Goal: Task Accomplishment & Management: Manage account settings

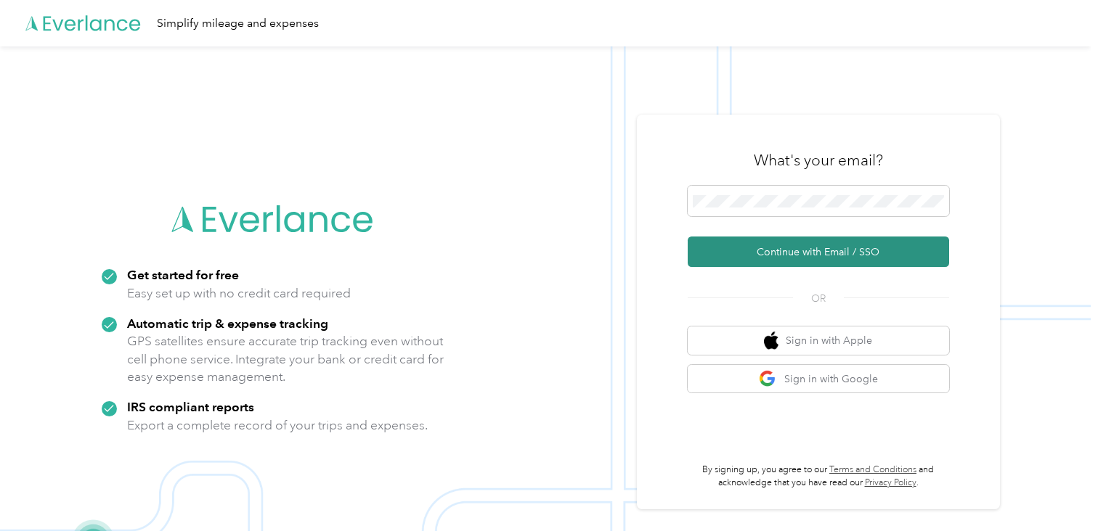
click at [761, 248] on button "Continue with Email / SSO" at bounding box center [818, 252] width 261 height 30
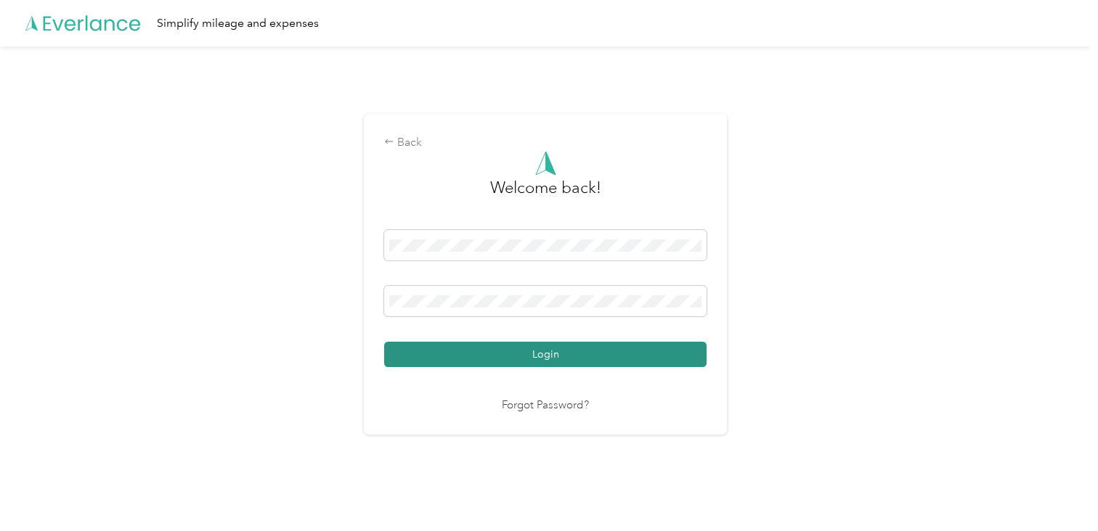
click at [550, 352] on button "Login" at bounding box center [545, 354] width 322 height 25
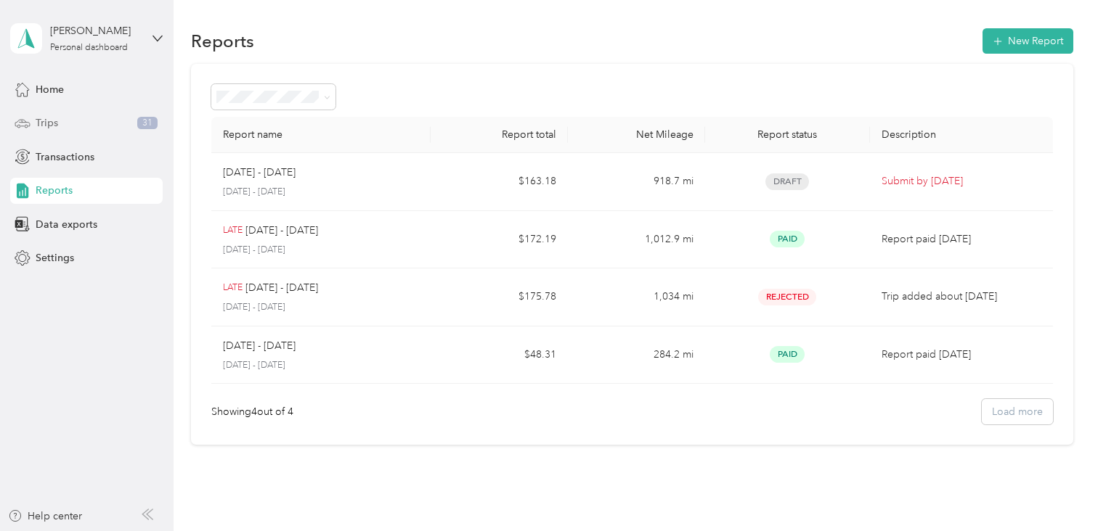
click at [81, 121] on div "Trips 31" at bounding box center [86, 123] width 152 height 26
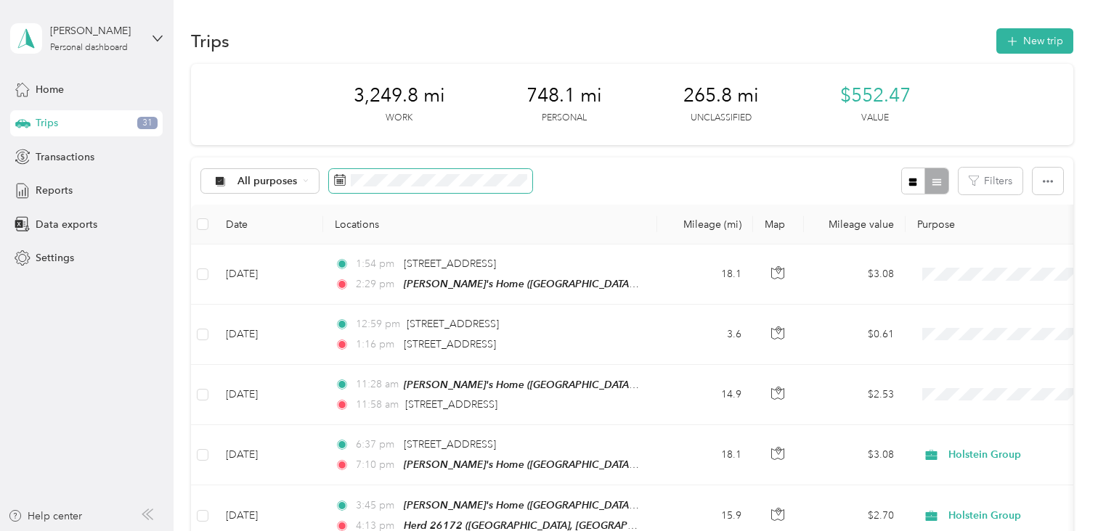
click at [339, 179] on icon at bounding box center [340, 180] width 12 height 12
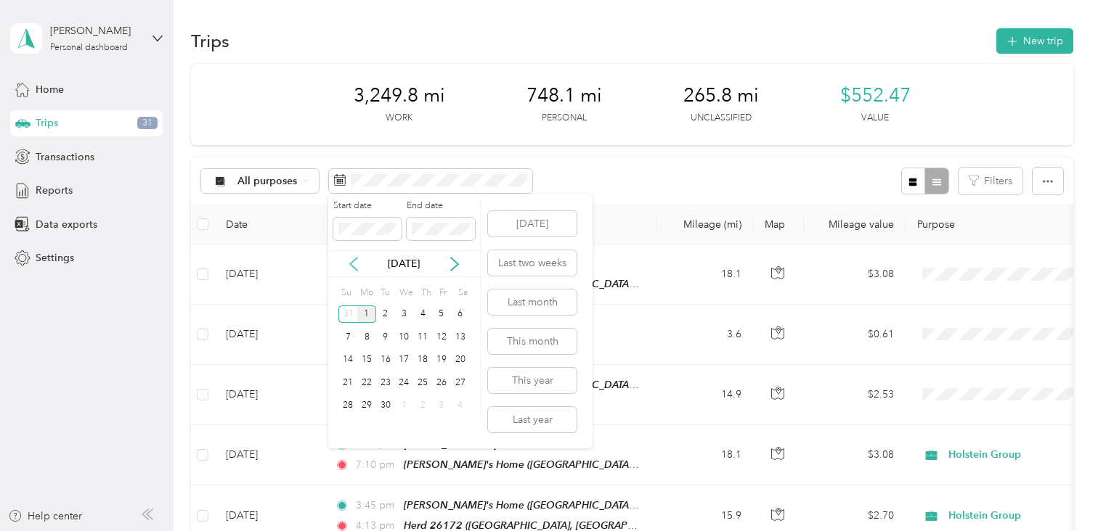
click at [352, 266] on icon at bounding box center [353, 264] width 7 height 13
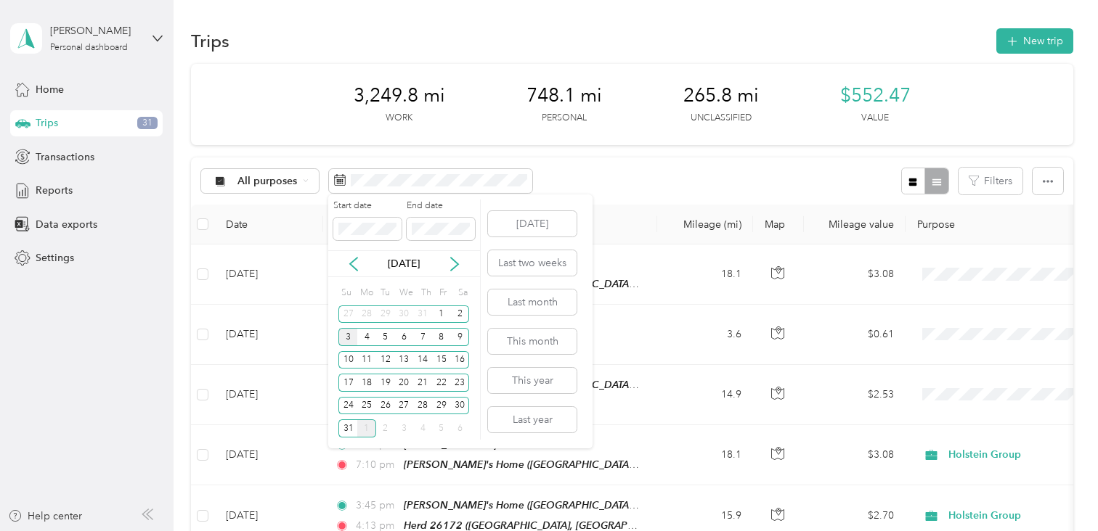
click at [346, 333] on div "3" at bounding box center [347, 337] width 19 height 18
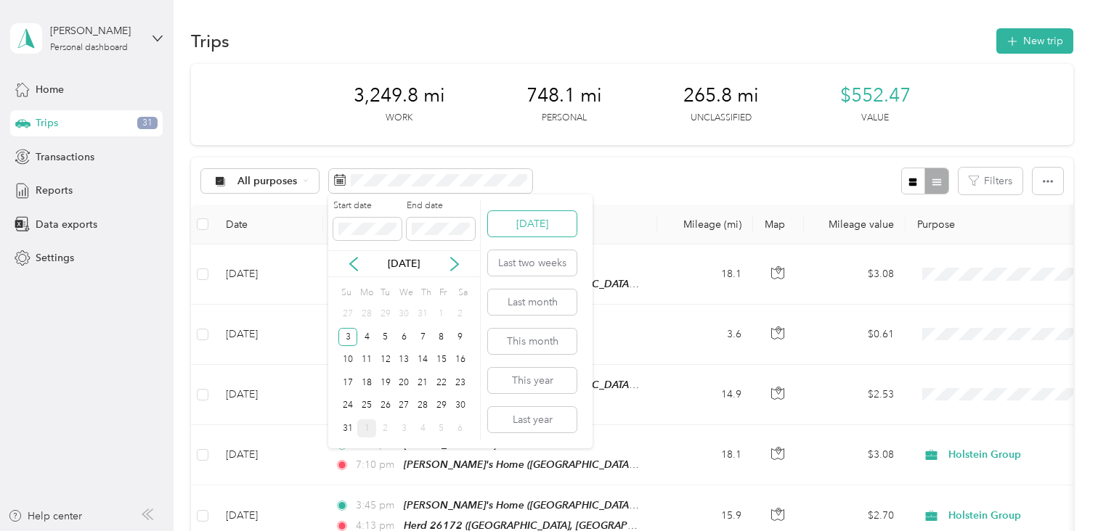
click at [519, 223] on button "[DATE]" at bounding box center [532, 223] width 89 height 25
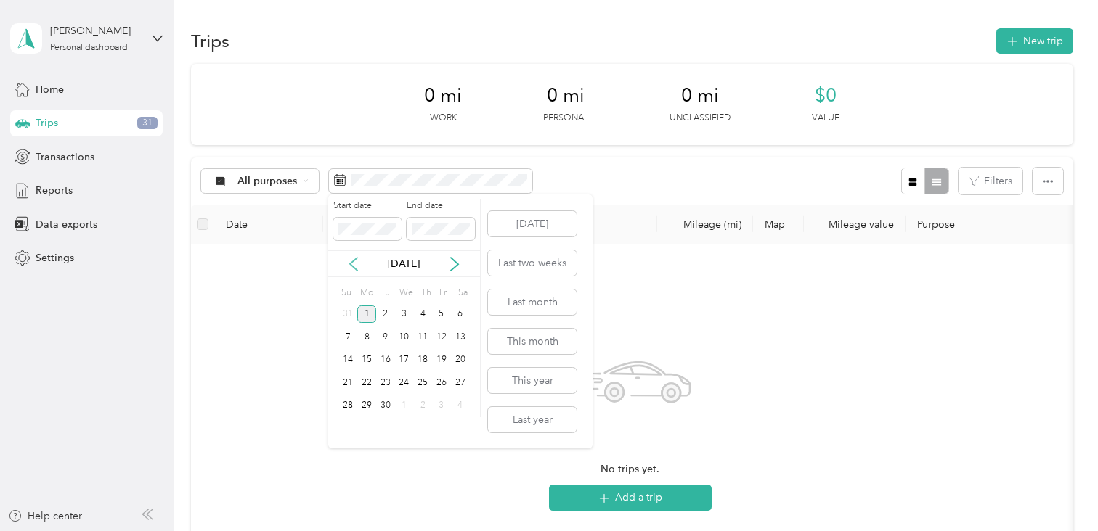
click at [354, 269] on icon at bounding box center [353, 264] width 15 height 15
click at [511, 299] on button "Last month" at bounding box center [532, 302] width 89 height 25
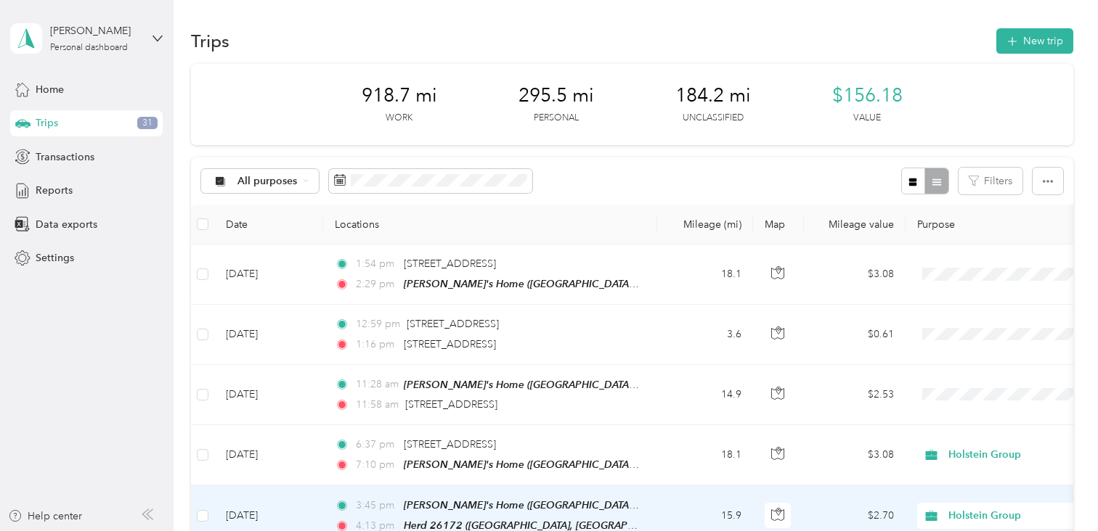
click at [358, 498] on span "3:45 pm" at bounding box center [376, 506] width 41 height 16
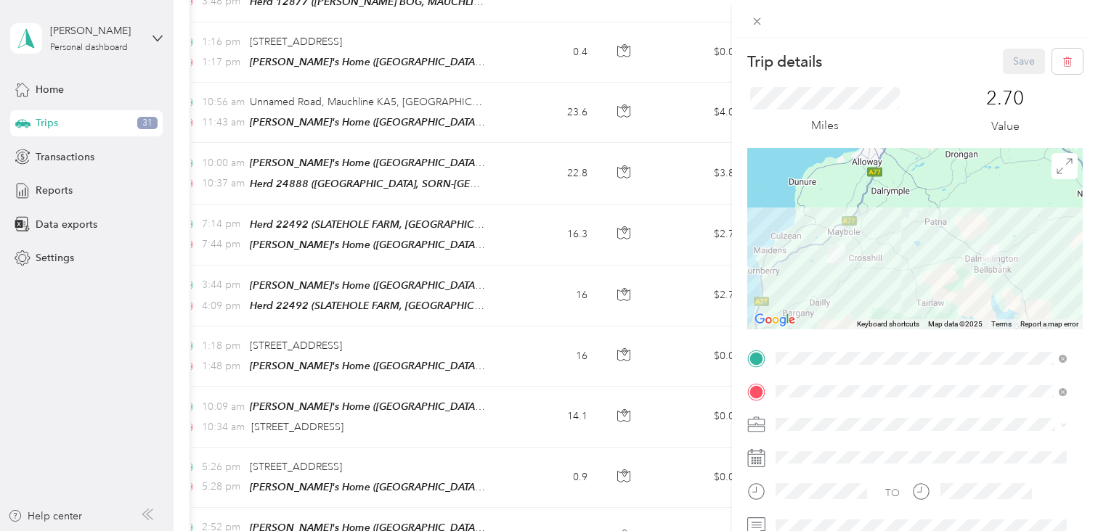
click at [372, 505] on div "Trip details Save This trip cannot be edited because it is either under review,…" at bounding box center [549, 265] width 1098 height 531
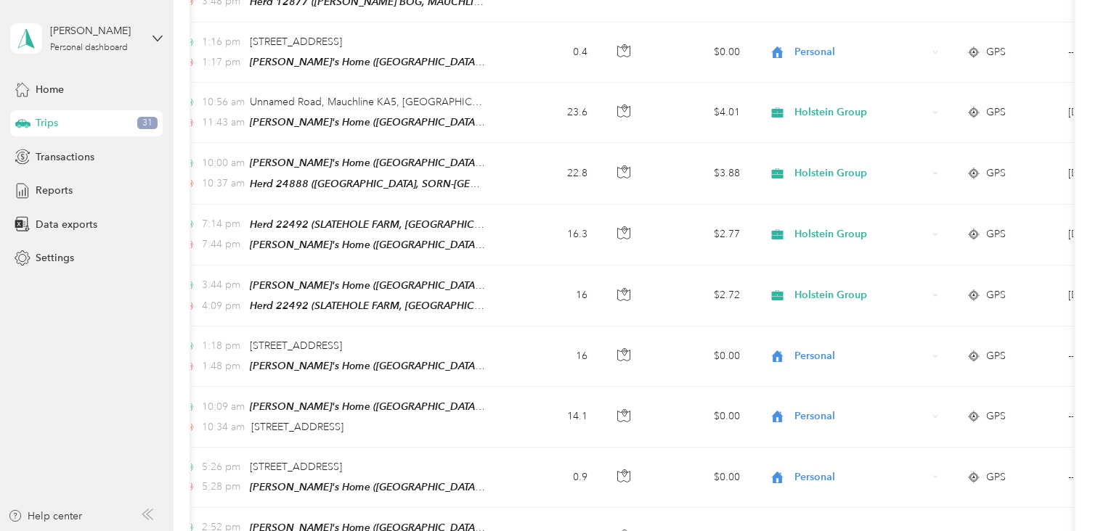
click at [181, 510] on div "Trips New trip 918.7 mi Work 295.5 mi Personal 184.2 mi Unclassified $156.18 Va…" at bounding box center [632, 81] width 917 height 1942
click at [86, 155] on span "Transactions" at bounding box center [65, 157] width 59 height 15
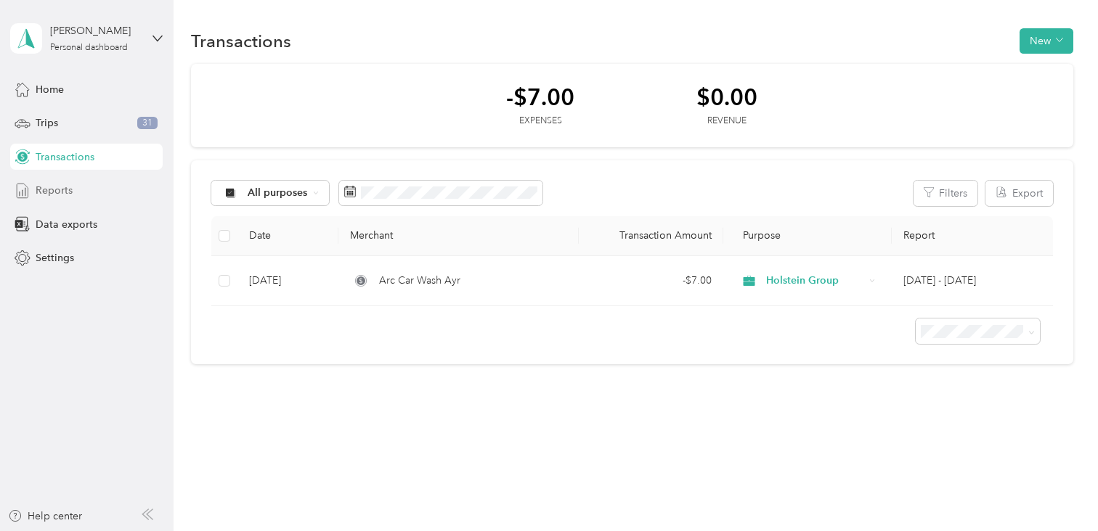
click at [76, 196] on div "Reports" at bounding box center [86, 191] width 152 height 26
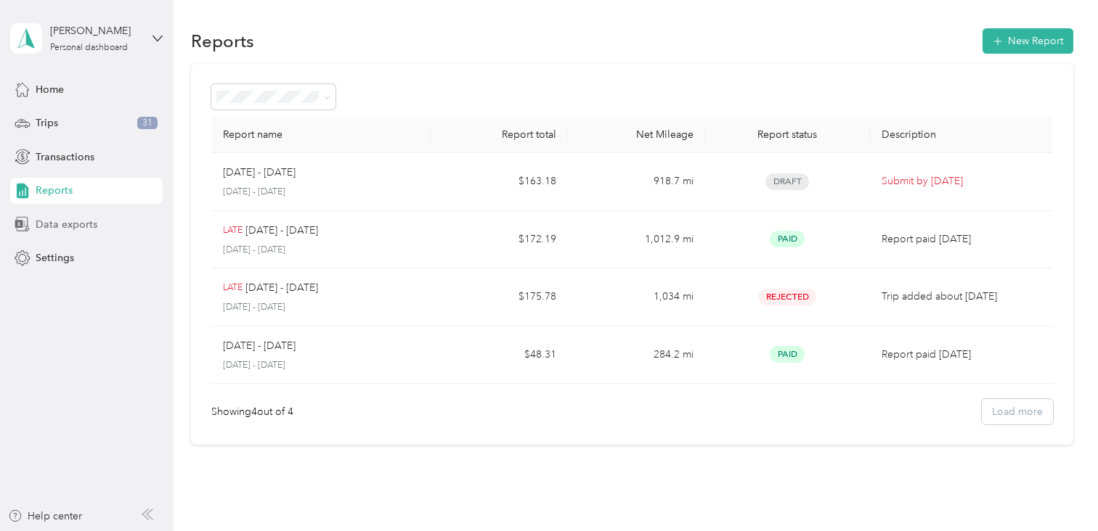
click at [53, 221] on span "Data exports" at bounding box center [67, 224] width 62 height 15
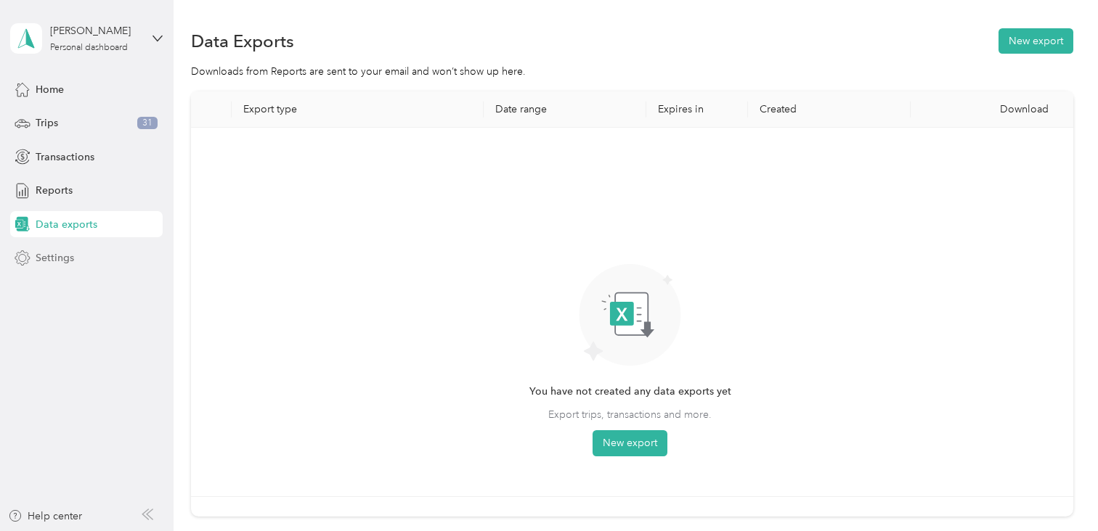
click at [65, 256] on span "Settings" at bounding box center [55, 257] width 38 height 15
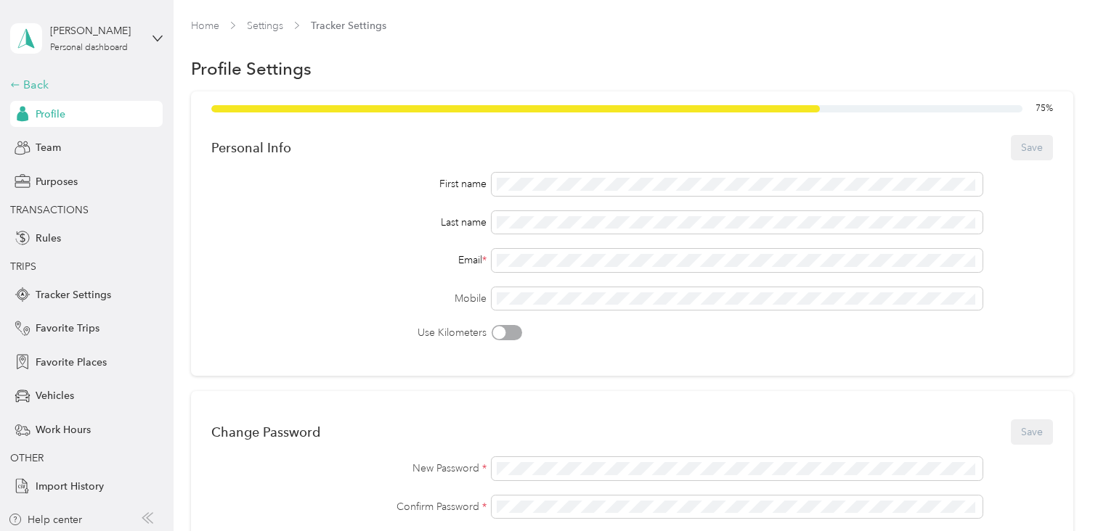
click at [30, 85] on div "Back" at bounding box center [82, 84] width 145 height 17
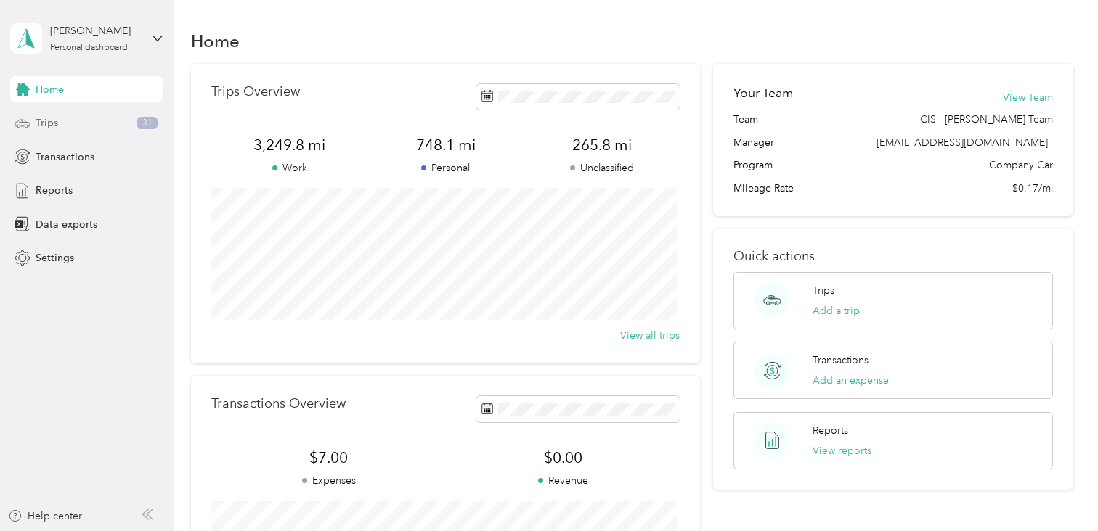
click at [46, 126] on span "Trips" at bounding box center [47, 122] width 23 height 15
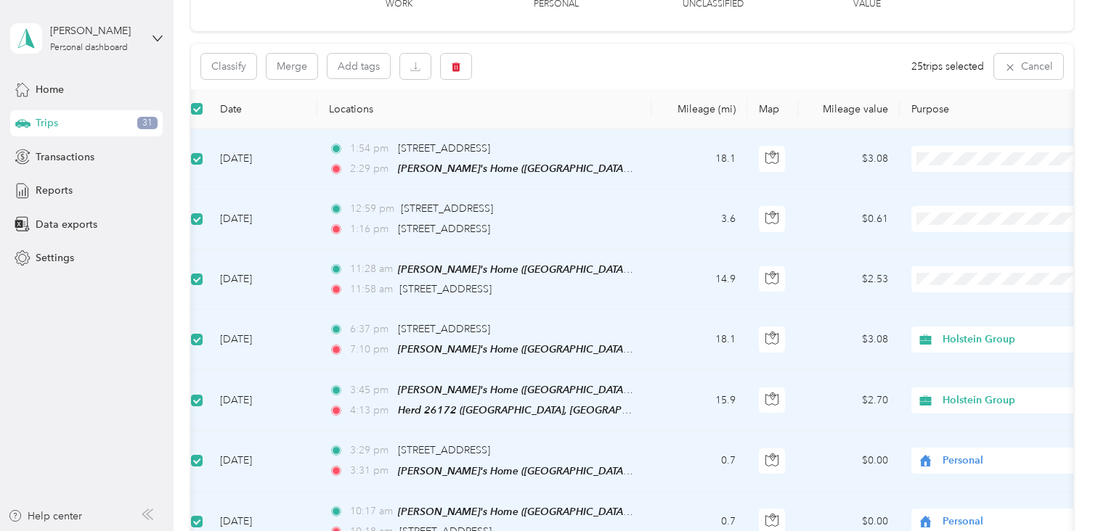
scroll to position [0, 73]
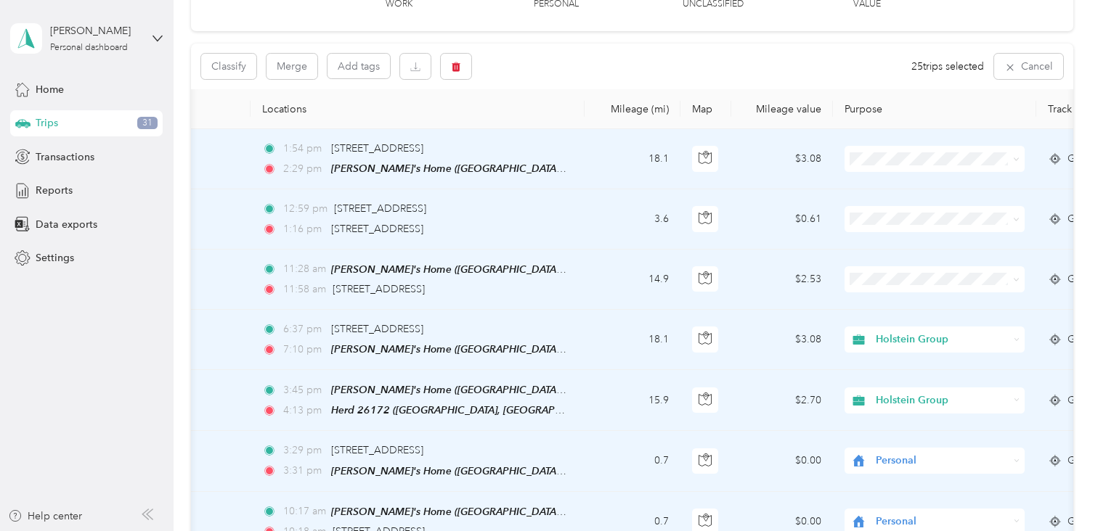
click at [574, 340] on td "6:37 pm Unnamed Road, Maybole KA19 8LL, UK 7:10 pm Anne's Home (Dalmellington, …" at bounding box center [417, 340] width 334 height 60
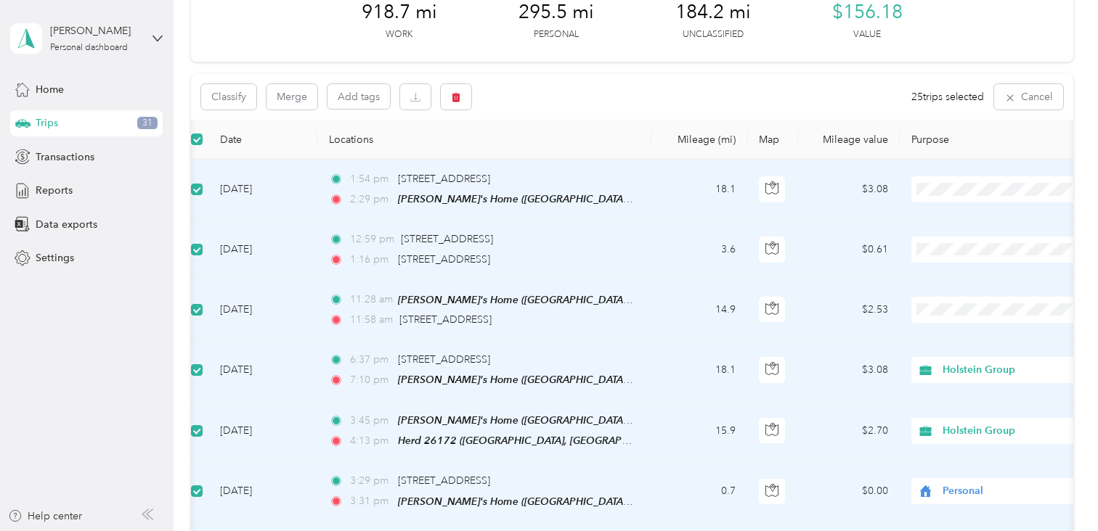
scroll to position [29, 0]
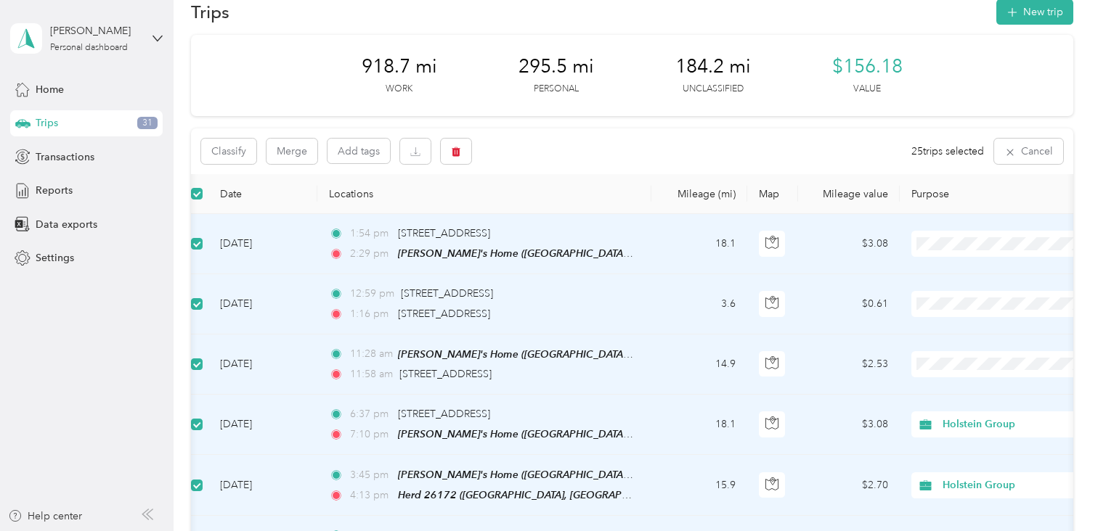
click at [617, 249] on div "2:29 pm [PERSON_NAME]'s Home ([GEOGRAPHIC_DATA], [GEOGRAPHIC_DATA])" at bounding box center [481, 253] width 305 height 17
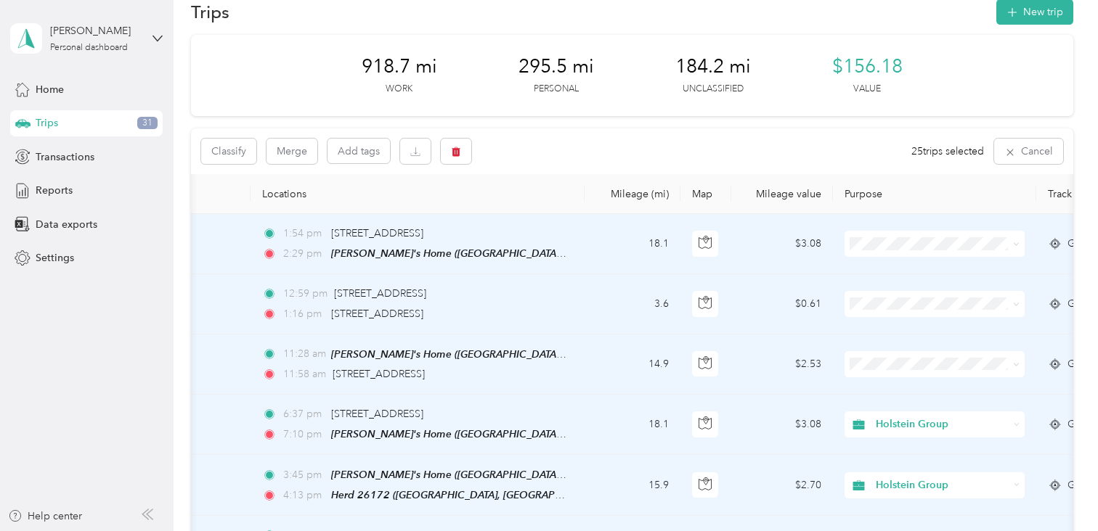
scroll to position [0, 154]
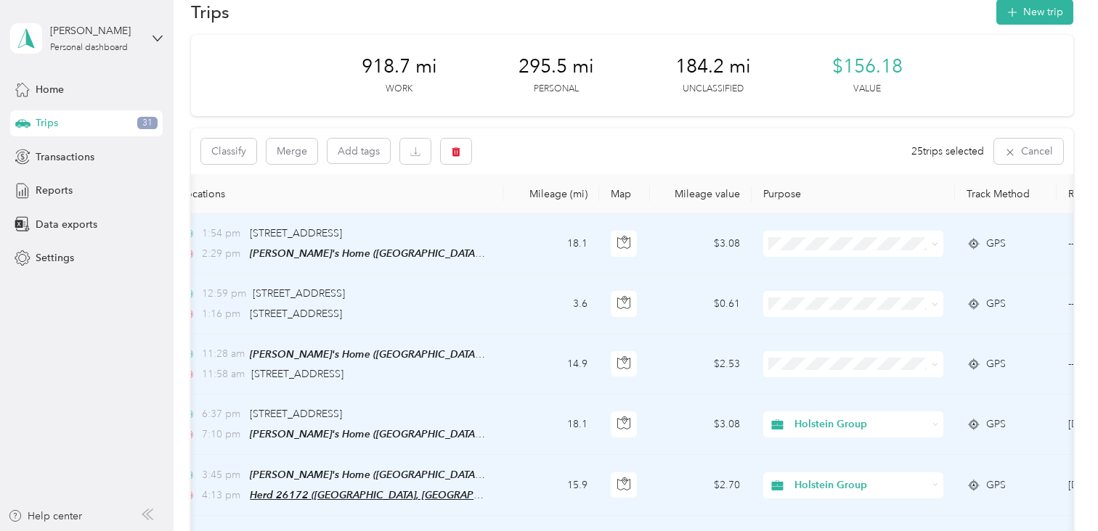
click at [323, 489] on span "Herd 26172 ([GEOGRAPHIC_DATA], [GEOGRAPHIC_DATA], [GEOGRAPHIC_DATA])" at bounding box center [442, 495] width 384 height 12
click at [929, 152] on span "25 trips selected" at bounding box center [947, 151] width 73 height 15
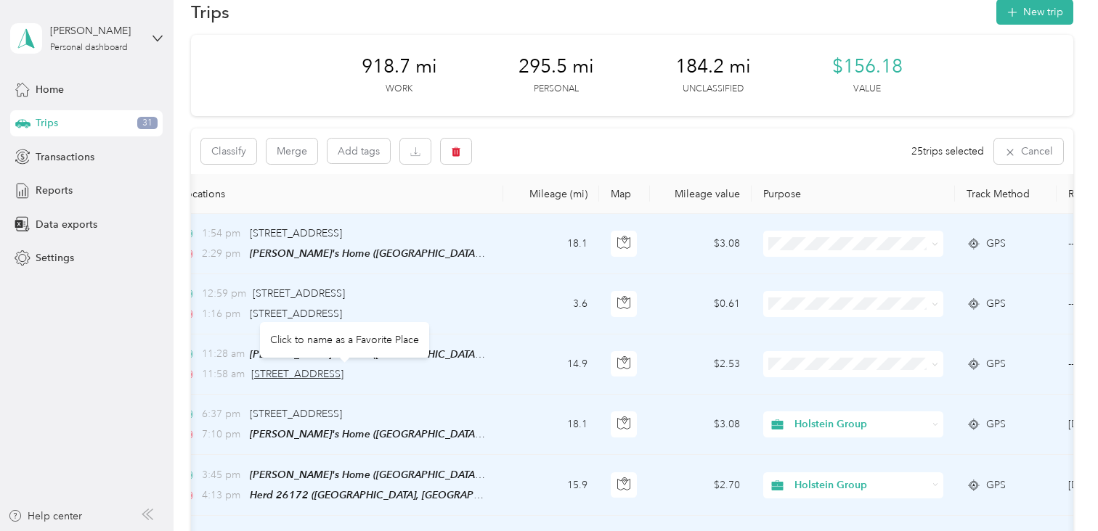
click at [263, 368] on span "[STREET_ADDRESS]" at bounding box center [297, 374] width 92 height 12
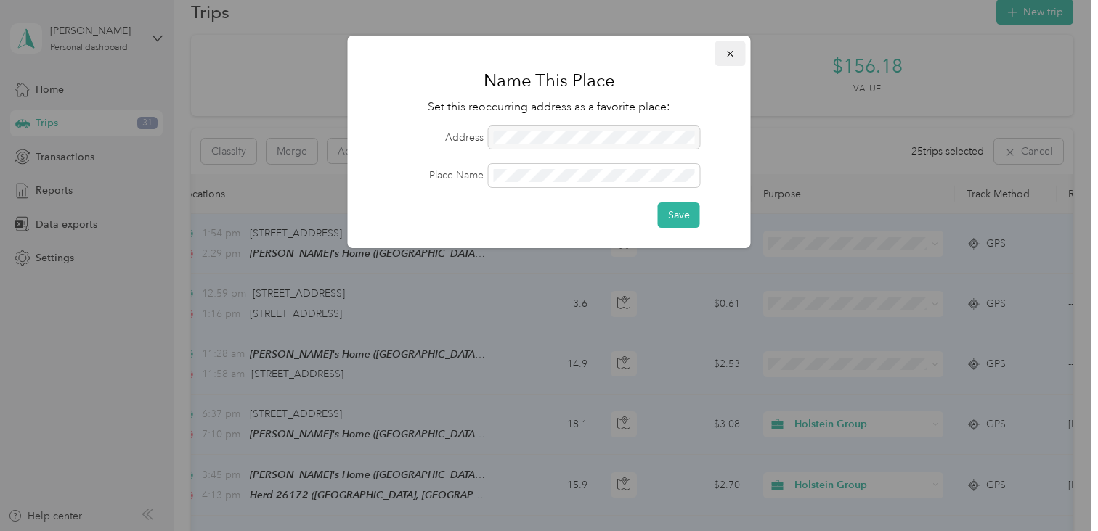
click at [735, 54] on icon "button" at bounding box center [730, 54] width 10 height 10
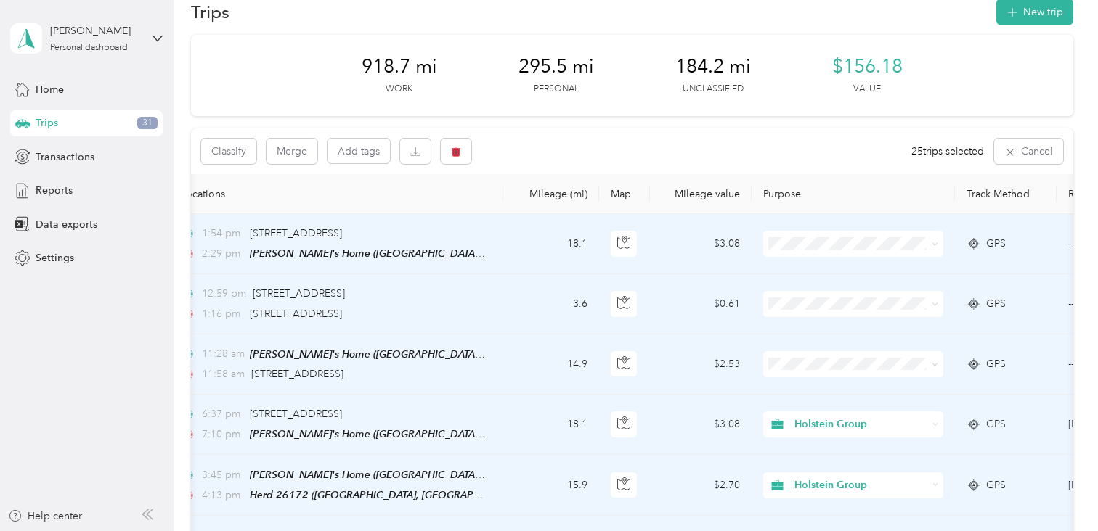
click at [441, 184] on th "Locations" at bounding box center [336, 194] width 334 height 40
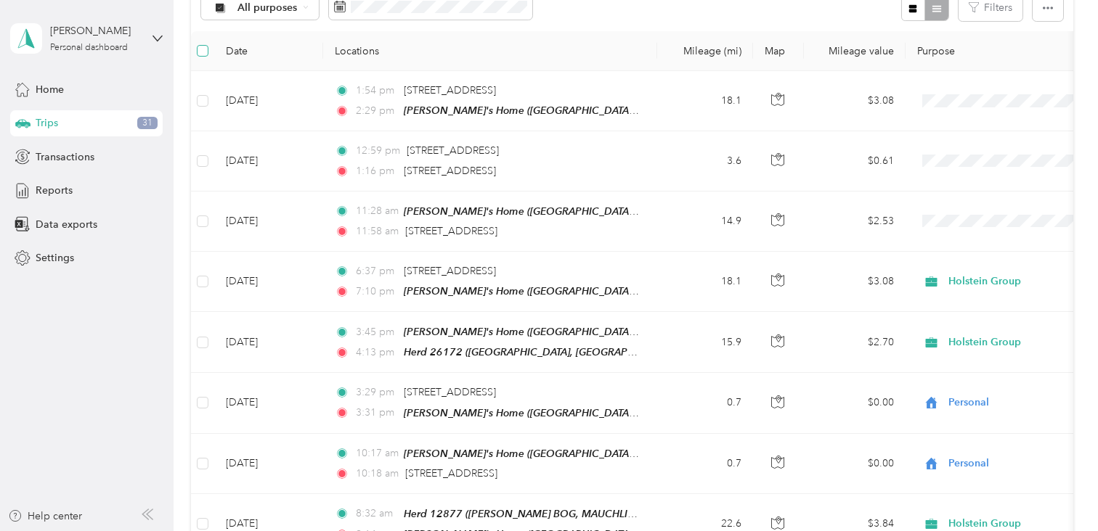
scroll to position [174, 0]
click at [131, 242] on div "Home Trips 31 Transactions Reports Data exports Settings" at bounding box center [86, 173] width 152 height 195
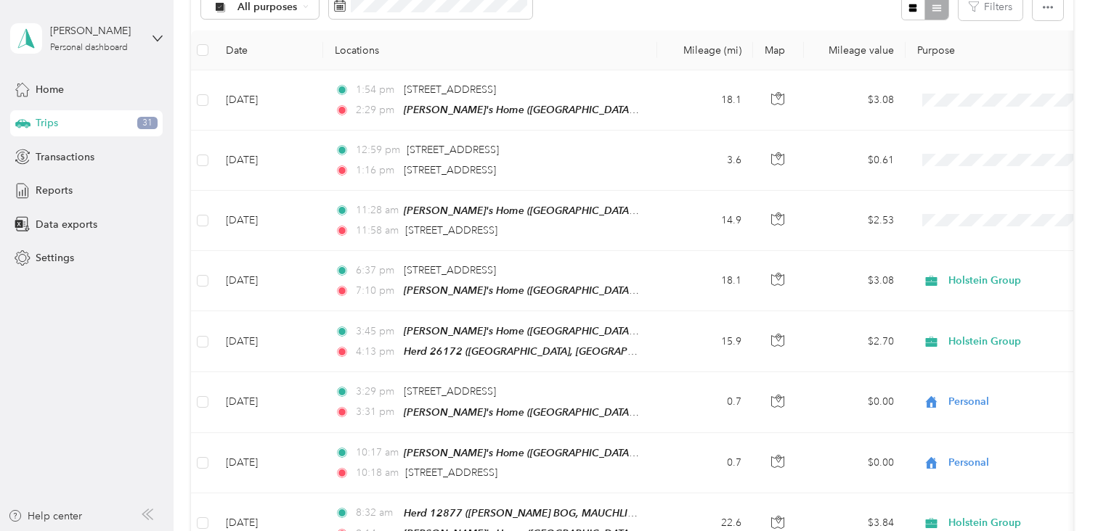
click at [131, 242] on div "Home Trips 31 Transactions Reports Data exports Settings" at bounding box center [86, 173] width 152 height 195
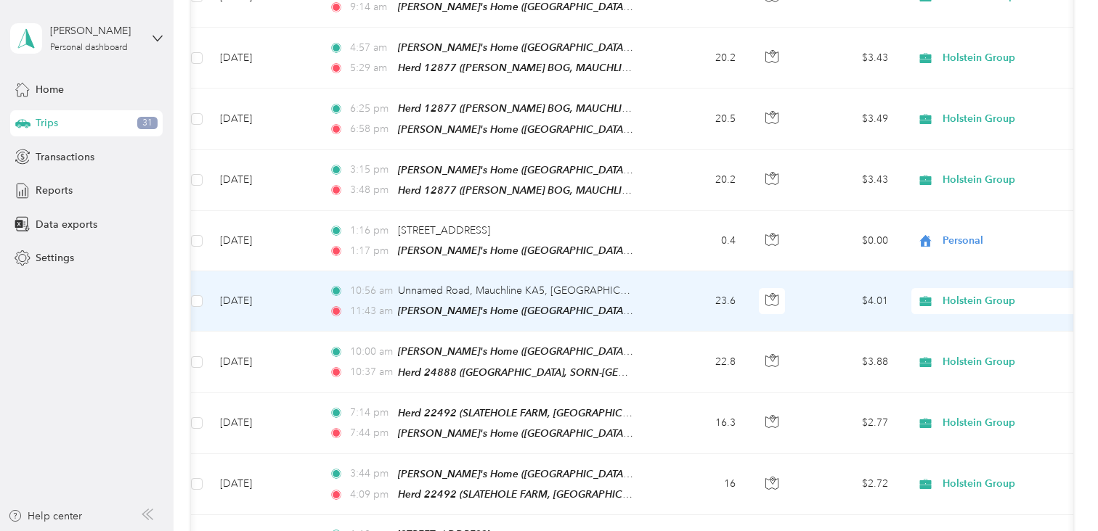
scroll to position [711, 0]
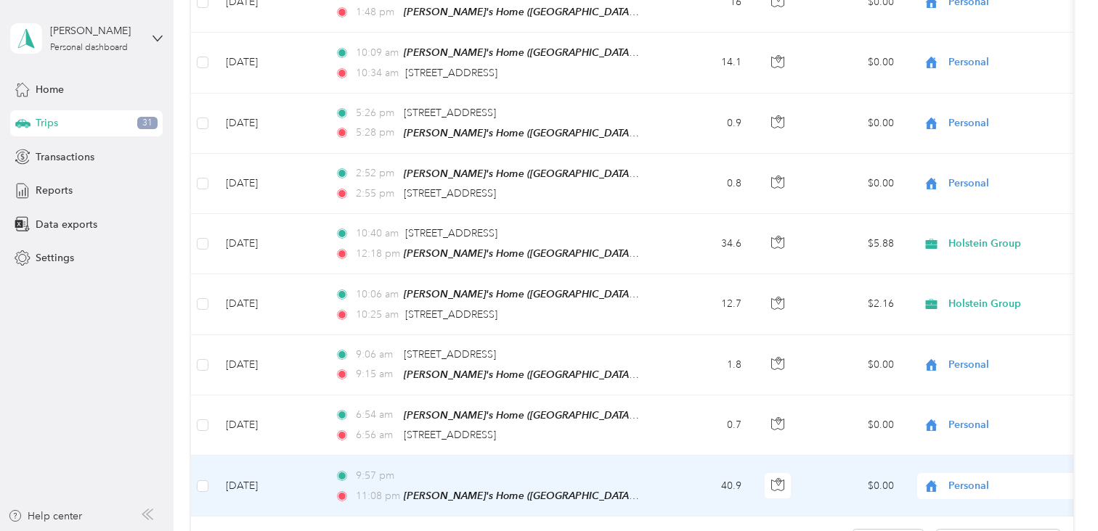
click at [632, 488] on div "11:08 pm [PERSON_NAME]'s Home ([GEOGRAPHIC_DATA], [GEOGRAPHIC_DATA])" at bounding box center [487, 496] width 305 height 17
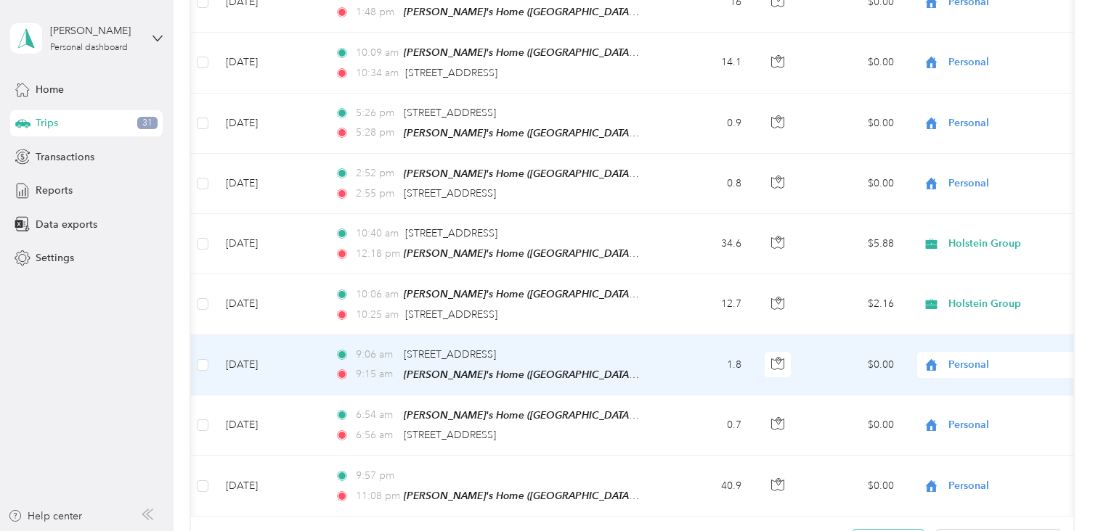
scroll to position [0, 287]
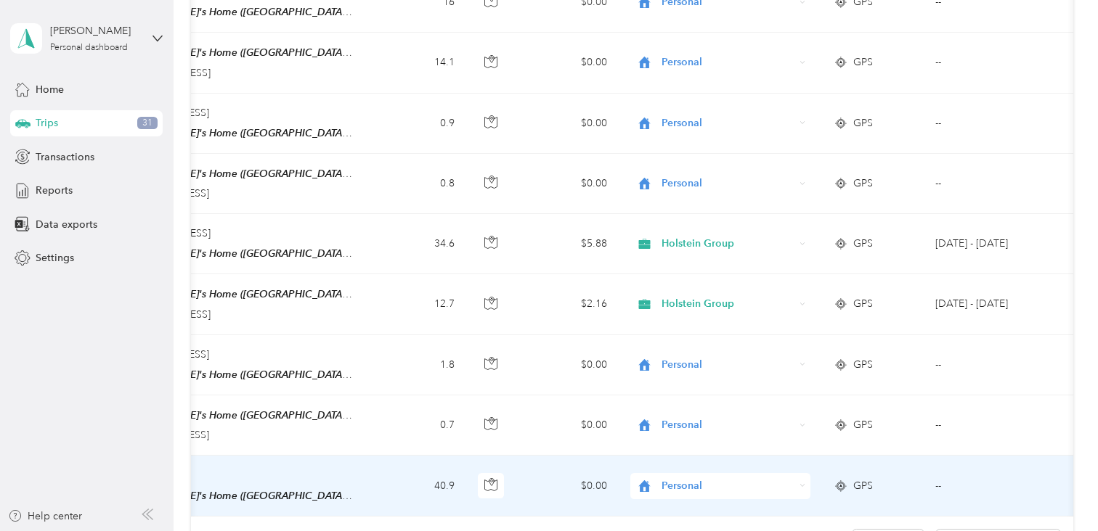
click at [1069, 456] on td at bounding box center [1081, 486] width 51 height 61
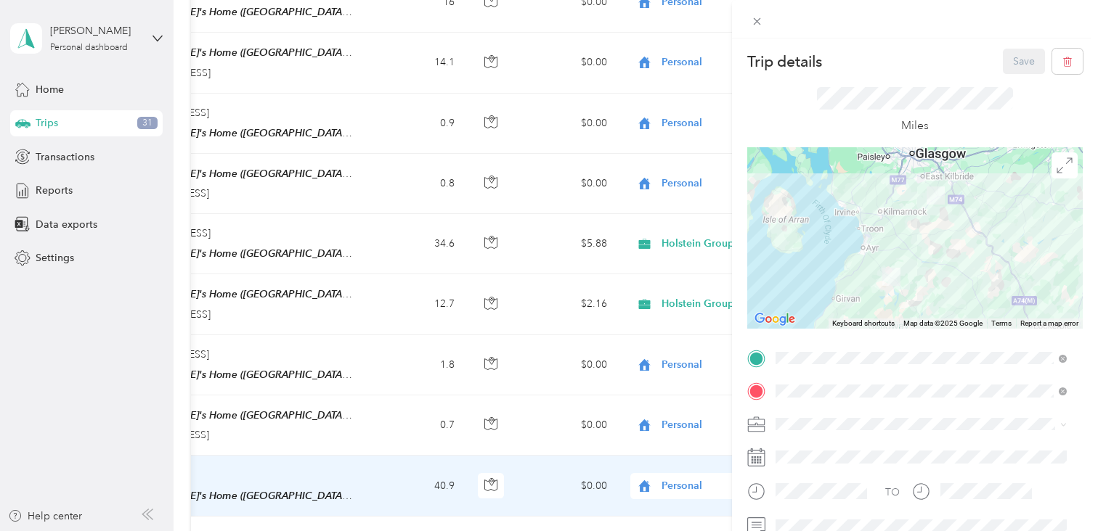
click at [1066, 38] on div "Trip details Save This trip cannot be edited because it is either under review,…" at bounding box center [915, 303] width 366 height 531
click at [752, 24] on icon at bounding box center [757, 21] width 12 height 12
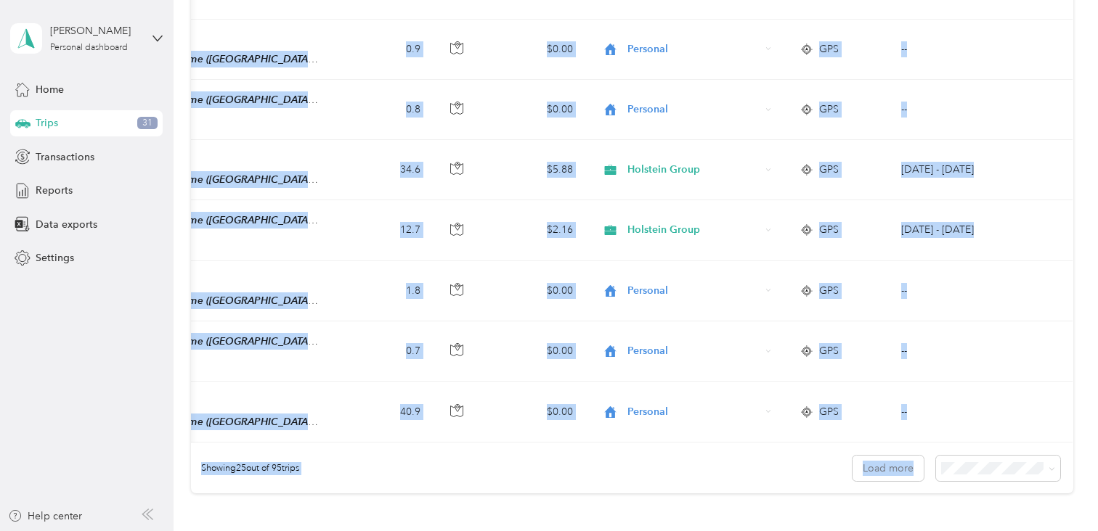
scroll to position [1464, 0]
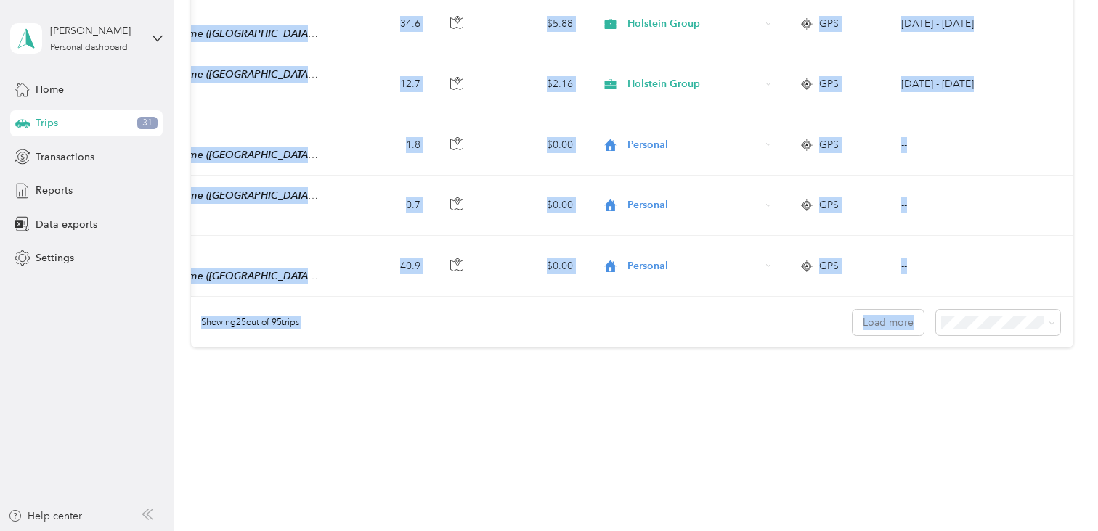
drag, startPoint x: 1066, startPoint y: 58, endPoint x: 1003, endPoint y: 535, distance: 481.0
click at [1003, 510] on html "Anne Murdoch Personal dashboard Home Trips 31 Transactions Reports Data exports…" at bounding box center [545, 265] width 1090 height 531
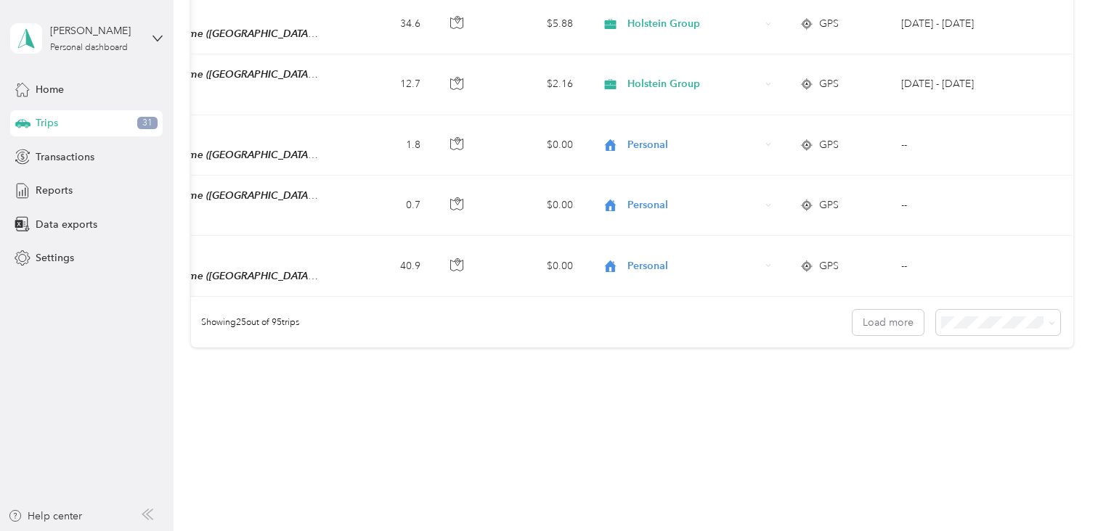
click at [962, 379] on span "100 per load" at bounding box center [972, 381] width 60 height 12
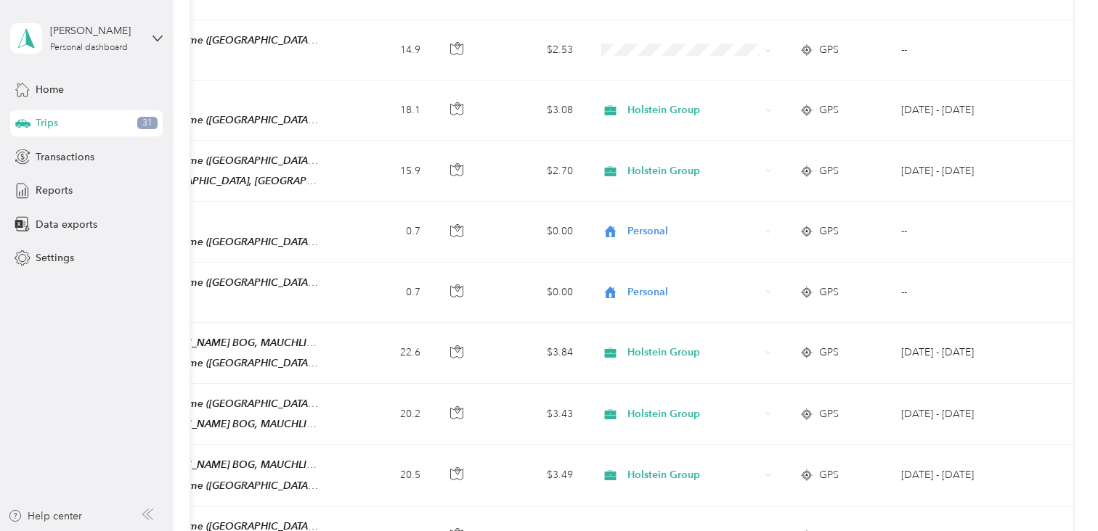
scroll to position [1464, 0]
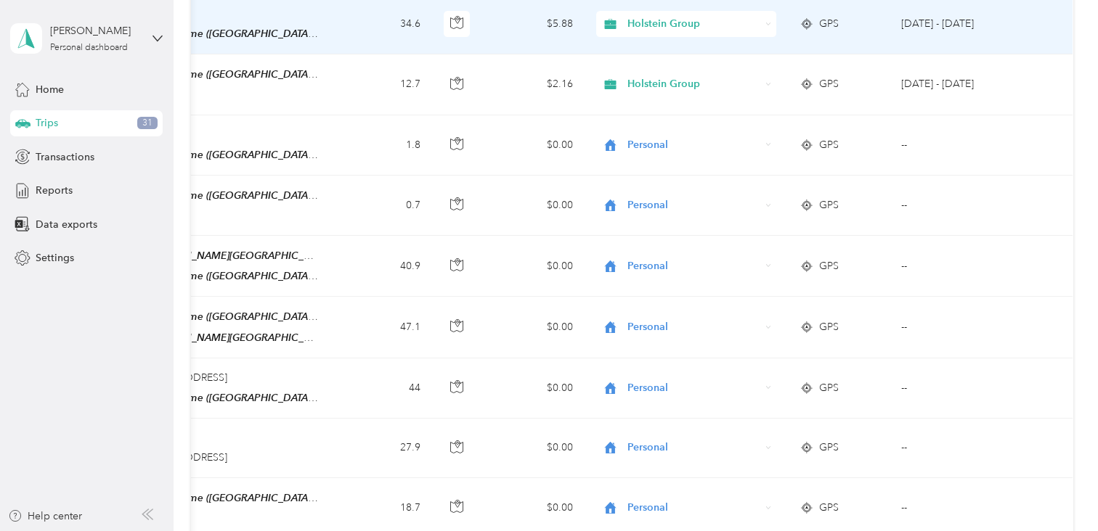
click at [1064, 4] on td at bounding box center [1046, 24] width 51 height 60
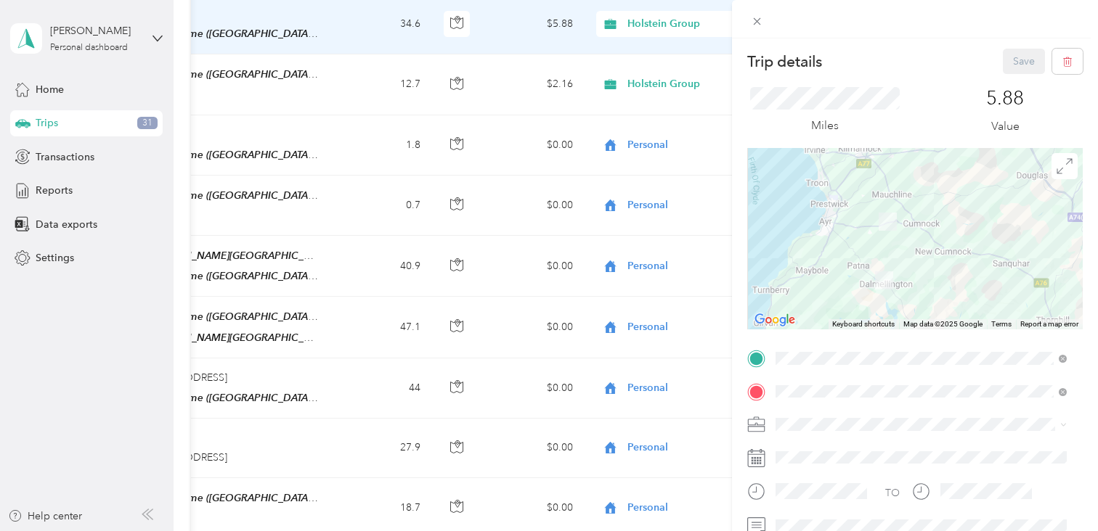
click at [64, 383] on div "Trip details Save This trip cannot be edited because it is either under review,…" at bounding box center [549, 265] width 1098 height 531
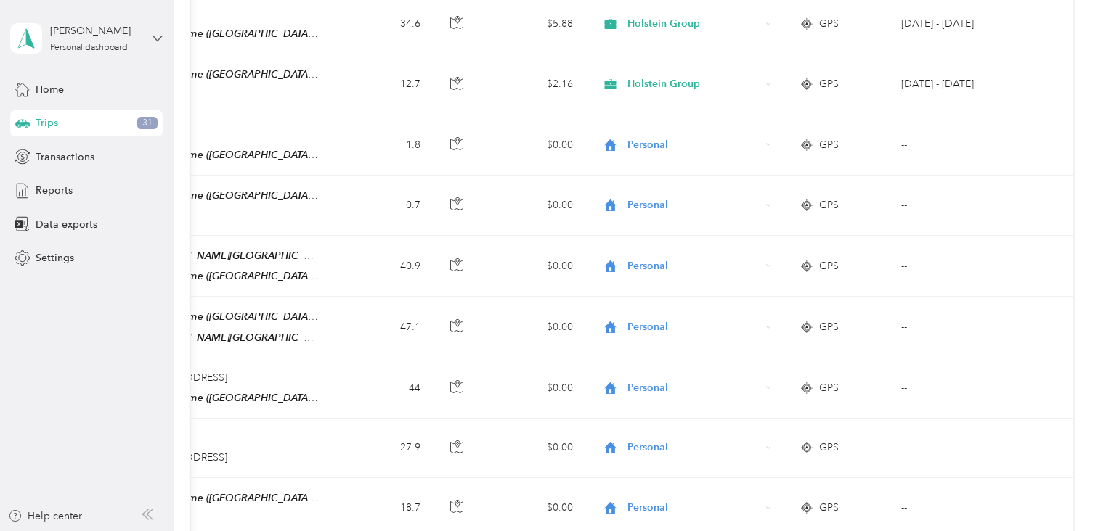
click at [157, 34] on icon at bounding box center [157, 38] width 10 height 10
click at [250, 78] on div "You’re signed in as annemurdoch@thecis.co.uk Log out" at bounding box center [164, 93] width 306 height 82
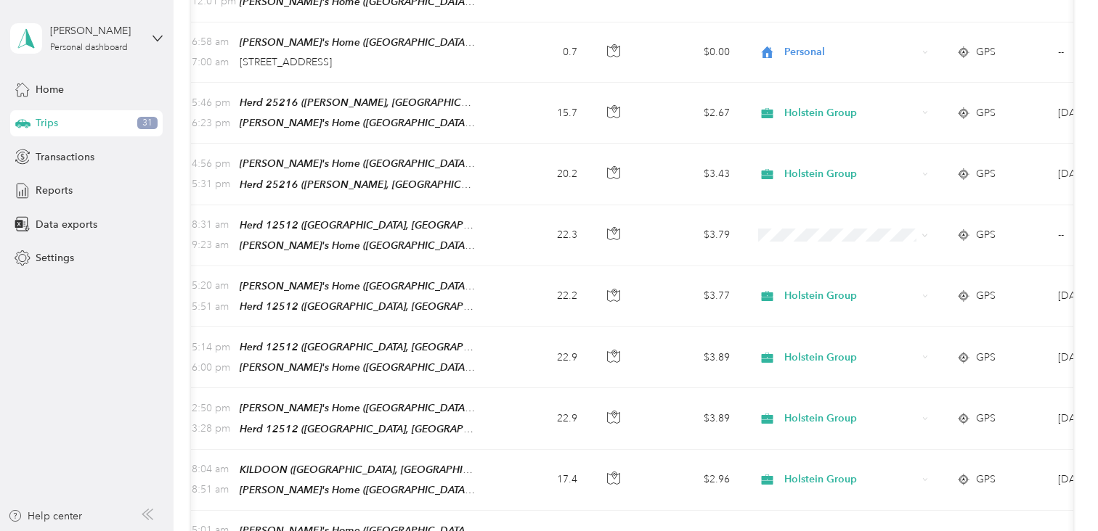
scroll to position [0, 287]
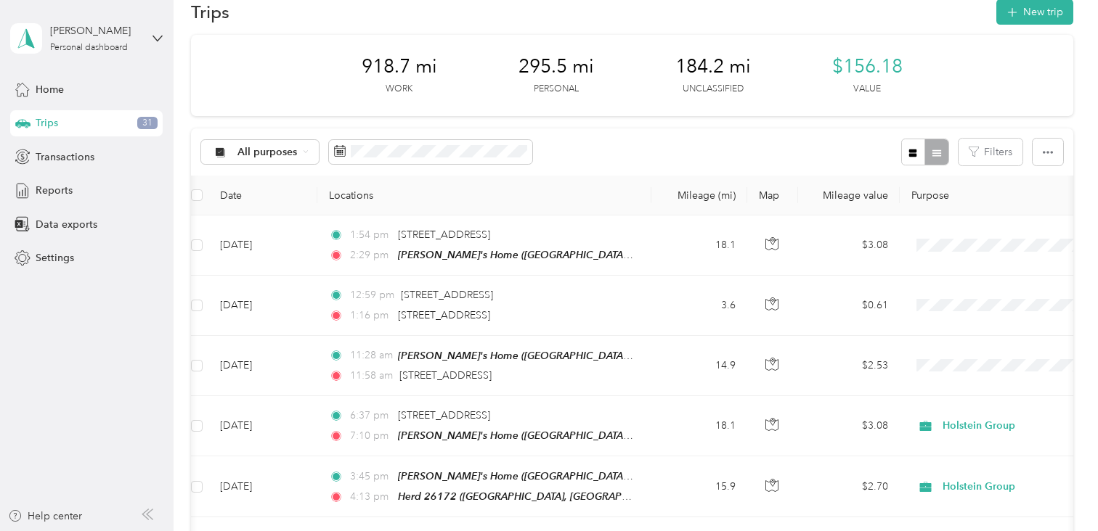
click at [931, 195] on th "Purpose" at bounding box center [1000, 196] width 203 height 40
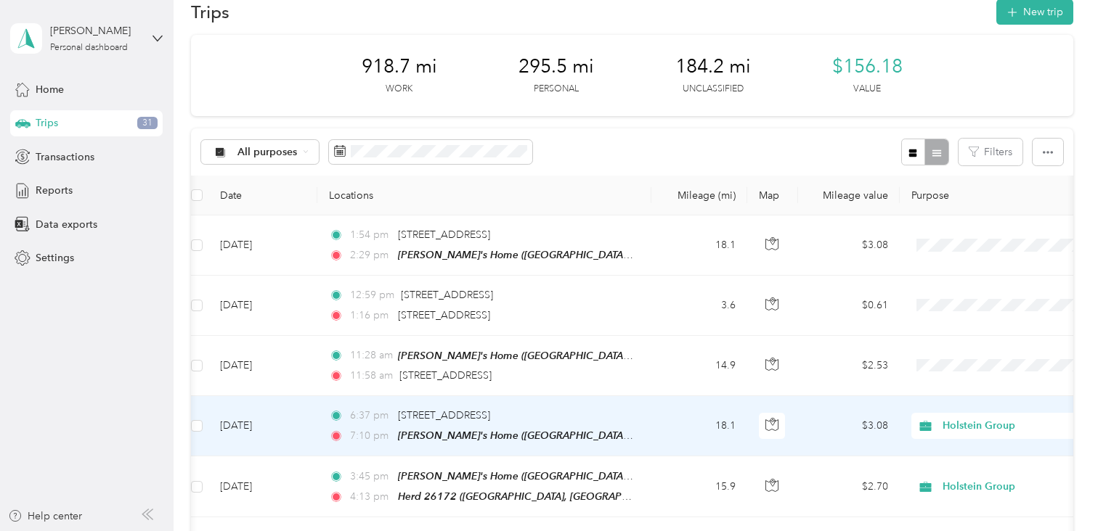
click at [955, 420] on span "Holstein Group" at bounding box center [1008, 426] width 133 height 16
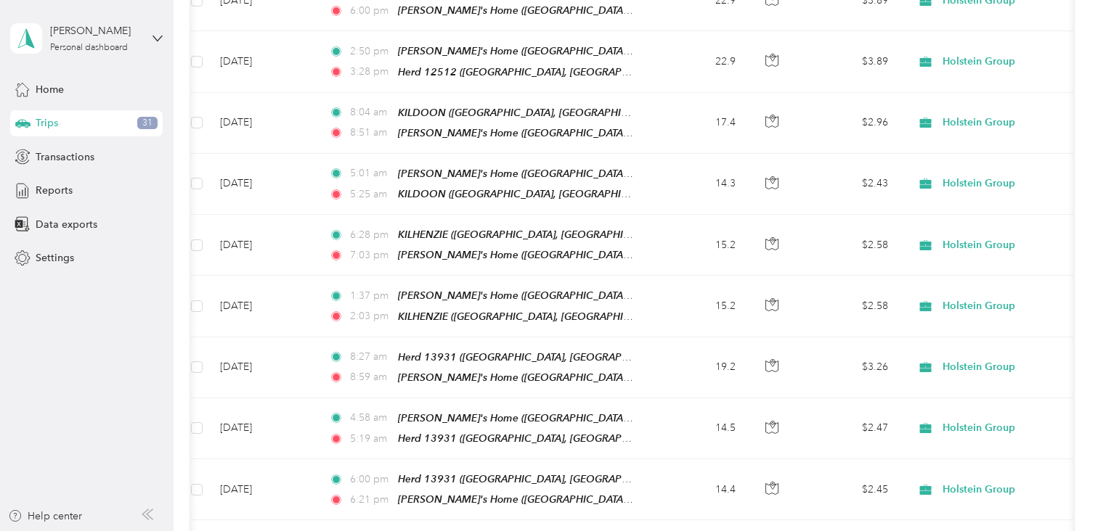
scroll to position [5082, 0]
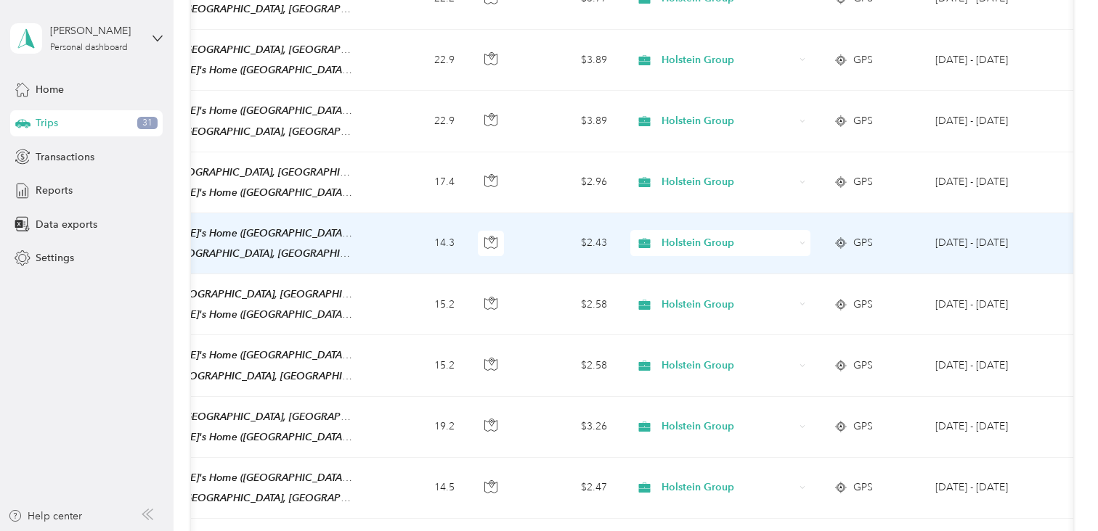
click at [445, 213] on td "14.3" at bounding box center [418, 243] width 96 height 61
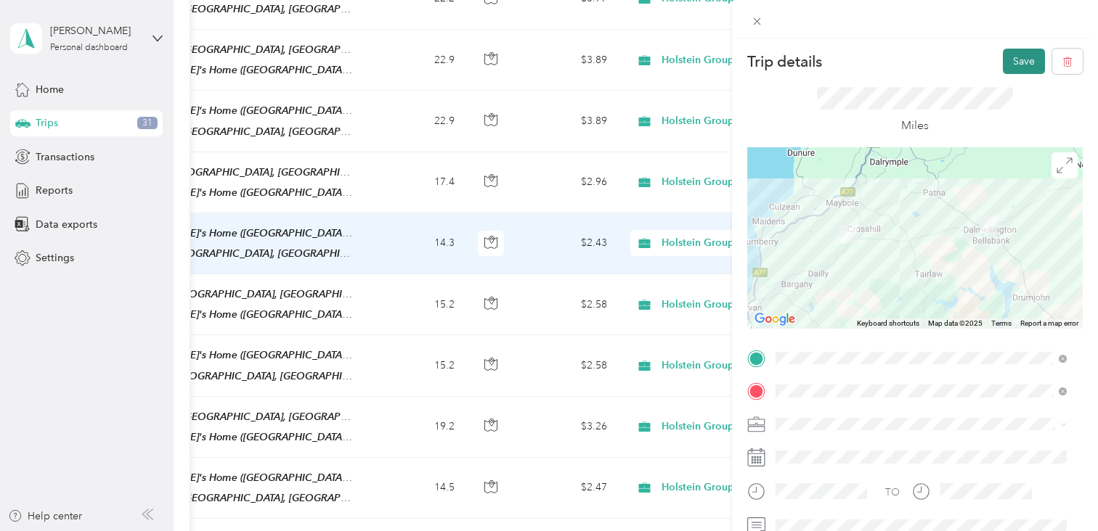
click at [1005, 62] on button "Save" at bounding box center [1024, 61] width 42 height 25
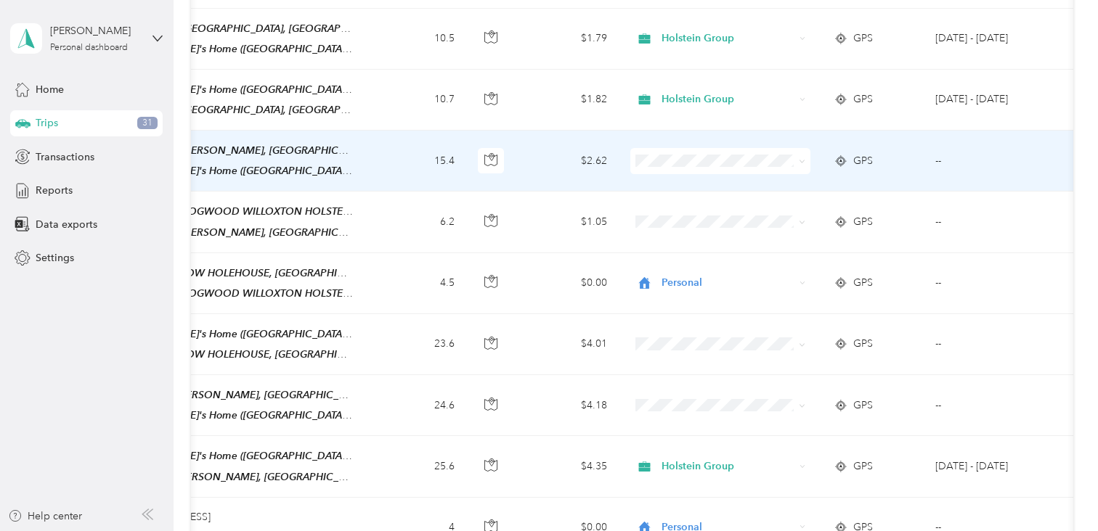
scroll to position [0, 203]
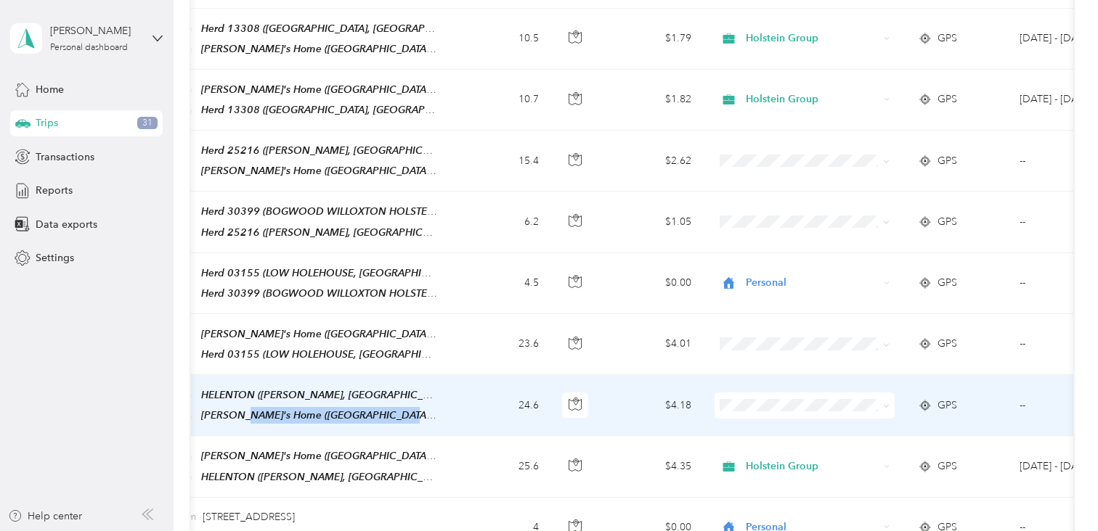
drag, startPoint x: 188, startPoint y: 511, endPoint x: 433, endPoint y: 340, distance: 298.9
click at [433, 375] on td "6:47 pm HELENTON (HELENTON MAINS, SYMINGTON, AYRSHIRE) 7:26 pm Anne's Home (Dal…" at bounding box center [288, 405] width 334 height 61
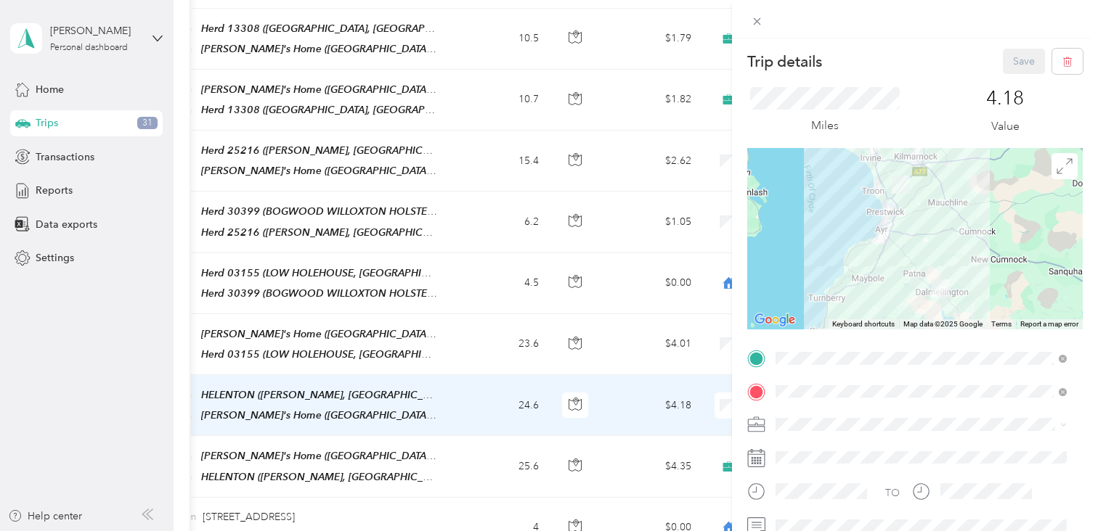
click at [452, 225] on div "Trip details Save This trip cannot be edited because it is either under review,…" at bounding box center [549, 265] width 1098 height 531
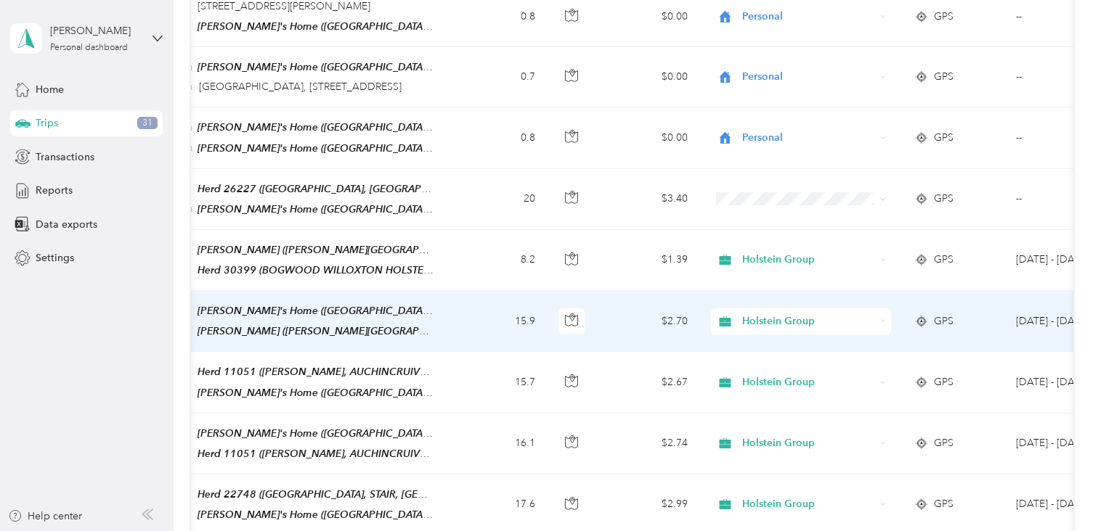
scroll to position [3354, 0]
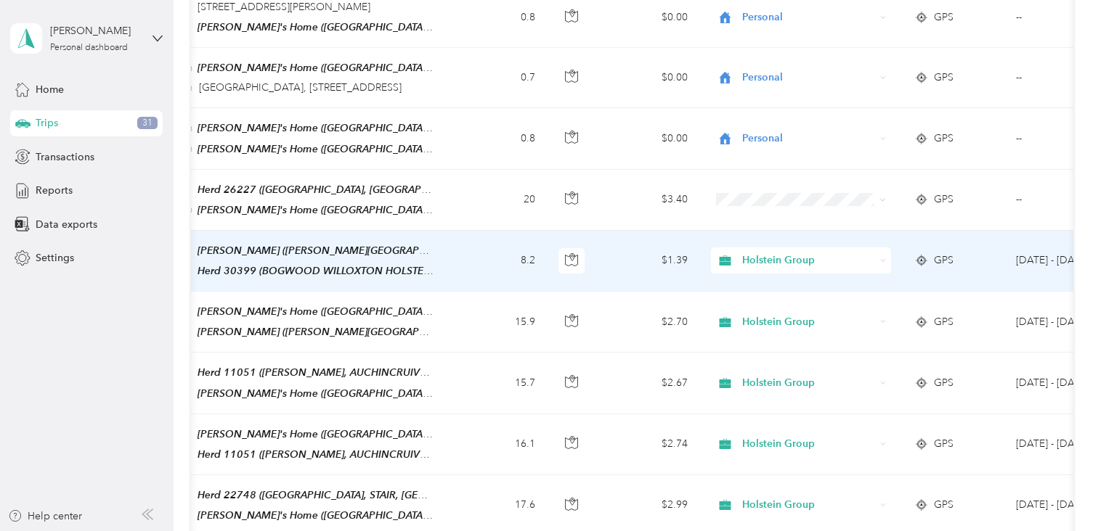
click at [524, 231] on td "8.2" at bounding box center [499, 261] width 96 height 61
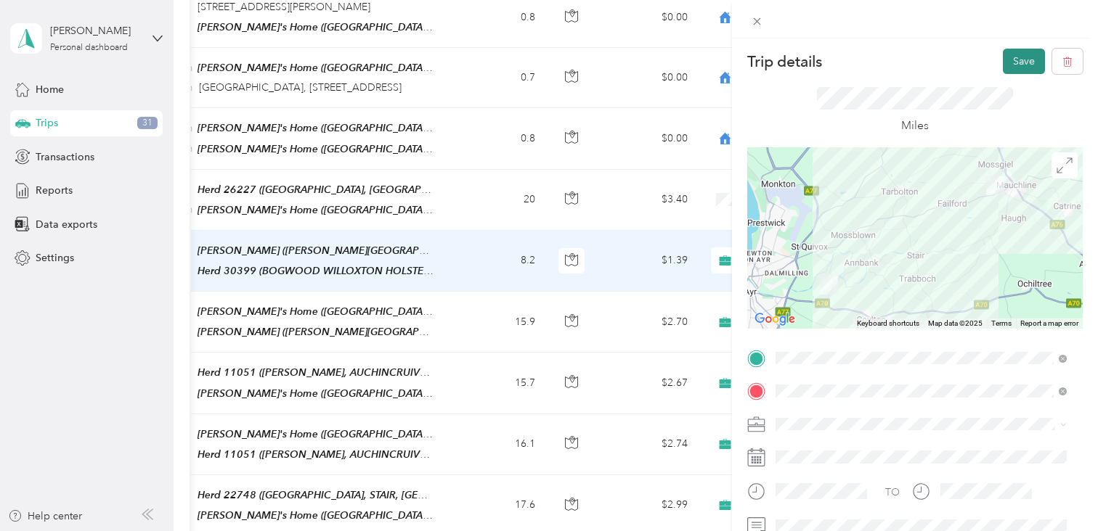
click at [1003, 58] on button "Save" at bounding box center [1024, 61] width 42 height 25
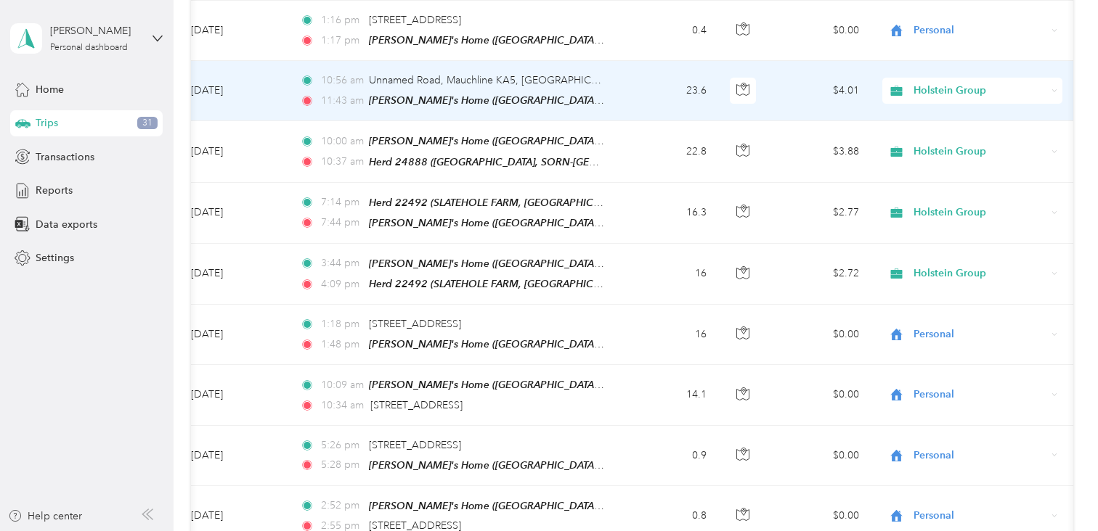
scroll to position [0, 12]
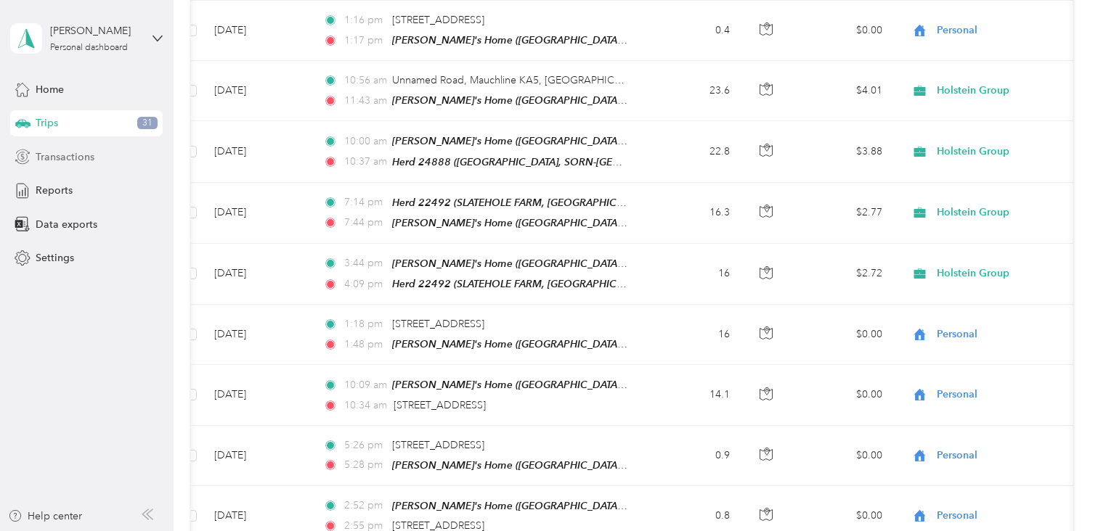
click at [68, 158] on span "Transactions" at bounding box center [65, 157] width 59 height 15
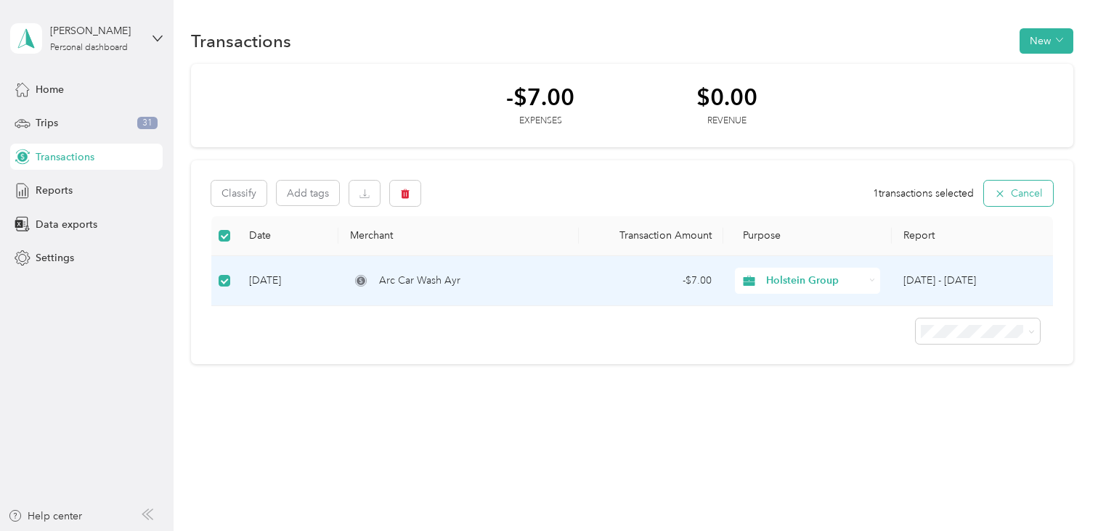
click at [1019, 191] on button "Cancel" at bounding box center [1018, 193] width 69 height 25
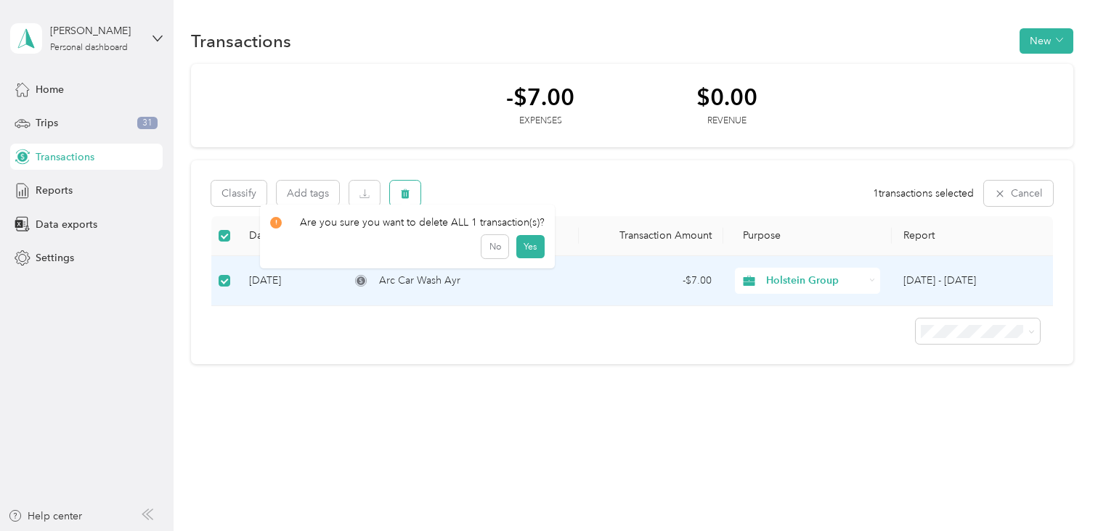
click at [402, 195] on icon "button" at bounding box center [405, 193] width 9 height 9
click at [534, 252] on button "Yes" at bounding box center [530, 253] width 28 height 23
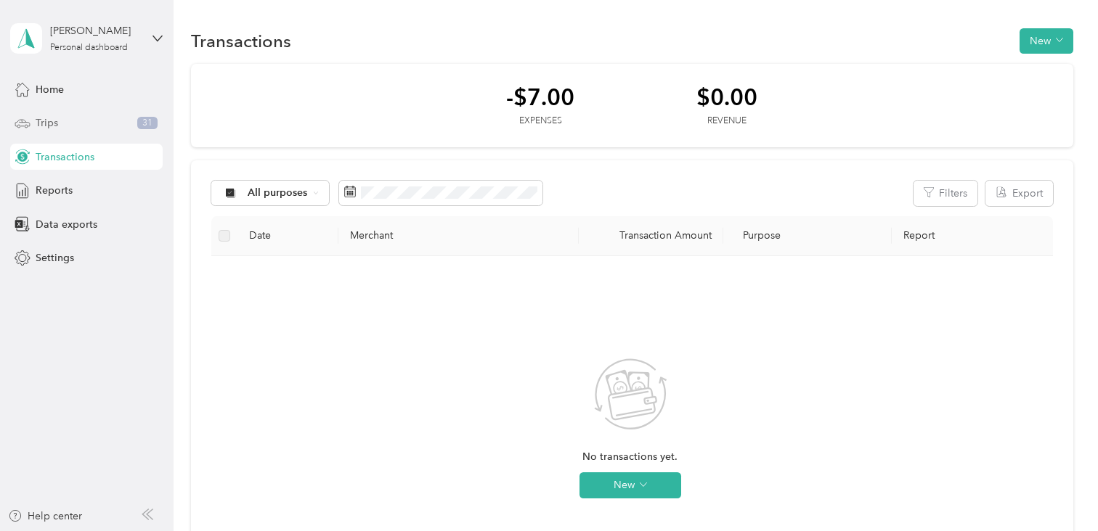
click at [49, 122] on span "Trips" at bounding box center [47, 122] width 23 height 15
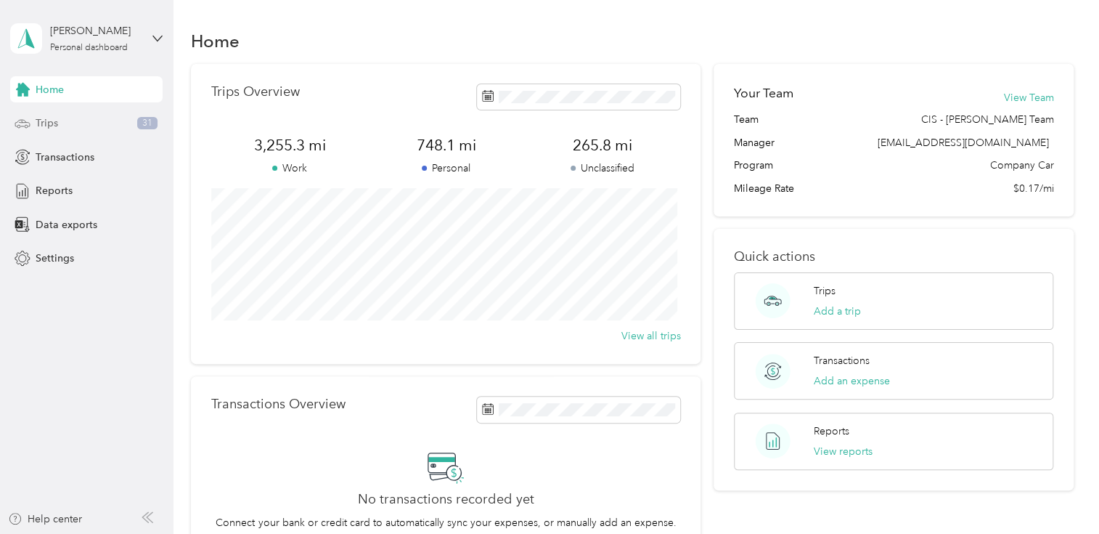
click at [62, 121] on div "Trips 31" at bounding box center [86, 123] width 152 height 26
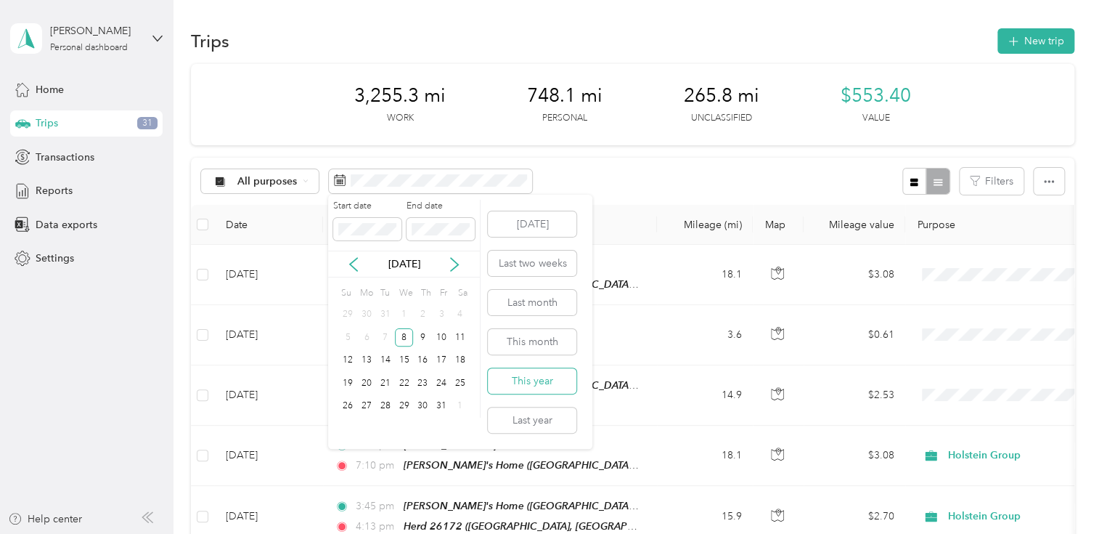
click at [521, 385] on button "This year" at bounding box center [532, 380] width 89 height 25
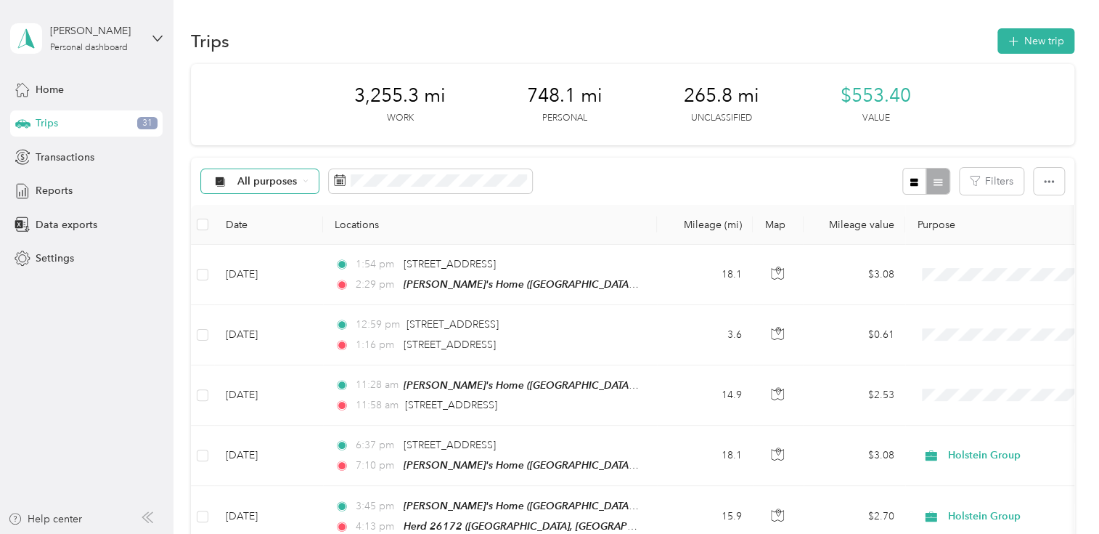
click at [306, 181] on icon at bounding box center [306, 181] width 6 height 6
click at [264, 258] on li "Holstein Group" at bounding box center [261, 249] width 119 height 25
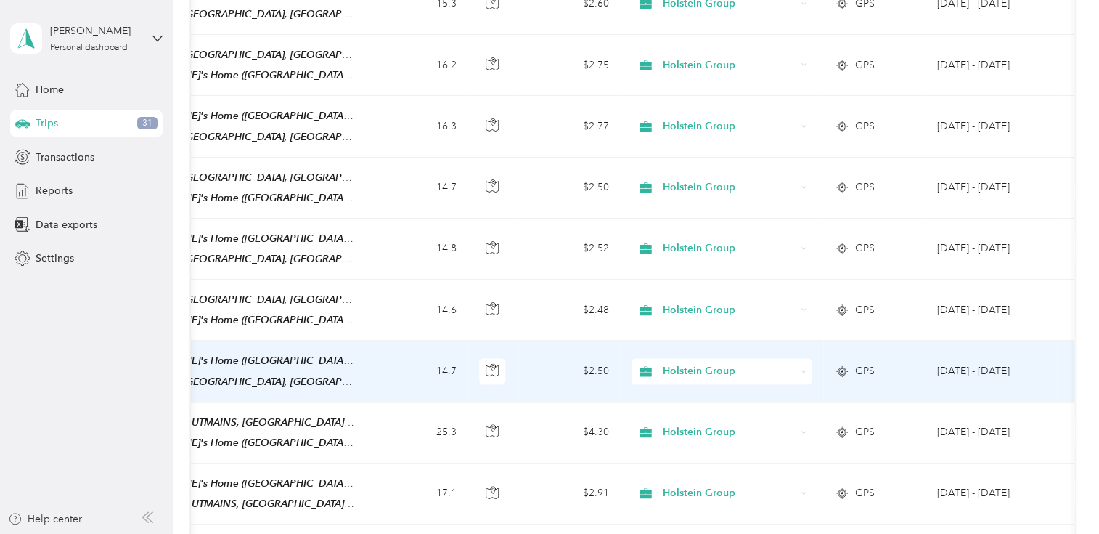
scroll to position [1242, 0]
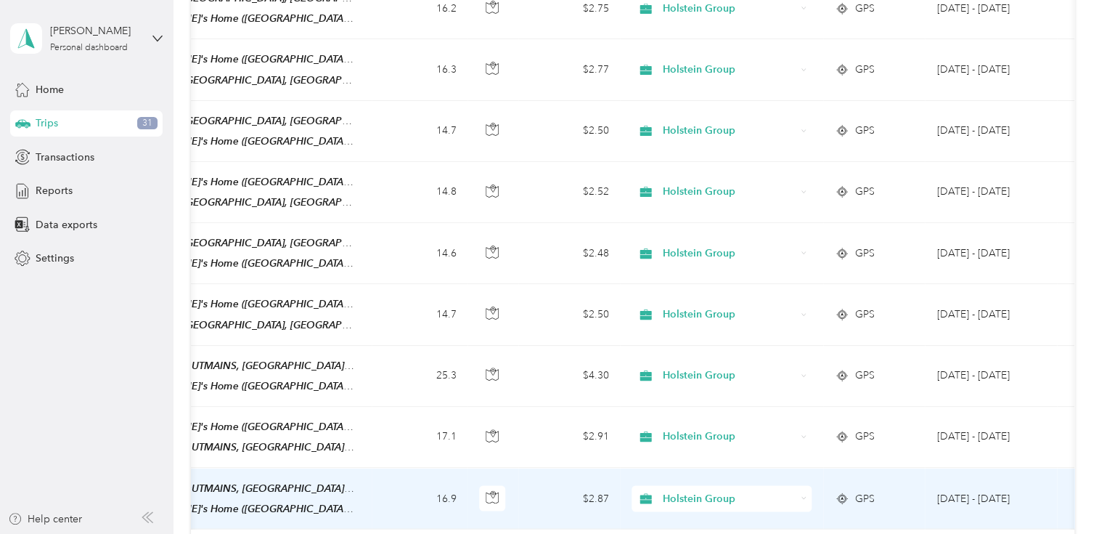
click at [547, 469] on td "$2.87" at bounding box center [569, 498] width 102 height 61
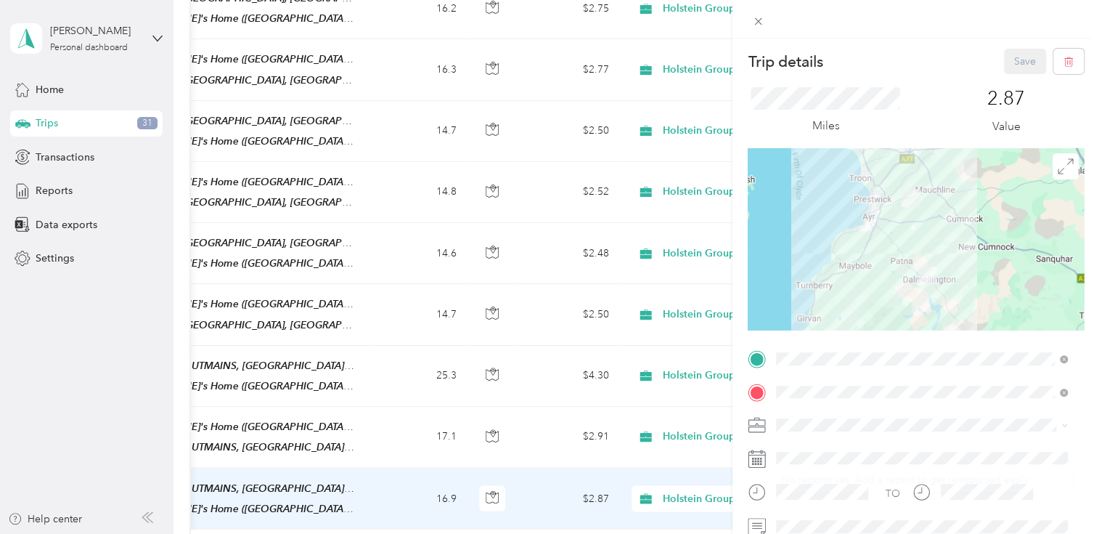
scroll to position [100, 0]
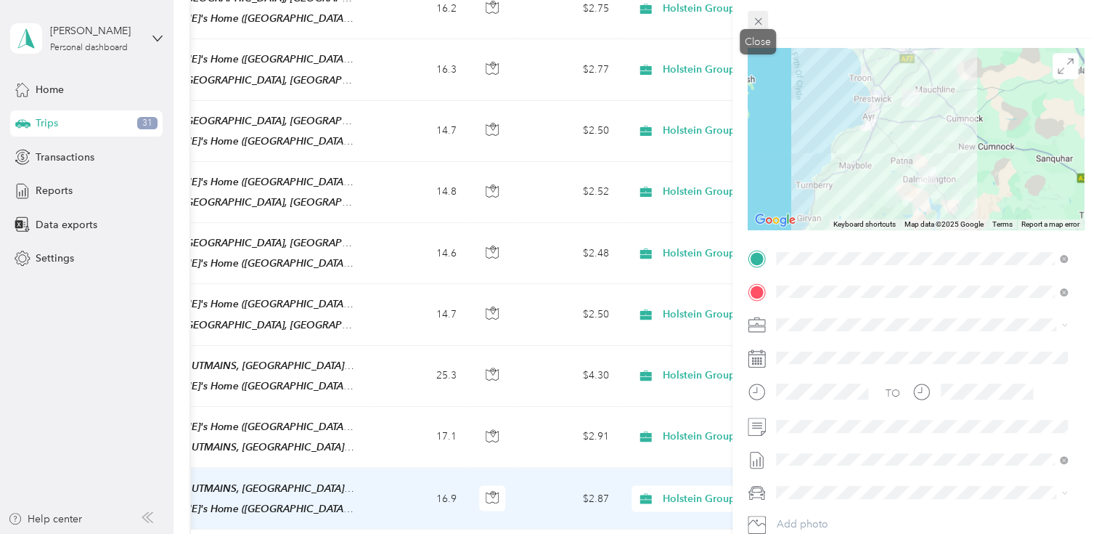
click at [757, 21] on icon at bounding box center [757, 21] width 7 height 7
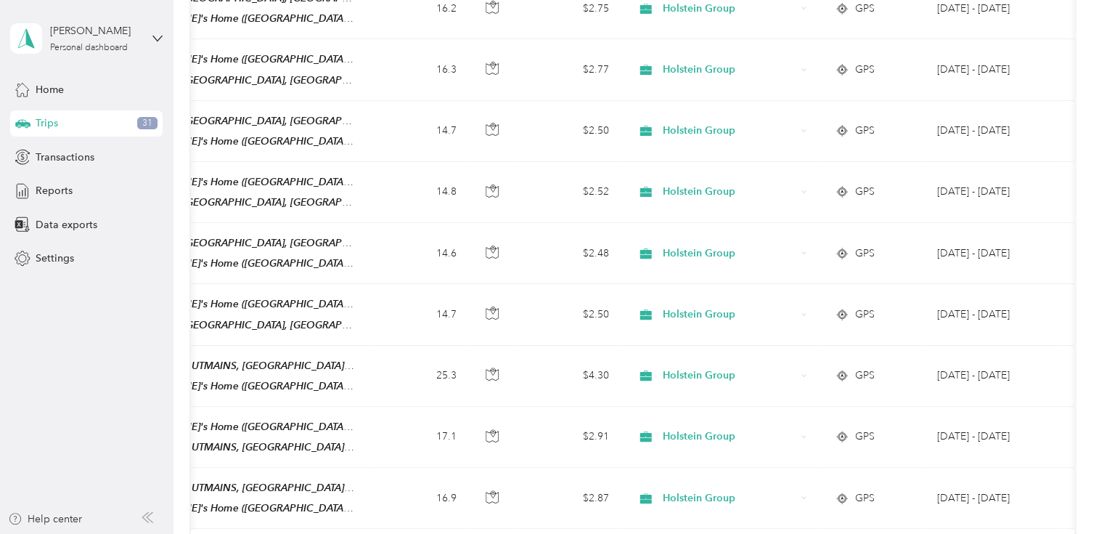
click at [58, 118] on span "Trips" at bounding box center [47, 122] width 23 height 15
click at [66, 153] on span "Transactions" at bounding box center [65, 157] width 59 height 15
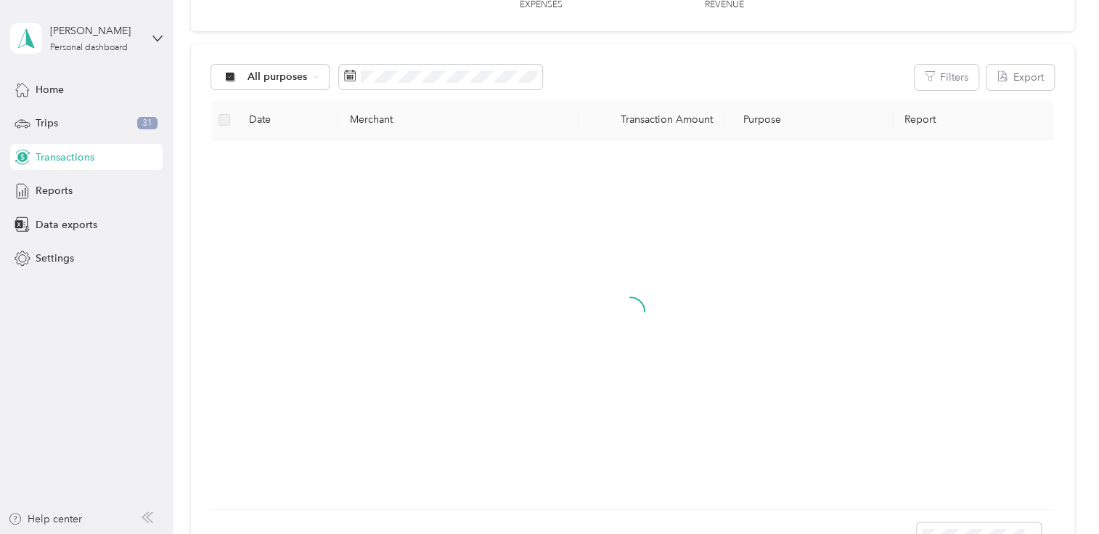
scroll to position [300, 0]
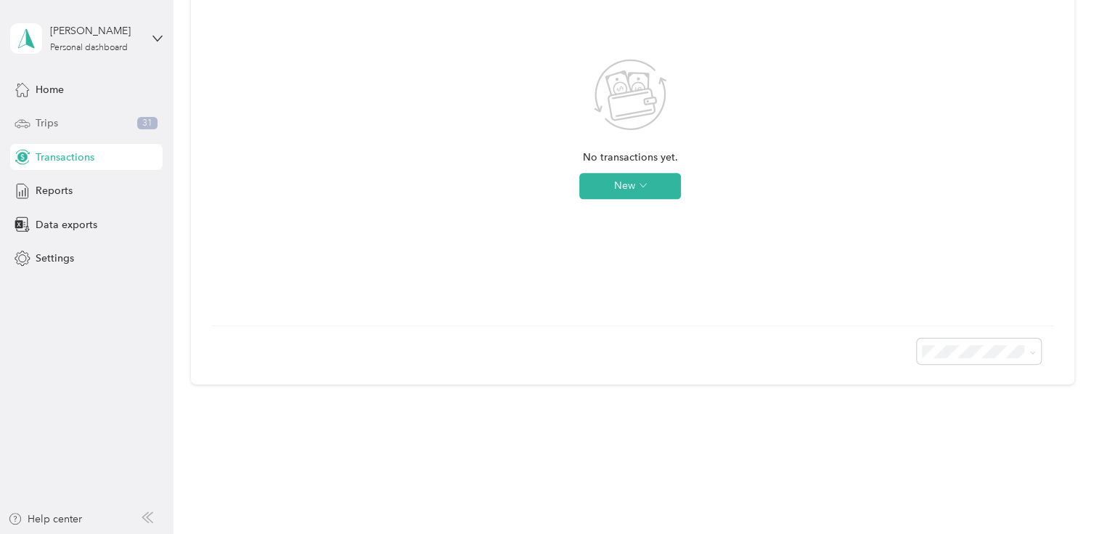
click at [63, 125] on div "Trips 31" at bounding box center [86, 123] width 152 height 26
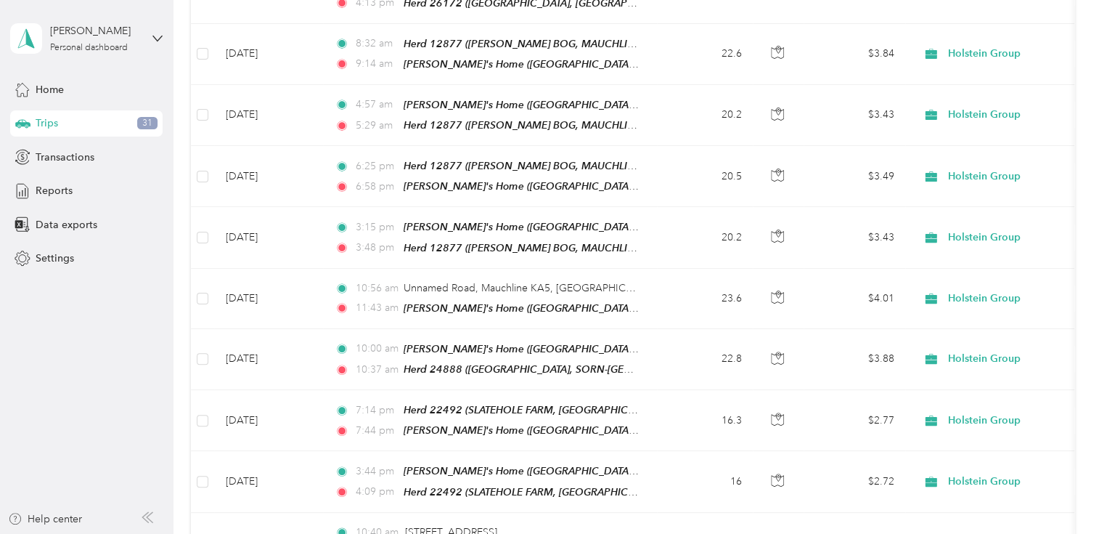
scroll to position [1242, 0]
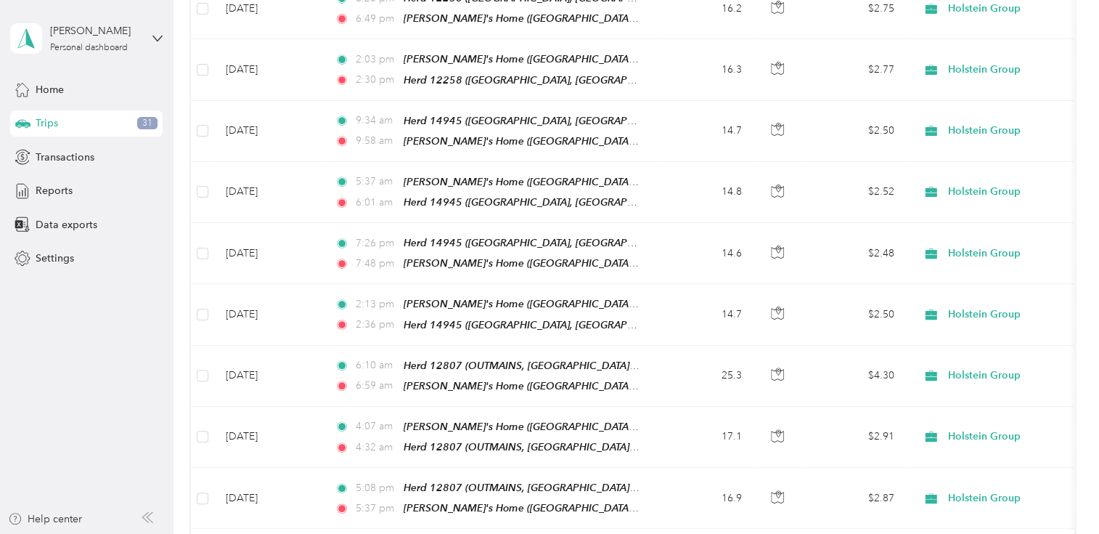
click at [93, 129] on div "Trips 31" at bounding box center [86, 123] width 152 height 26
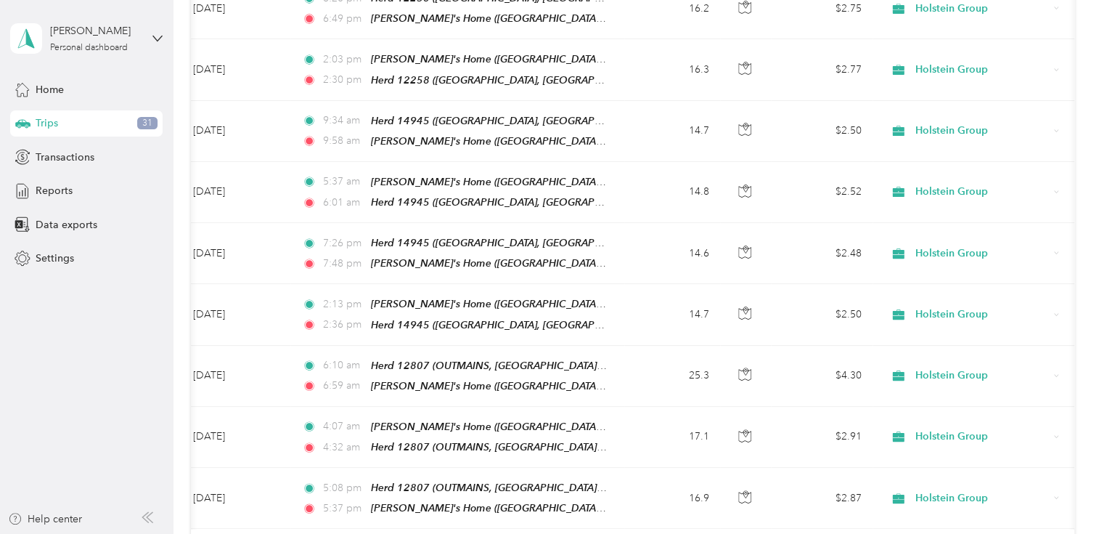
scroll to position [0, 0]
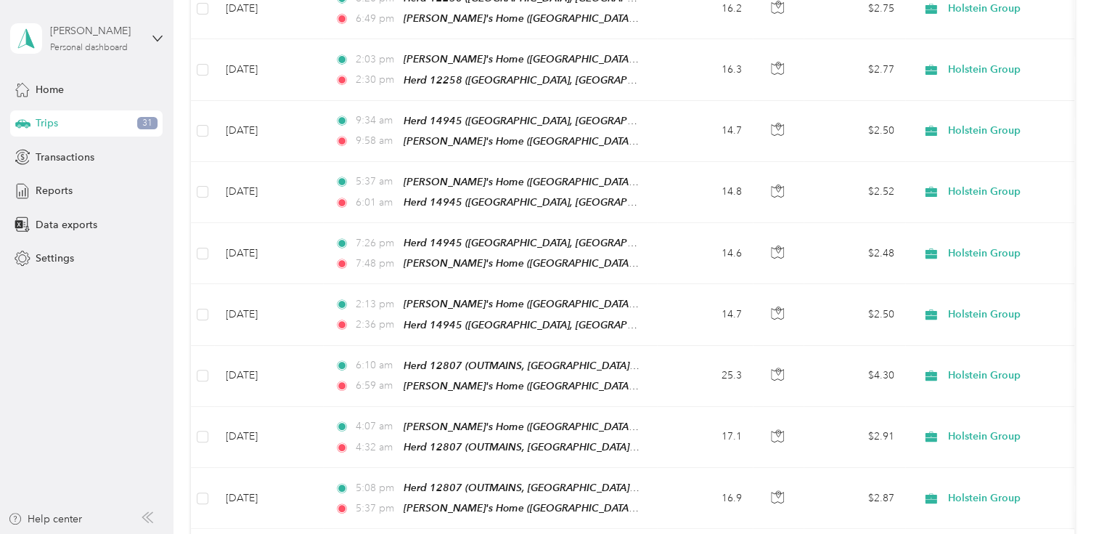
click at [62, 36] on div "[PERSON_NAME]" at bounding box center [95, 30] width 91 height 15
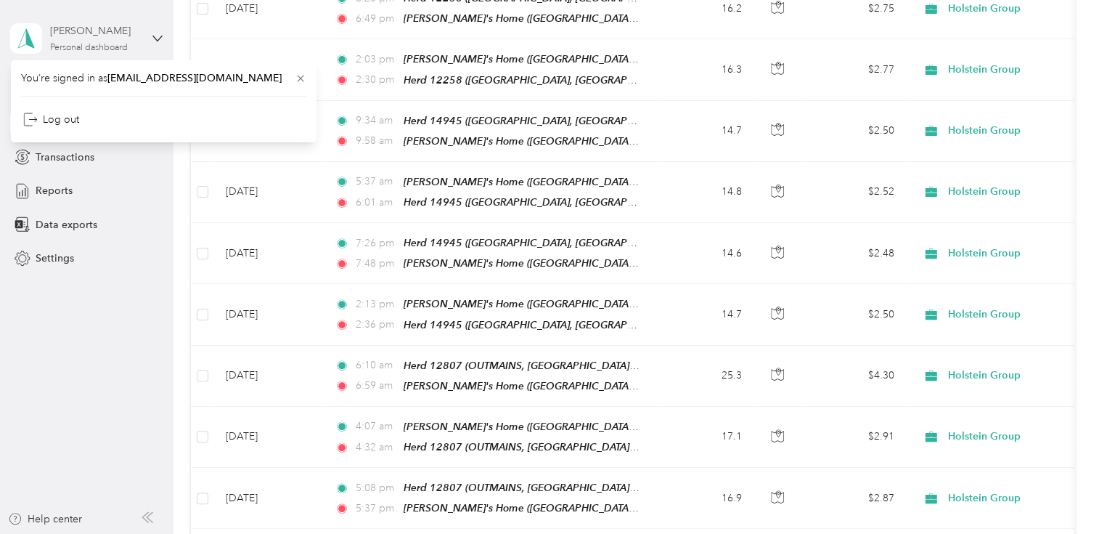
click at [62, 36] on div "[PERSON_NAME]" at bounding box center [95, 30] width 91 height 15
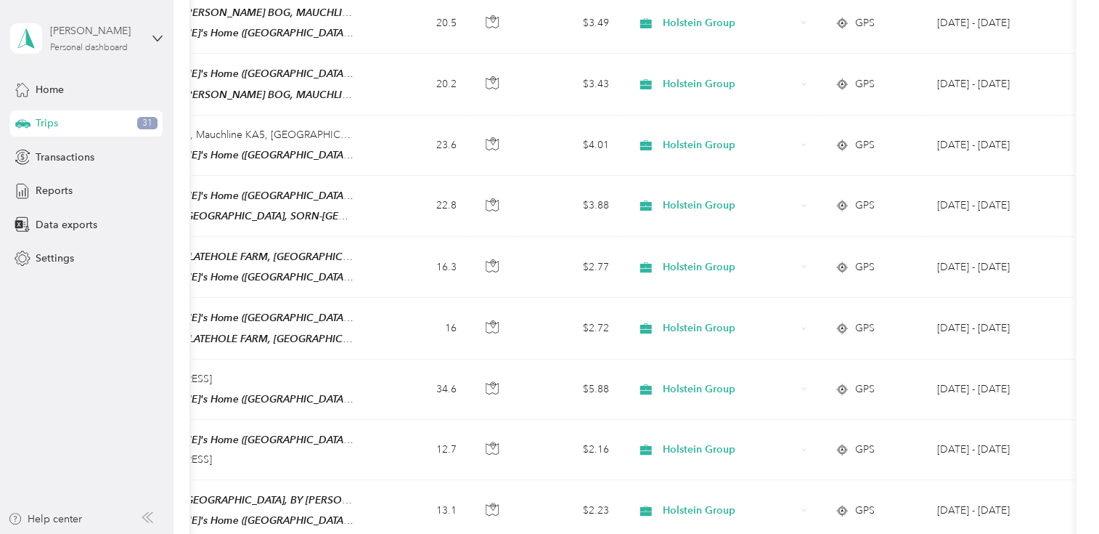
scroll to position [495, 0]
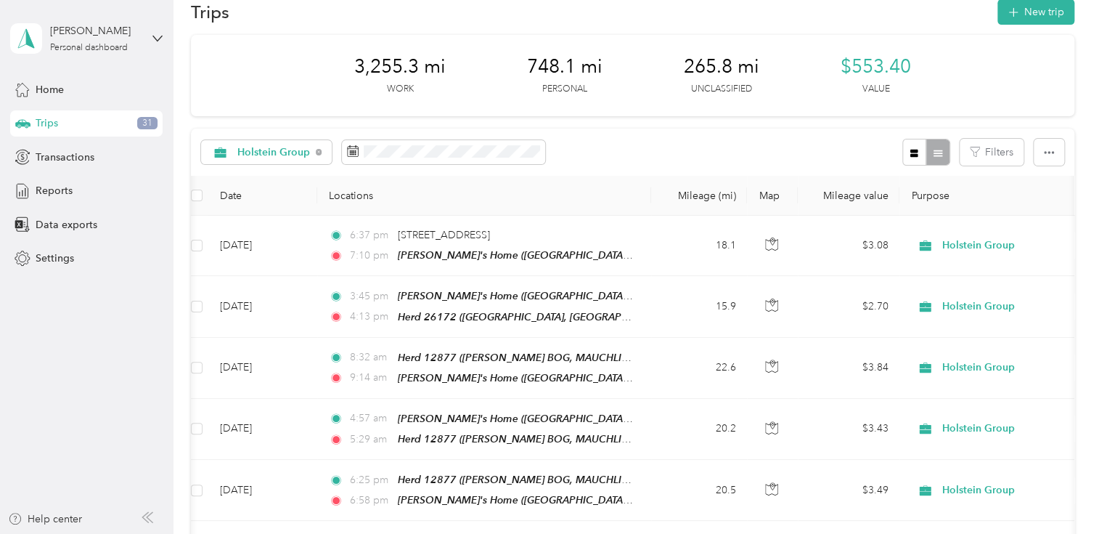
click at [940, 149] on div at bounding box center [925, 152] width 47 height 27
click at [933, 152] on div at bounding box center [925, 152] width 47 height 27
drag, startPoint x: 933, startPoint y: 152, endPoint x: 912, endPoint y: 154, distance: 21.1
click at [912, 154] on icon "button" at bounding box center [914, 153] width 8 height 8
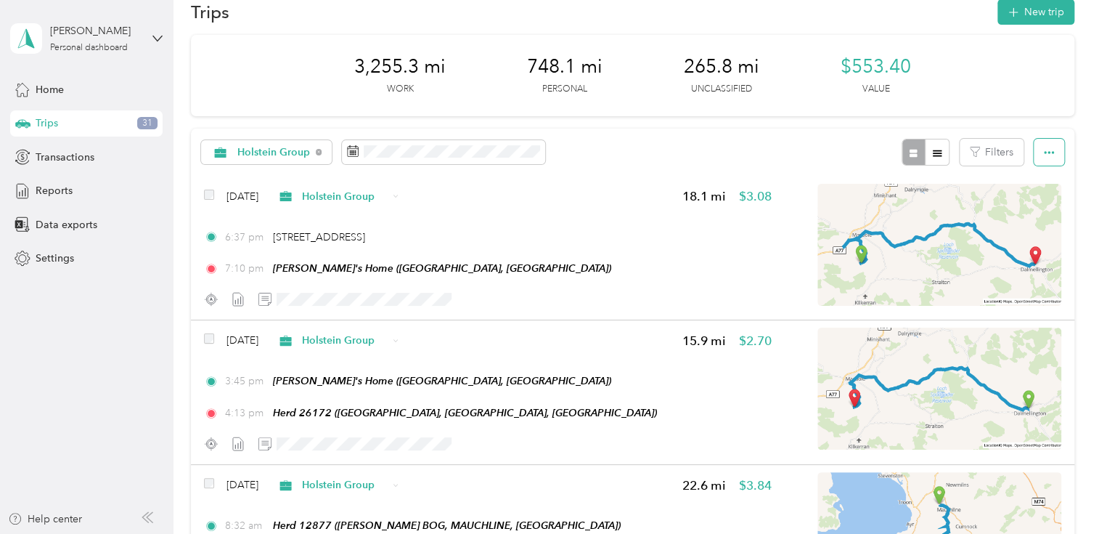
click at [1038, 152] on button "button" at bounding box center [1049, 152] width 30 height 27
click at [1032, 171] on div "Select all" at bounding box center [1029, 178] width 40 height 15
click at [1032, 174] on span "Select all" at bounding box center [1029, 179] width 40 height 12
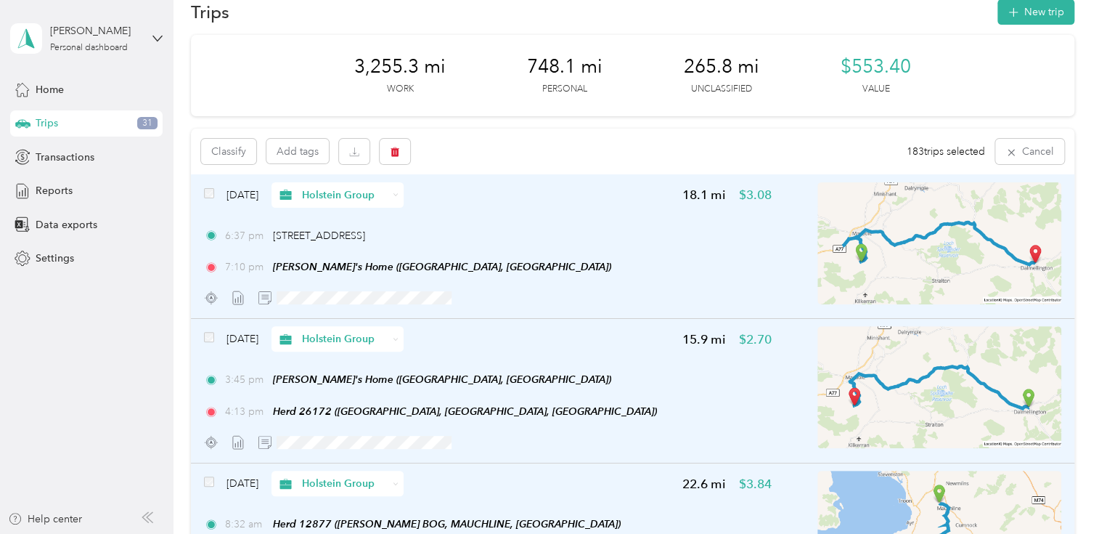
click at [841, 147] on div "Classify Add tags 183 trips selected Cancel" at bounding box center [632, 151] width 883 height 46
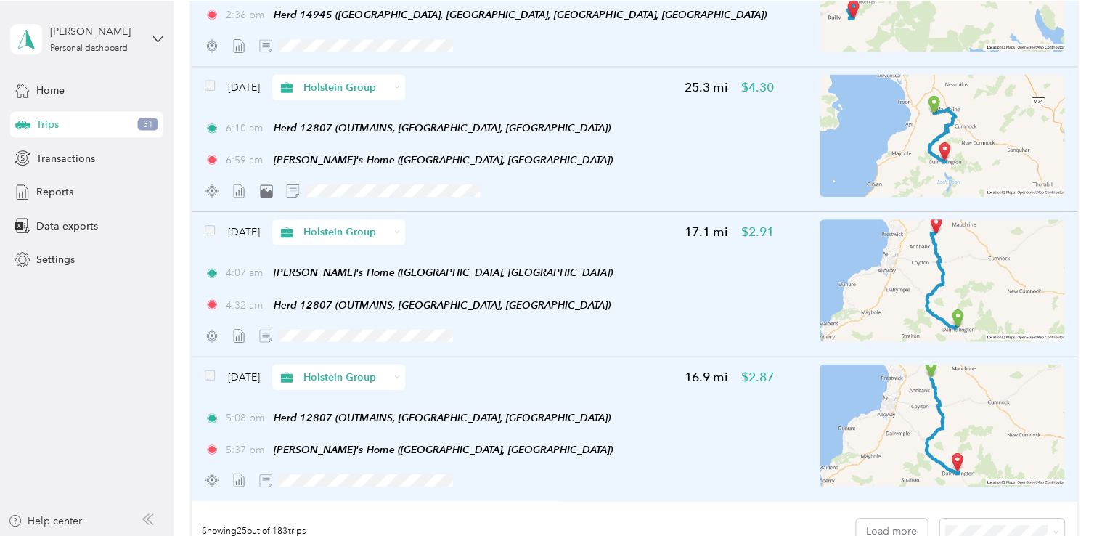
scroll to position [3316, 0]
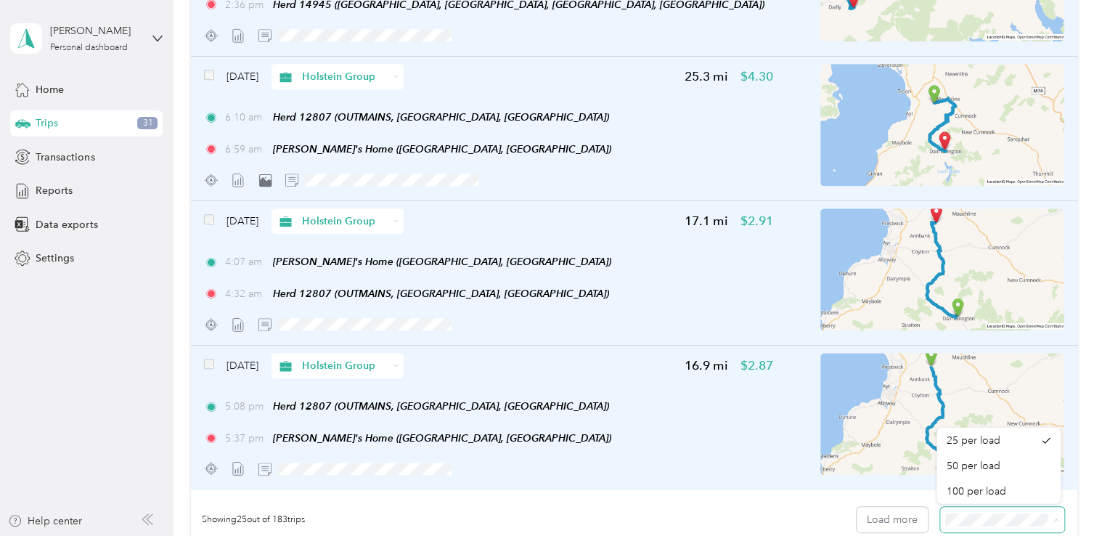
click at [1005, 525] on div "Showing 25 out of 183 trips Load more" at bounding box center [634, 519] width 886 height 51
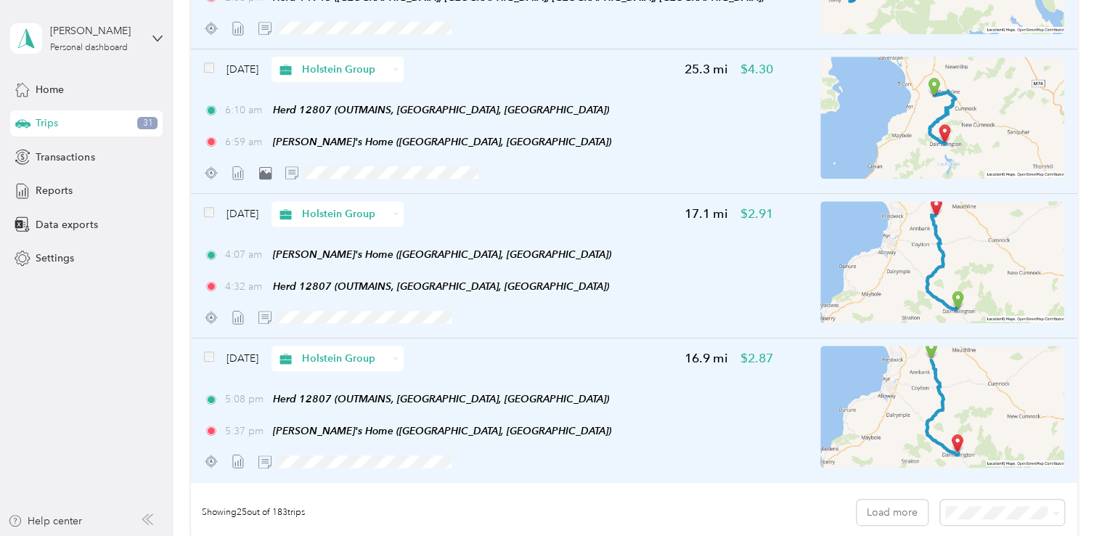
drag, startPoint x: 1020, startPoint y: 510, endPoint x: 982, endPoint y: 483, distance: 46.3
click at [982, 483] on div "100 per load" at bounding box center [999, 477] width 104 height 15
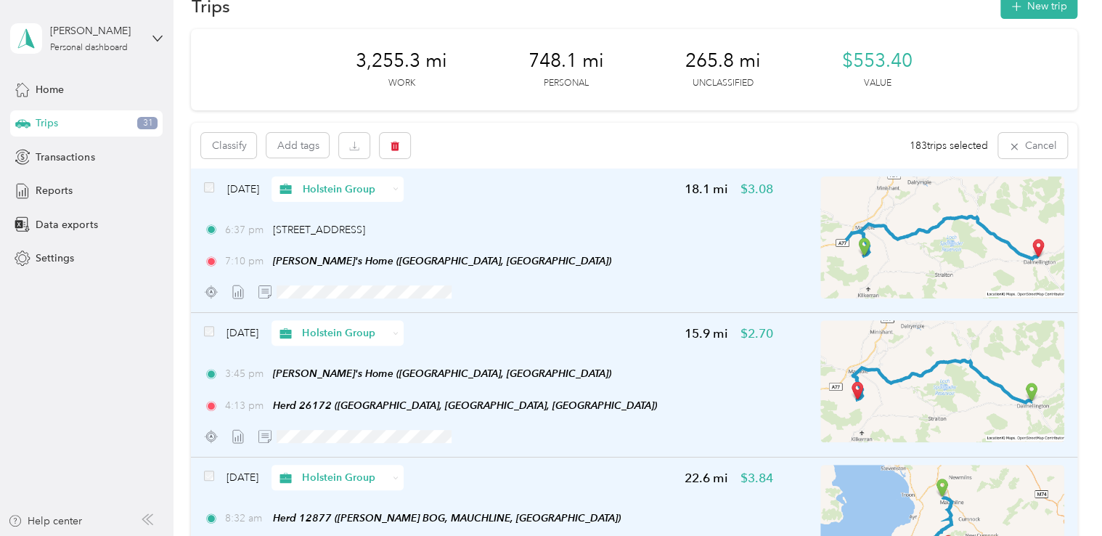
scroll to position [3332, 0]
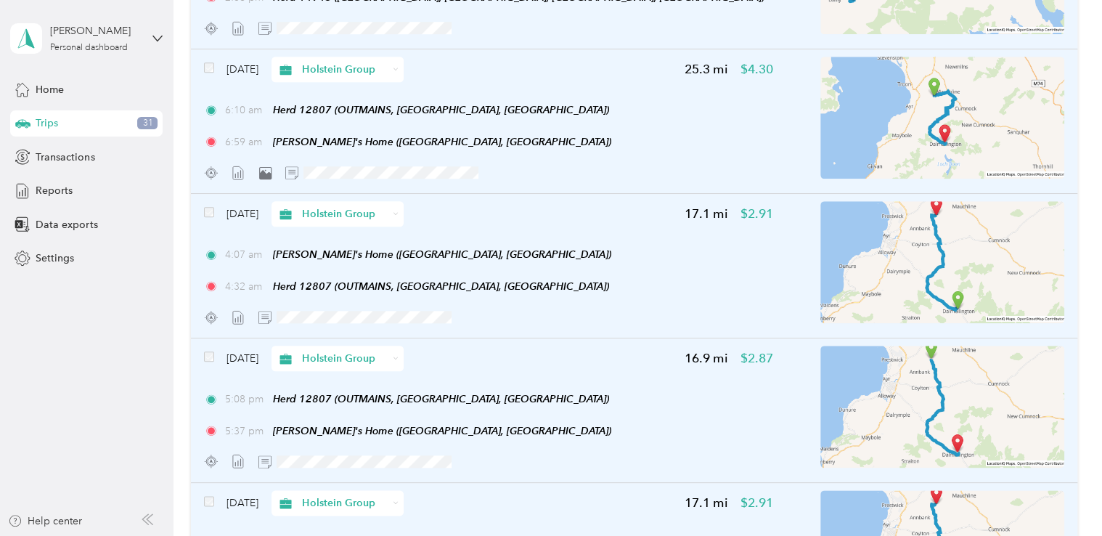
click at [557, 513] on div "Aug 18, 2025 Holstein Group 17.1 mi $2.91" at bounding box center [488, 502] width 569 height 25
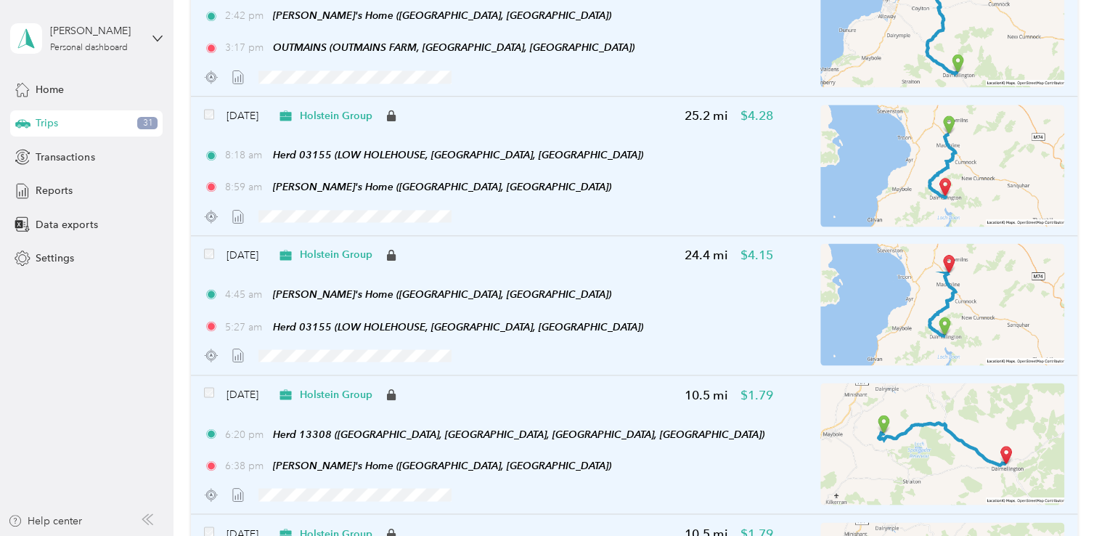
scroll to position [12122, 0]
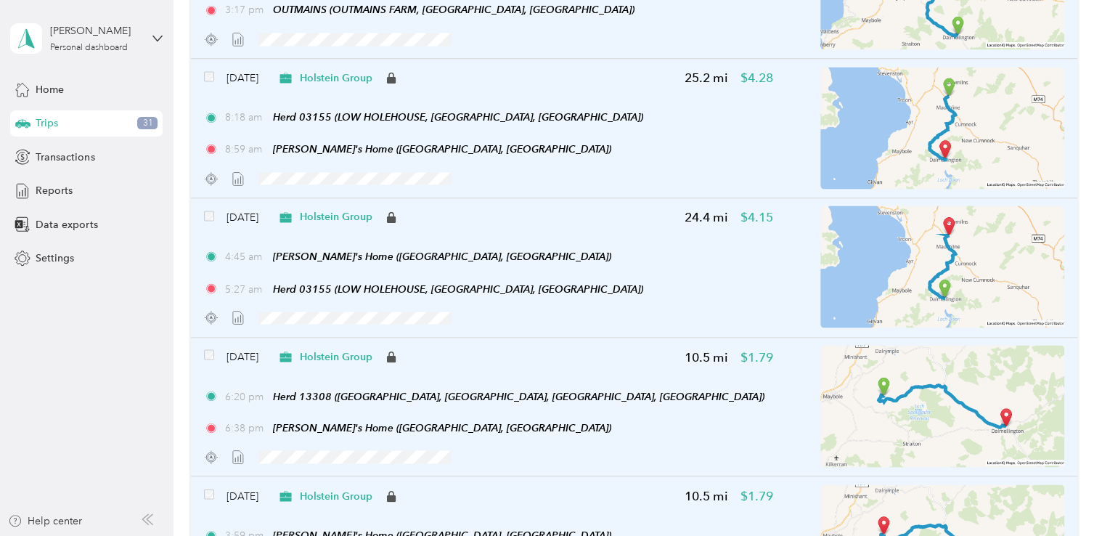
click at [55, 128] on span "Trips" at bounding box center [47, 122] width 23 height 15
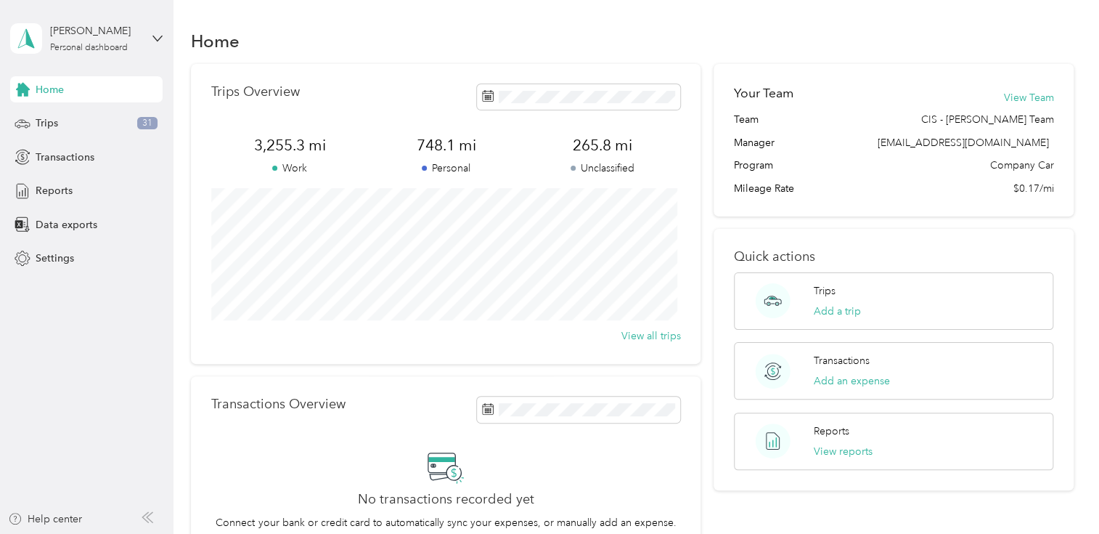
scroll to position [17, 0]
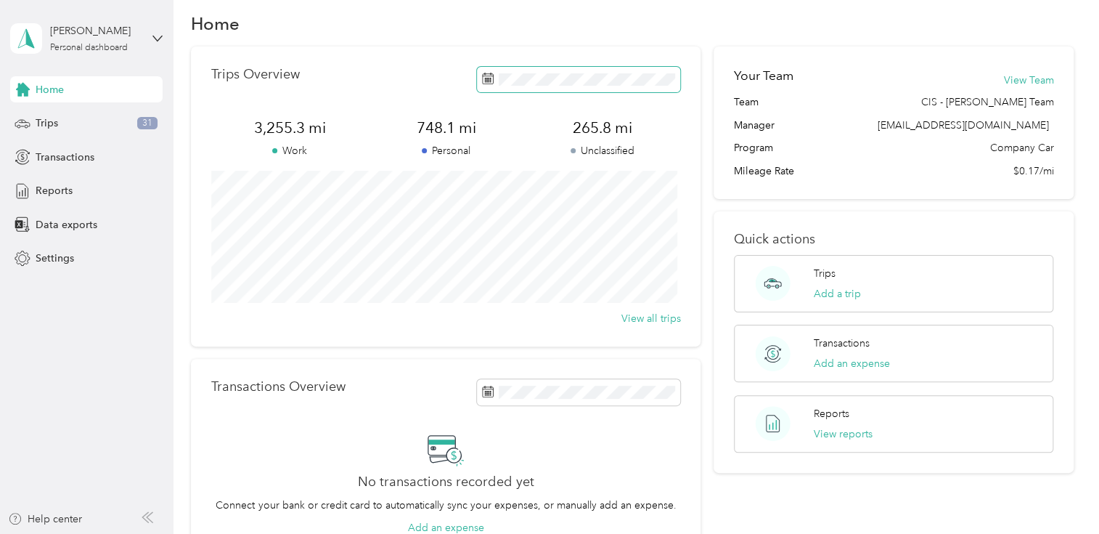
click at [487, 81] on icon at bounding box center [488, 79] width 12 height 12
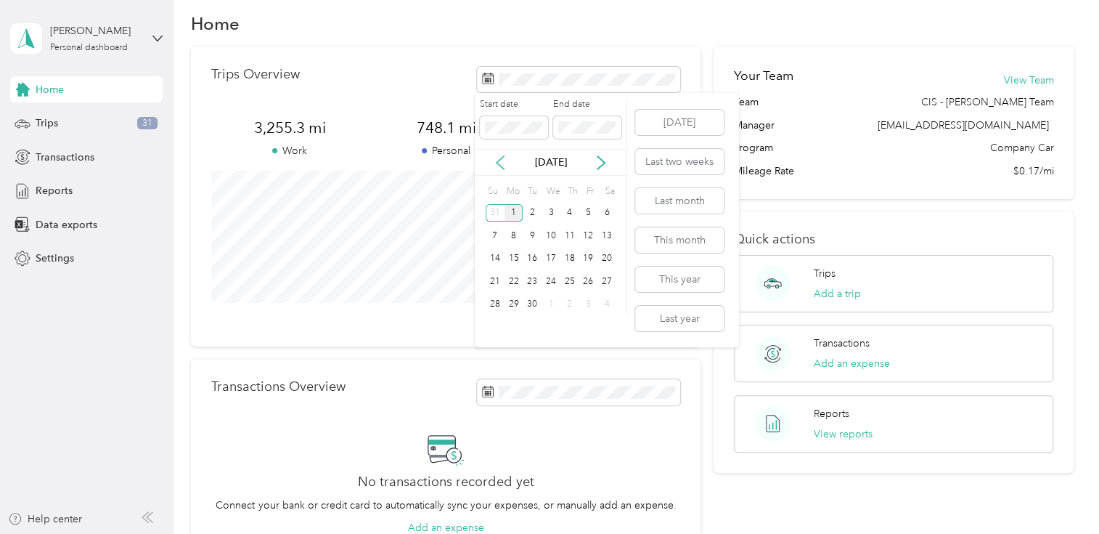
click at [498, 163] on icon at bounding box center [500, 162] width 7 height 13
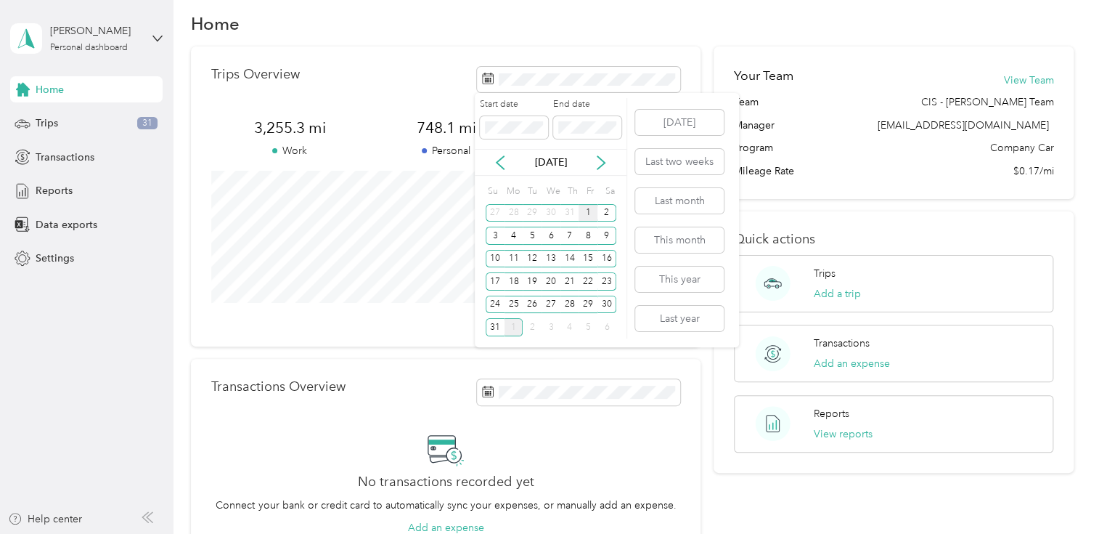
click at [585, 211] on div "1" at bounding box center [588, 213] width 19 height 18
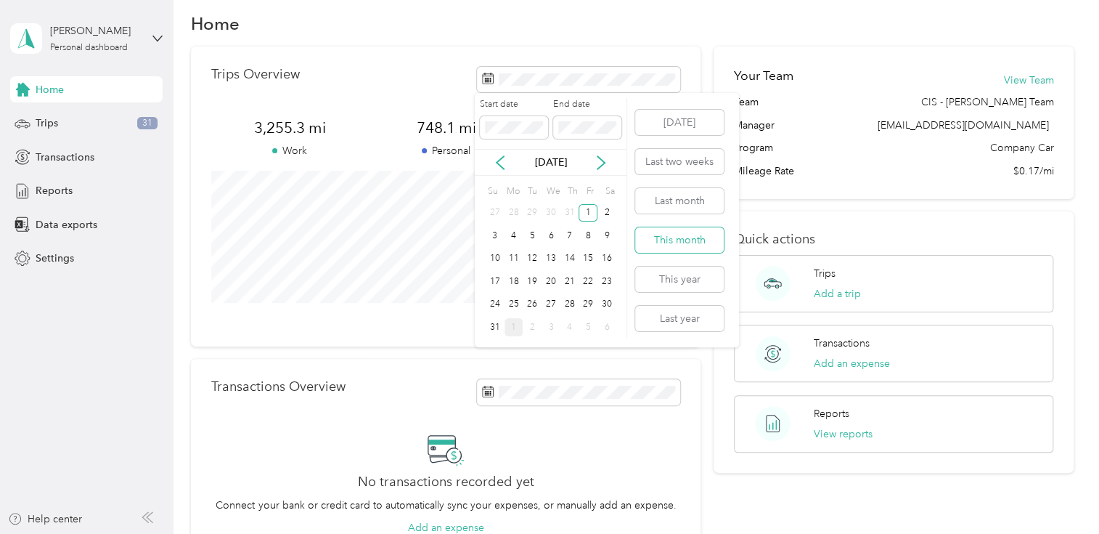
click at [650, 237] on button "This month" at bounding box center [679, 239] width 89 height 25
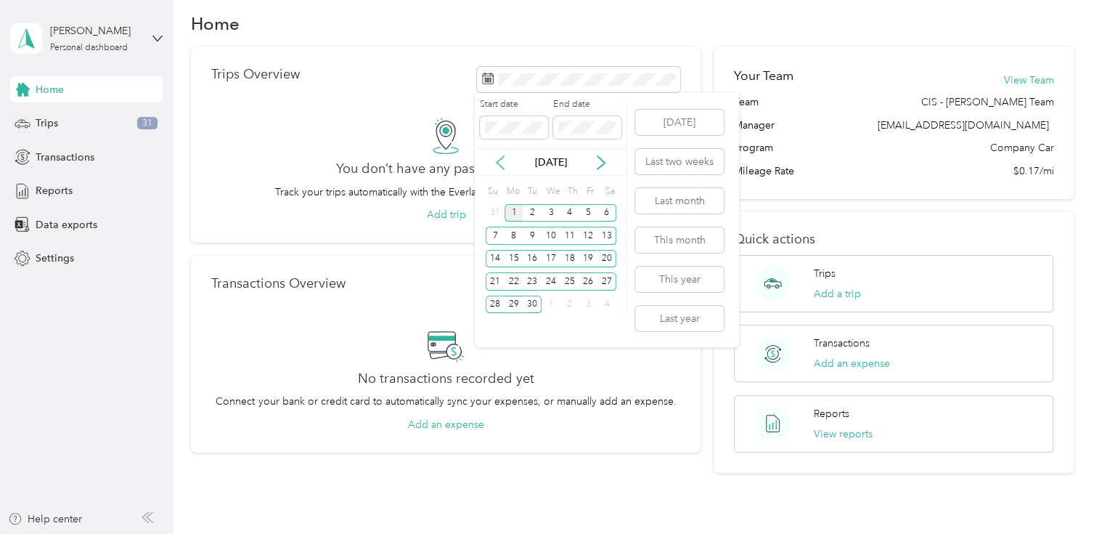
click at [499, 160] on icon at bounding box center [500, 162] width 15 height 15
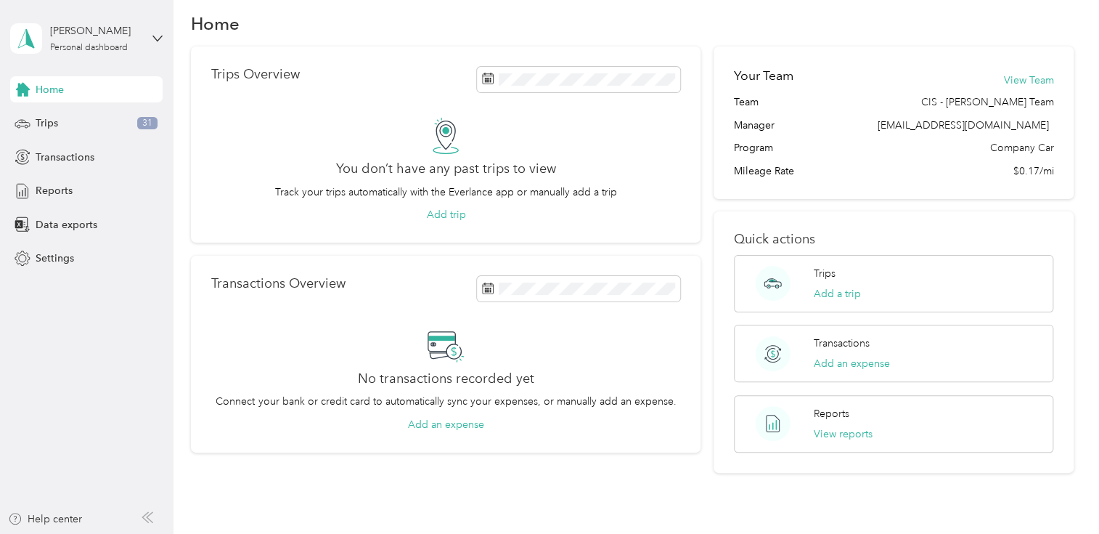
click at [688, 73] on div "Trips Overview You don’t have any past trips to view Track your trips automatic…" at bounding box center [446, 144] width 510 height 197
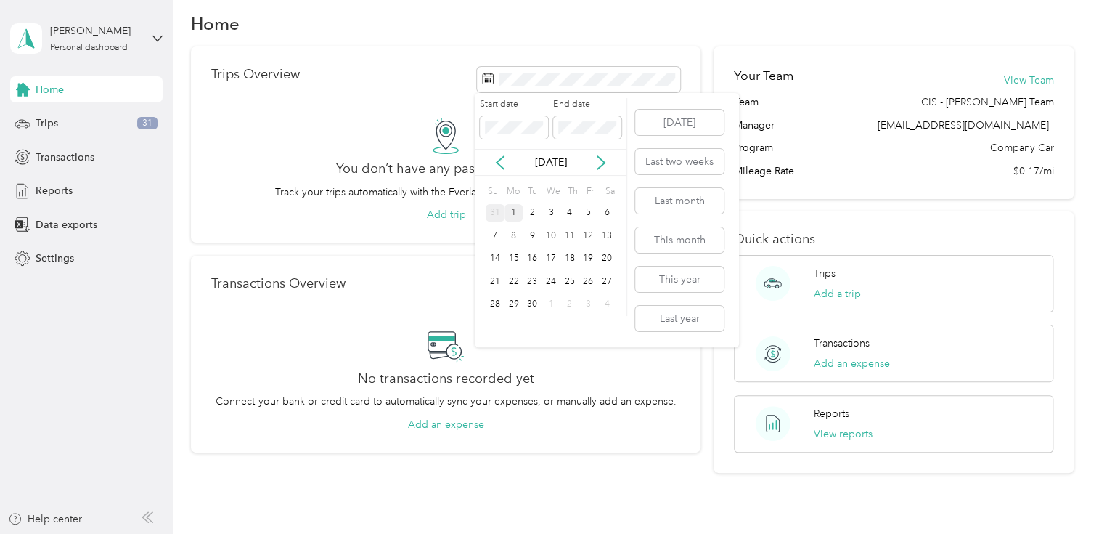
click at [495, 212] on div "31" at bounding box center [495, 213] width 19 height 18
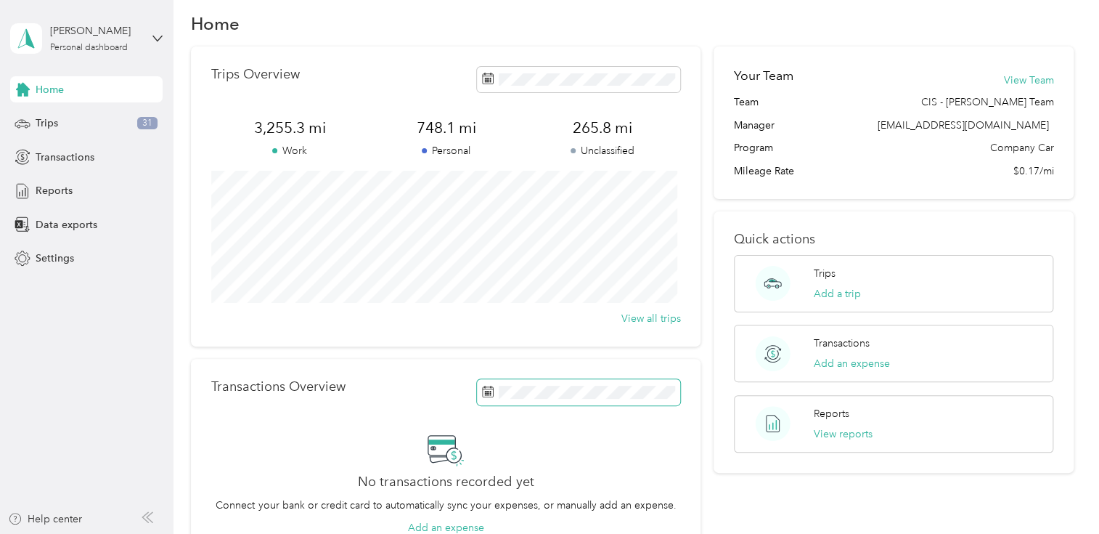
click at [482, 388] on icon at bounding box center [488, 391] width 12 height 12
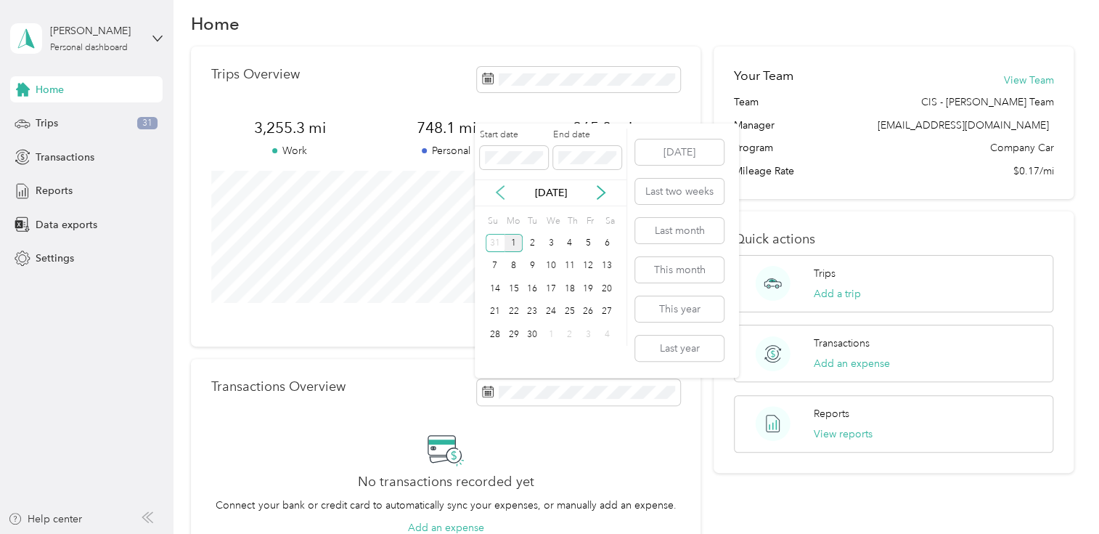
click at [497, 195] on icon at bounding box center [500, 192] width 15 height 15
click at [619, 157] on span at bounding box center [587, 157] width 68 height 23
click at [670, 152] on button "[DATE]" at bounding box center [679, 151] width 89 height 25
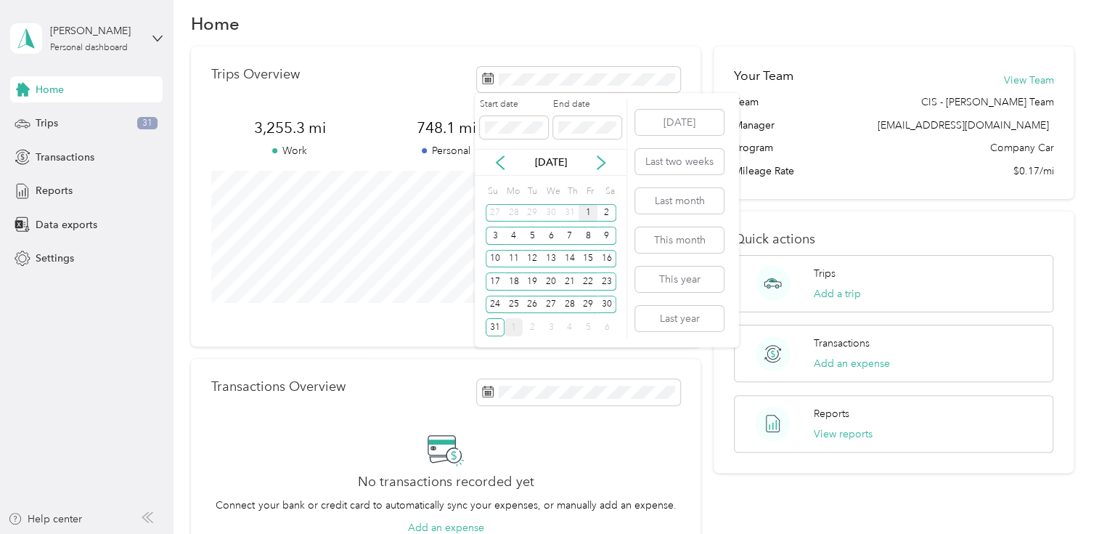
click at [590, 211] on div "1" at bounding box center [588, 213] width 19 height 18
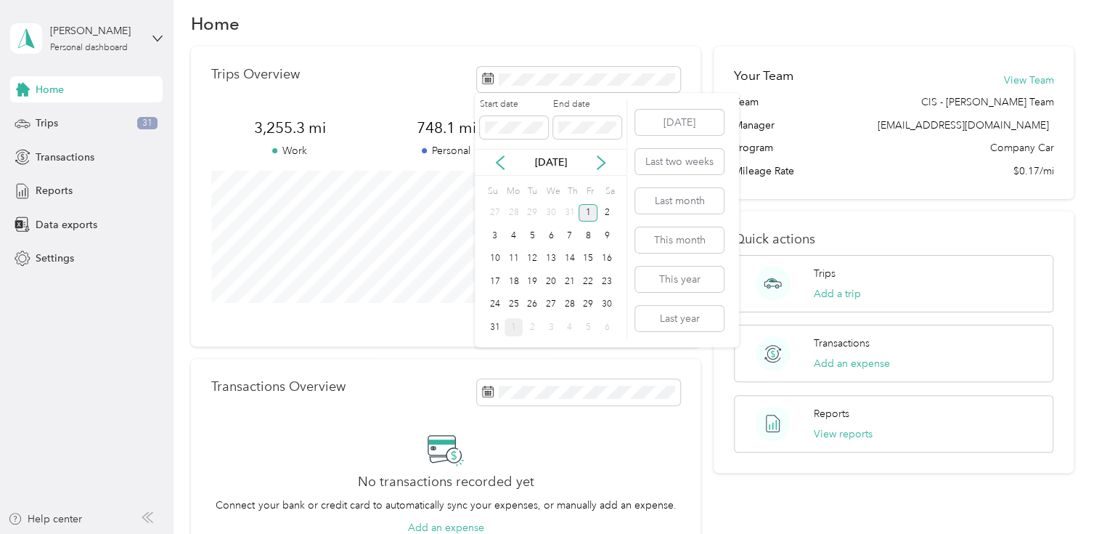
click at [587, 212] on div "1" at bounding box center [588, 213] width 19 height 18
click at [491, 323] on div "31" at bounding box center [495, 327] width 19 height 18
click at [590, 211] on div "1" at bounding box center [588, 213] width 19 height 18
click at [538, 127] on div "Start date End date Aug 2025 Su Mo Tu We Th Fr Sa 27 28 29 30 31 1 2 3 4 5 6 7 …" at bounding box center [551, 218] width 152 height 240
click at [499, 164] on icon at bounding box center [500, 162] width 7 height 13
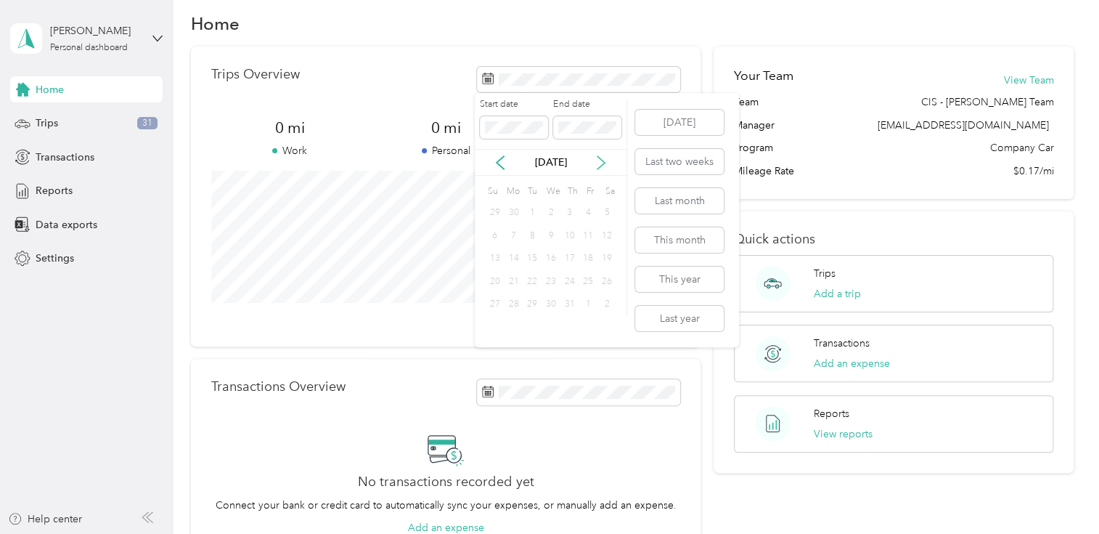
click at [598, 165] on icon at bounding box center [601, 162] width 15 height 15
click at [660, 203] on button "Last month" at bounding box center [679, 200] width 89 height 25
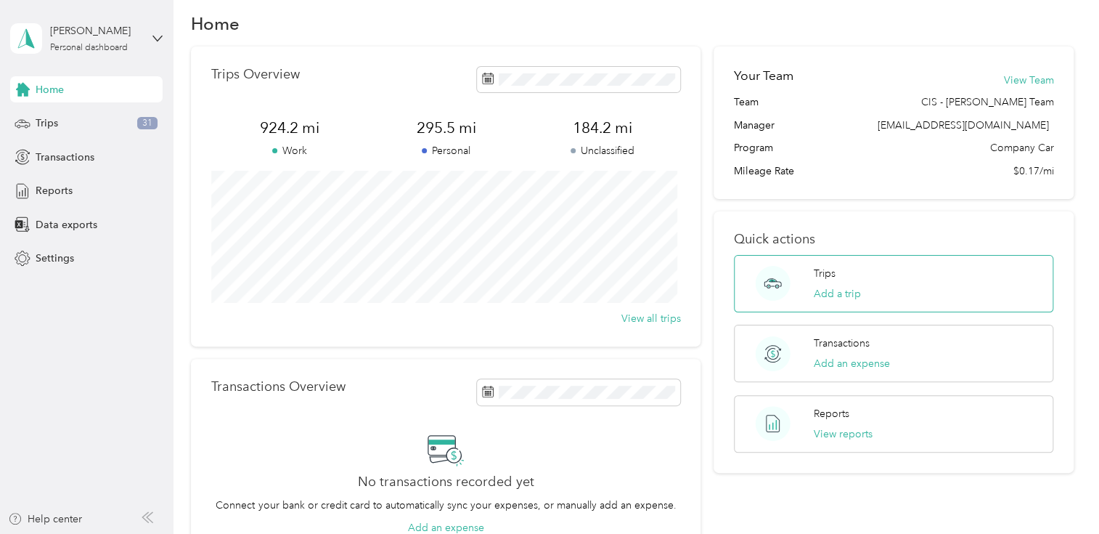
click at [923, 287] on div "Trips Add a trip" at bounding box center [894, 283] width 320 height 57
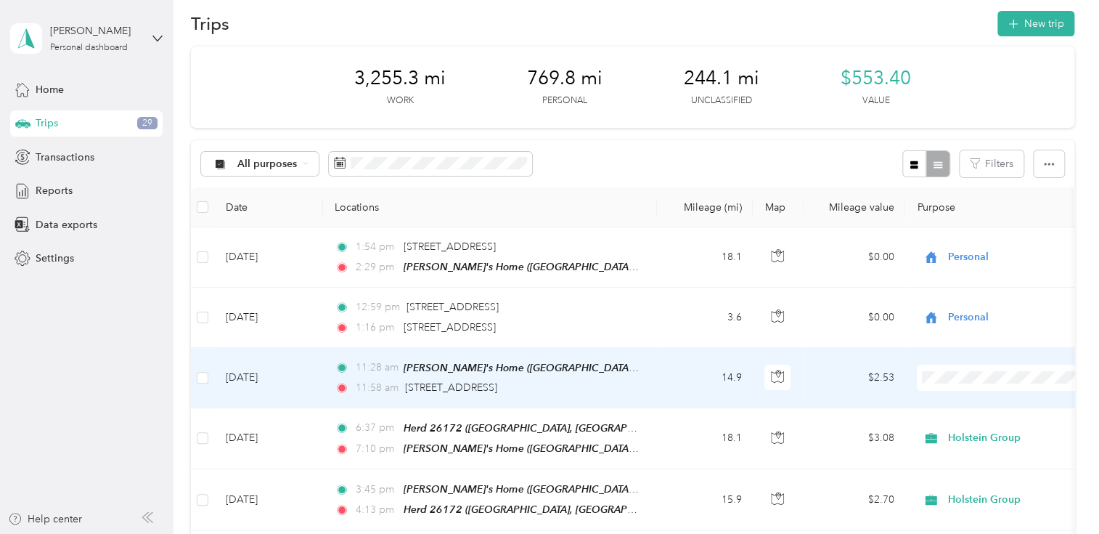
click at [969, 428] on li "Personal" at bounding box center [1008, 419] width 180 height 25
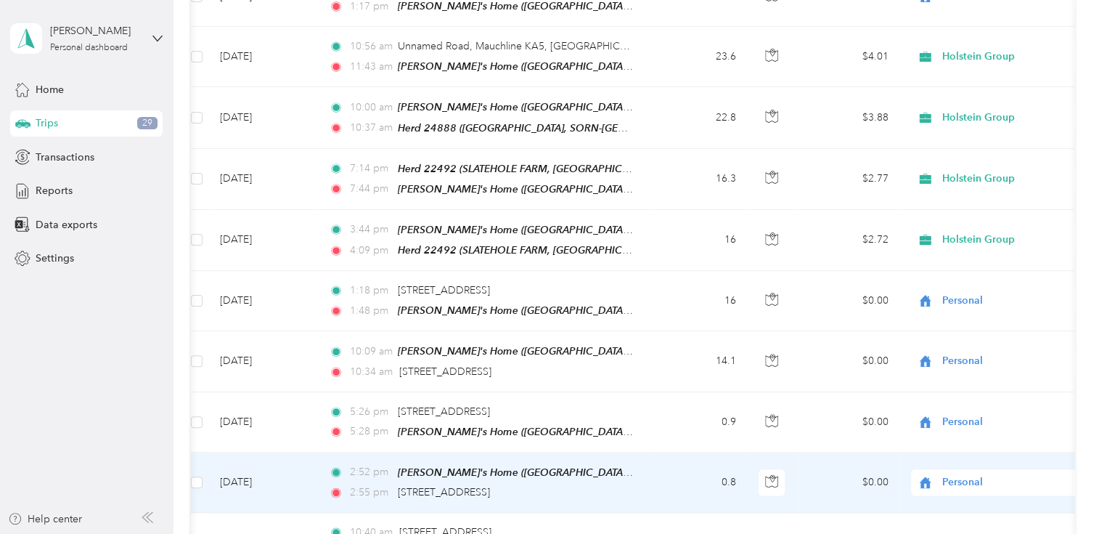
scroll to position [0, 78]
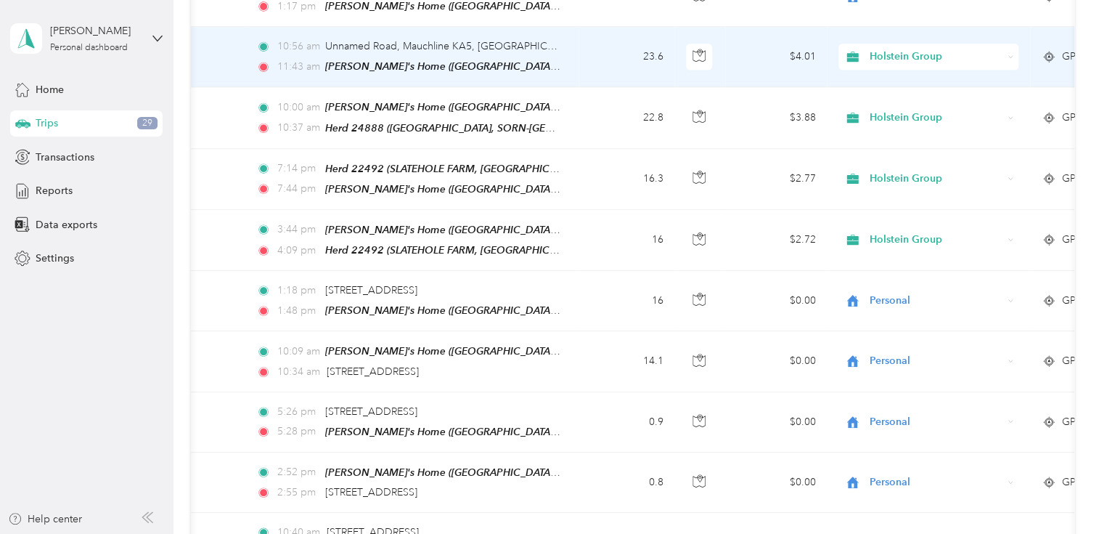
click at [473, 58] on div "[PERSON_NAME]'s Home ([GEOGRAPHIC_DATA], [GEOGRAPHIC_DATA])" at bounding box center [443, 66] width 236 height 17
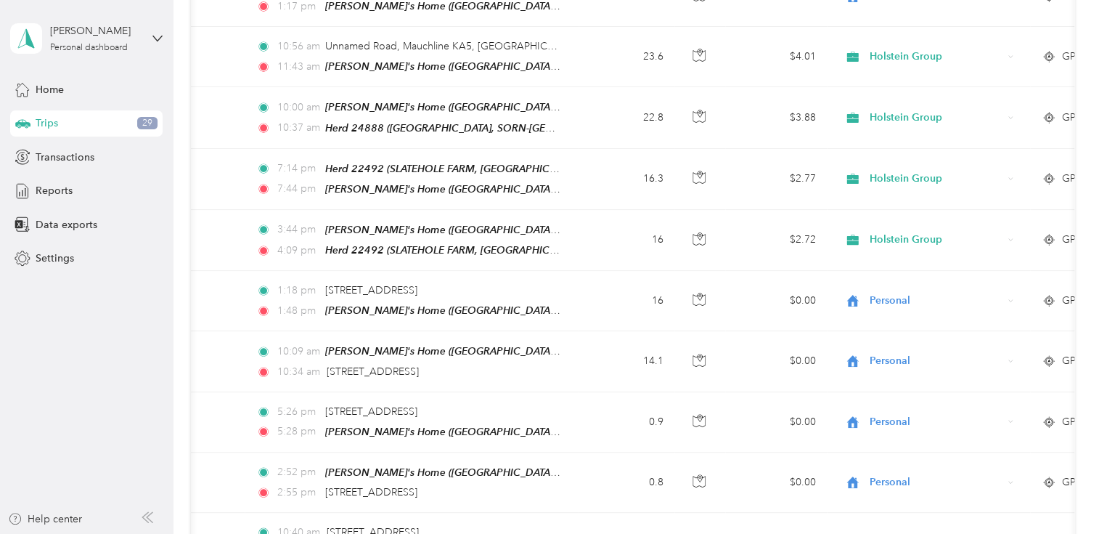
drag, startPoint x: 473, startPoint y: 44, endPoint x: 759, endPoint y: 41, distance: 286.0
click at [759, 41] on td "$4.01" at bounding box center [776, 57] width 102 height 60
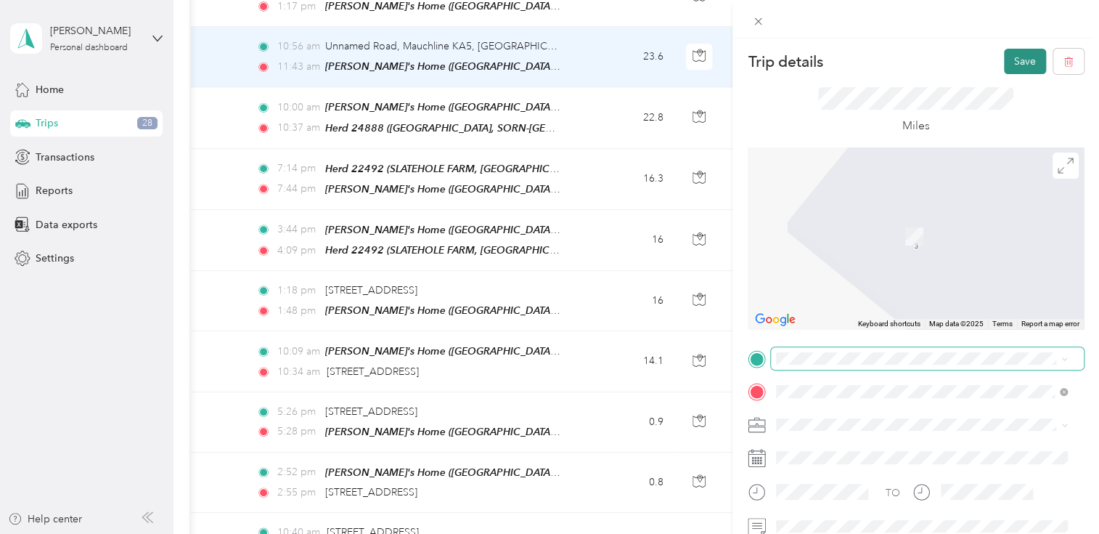
click at [1008, 62] on button "Save" at bounding box center [1025, 61] width 42 height 25
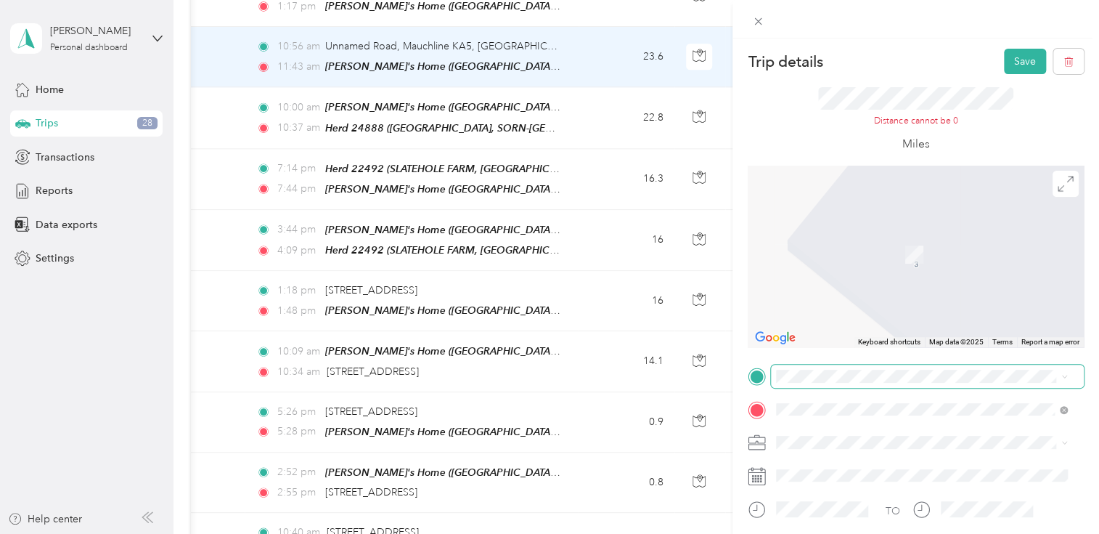
click at [598, 28] on div "Trip details Save This trip cannot be edited because it is either under review,…" at bounding box center [549, 267] width 1099 height 534
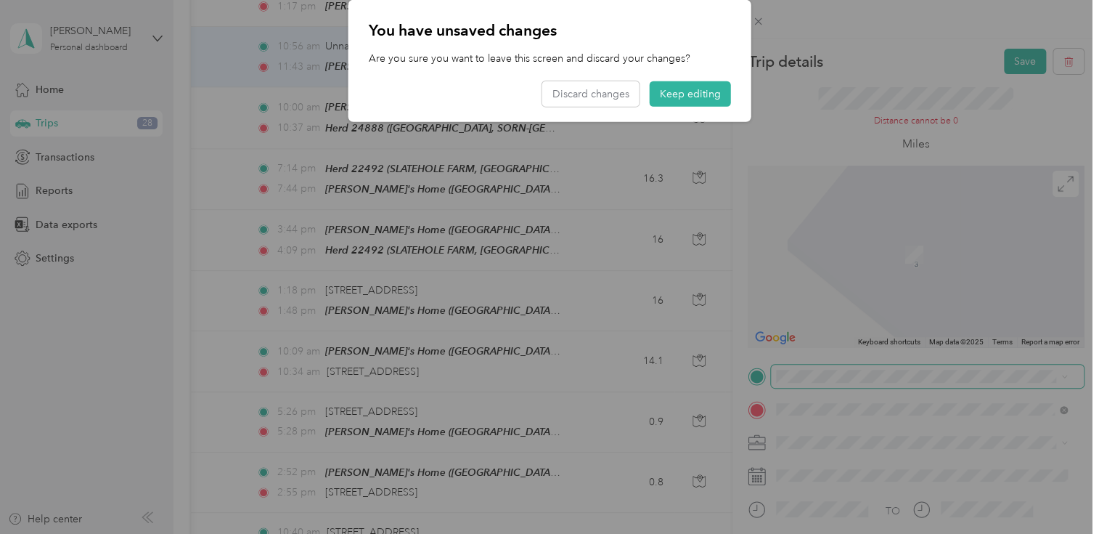
click at [598, 533] on div "Trip details Save This trip cannot be edited because it is either under review,…" at bounding box center [546, 534] width 1092 height 0
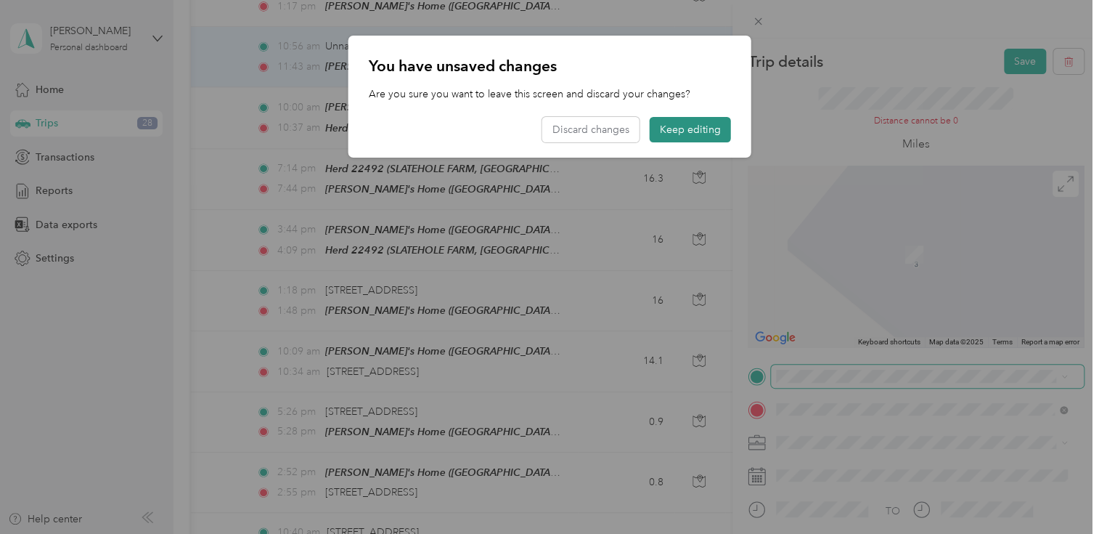
click at [672, 128] on button "Keep editing" at bounding box center [690, 129] width 81 height 25
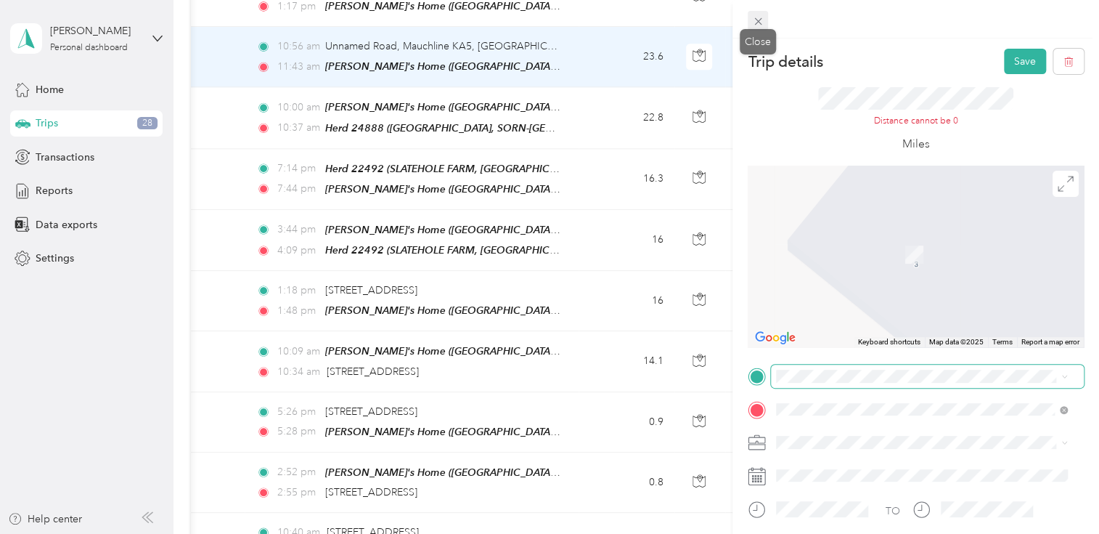
click at [754, 23] on icon at bounding box center [758, 21] width 12 height 12
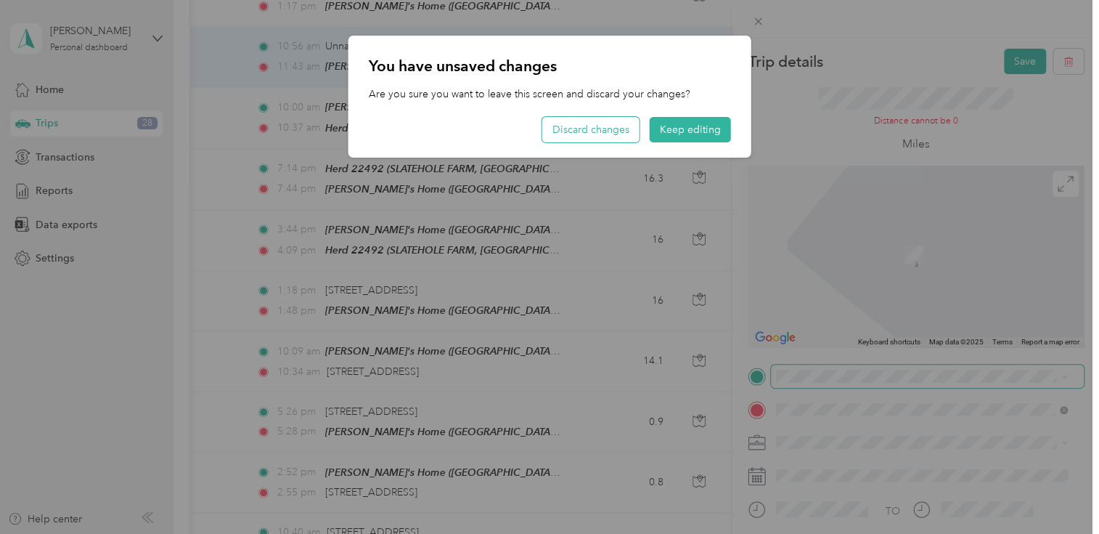
click at [592, 130] on button "Discard changes" at bounding box center [590, 129] width 97 height 25
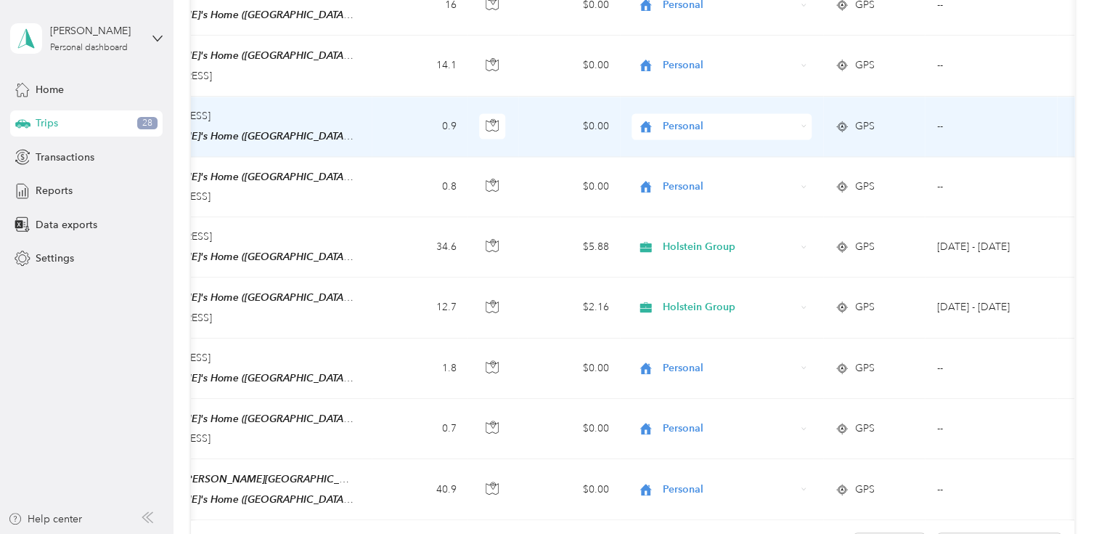
scroll to position [0, 164]
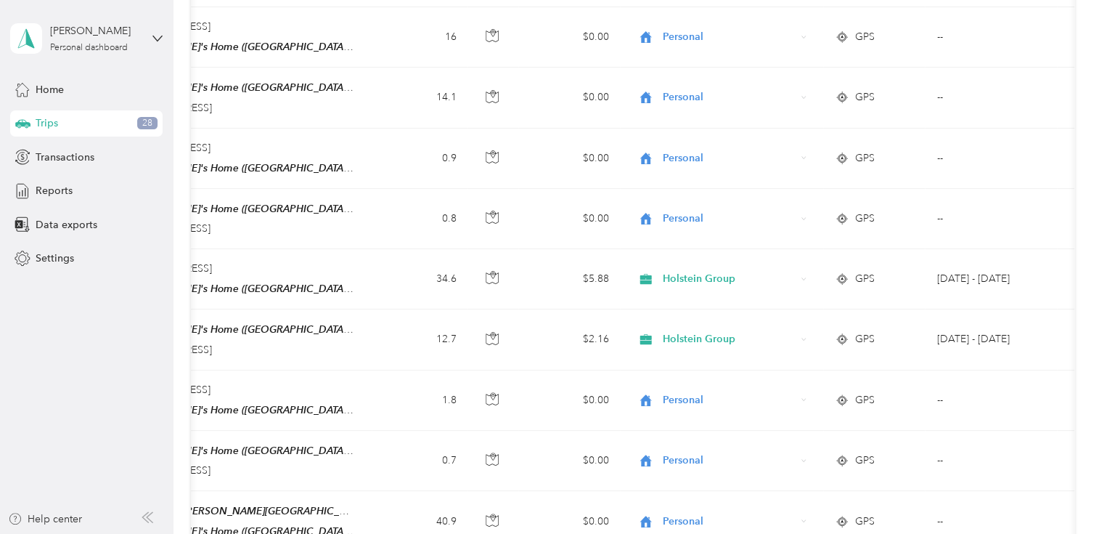
scroll to position [1242, 0]
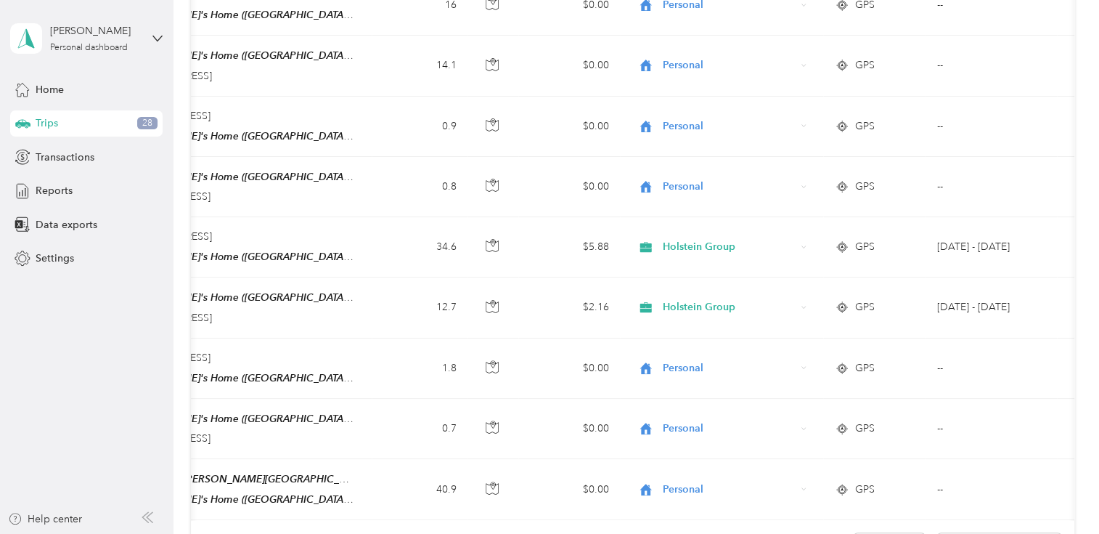
click at [114, 118] on div "Trips 28" at bounding box center [86, 123] width 152 height 26
click at [99, 126] on div "Trips 28" at bounding box center [86, 123] width 152 height 26
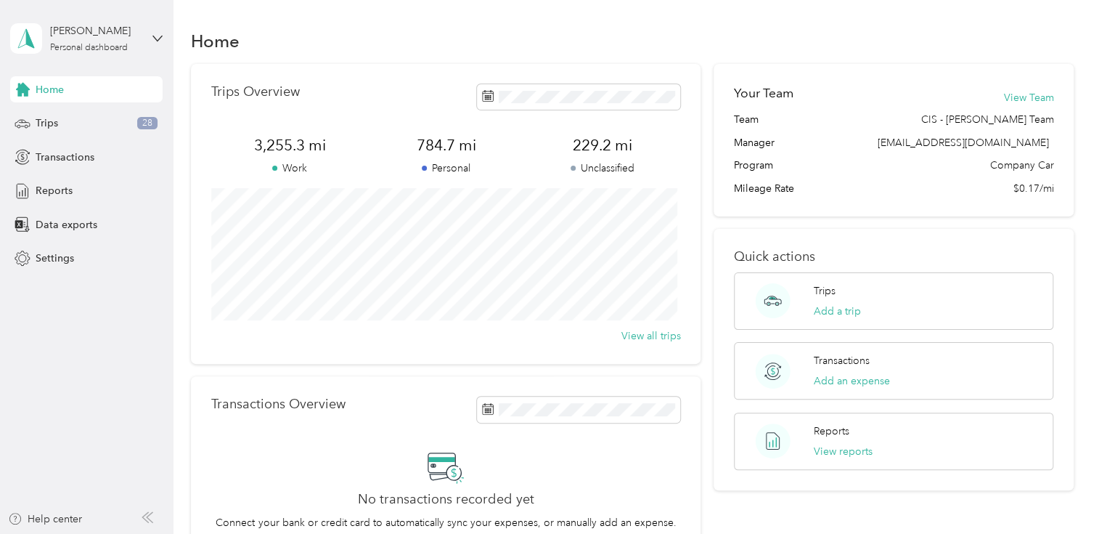
scroll to position [17, 0]
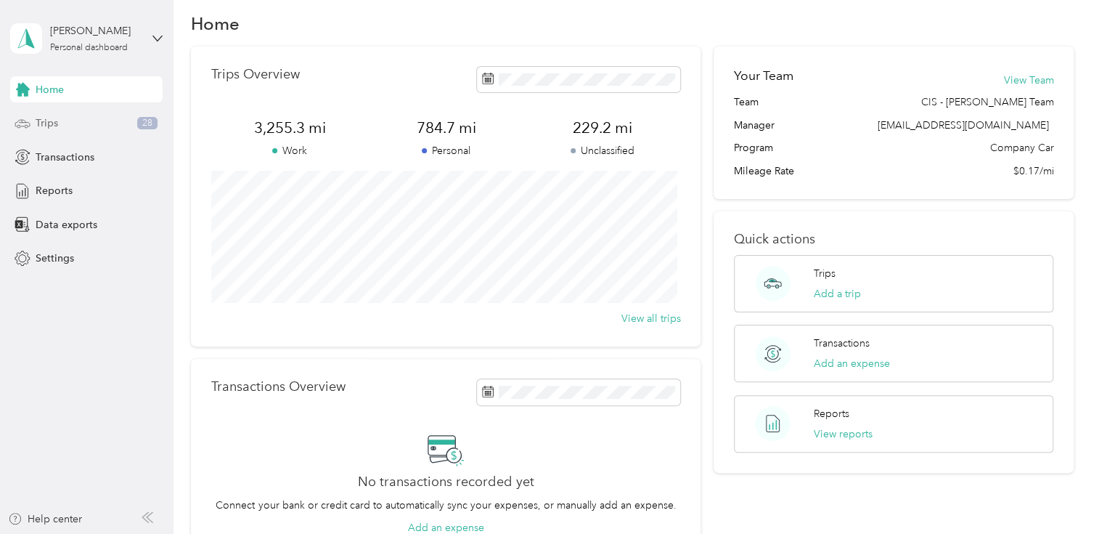
click at [51, 125] on span "Trips" at bounding box center [47, 122] width 23 height 15
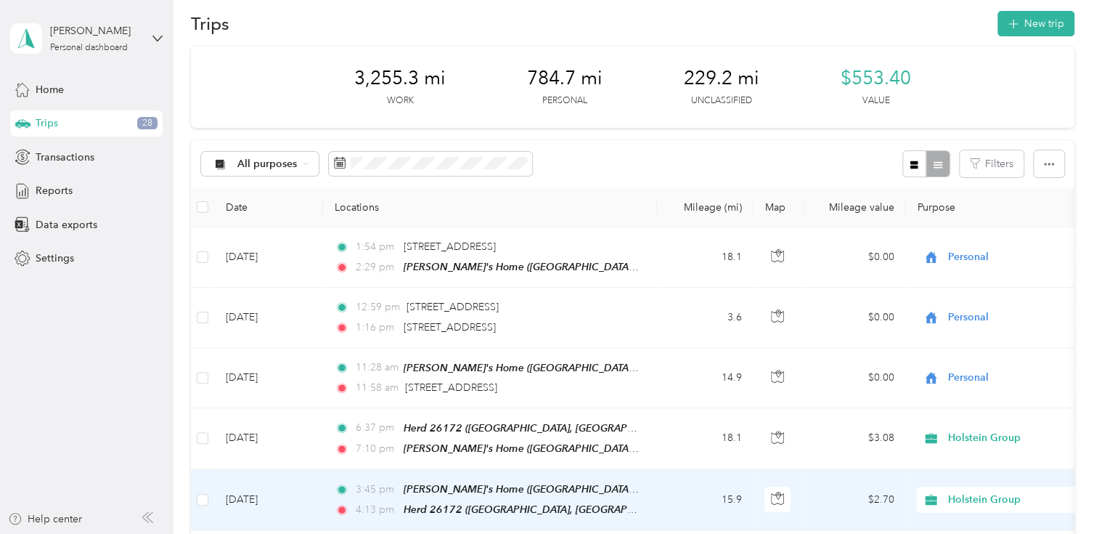
click at [637, 481] on div "3:45 pm [PERSON_NAME]'s Home ([GEOGRAPHIC_DATA], [GEOGRAPHIC_DATA])" at bounding box center [487, 489] width 305 height 17
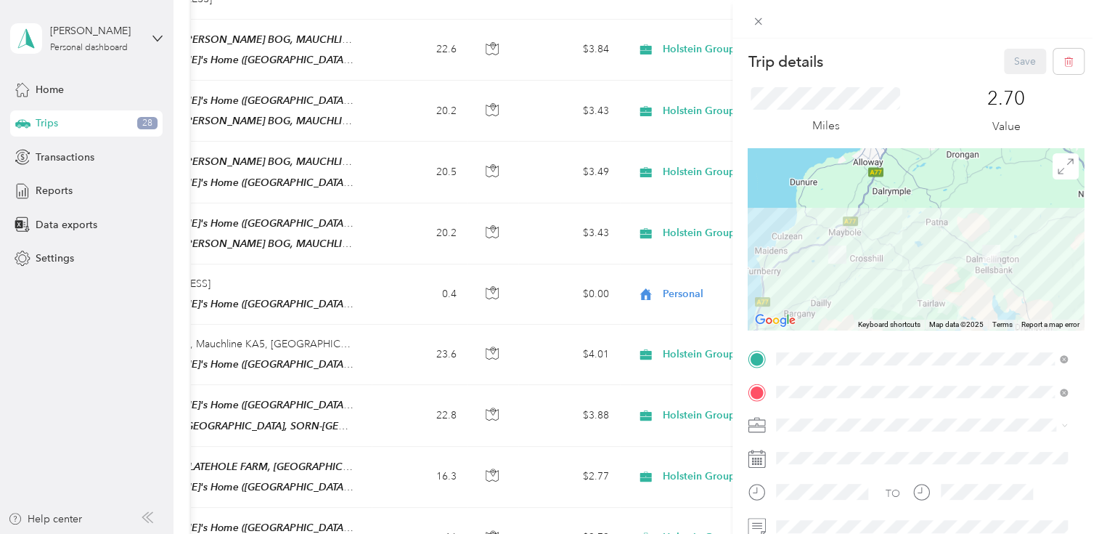
scroll to position [698, 0]
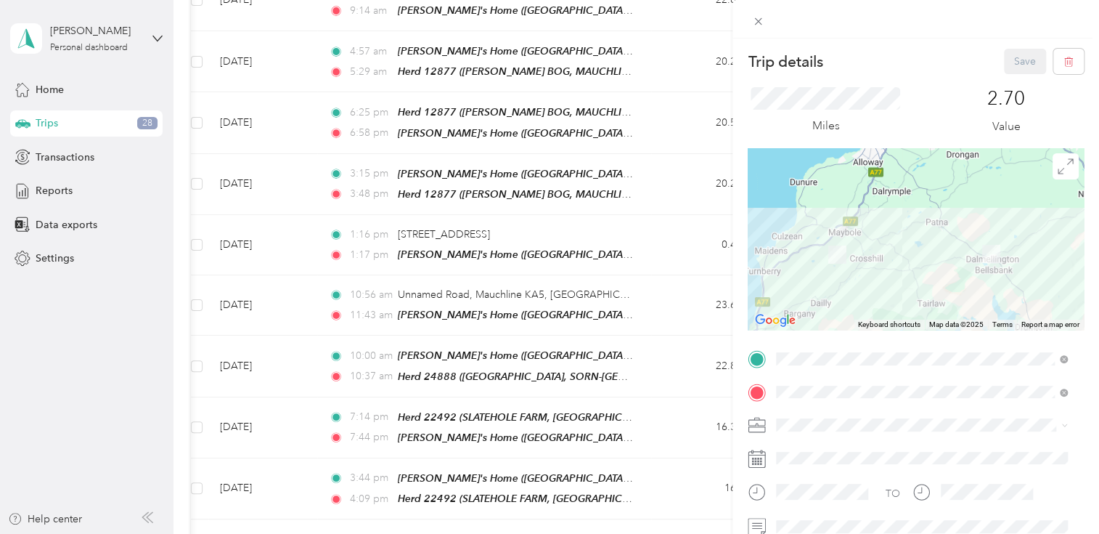
click at [531, 295] on div "Trip details Save This trip cannot be edited because it is either under review,…" at bounding box center [549, 267] width 1099 height 534
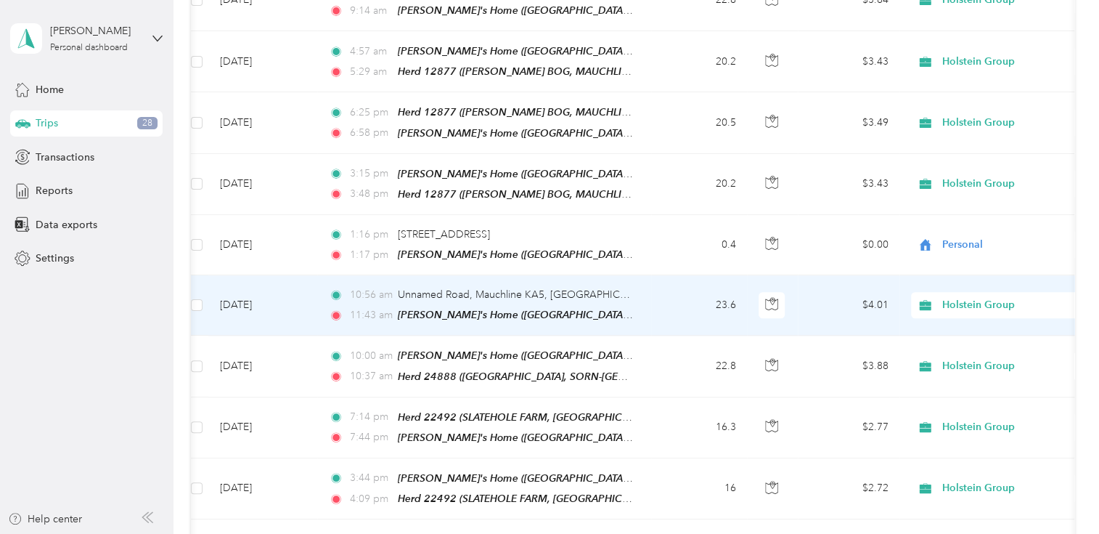
click at [531, 309] on span "[PERSON_NAME]'s Home ([GEOGRAPHIC_DATA], [GEOGRAPHIC_DATA])" at bounding box center [567, 315] width 338 height 12
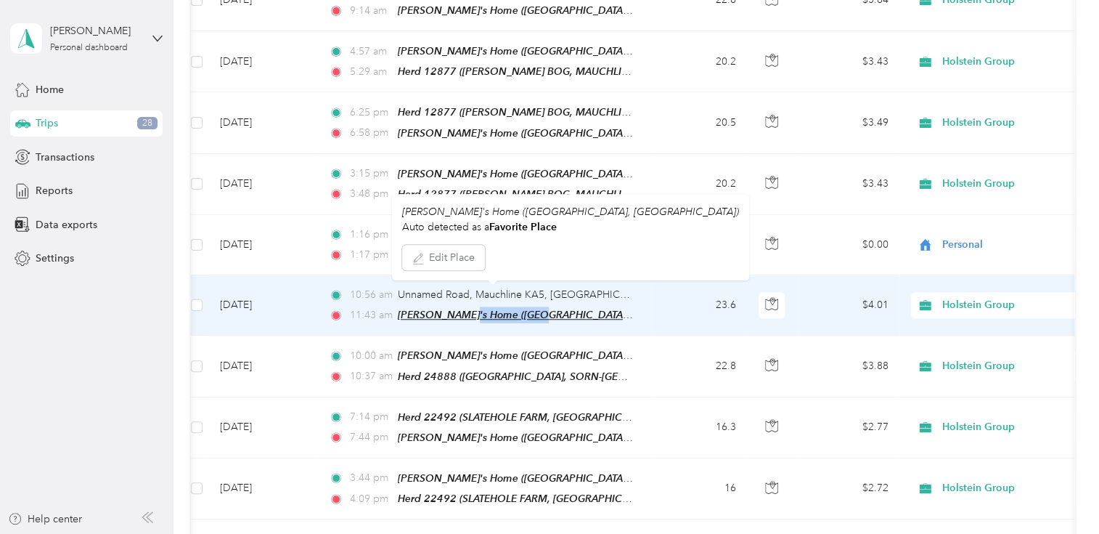
click at [531, 309] on span "[PERSON_NAME]'s Home ([GEOGRAPHIC_DATA], [GEOGRAPHIC_DATA])" at bounding box center [567, 315] width 338 height 12
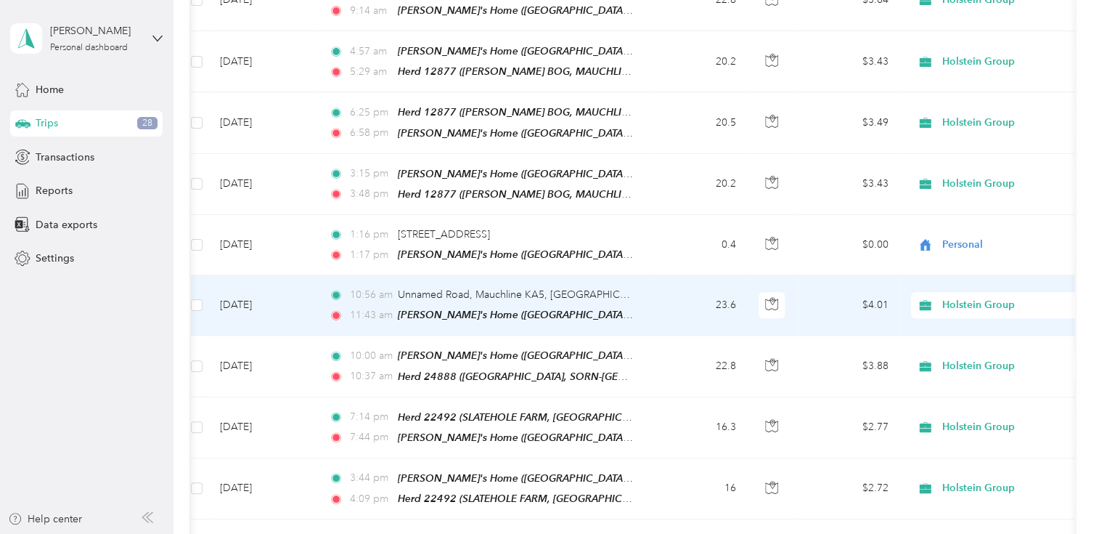
drag, startPoint x: 531, startPoint y: 295, endPoint x: 638, endPoint y: 287, distance: 107.7
click at [638, 287] on td "10:56 am Unnamed Road, Mauchline KA5, UK 11:43 am Anne's Home (Dalmellington, S…" at bounding box center [484, 305] width 334 height 60
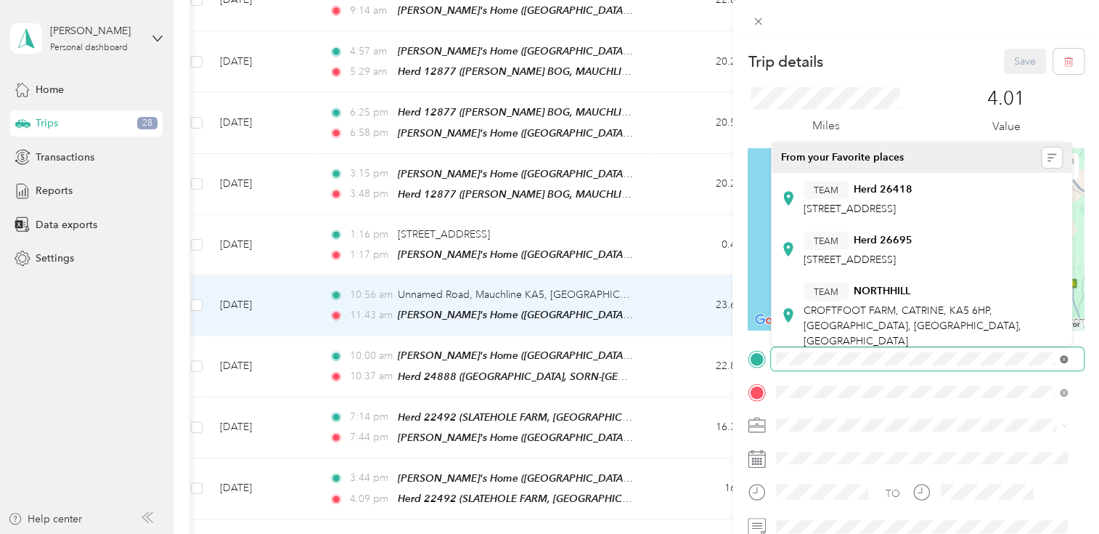
click at [1064, 356] on span at bounding box center [927, 358] width 313 height 23
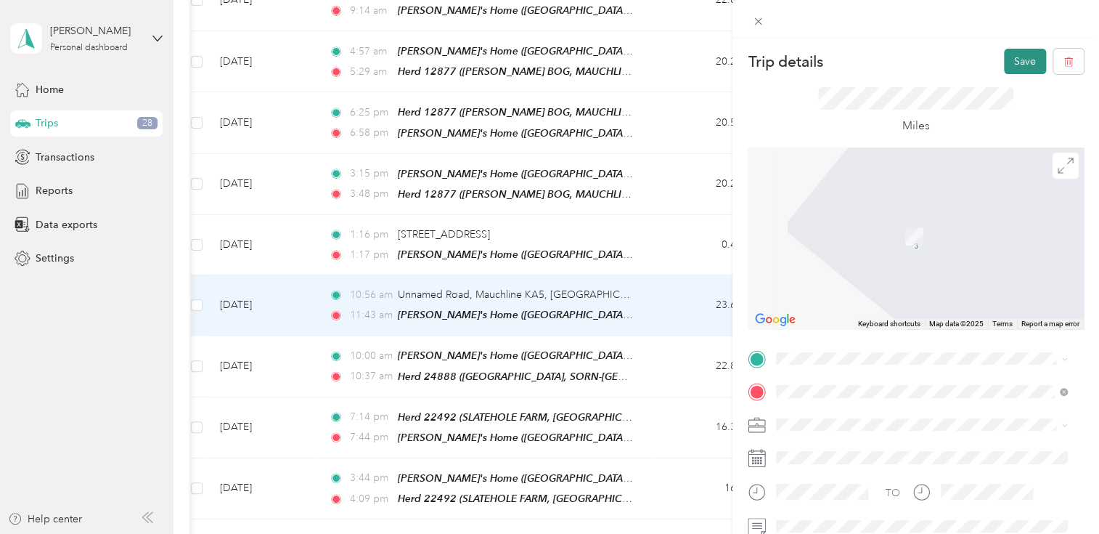
click at [1004, 57] on button "Save" at bounding box center [1025, 61] width 42 height 25
click at [1000, 57] on div "Could not update trip. Please try again later." at bounding box center [960, 38] width 254 height 53
click at [1006, 65] on button "Save" at bounding box center [1025, 61] width 42 height 25
click at [1006, 65] on body "Could not update trip. Please try again later. Could not update trip. Please tr…" at bounding box center [546, 267] width 1092 height 534
click at [1006, 65] on button "Save" at bounding box center [1025, 61] width 42 height 25
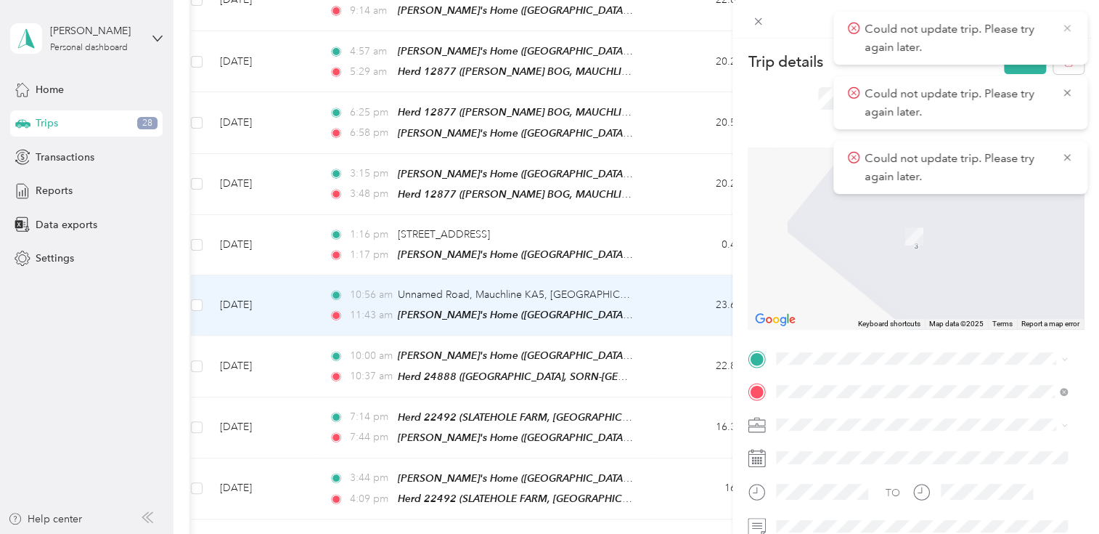
click at [1066, 25] on icon at bounding box center [1067, 28] width 12 height 13
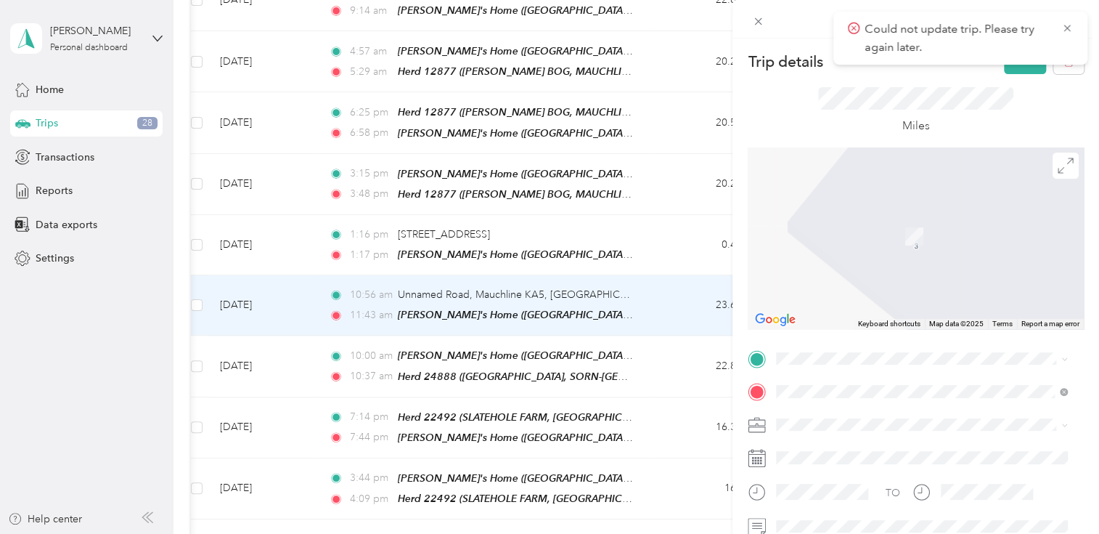
click at [1066, 25] on icon at bounding box center [1067, 28] width 12 height 13
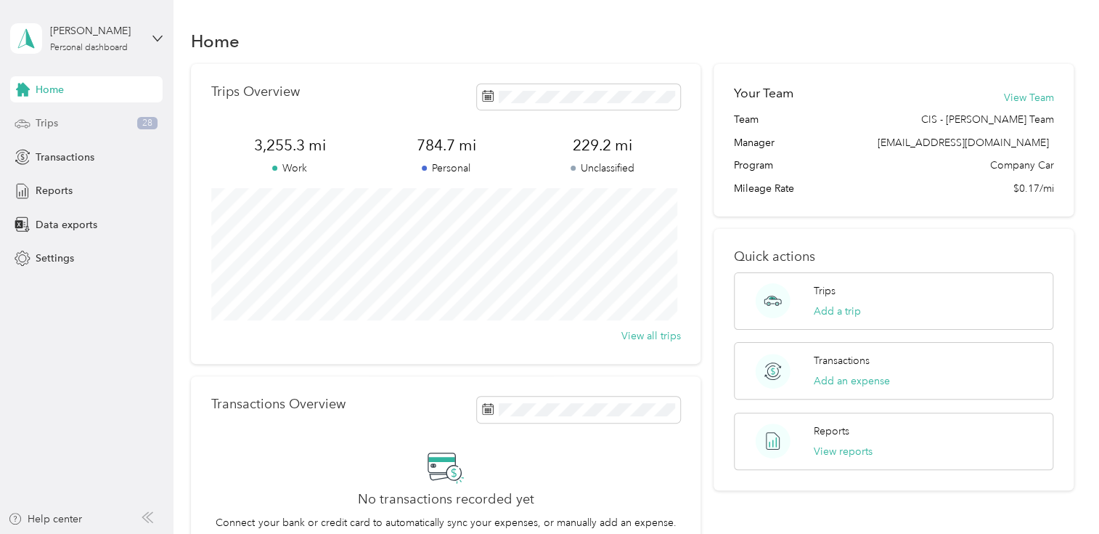
click at [128, 125] on div "Trips 28" at bounding box center [86, 123] width 152 height 26
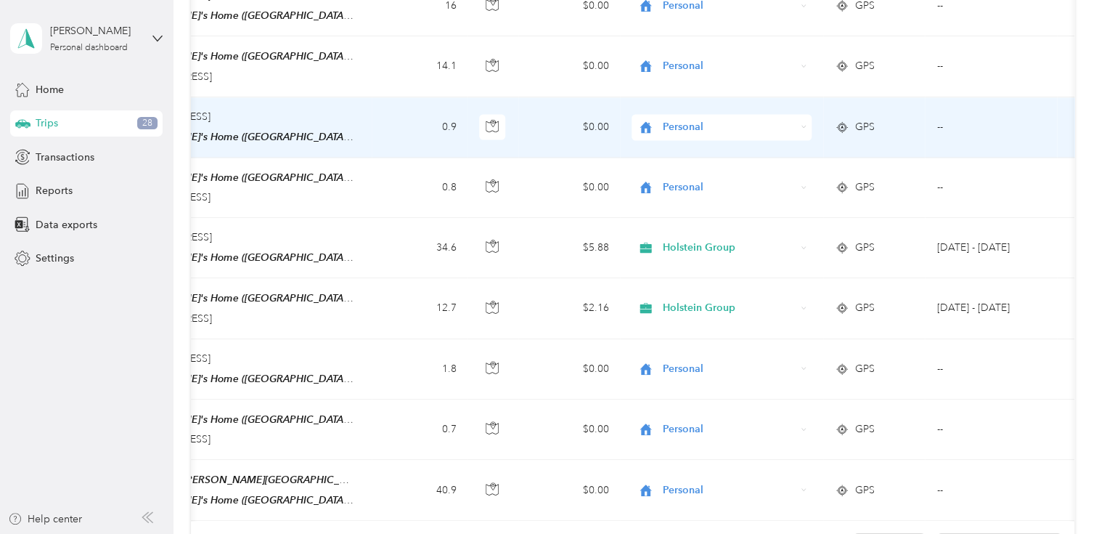
click at [1051, 97] on td "--" at bounding box center [991, 127] width 132 height 60
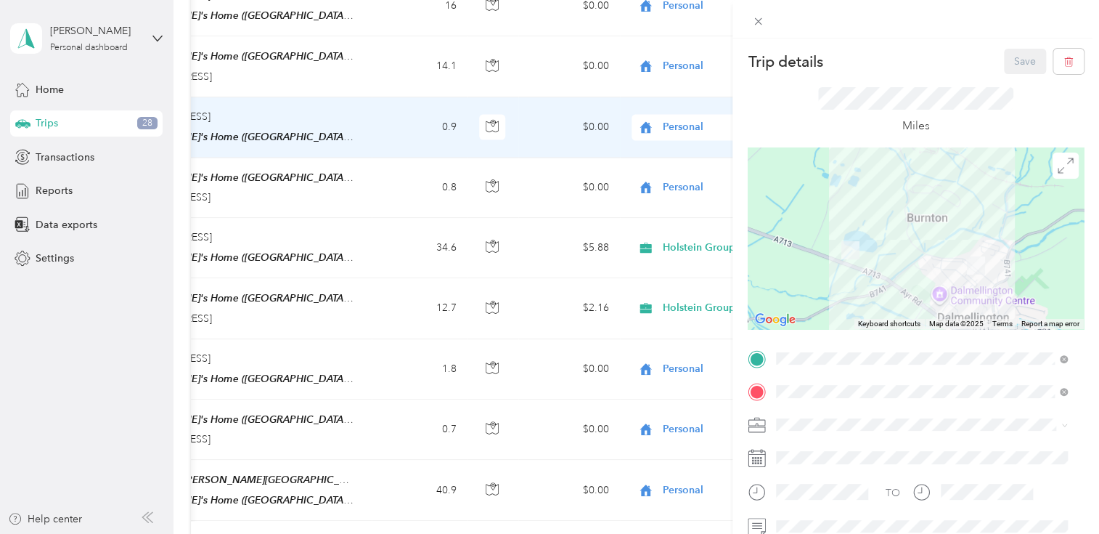
click at [675, 455] on div "Trip details Save This trip cannot be edited because it is either under review,…" at bounding box center [549, 267] width 1099 height 534
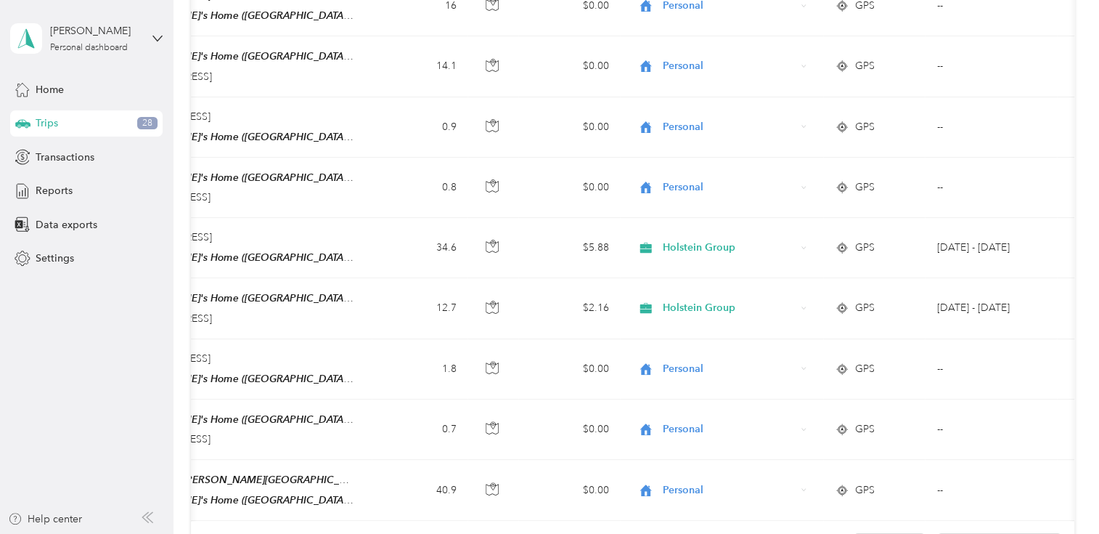
drag, startPoint x: 994, startPoint y: 496, endPoint x: 184, endPoint y: 493, distance: 810.2
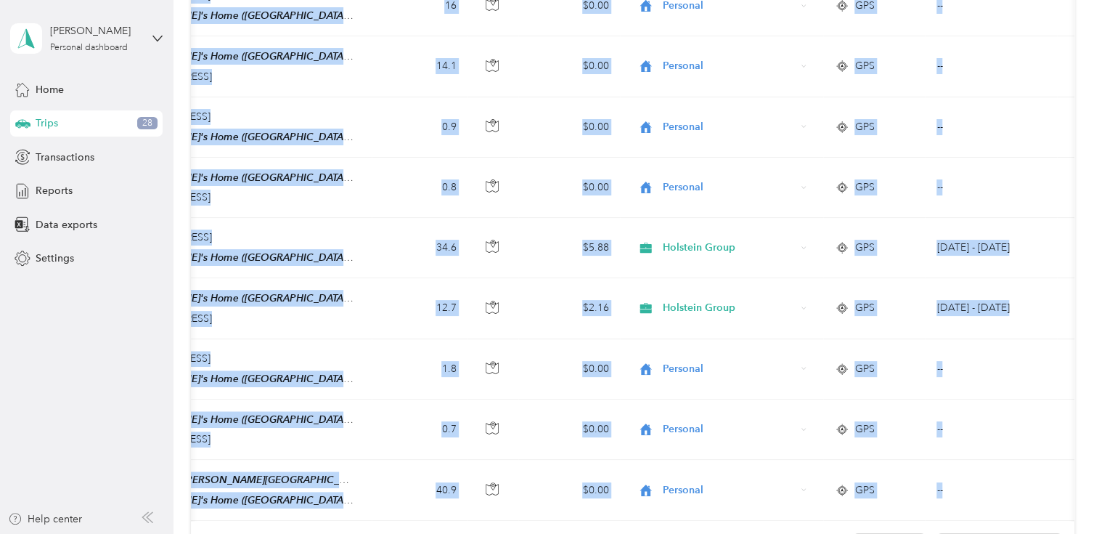
drag, startPoint x: 1031, startPoint y: 453, endPoint x: 1059, endPoint y: 164, distance: 290.3
click at [1059, 164] on td at bounding box center [1082, 188] width 51 height 60
click at [1059, 533] on div at bounding box center [546, 534] width 1092 height 0
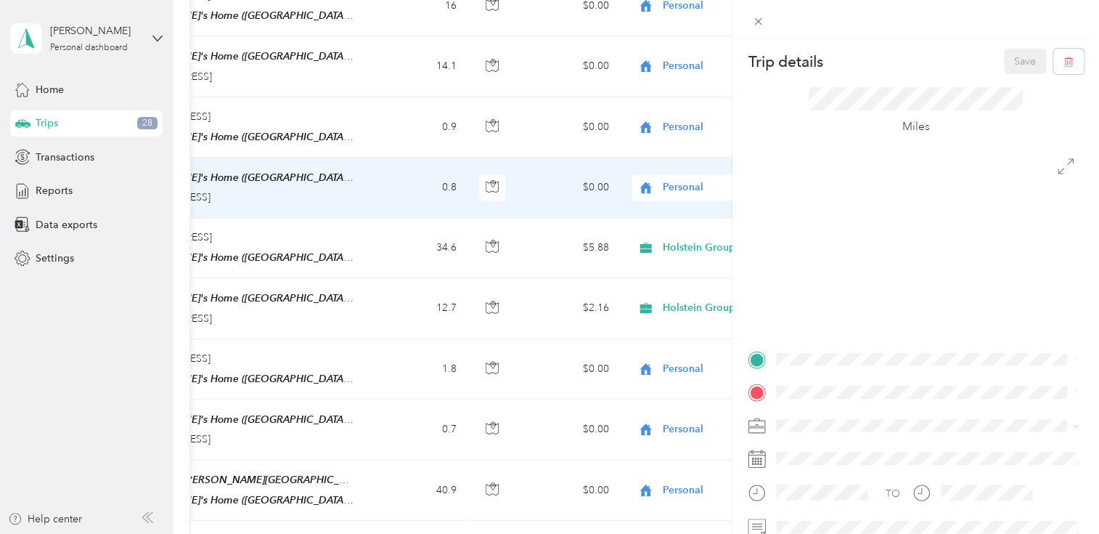
click at [1059, 164] on icon at bounding box center [1066, 166] width 16 height 16
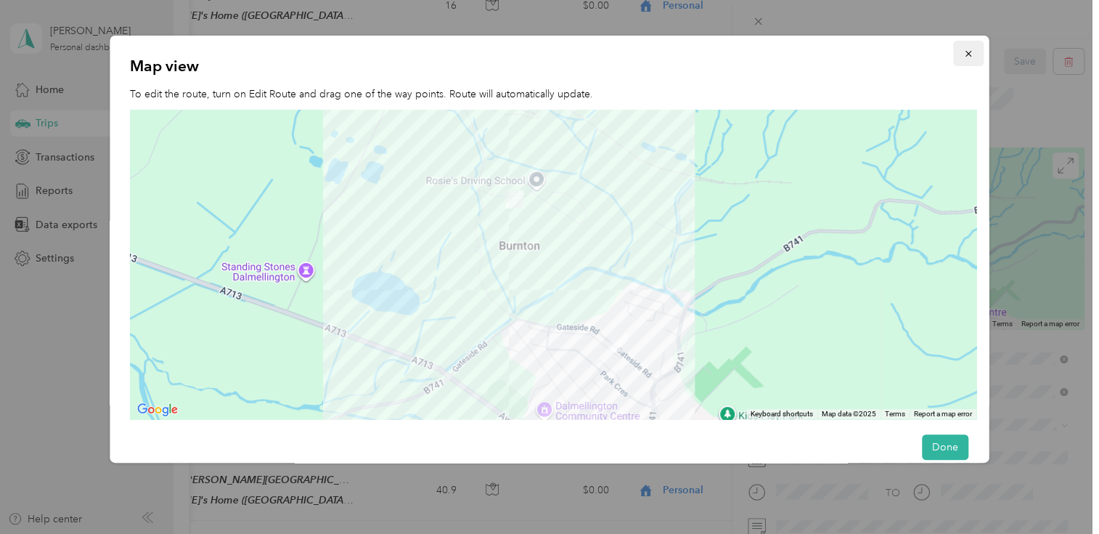
click at [964, 55] on icon "button" at bounding box center [969, 54] width 10 height 10
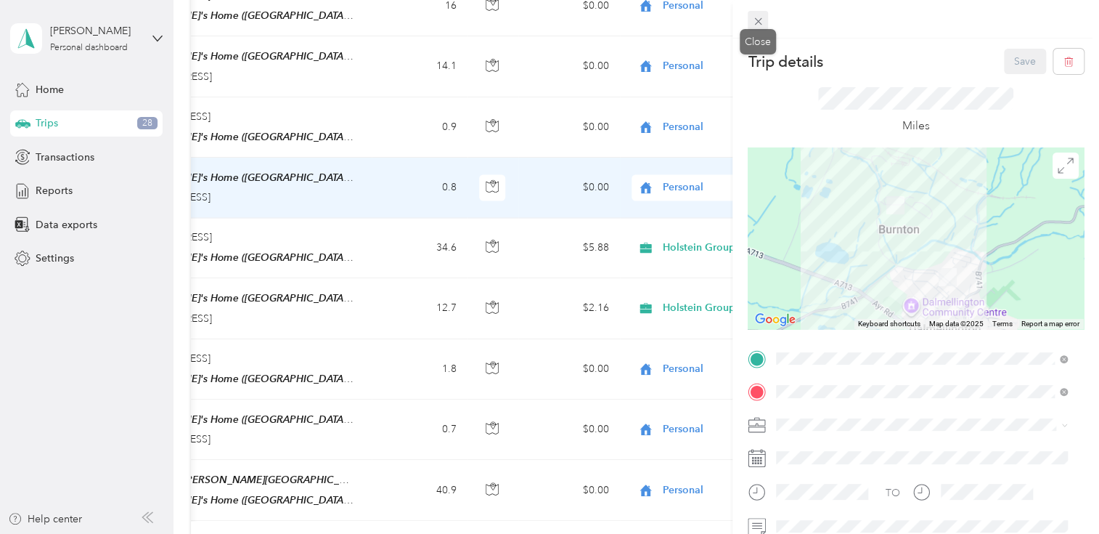
click at [753, 14] on span at bounding box center [758, 21] width 20 height 20
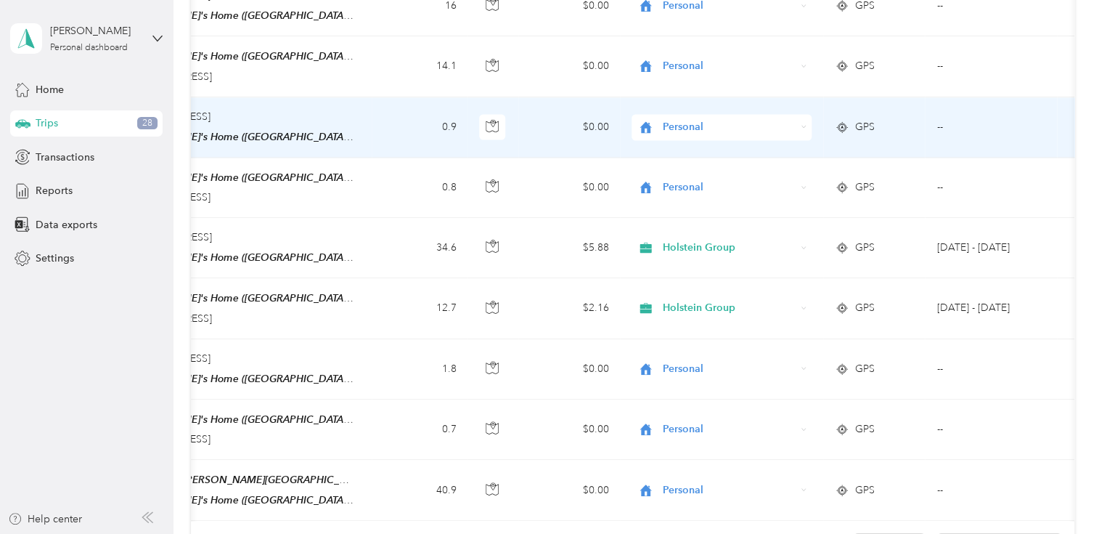
click at [406, 124] on td "0.9" at bounding box center [420, 127] width 96 height 60
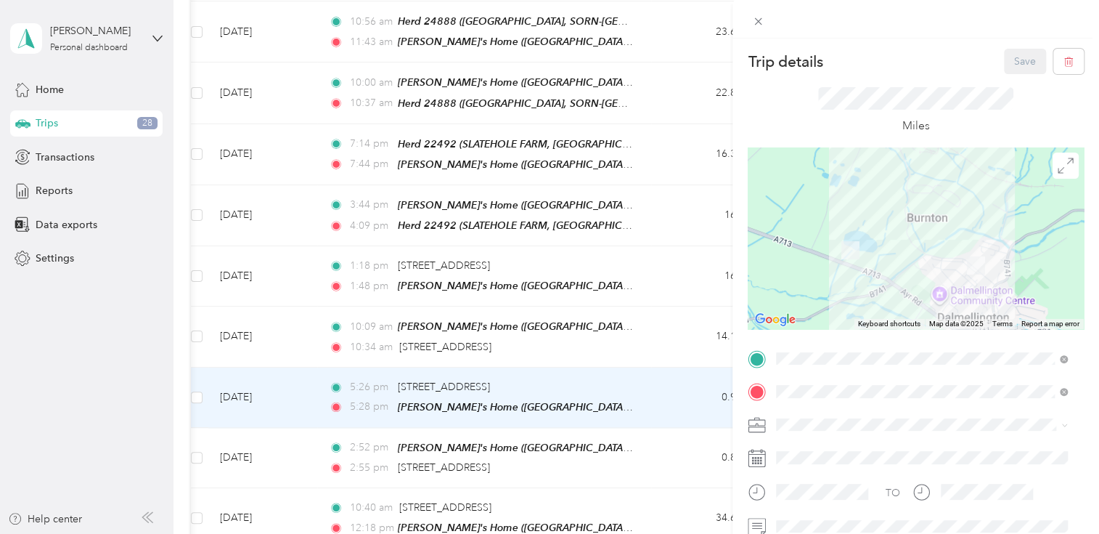
scroll to position [0, 153]
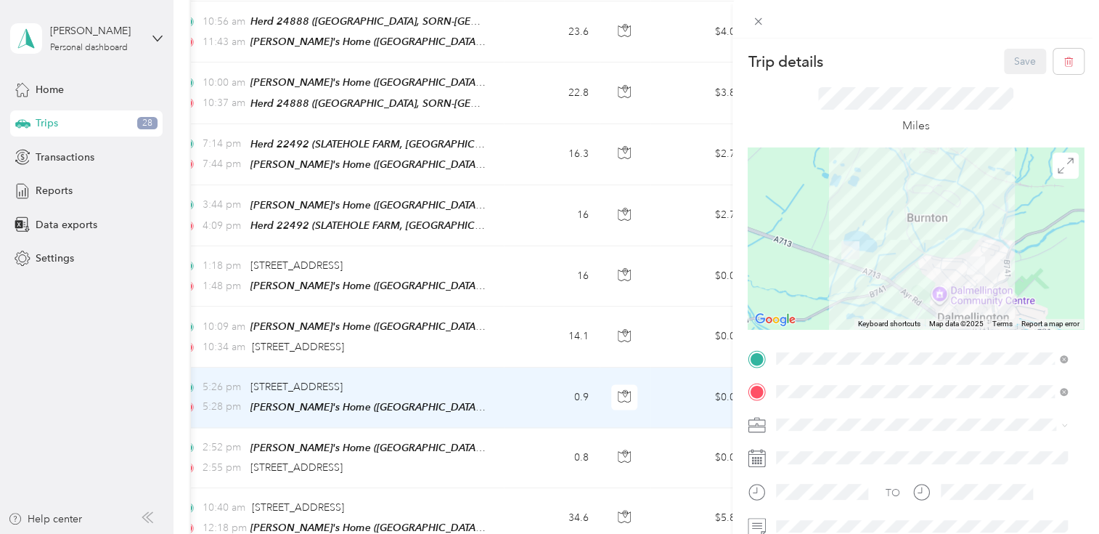
click at [369, 487] on div "Trip details Save This trip cannot be edited because it is either under review,…" at bounding box center [549, 267] width 1099 height 534
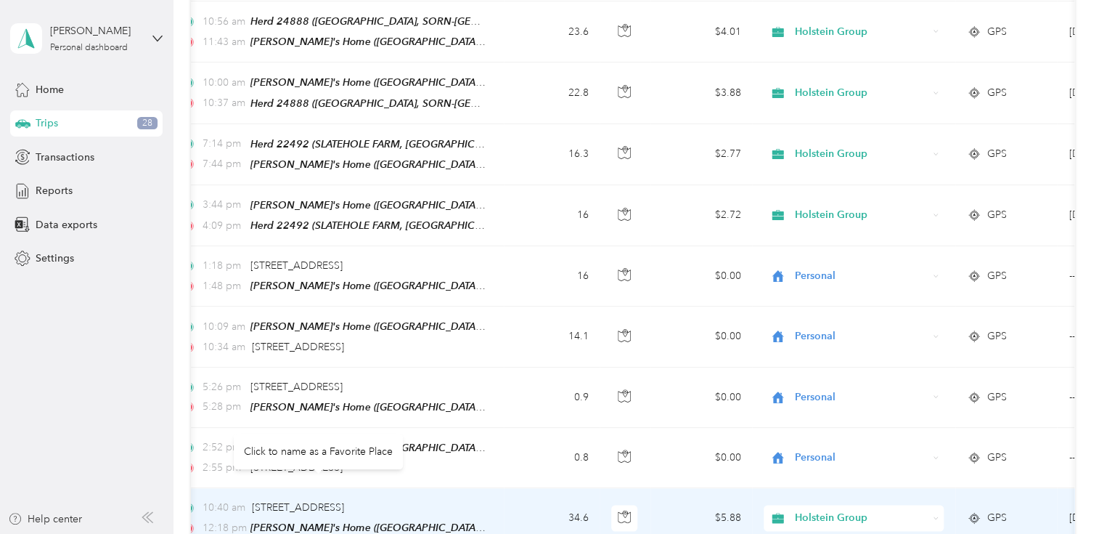
click at [344, 501] on span "[STREET_ADDRESS]" at bounding box center [298, 507] width 92 height 12
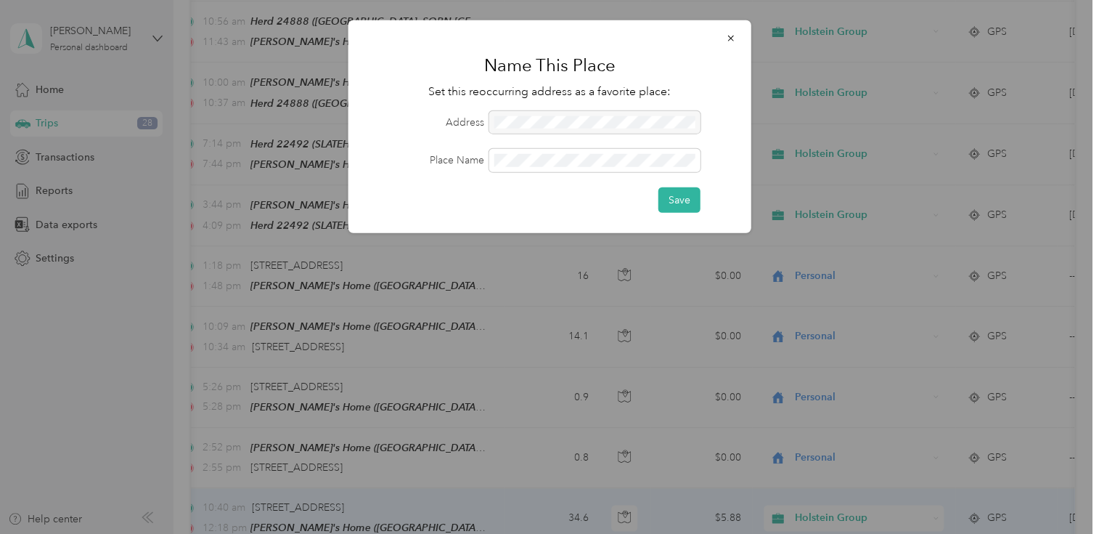
click at [369, 487] on div at bounding box center [549, 267] width 1099 height 534
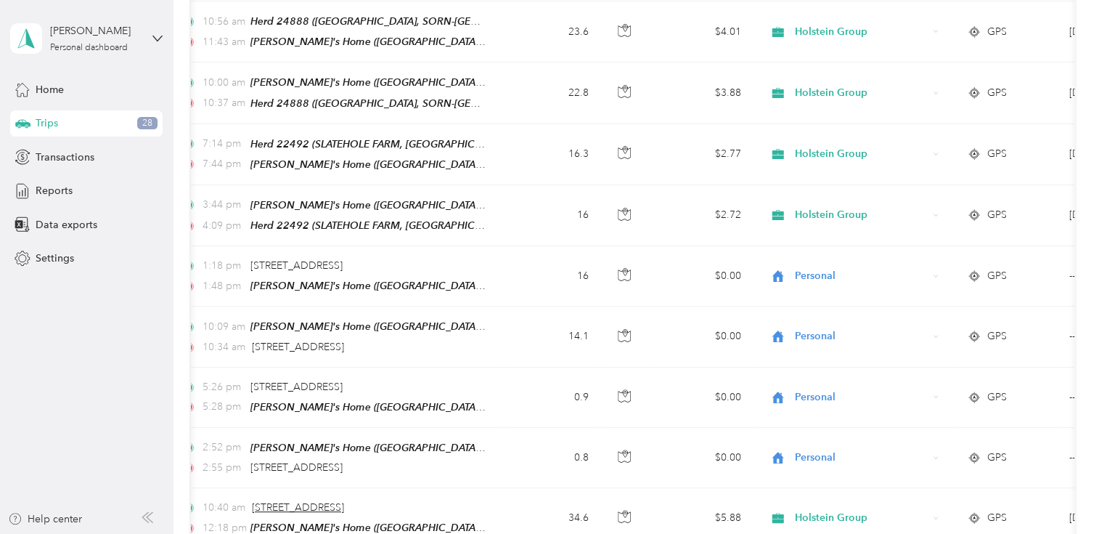
click at [344, 501] on span "[STREET_ADDRESS]" at bounding box center [298, 507] width 92 height 12
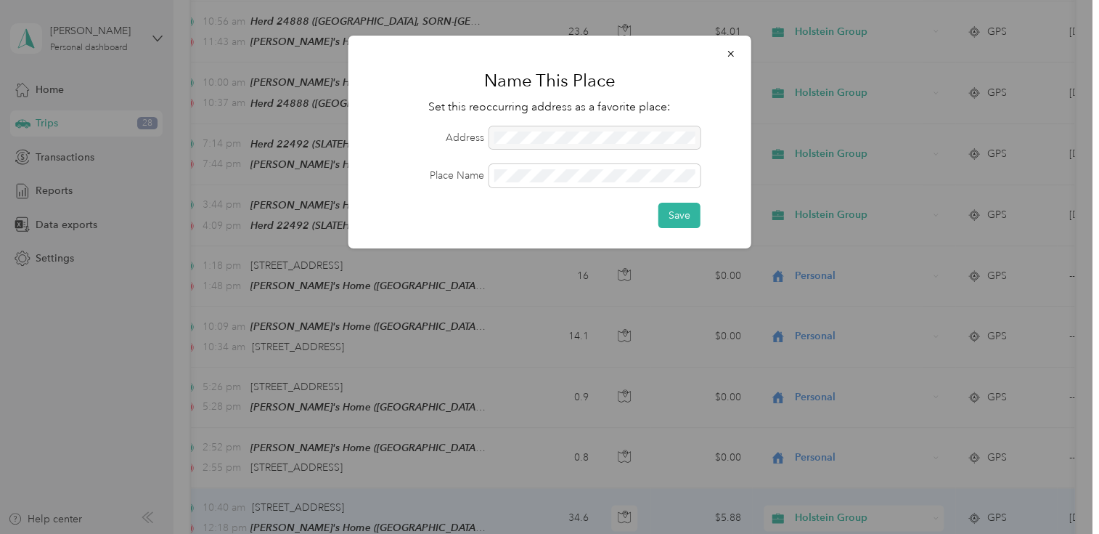
click at [527, 490] on div at bounding box center [549, 267] width 1099 height 534
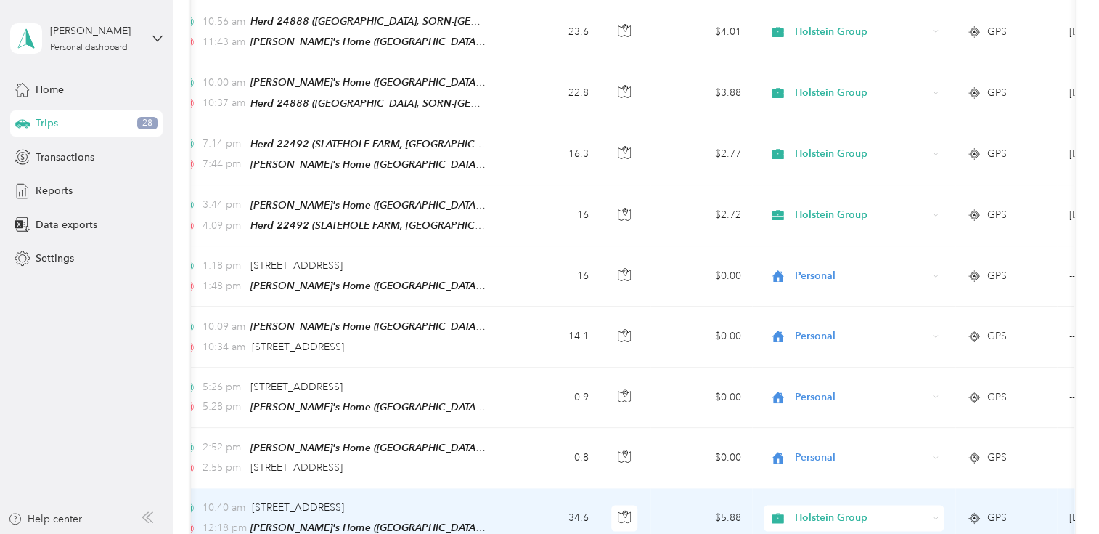
click at [815, 510] on span "Holstein Group" at bounding box center [861, 518] width 133 height 16
click at [806, 441] on li "Holstein Group" at bounding box center [854, 432] width 180 height 25
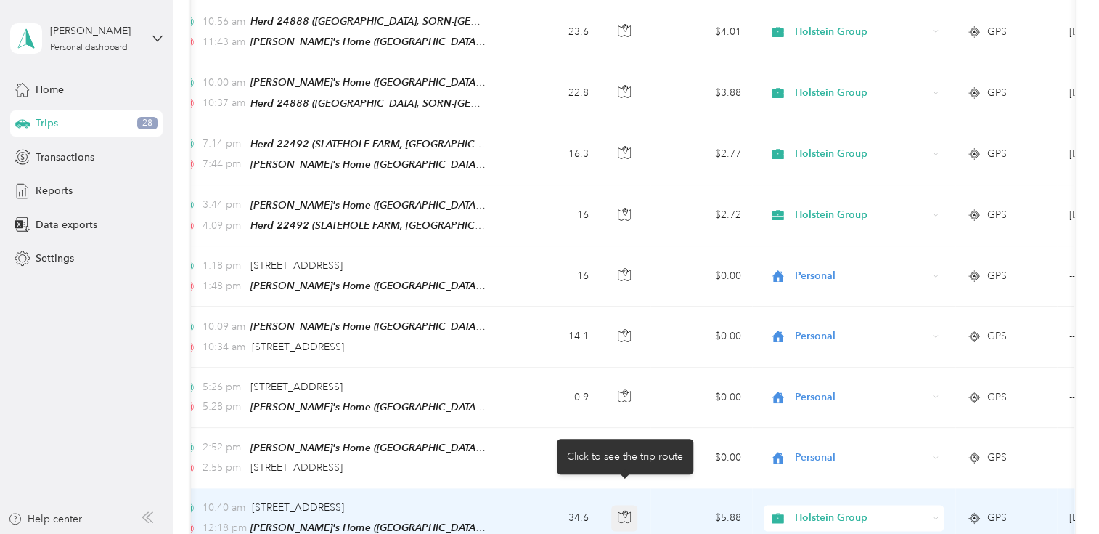
click at [624, 510] on icon "button" at bounding box center [624, 516] width 13 height 13
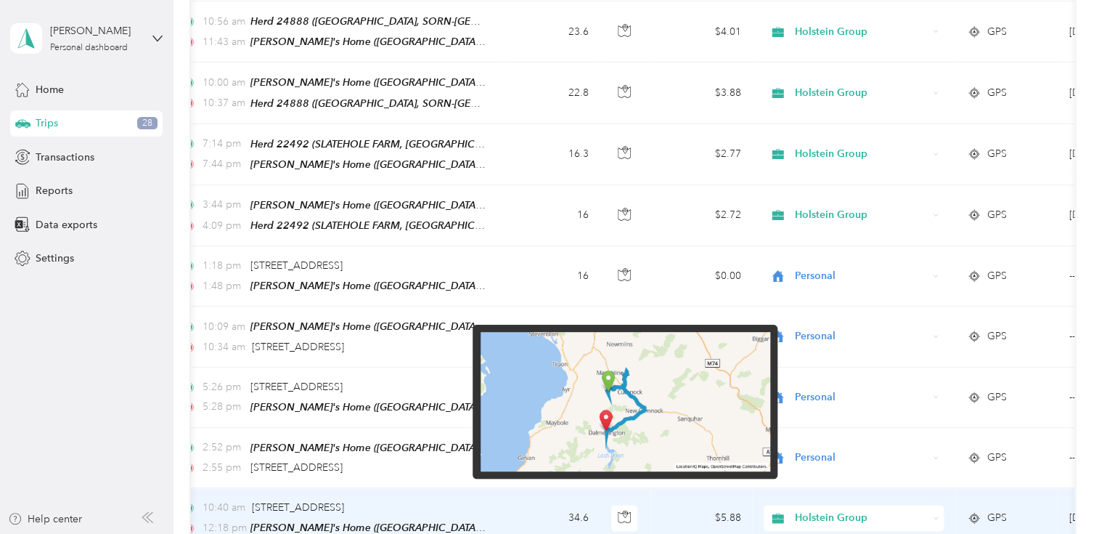
click at [680, 425] on img at bounding box center [626, 401] width 290 height 139
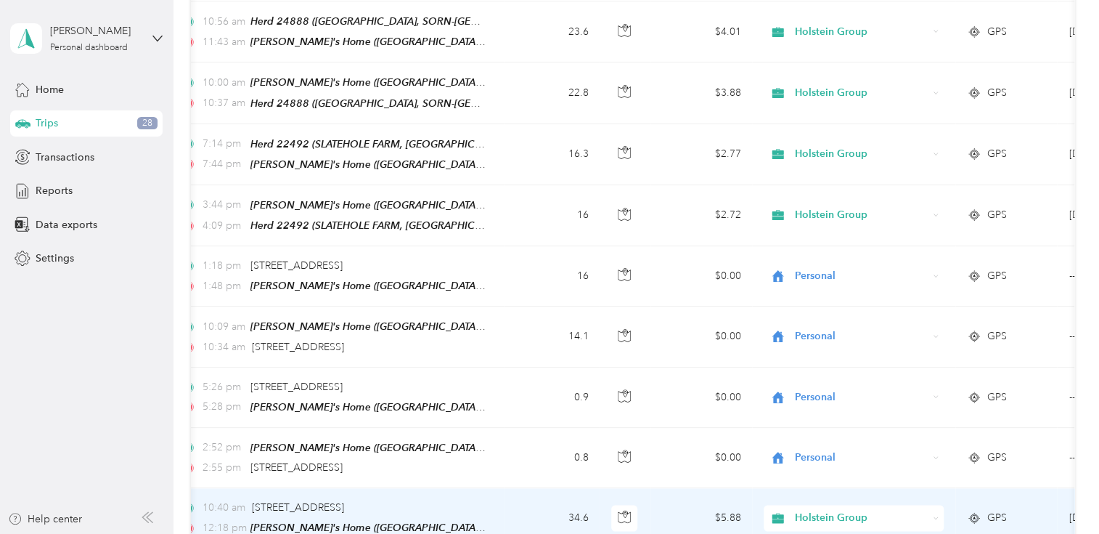
click at [582, 495] on td "34.6" at bounding box center [552, 518] width 96 height 60
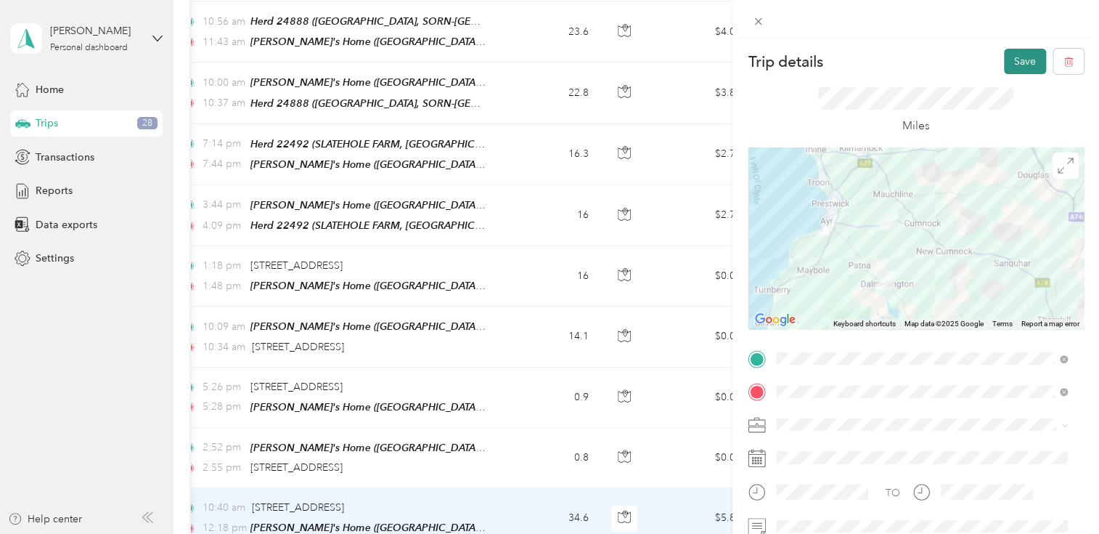
click at [1013, 66] on button "Save" at bounding box center [1025, 61] width 42 height 25
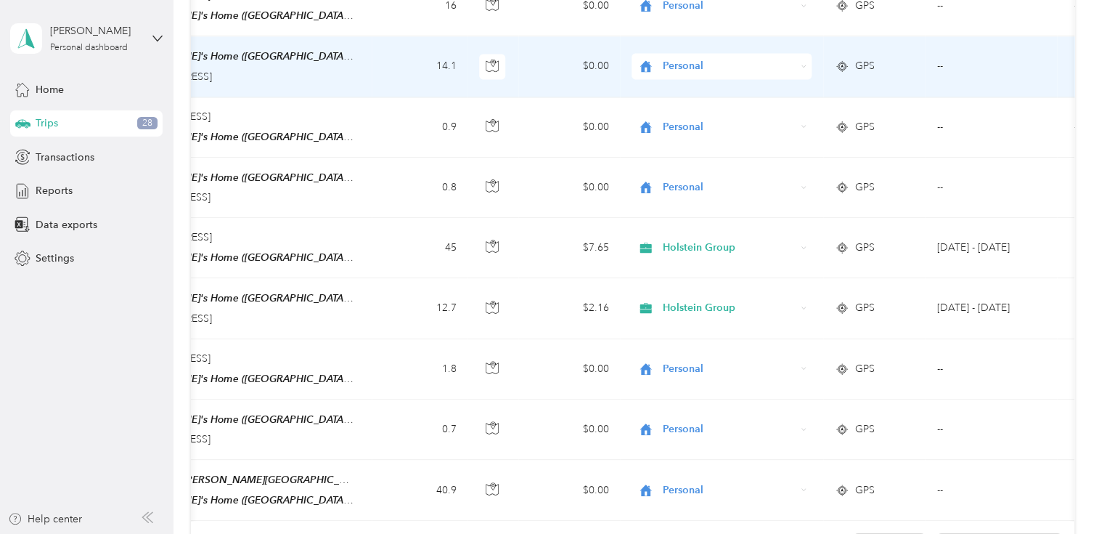
scroll to position [0, 214]
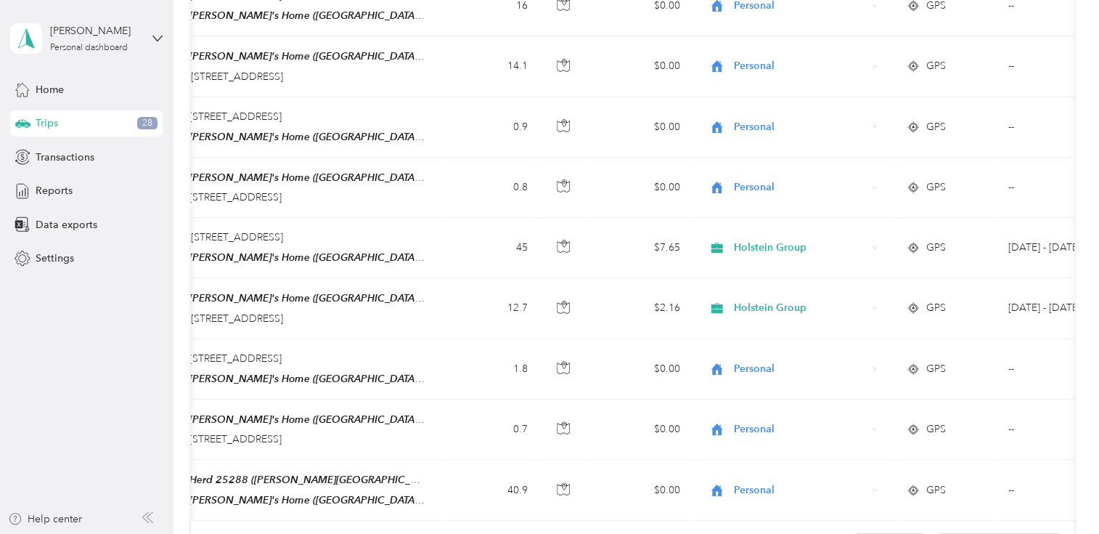
click at [89, 121] on div "Trips 28" at bounding box center [86, 123] width 152 height 26
click at [84, 152] on span "Transactions" at bounding box center [65, 157] width 59 height 15
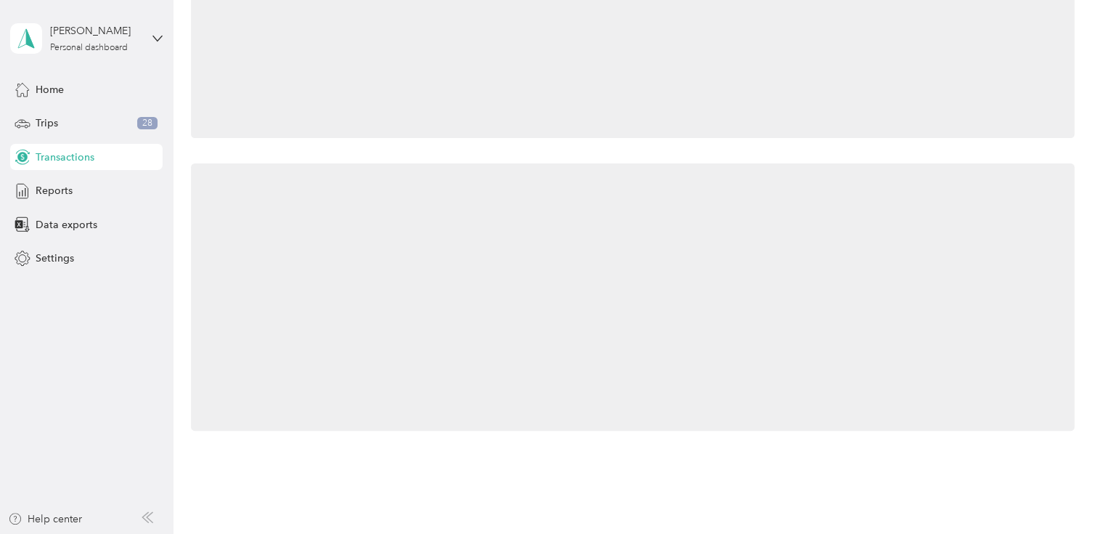
scroll to position [300, 0]
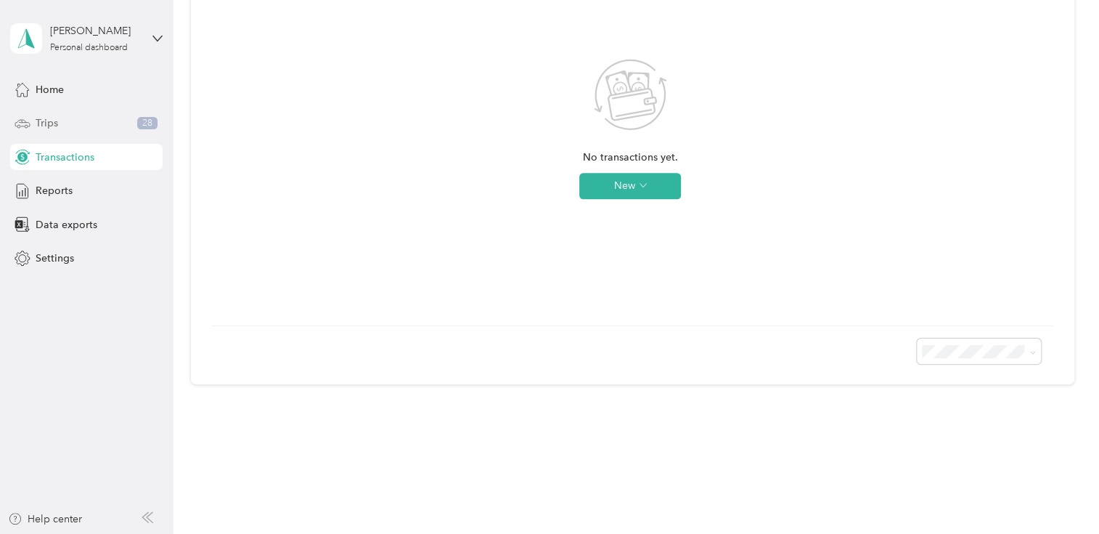
click at [76, 123] on div "Trips 28" at bounding box center [86, 123] width 152 height 26
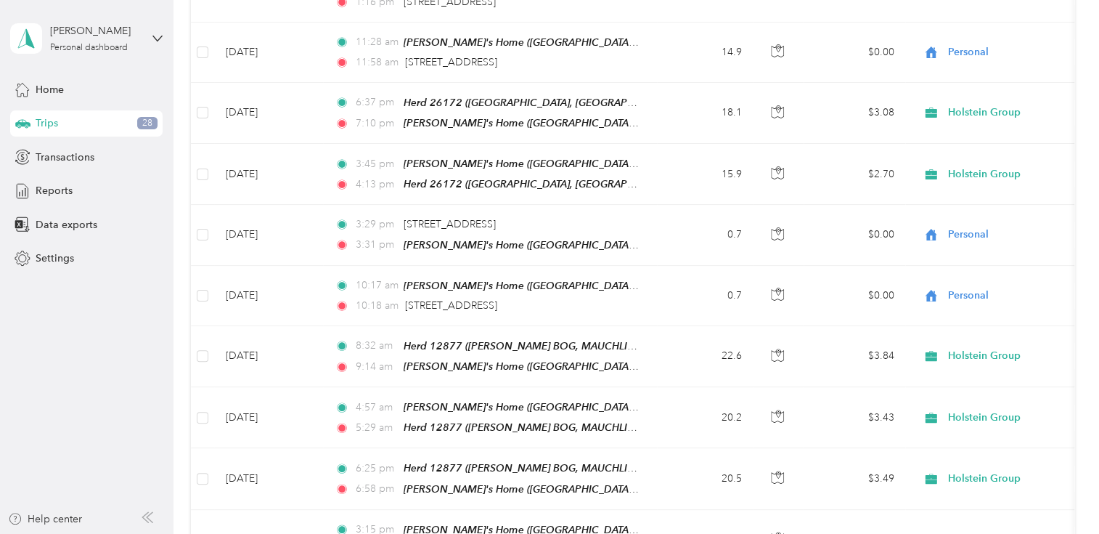
scroll to position [1242, 0]
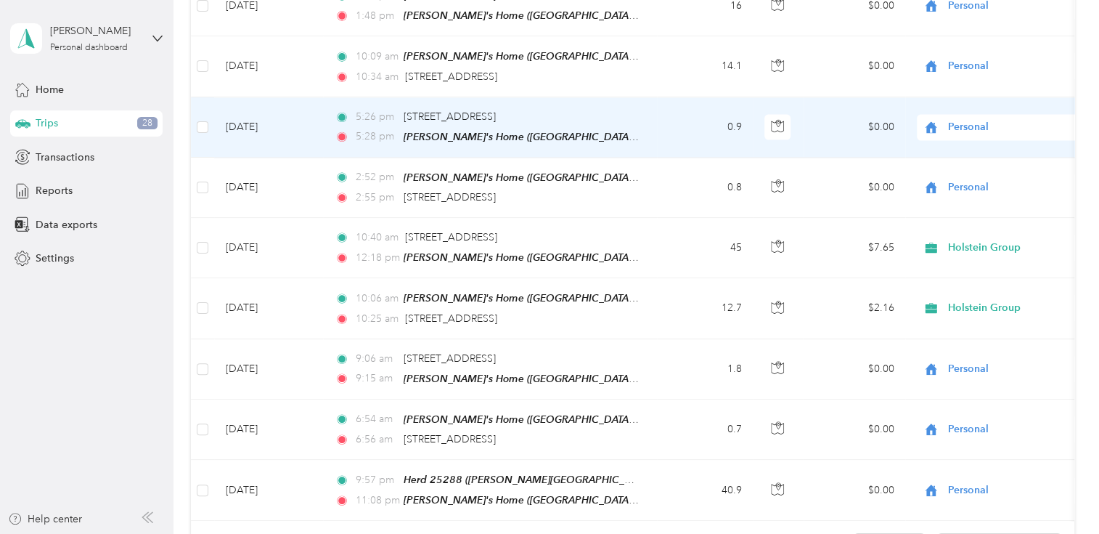
click at [676, 97] on td "0.9" at bounding box center [705, 127] width 96 height 60
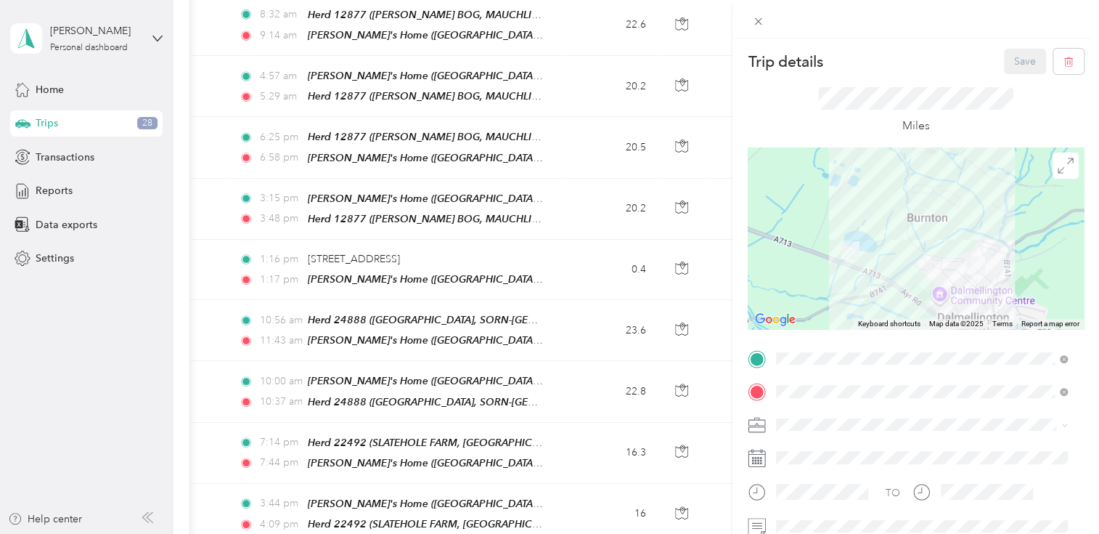
scroll to position [0, 285]
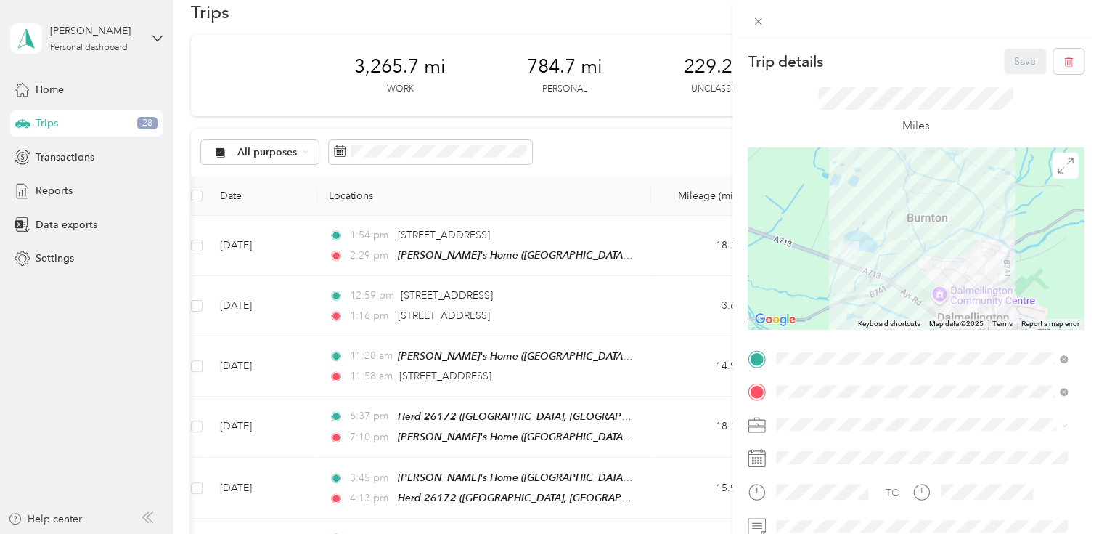
click at [293, 153] on div "Trip details Save This trip cannot be edited because it is either under review,…" at bounding box center [549, 267] width 1099 height 534
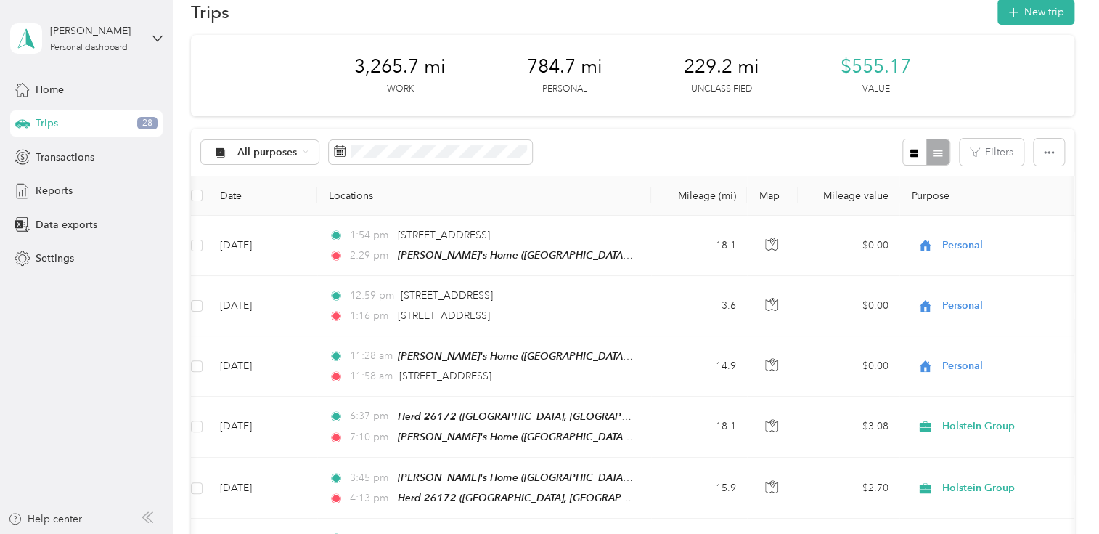
click at [293, 153] on span "All purposes" at bounding box center [267, 152] width 60 height 10
click at [261, 229] on li "Holstein Group" at bounding box center [261, 221] width 119 height 25
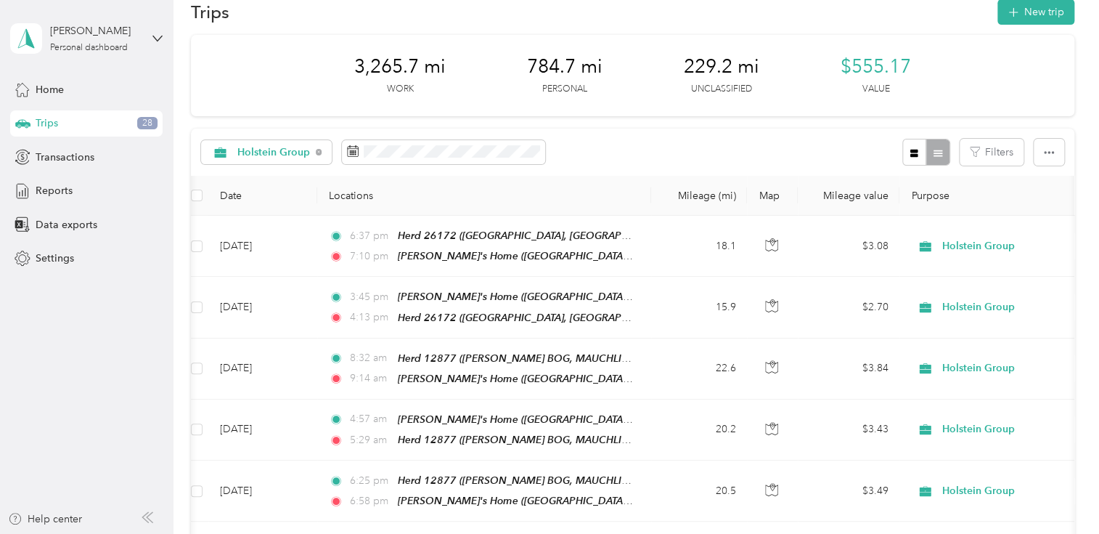
click at [393, 70] on span "3,265.7 mi" at bounding box center [399, 66] width 91 height 23
click at [979, 153] on button "Filters" at bounding box center [992, 152] width 64 height 27
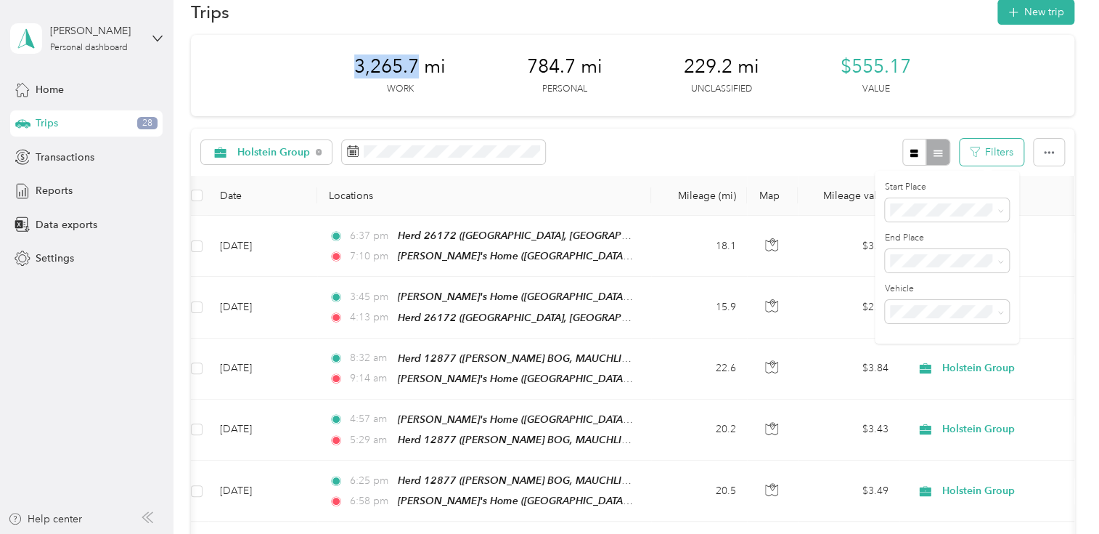
click at [979, 153] on button "Filters" at bounding box center [992, 152] width 64 height 27
click at [1044, 147] on icon "button" at bounding box center [1049, 152] width 10 height 10
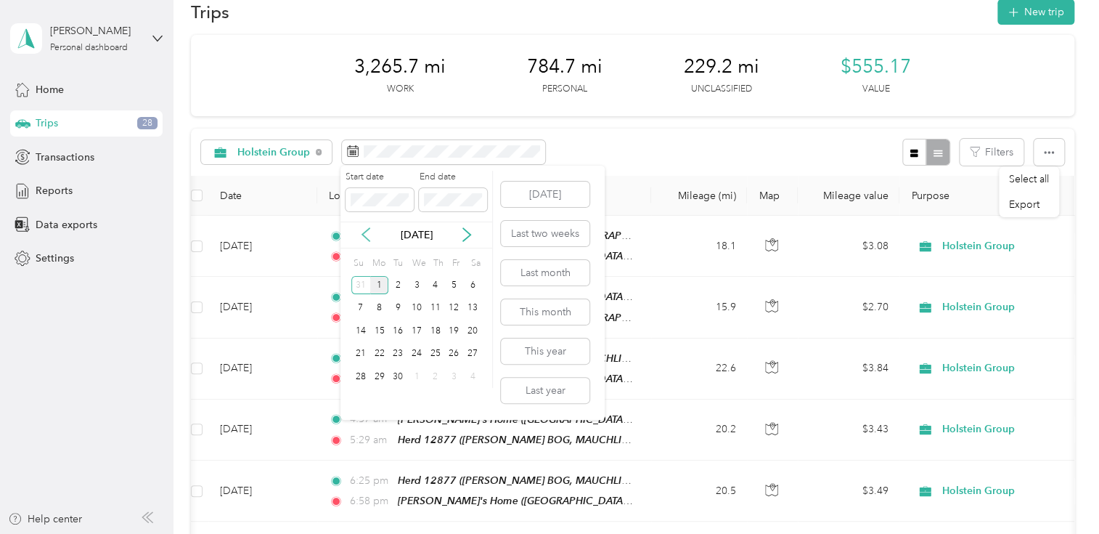
click at [361, 234] on icon at bounding box center [366, 234] width 15 height 15
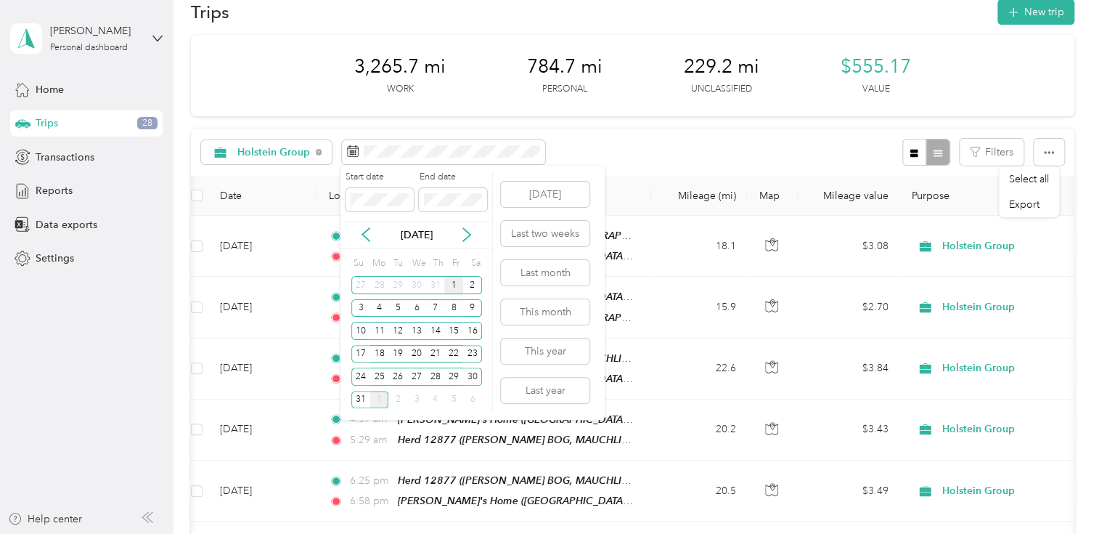
click at [449, 282] on div "1" at bounding box center [453, 285] width 19 height 18
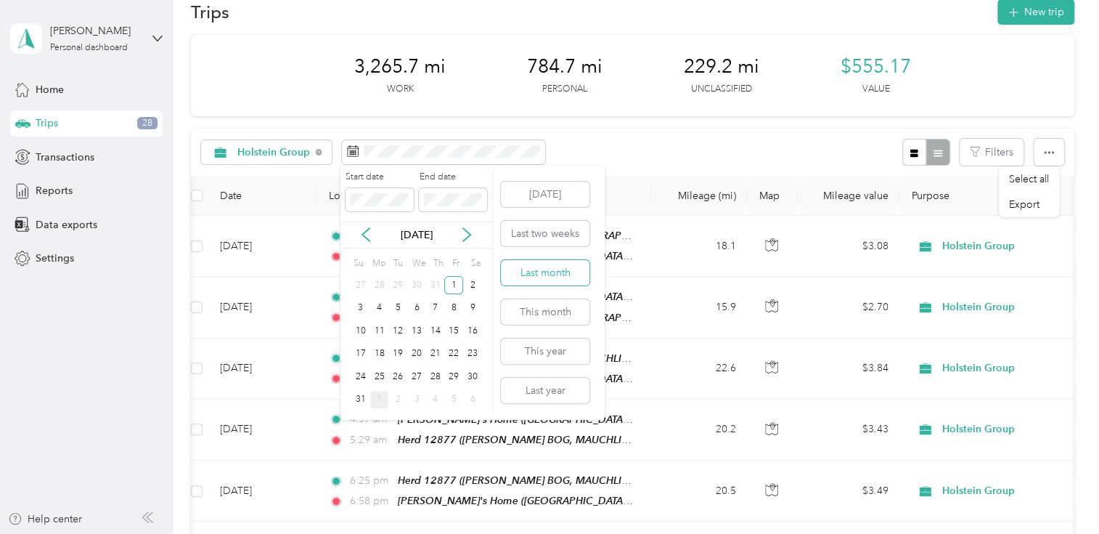
click at [534, 269] on button "Last month" at bounding box center [545, 272] width 89 height 25
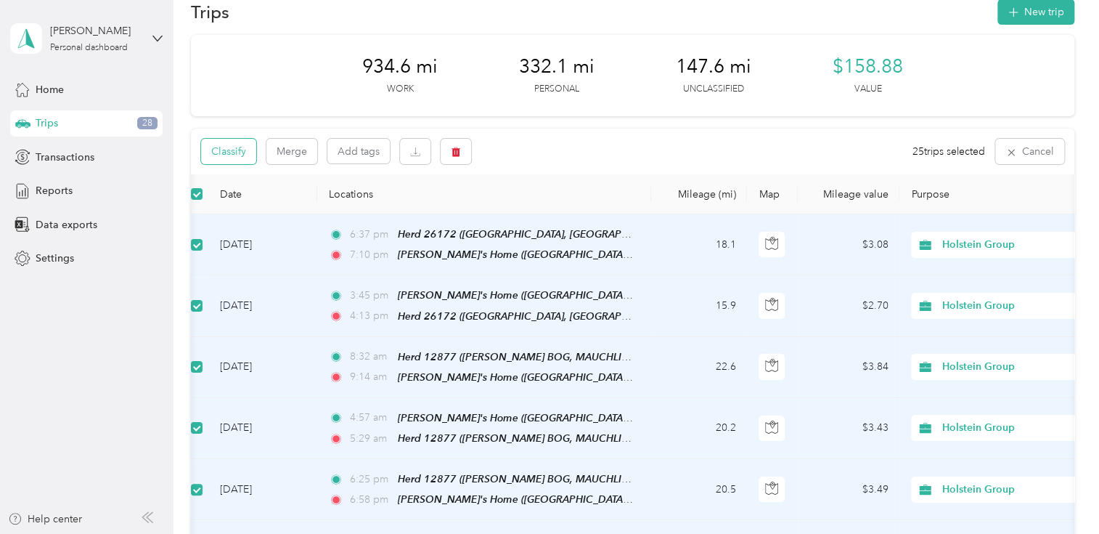
click at [242, 149] on button "Classify" at bounding box center [228, 151] width 55 height 25
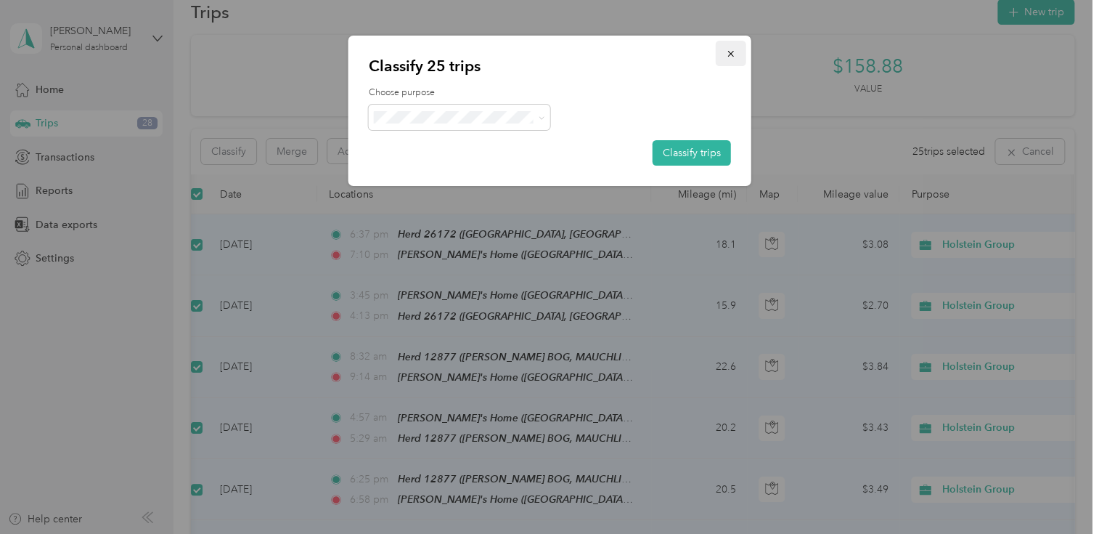
click at [726, 53] on icon "button" at bounding box center [731, 54] width 10 height 10
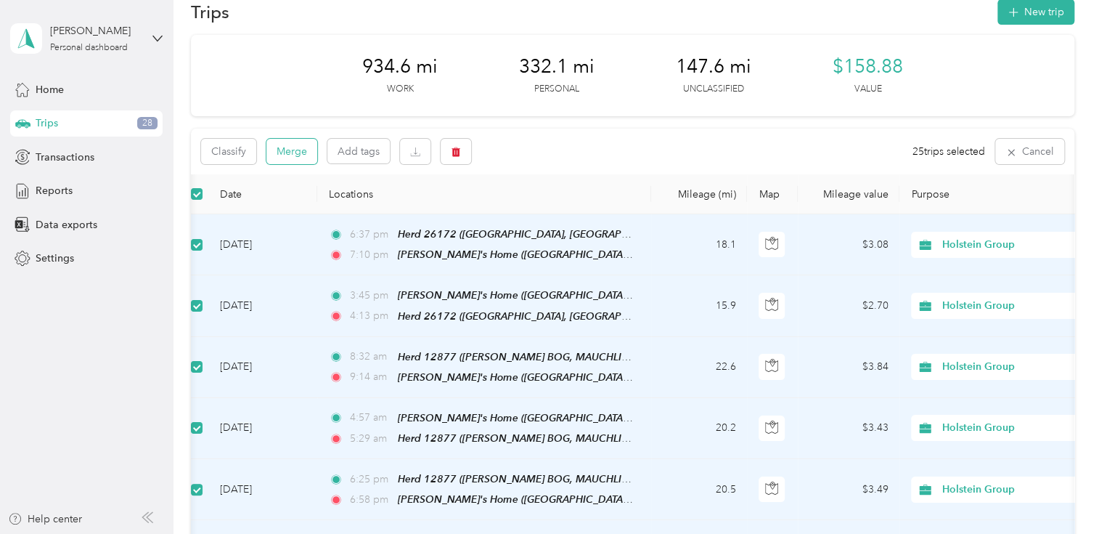
click at [298, 151] on button "Merge" at bounding box center [291, 151] width 51 height 25
click at [347, 155] on button "Add tags" at bounding box center [358, 151] width 62 height 25
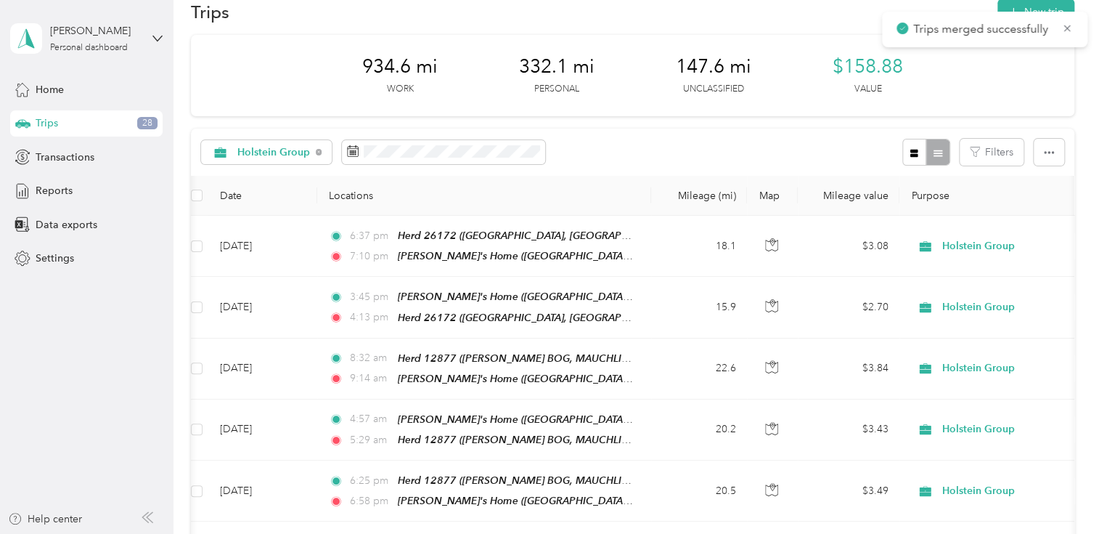
click at [727, 55] on span "147.6 mi" at bounding box center [714, 66] width 76 height 23
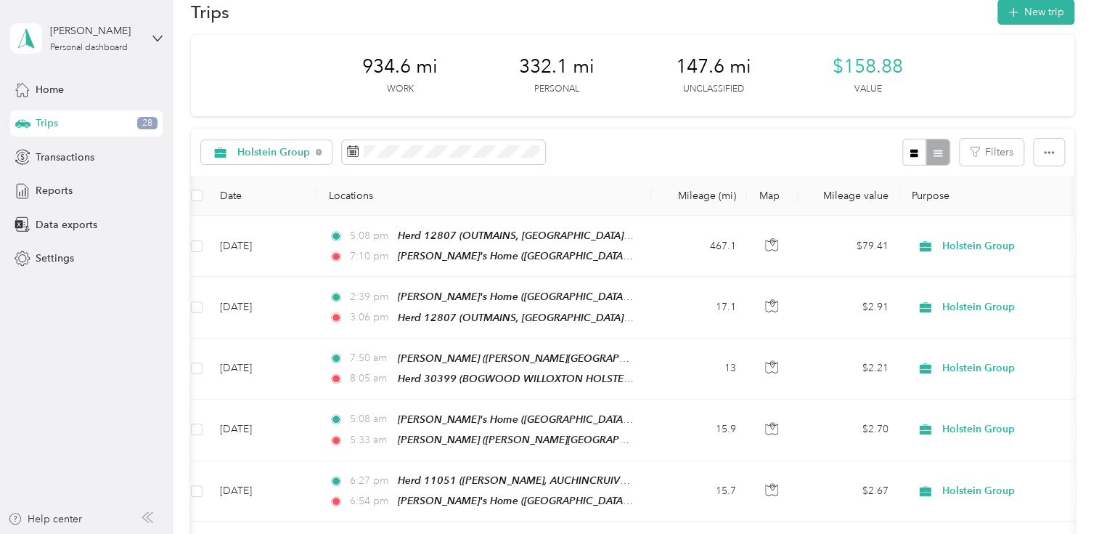
click at [849, 197] on th "Mileage value" at bounding box center [849, 196] width 102 height 40
click at [929, 191] on th "Purpose" at bounding box center [1000, 196] width 203 height 40
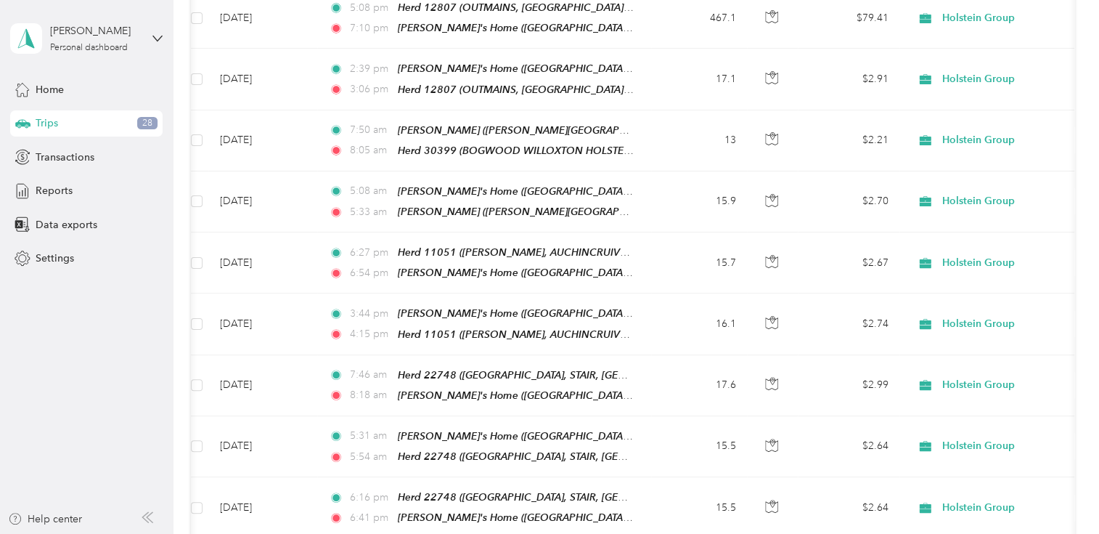
scroll to position [216, 0]
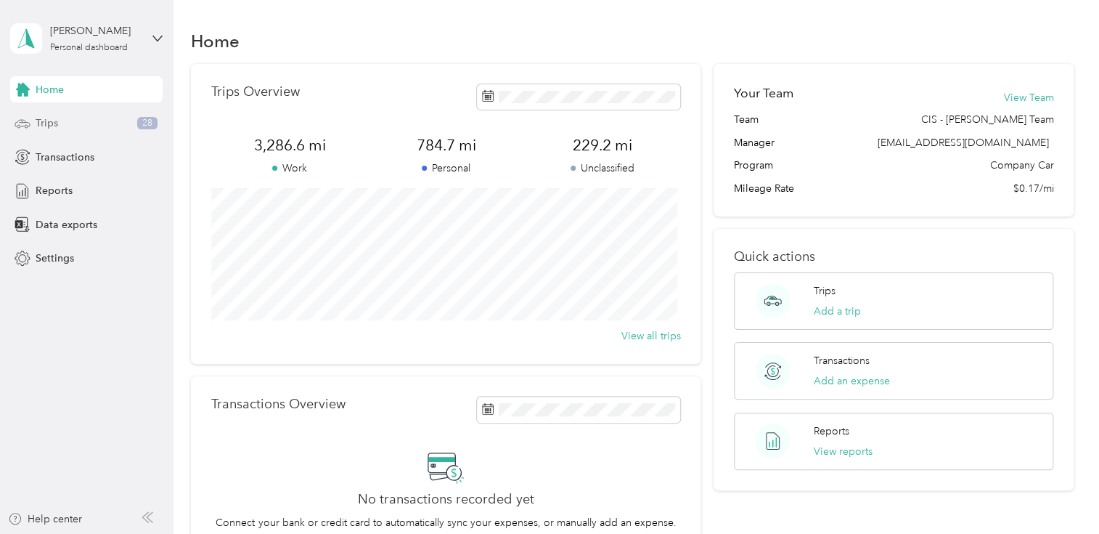
click at [89, 131] on div "Trips 28" at bounding box center [86, 123] width 152 height 26
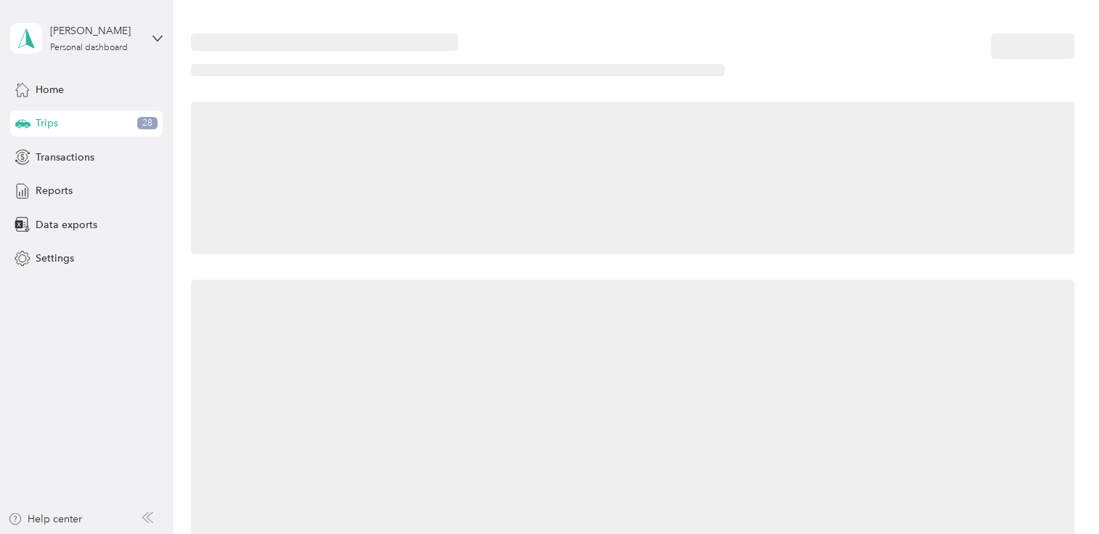
click at [89, 131] on div "Trips 28" at bounding box center [86, 123] width 152 height 26
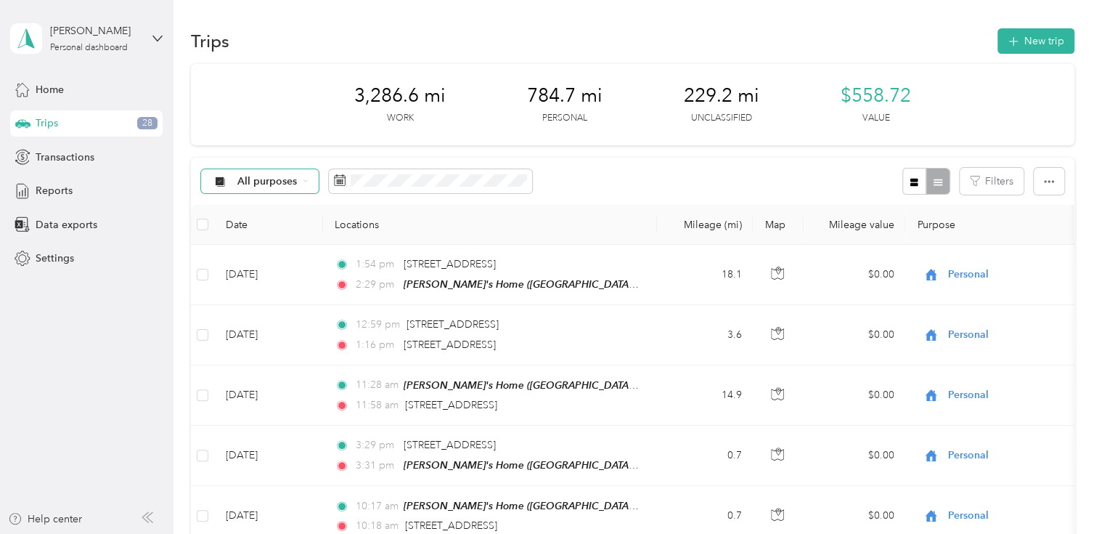
click at [308, 178] on div "All purposes" at bounding box center [260, 181] width 118 height 25
click at [278, 255] on span "Holstein Group" at bounding box center [273, 250] width 73 height 15
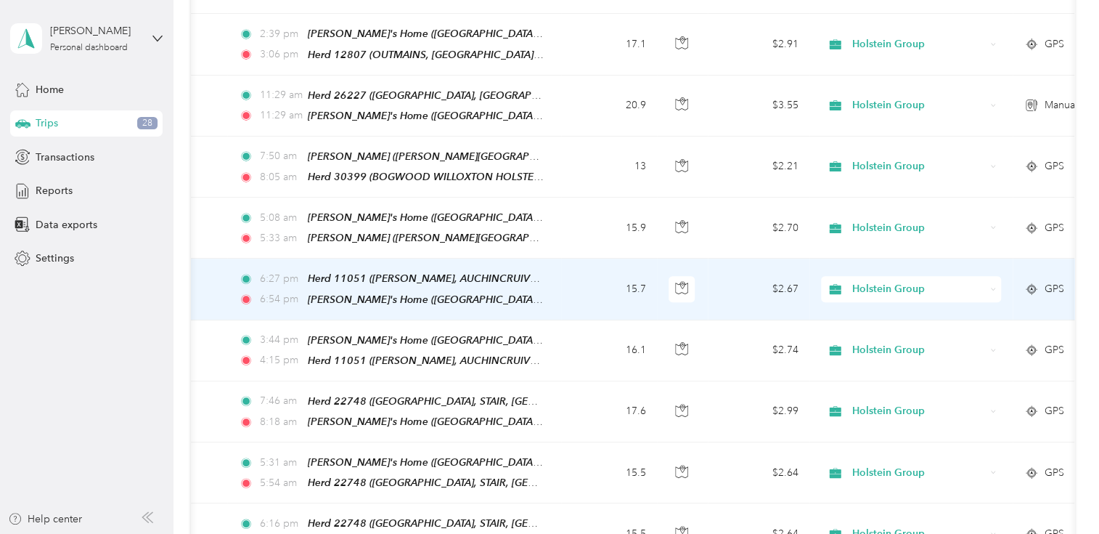
scroll to position [0, 285]
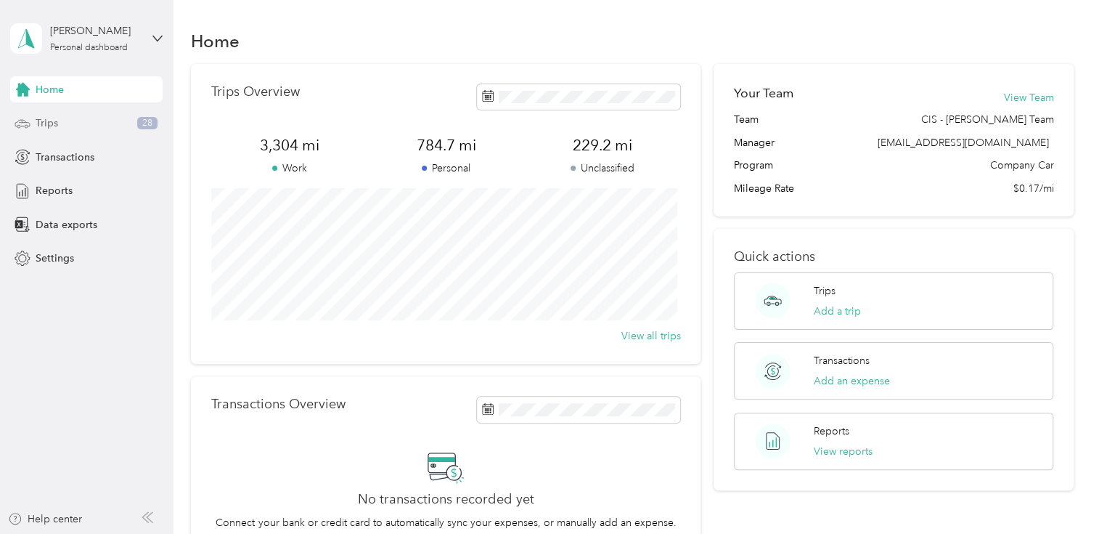
click at [134, 115] on div "Trips 28" at bounding box center [86, 123] width 152 height 26
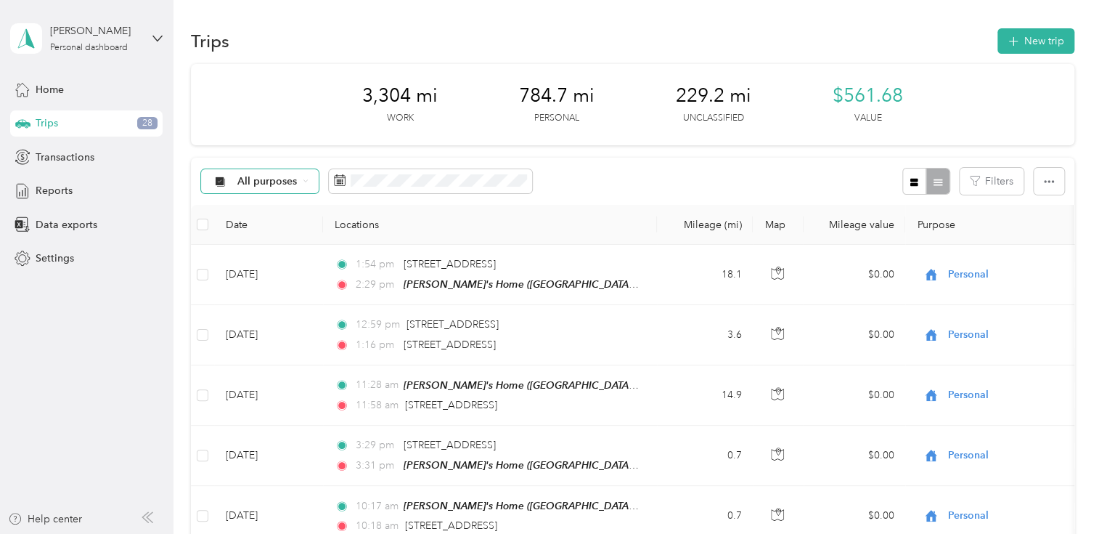
click at [292, 181] on span "All purposes" at bounding box center [267, 181] width 60 height 10
click at [269, 256] on span "Holstein Group" at bounding box center [273, 251] width 73 height 15
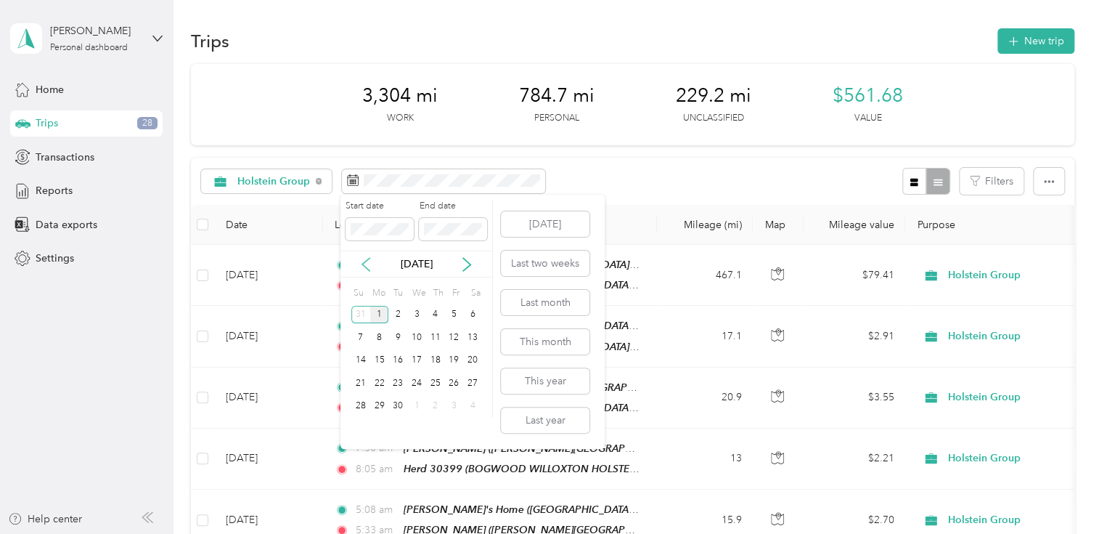
click at [366, 266] on icon at bounding box center [365, 264] width 7 height 13
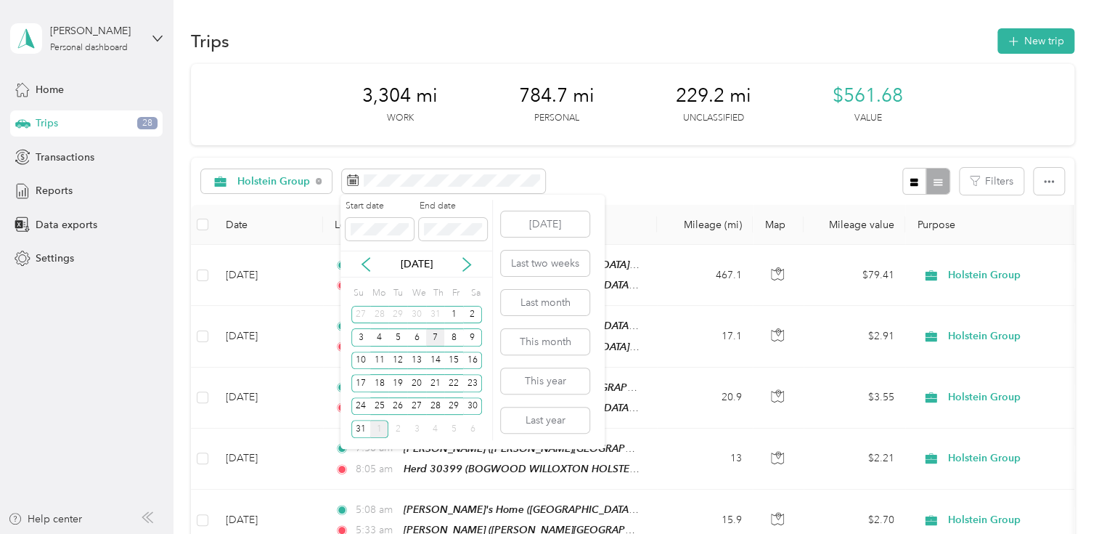
click at [434, 335] on div "7" at bounding box center [435, 337] width 19 height 18
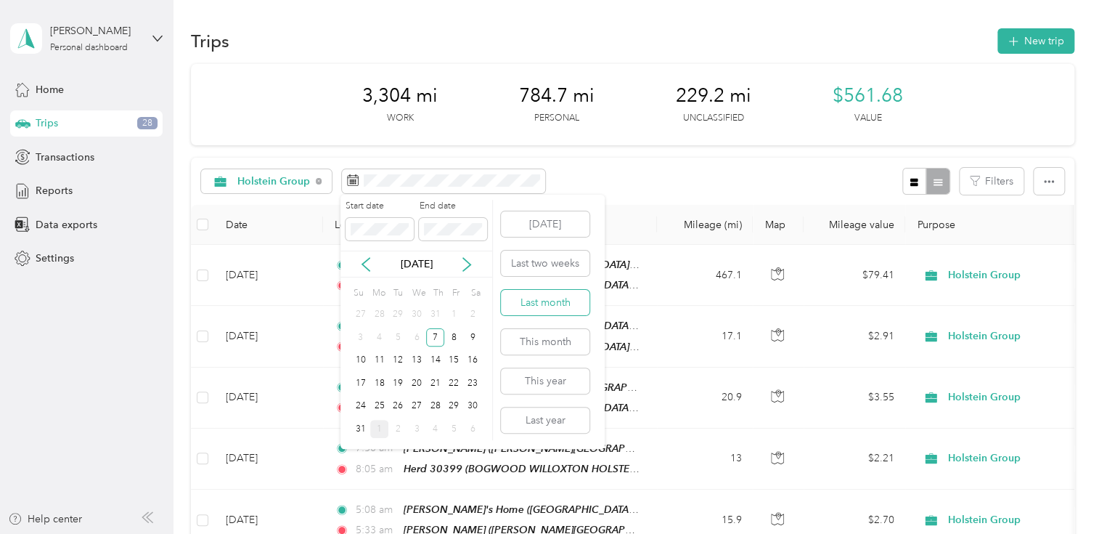
click at [532, 302] on button "Last month" at bounding box center [545, 302] width 89 height 25
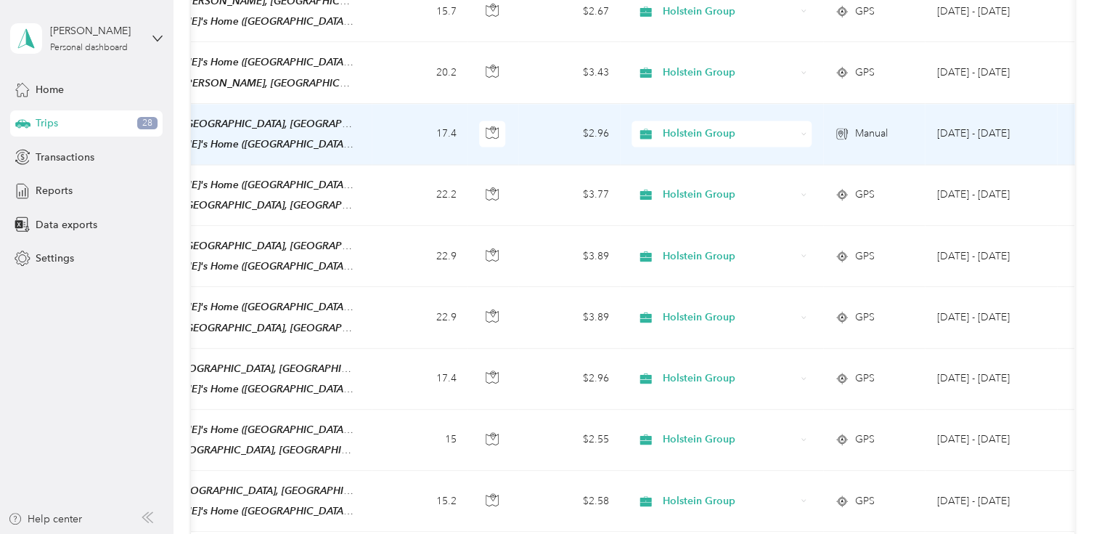
click at [450, 113] on td "17.4" at bounding box center [420, 134] width 96 height 61
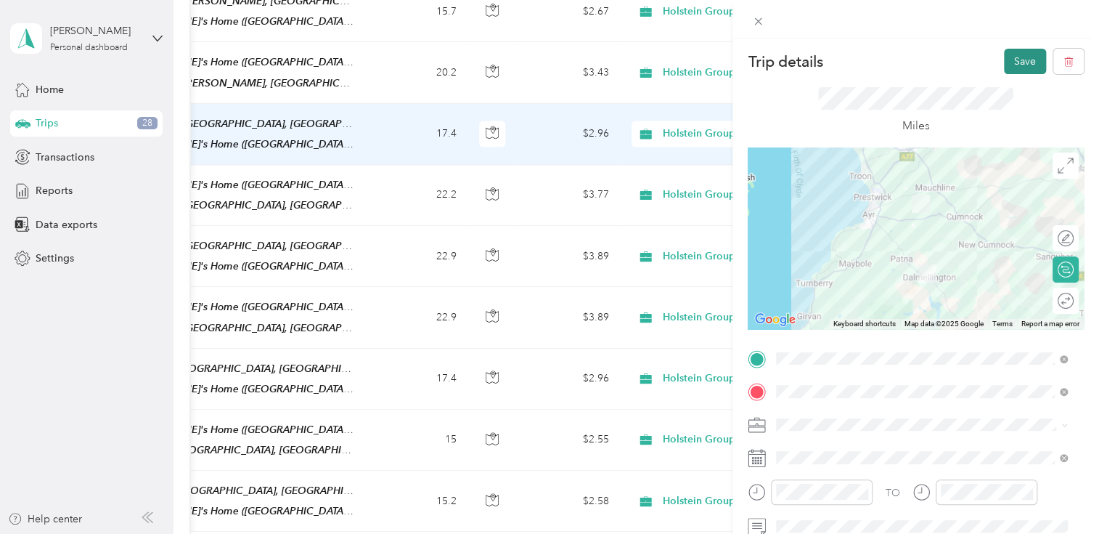
click at [1009, 61] on button "Save" at bounding box center [1025, 61] width 42 height 25
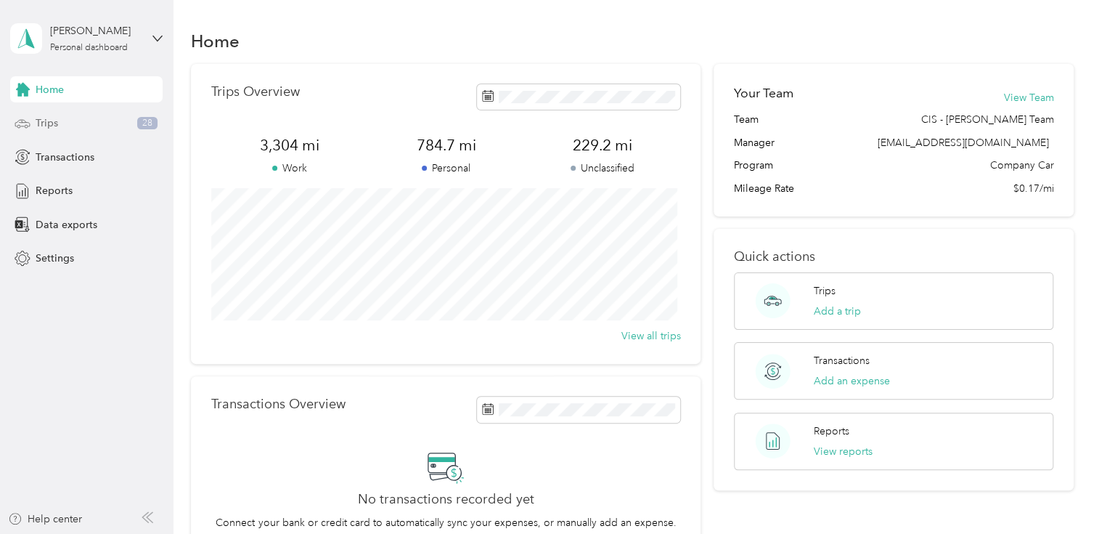
click at [123, 115] on div "Trips 28" at bounding box center [86, 123] width 152 height 26
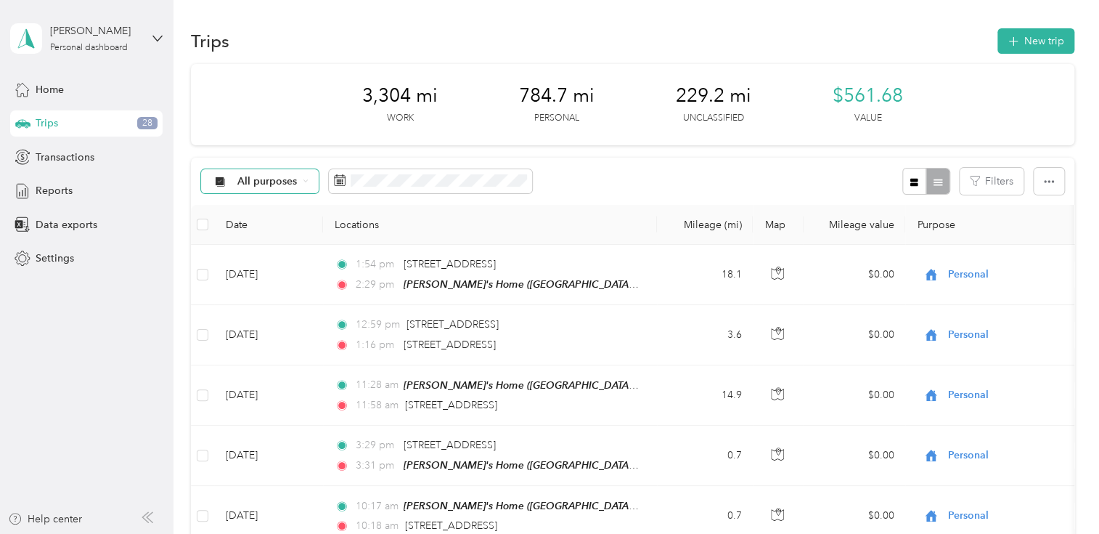
click at [303, 183] on icon at bounding box center [306, 181] width 6 height 6
click at [284, 258] on li "Holstein Group" at bounding box center [261, 249] width 119 height 25
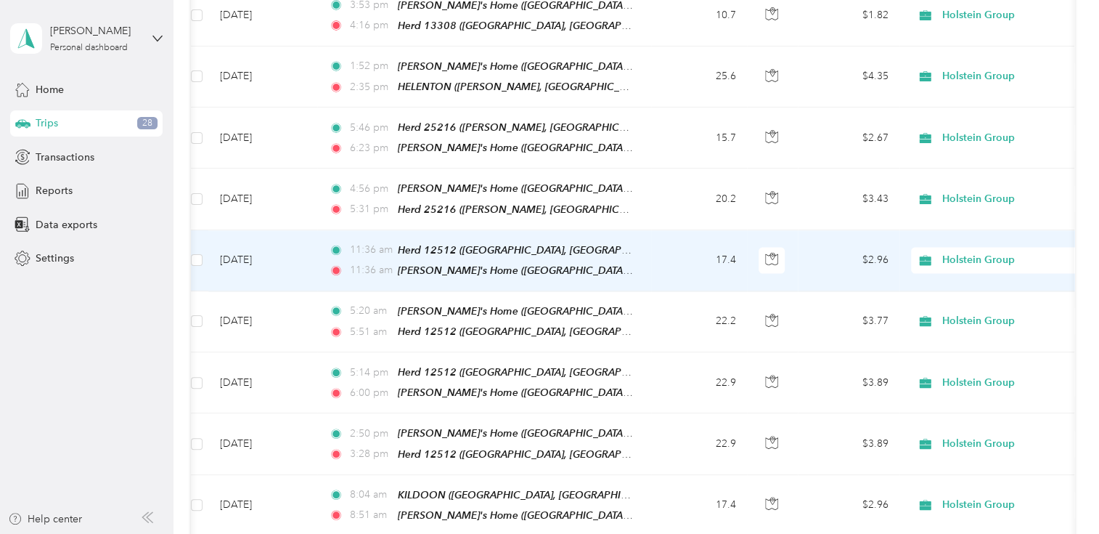
click at [645, 237] on td "11:36 am Herd 12512 (LOCHHILL FARM, MAUCHLINE, AYRSHIRE) 11:36 am Anne's Home (…" at bounding box center [484, 260] width 334 height 61
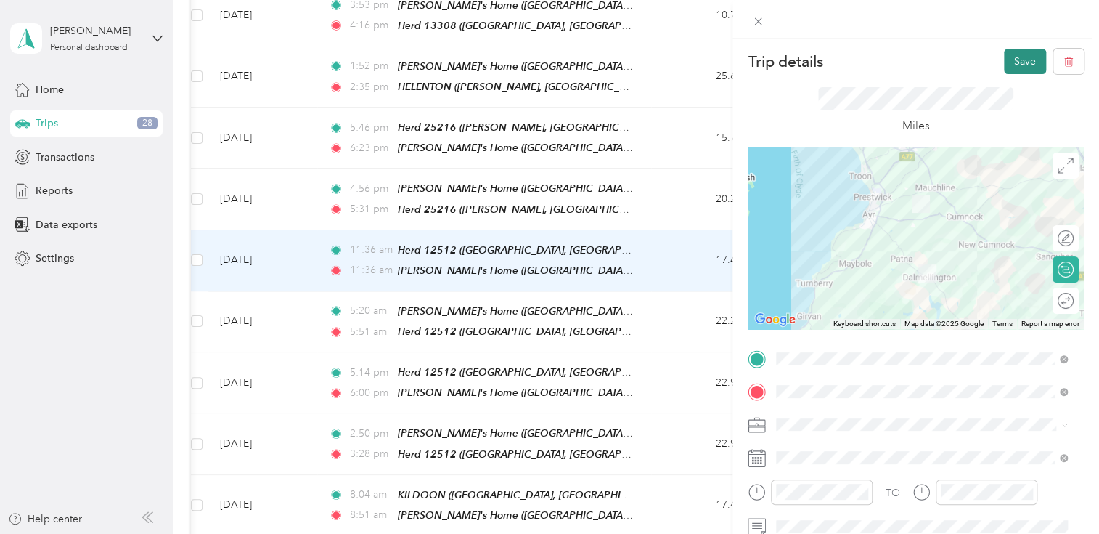
click at [1006, 63] on button "Save" at bounding box center [1025, 61] width 42 height 25
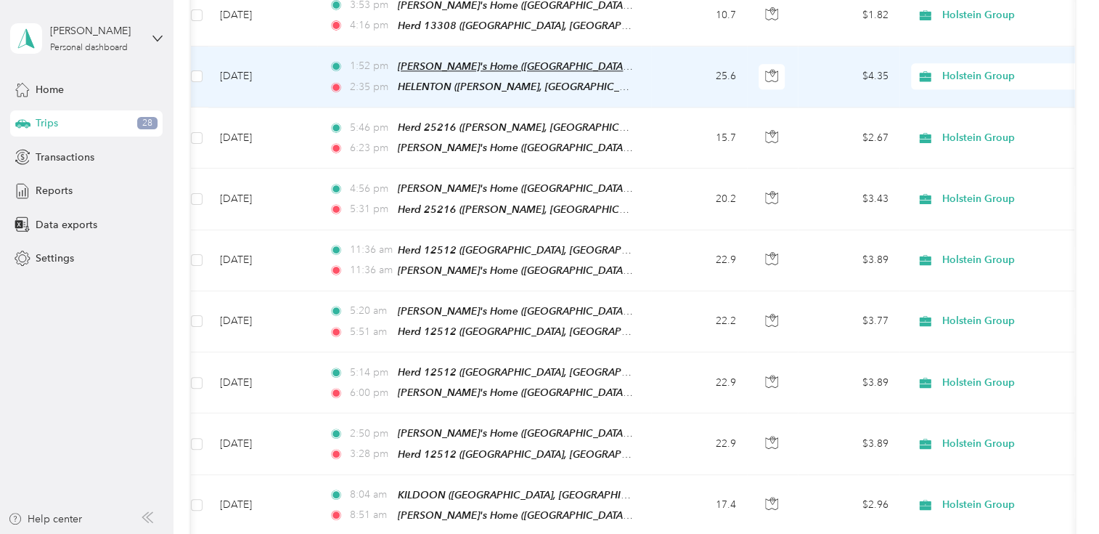
click at [539, 60] on span "[PERSON_NAME]'s Home ([GEOGRAPHIC_DATA], [GEOGRAPHIC_DATA])" at bounding box center [567, 66] width 338 height 12
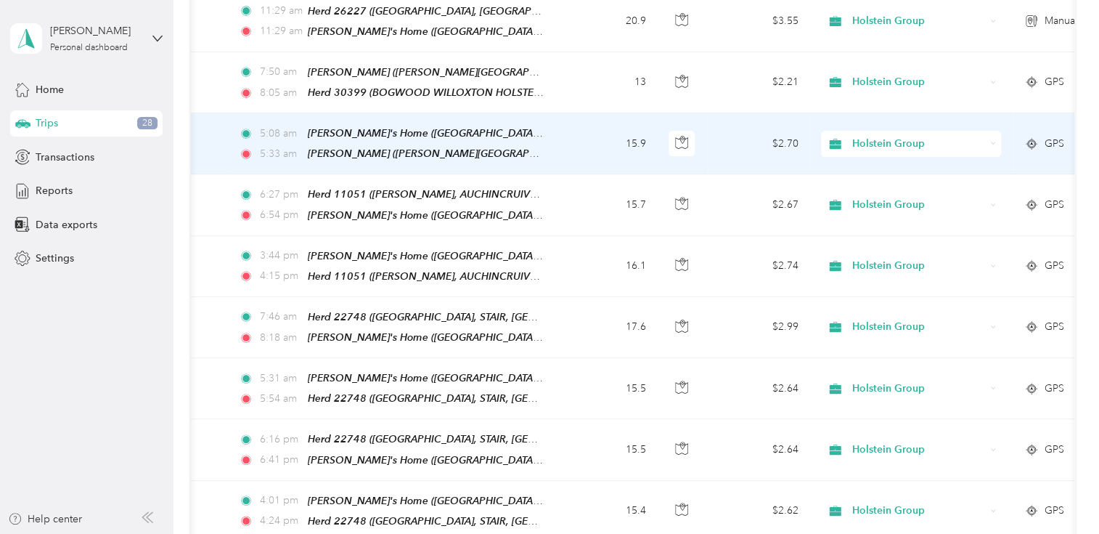
scroll to position [317, 0]
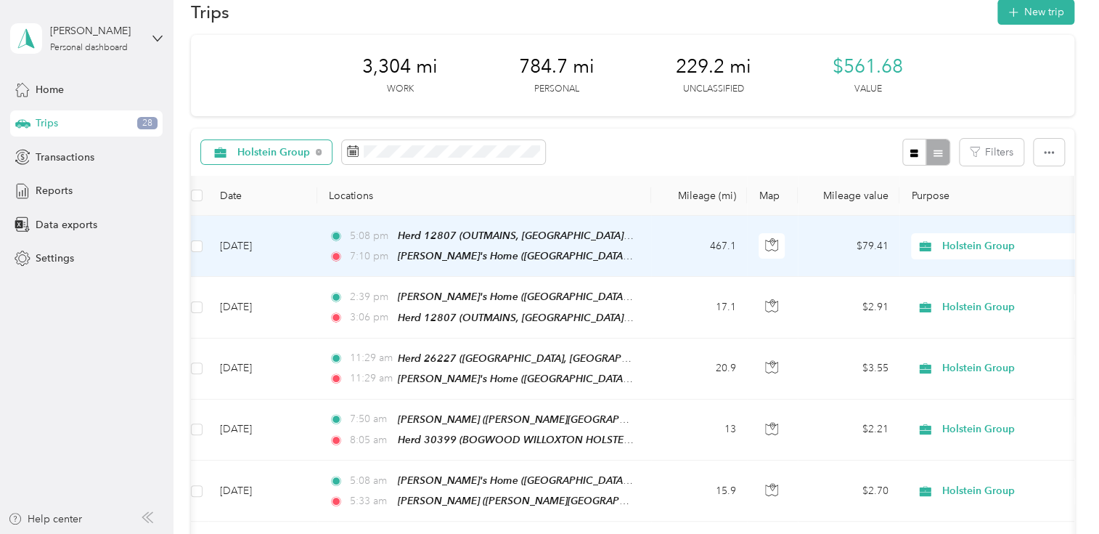
click at [724, 248] on td "467.1" at bounding box center [699, 246] width 96 height 61
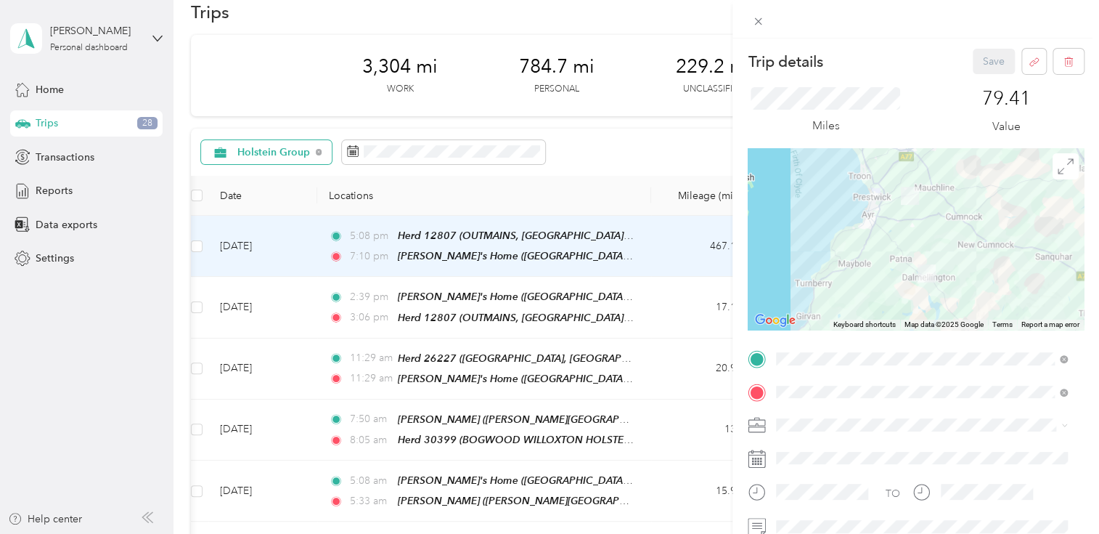
click at [724, 248] on div "Trip details Save This trip cannot be edited because it is either under review,…" at bounding box center [549, 267] width 1099 height 534
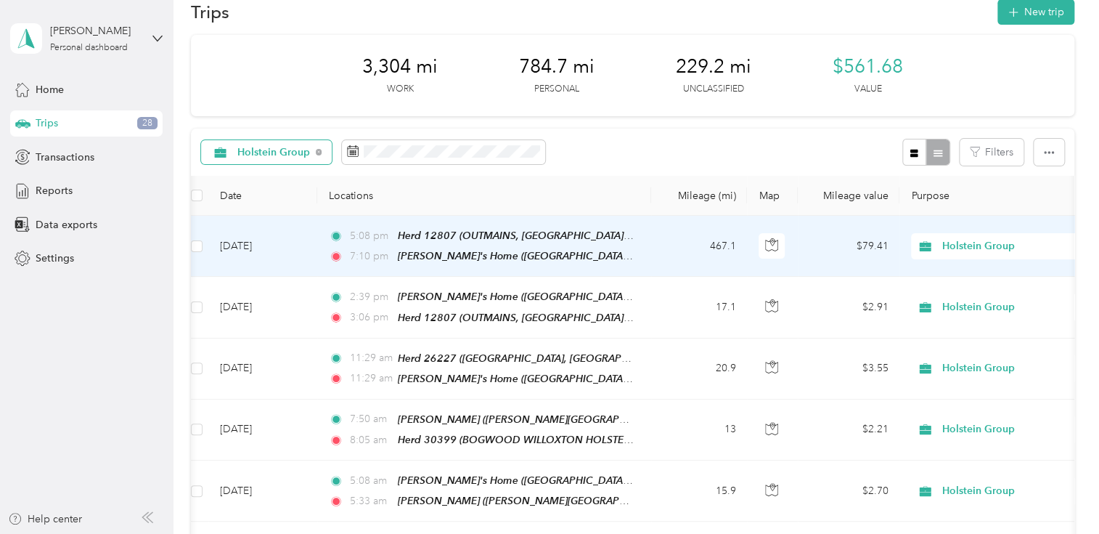
click at [724, 248] on div "Trip details Save This trip cannot be edited because it is either under review,…" at bounding box center [549, 267] width 1099 height 534
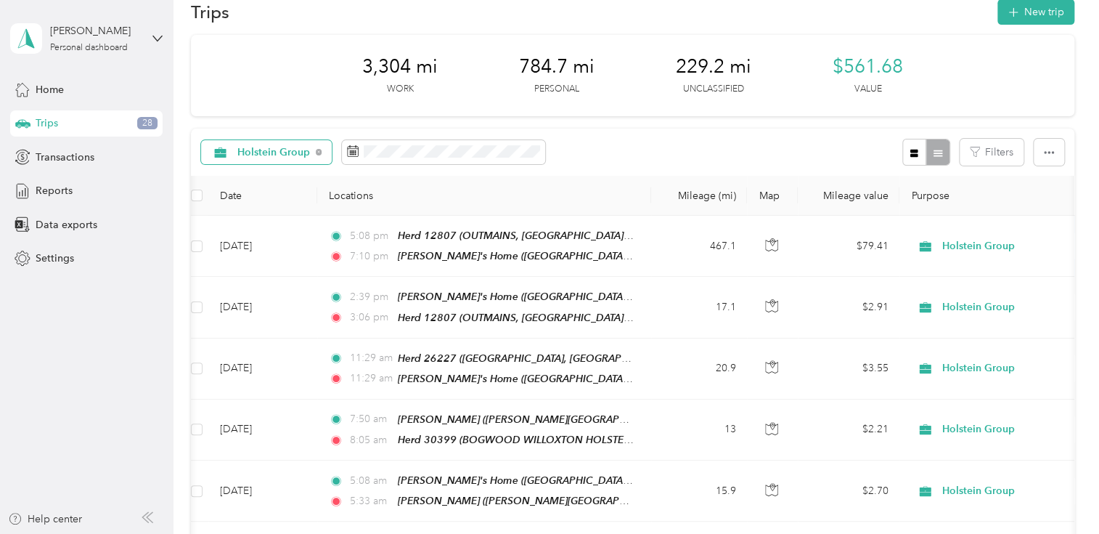
drag, startPoint x: 724, startPoint y: 248, endPoint x: 703, endPoint y: 242, distance: 21.7
click at [703, 242] on td "467.1" at bounding box center [699, 246] width 96 height 61
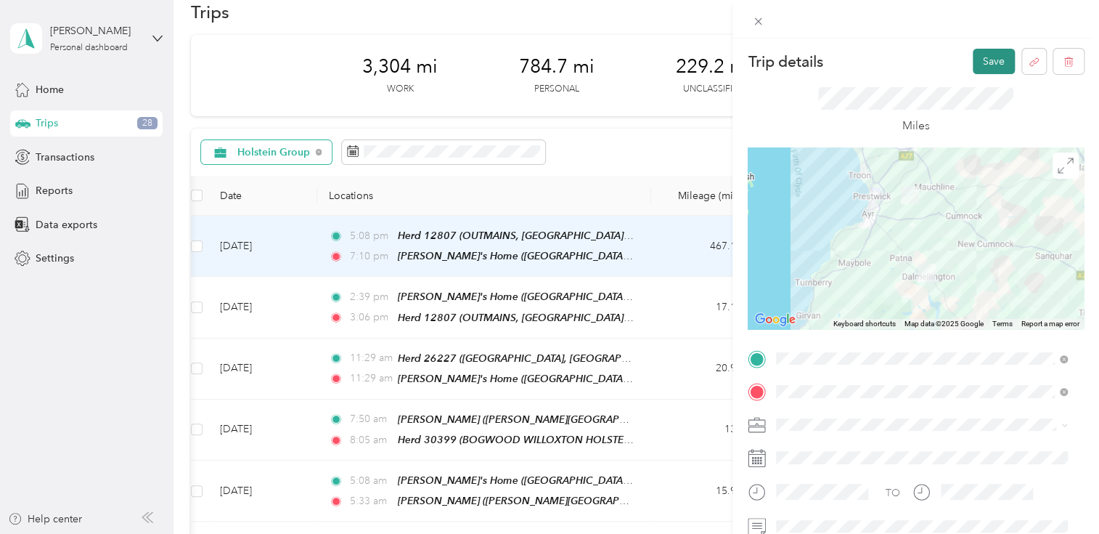
click at [974, 54] on button "Save" at bounding box center [994, 61] width 42 height 25
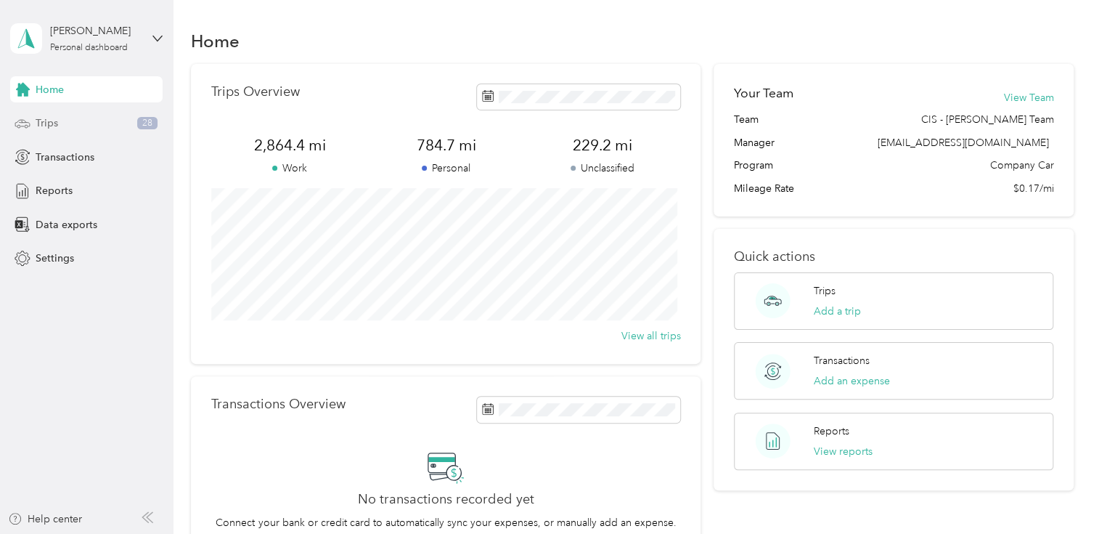
click at [84, 121] on div "Trips 28" at bounding box center [86, 123] width 152 height 26
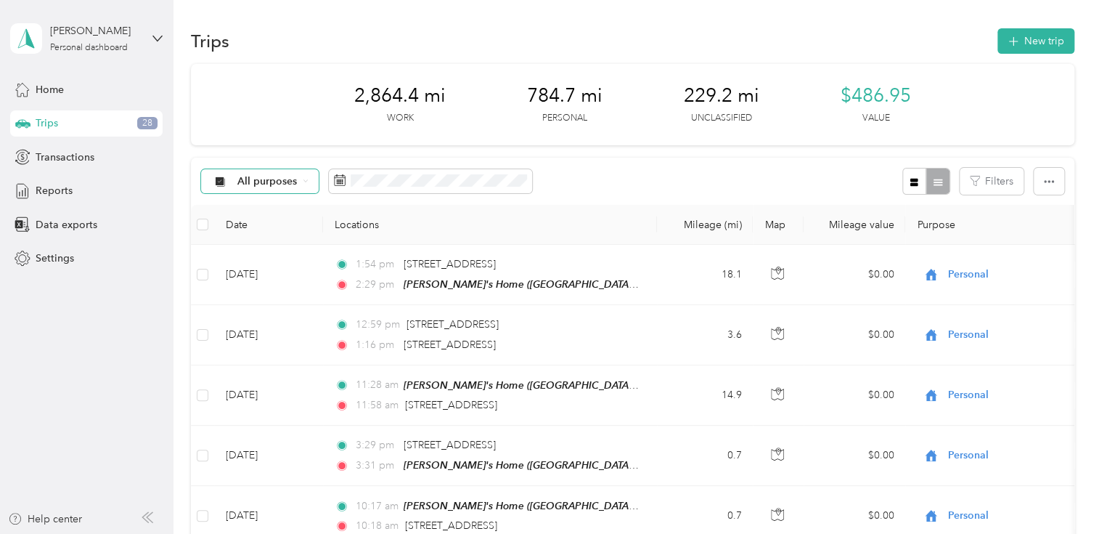
click at [305, 181] on icon at bounding box center [306, 181] width 6 height 6
click at [282, 257] on span "Holstein Group" at bounding box center [273, 254] width 73 height 15
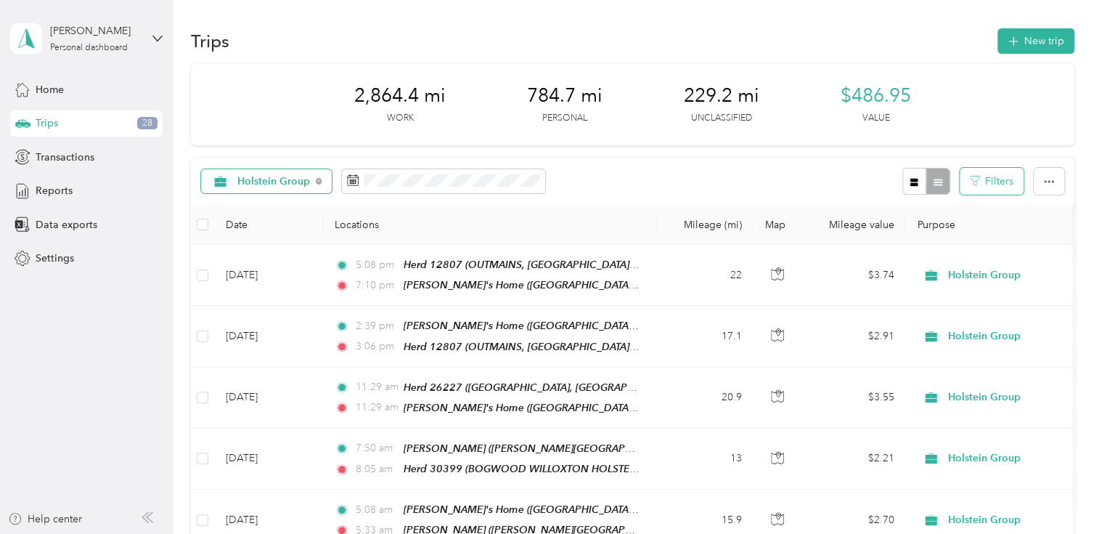
click at [1002, 179] on button "Filters" at bounding box center [992, 181] width 64 height 27
click at [934, 176] on div at bounding box center [925, 181] width 47 height 27
drag, startPoint x: 934, startPoint y: 176, endPoint x: 906, endPoint y: 179, distance: 28.5
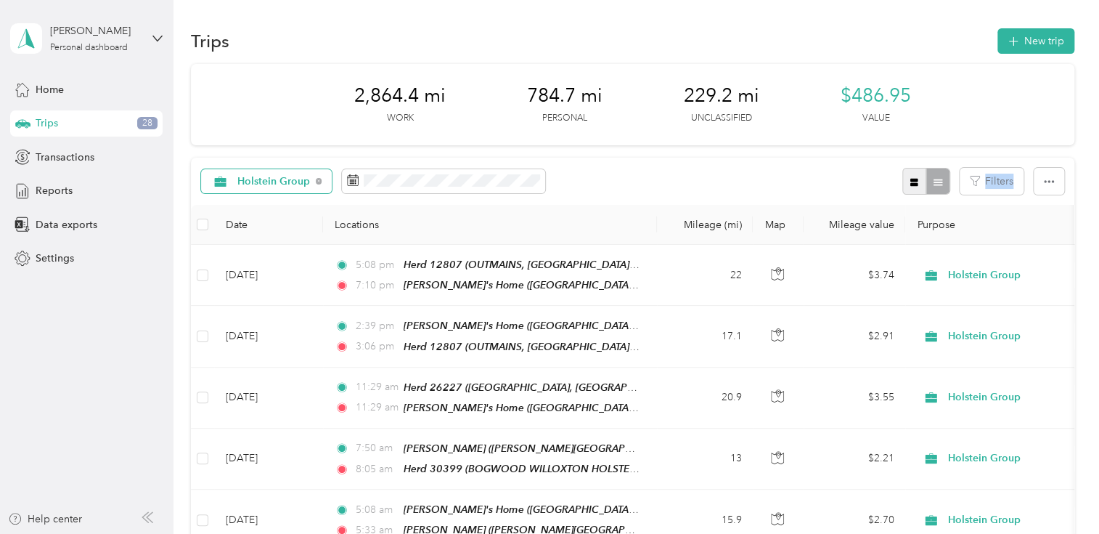
click at [909, 179] on icon "button" at bounding box center [914, 182] width 10 height 10
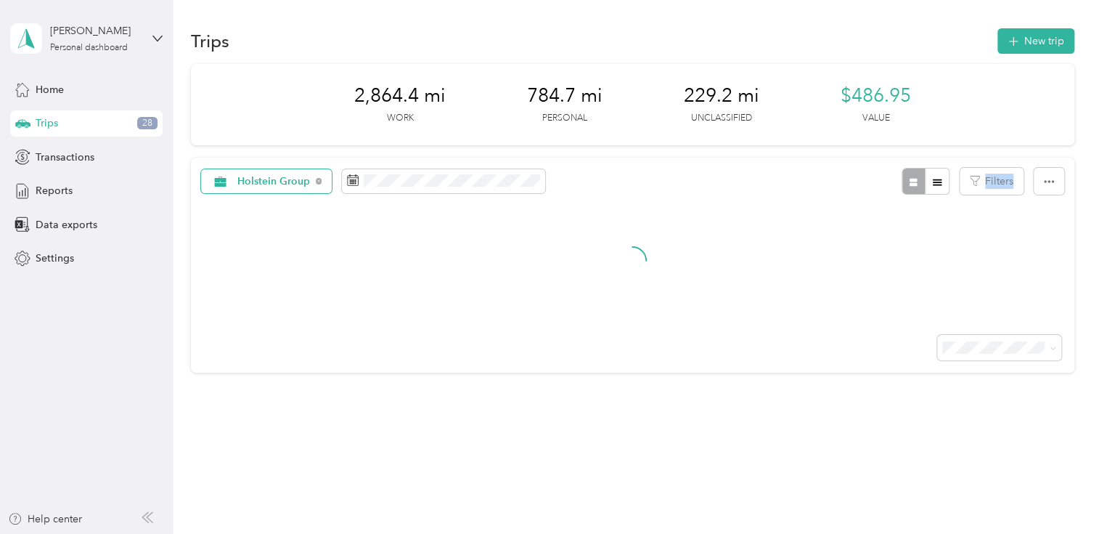
click at [906, 179] on div at bounding box center [925, 181] width 47 height 27
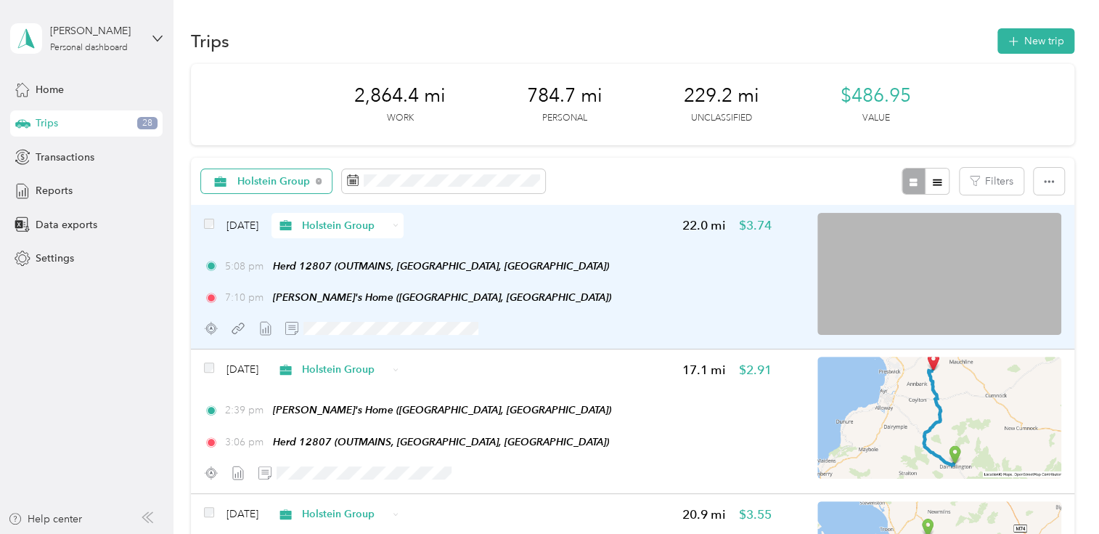
click at [638, 298] on div "7:10 pm [PERSON_NAME]'s Home ([GEOGRAPHIC_DATA], [GEOGRAPHIC_DATA])" at bounding box center [488, 297] width 568 height 15
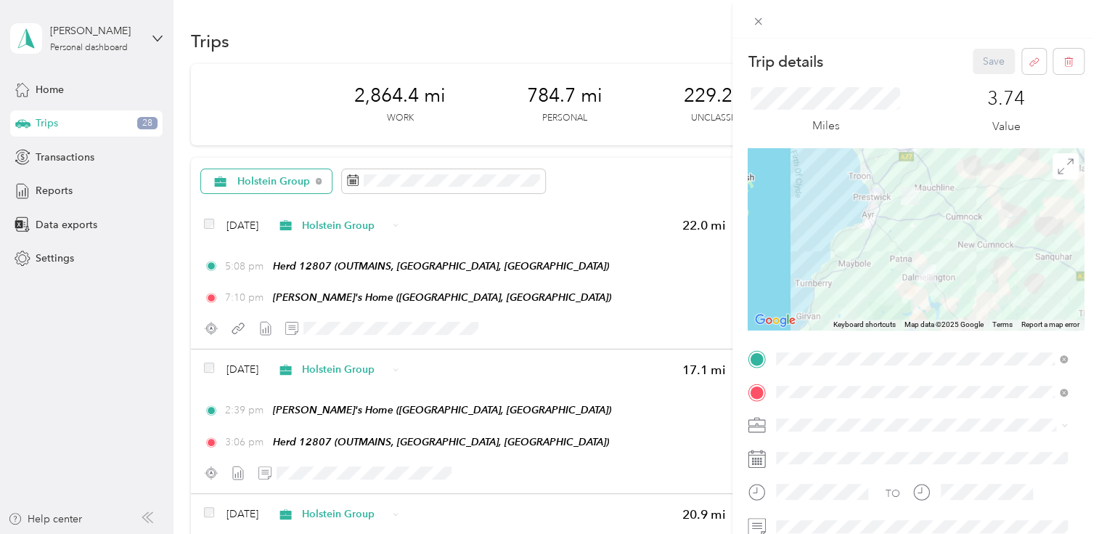
click at [526, 179] on div "Trip details Save This trip cannot be edited because it is either under review,…" at bounding box center [549, 267] width 1099 height 534
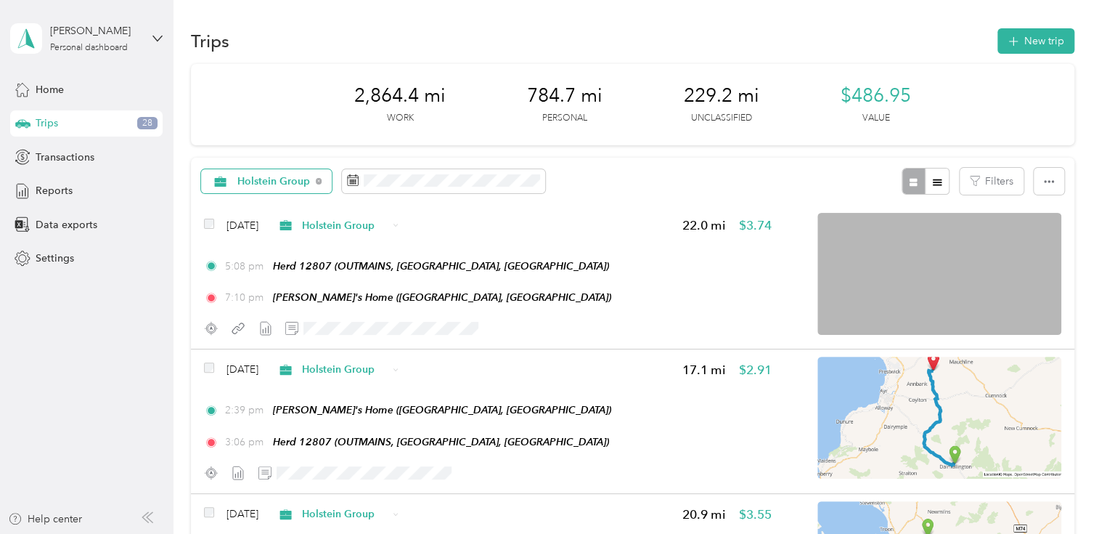
click at [526, 533] on div "Trip details Save This trip cannot be edited because it is either under review,…" at bounding box center [546, 534] width 1092 height 0
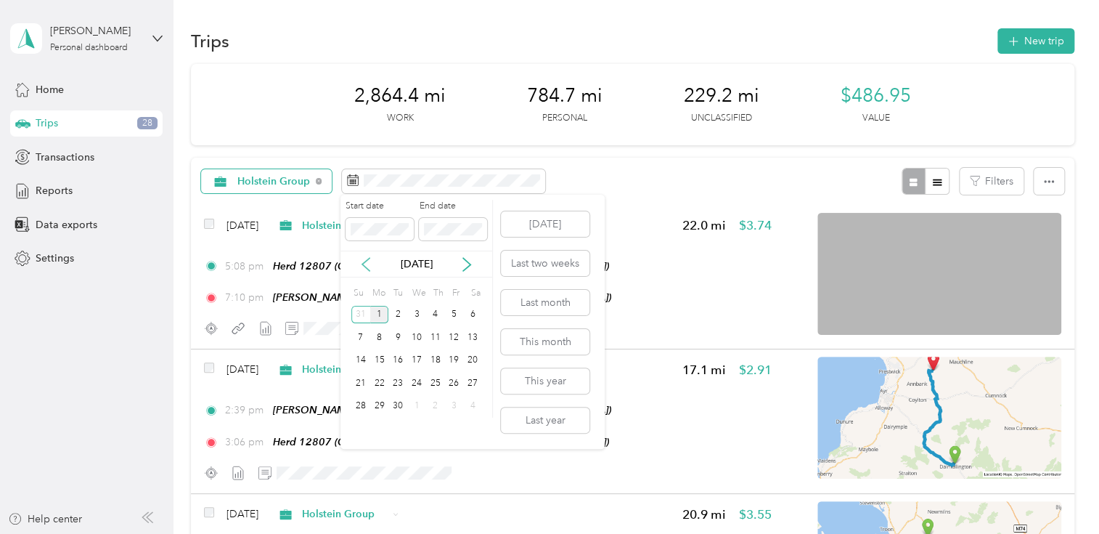
click at [366, 264] on icon at bounding box center [366, 264] width 15 height 15
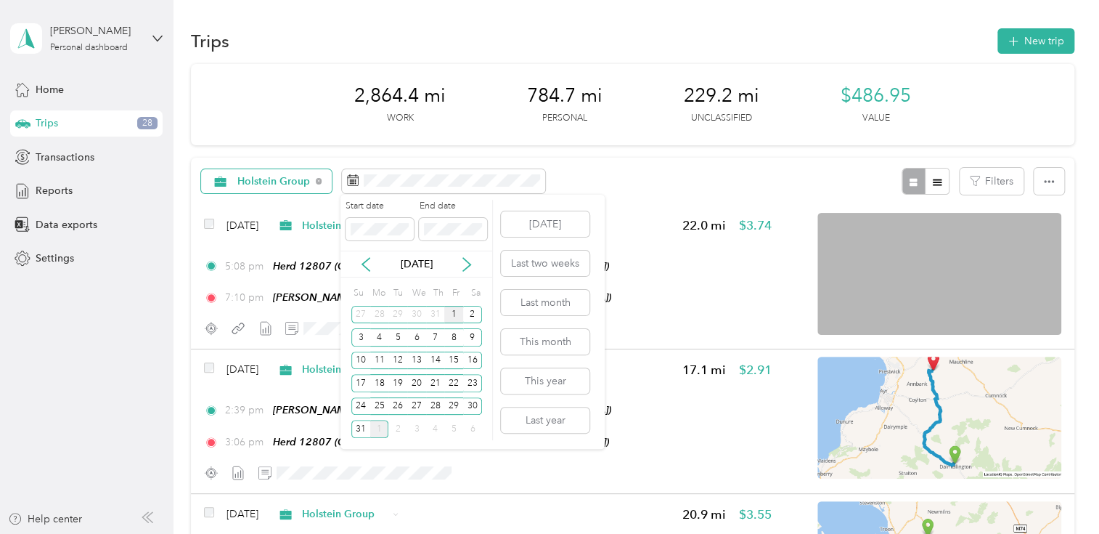
click at [455, 317] on div "1" at bounding box center [453, 315] width 19 height 18
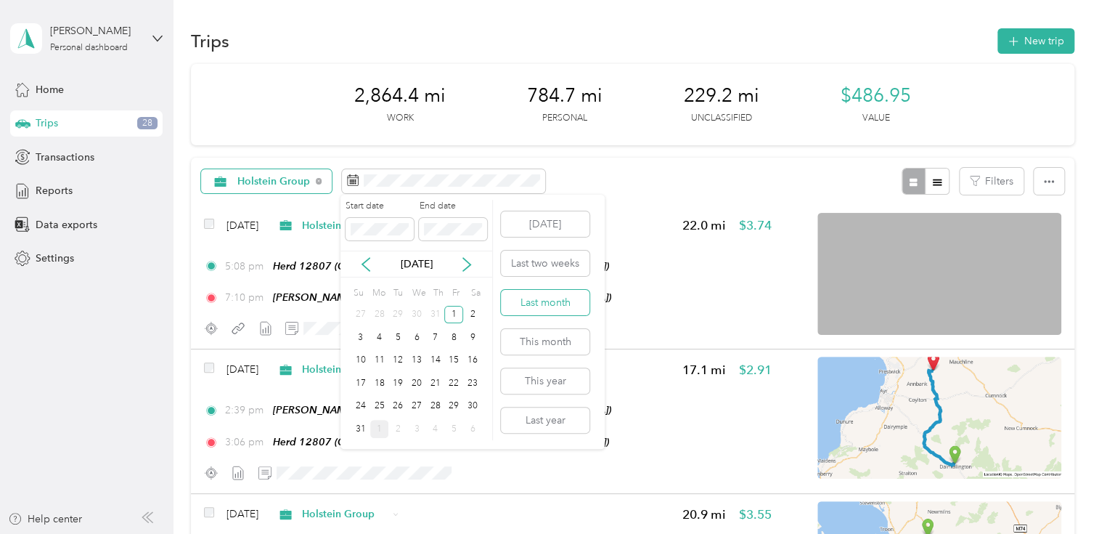
click at [534, 306] on button "Last month" at bounding box center [545, 302] width 89 height 25
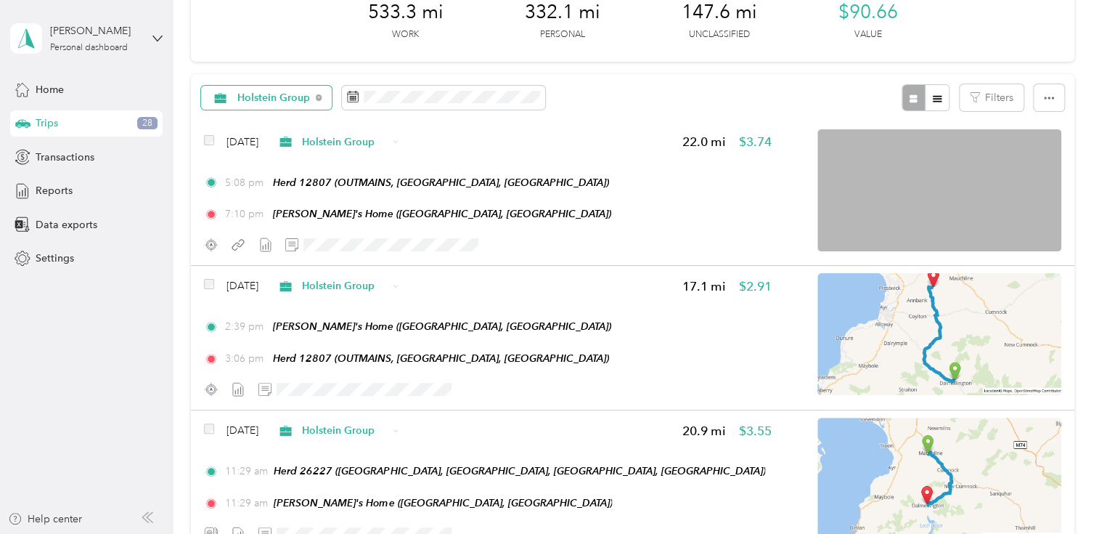
scroll to position [29, 0]
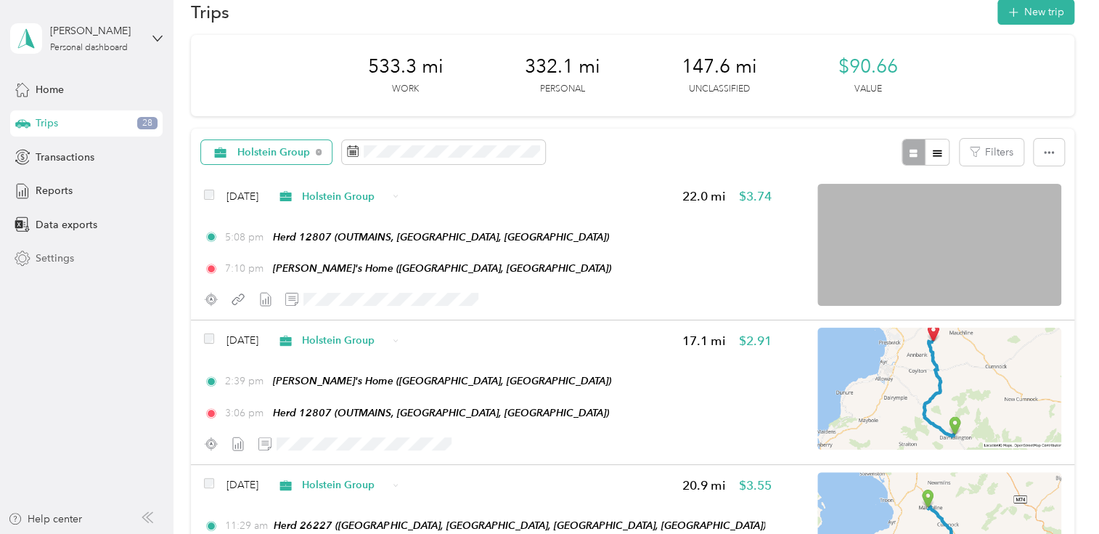
click at [41, 255] on span "Settings" at bounding box center [55, 257] width 38 height 15
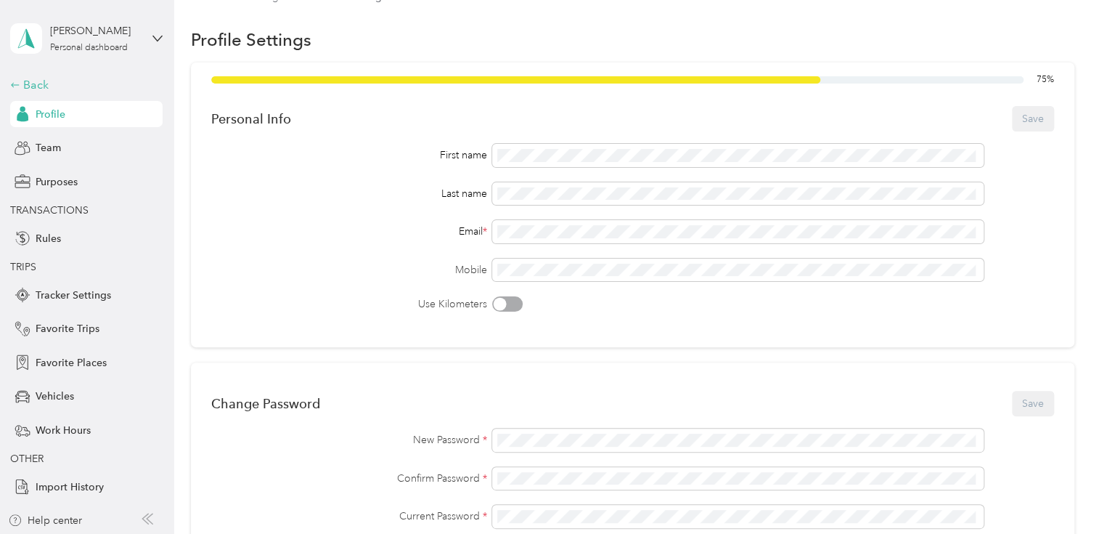
click at [59, 83] on div "Back" at bounding box center [82, 84] width 145 height 17
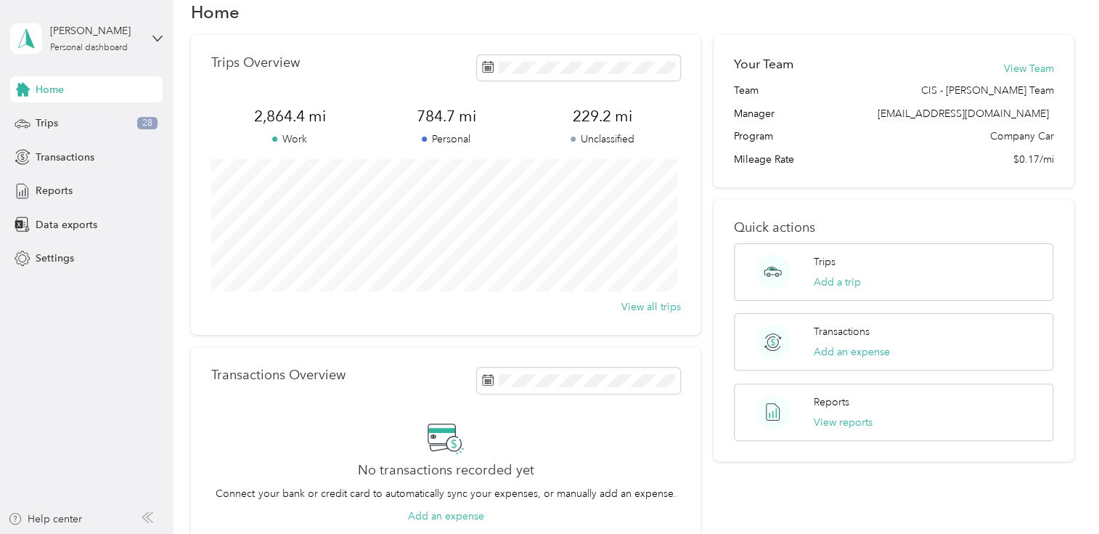
click at [59, 83] on span "Home" at bounding box center [50, 89] width 28 height 15
click at [54, 121] on span "Trips" at bounding box center [47, 122] width 23 height 15
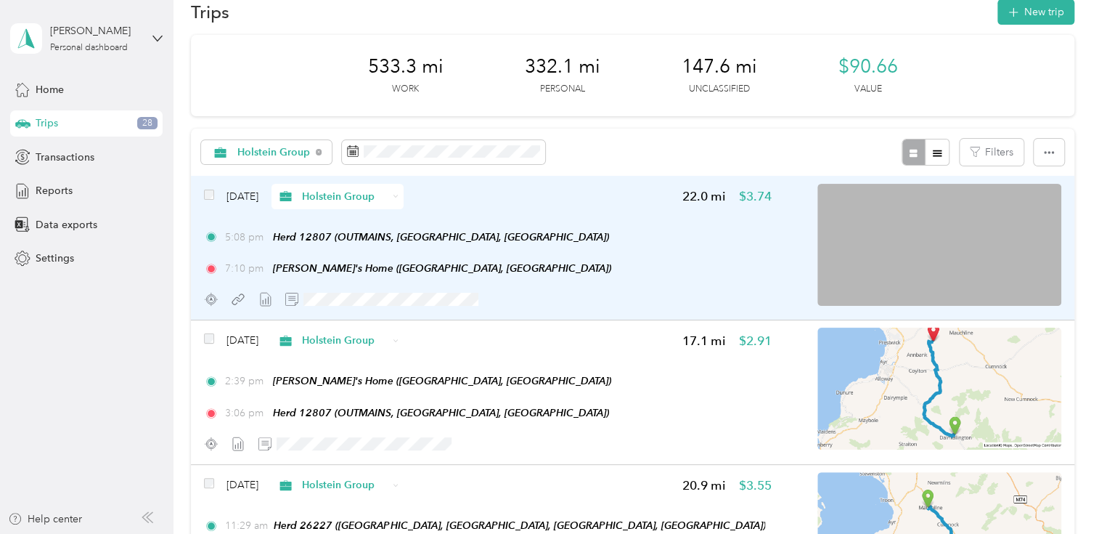
click at [1012, 246] on img at bounding box center [939, 245] width 244 height 122
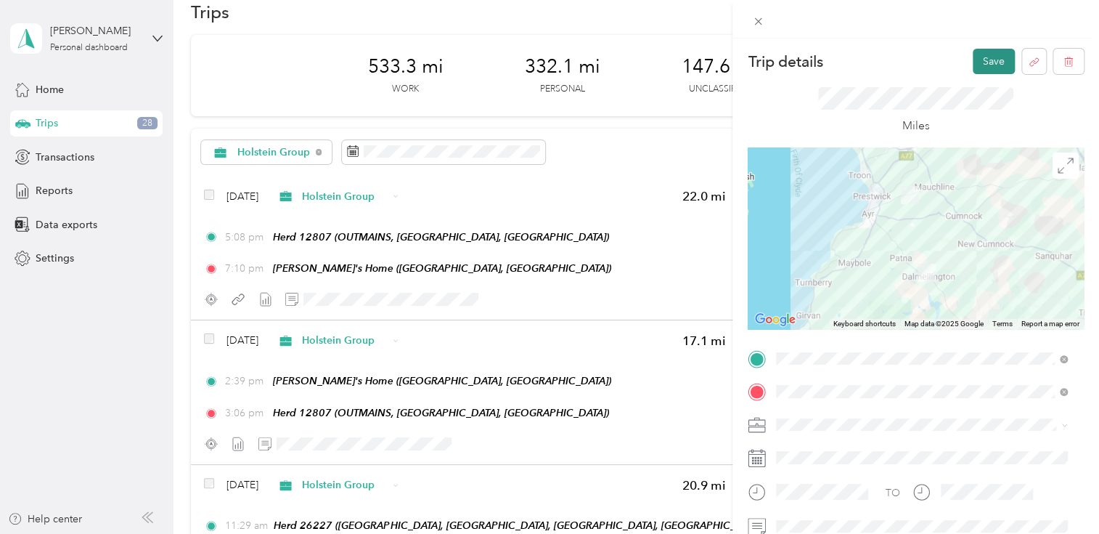
click at [976, 61] on button "Save" at bounding box center [994, 61] width 42 height 25
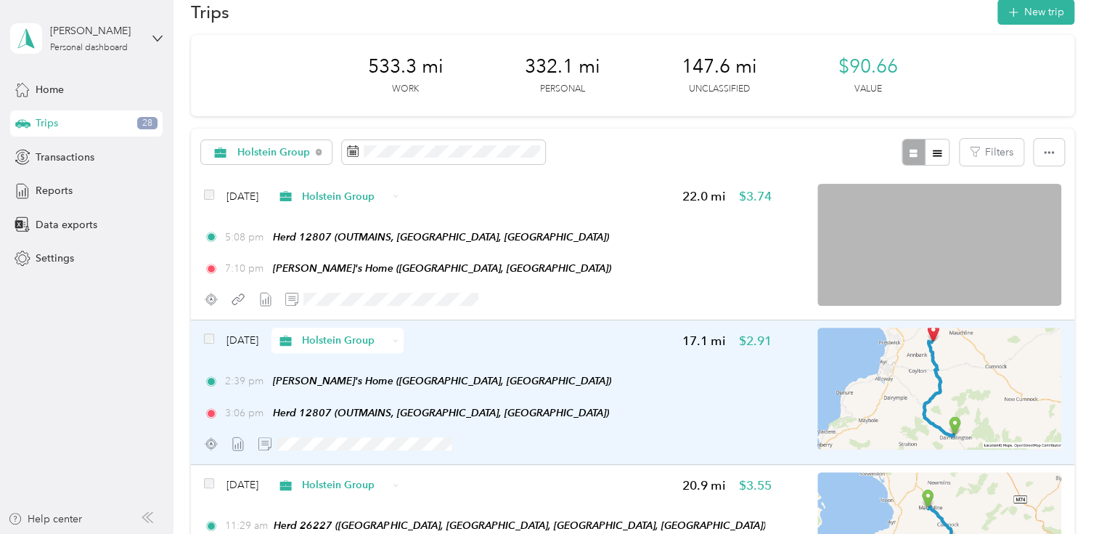
click at [607, 346] on div "Aug 18, 2025 Holstein Group 17.1 mi $2.91" at bounding box center [488, 339] width 568 height 25
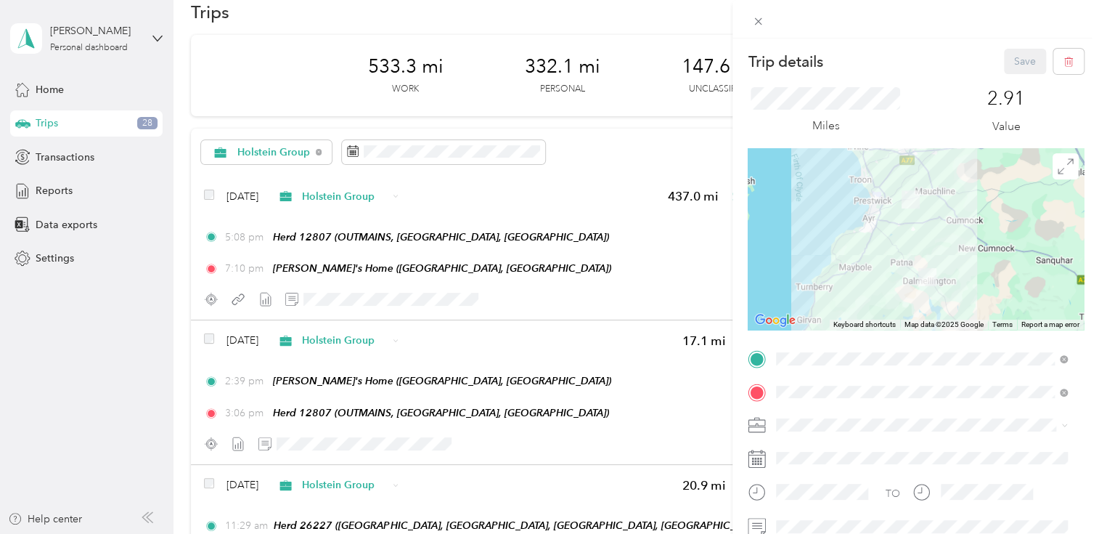
click at [688, 203] on div "Trip details Save This trip cannot be edited because it is either under review,…" at bounding box center [549, 267] width 1099 height 534
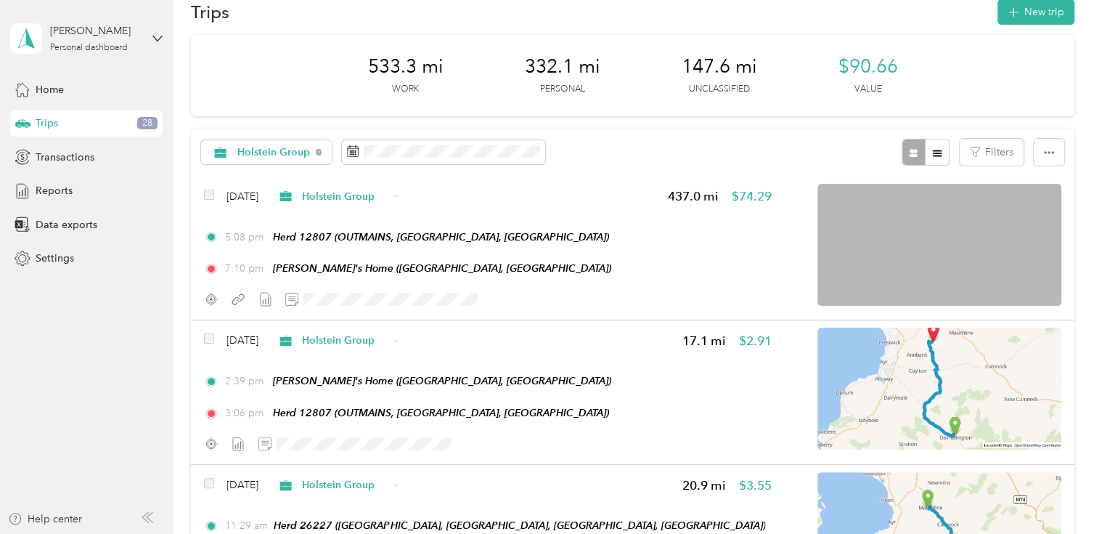
click at [688, 533] on div "Trip details Save This trip cannot be edited because it is either under review,…" at bounding box center [546, 534] width 1092 height 0
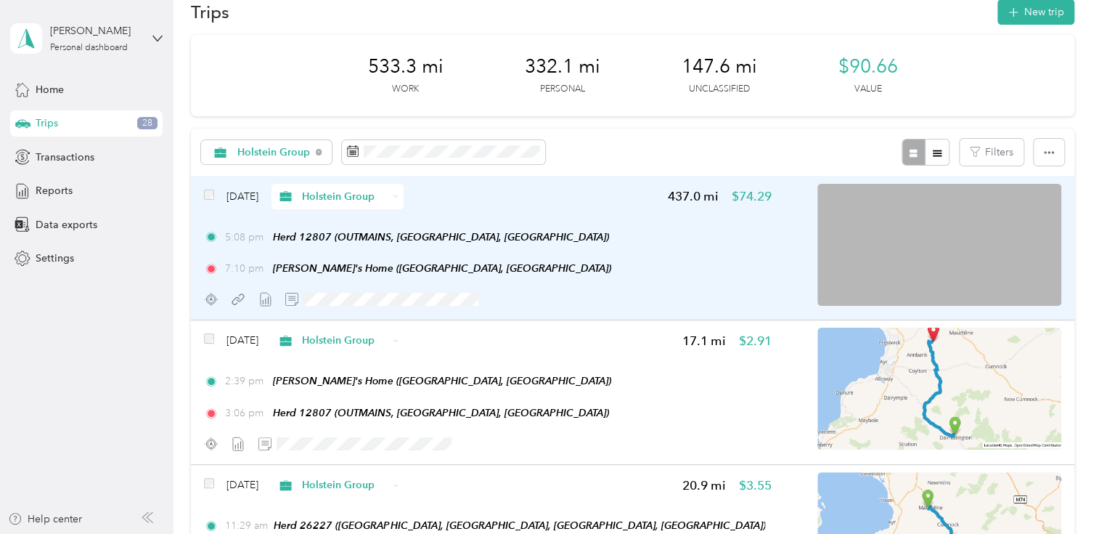
drag, startPoint x: 688, startPoint y: 203, endPoint x: 674, endPoint y: 215, distance: 19.1
click at [674, 215] on div "Aug 18, 2025 Holstein Group 437.0 mi $74.29 5:08 pm Herd 12807 (OUTMAINS, TARBO…" at bounding box center [488, 248] width 568 height 128
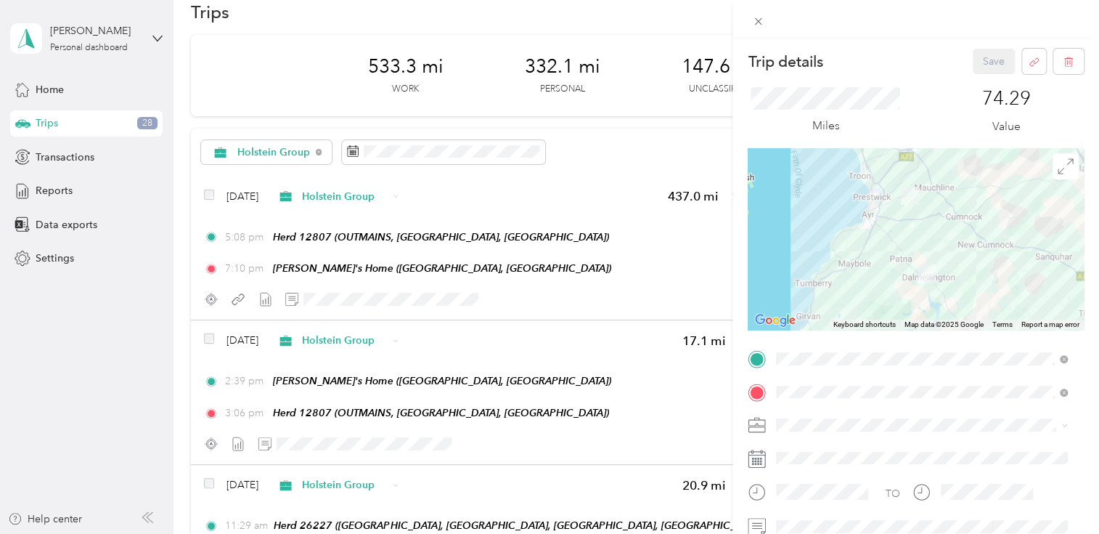
click at [680, 197] on div "Trip details Save This trip cannot be edited because it is either under review,…" at bounding box center [549, 267] width 1099 height 534
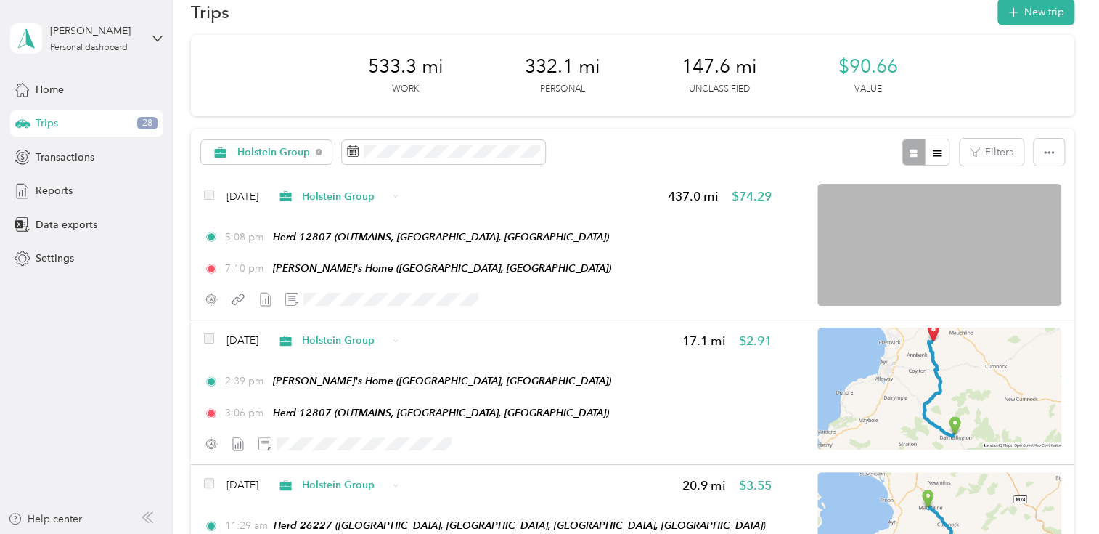
click at [680, 533] on div "Trip details Save This trip cannot be edited because it is either under review,…" at bounding box center [546, 534] width 1092 height 0
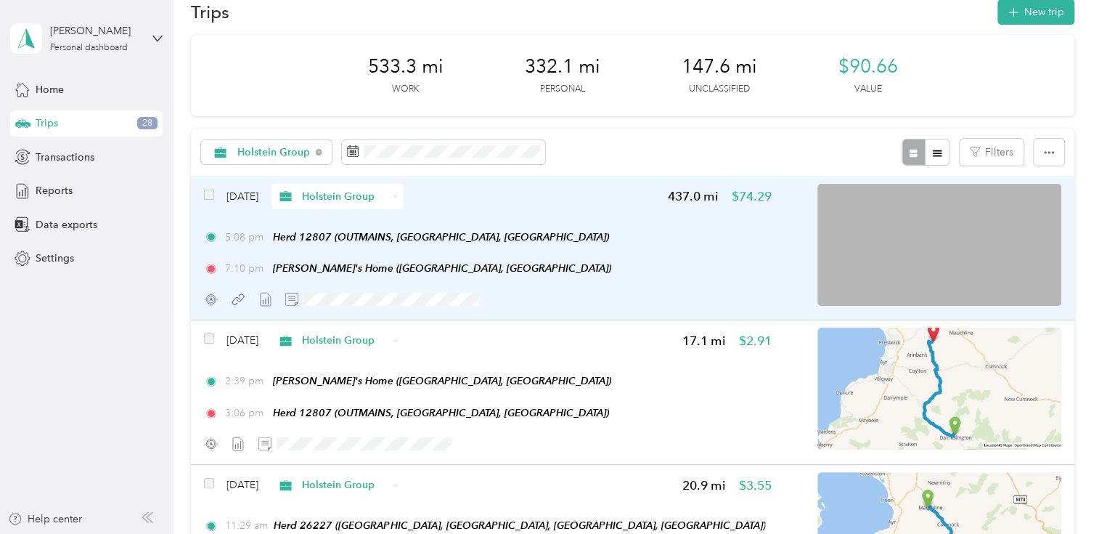
click at [948, 235] on img at bounding box center [939, 245] width 244 height 122
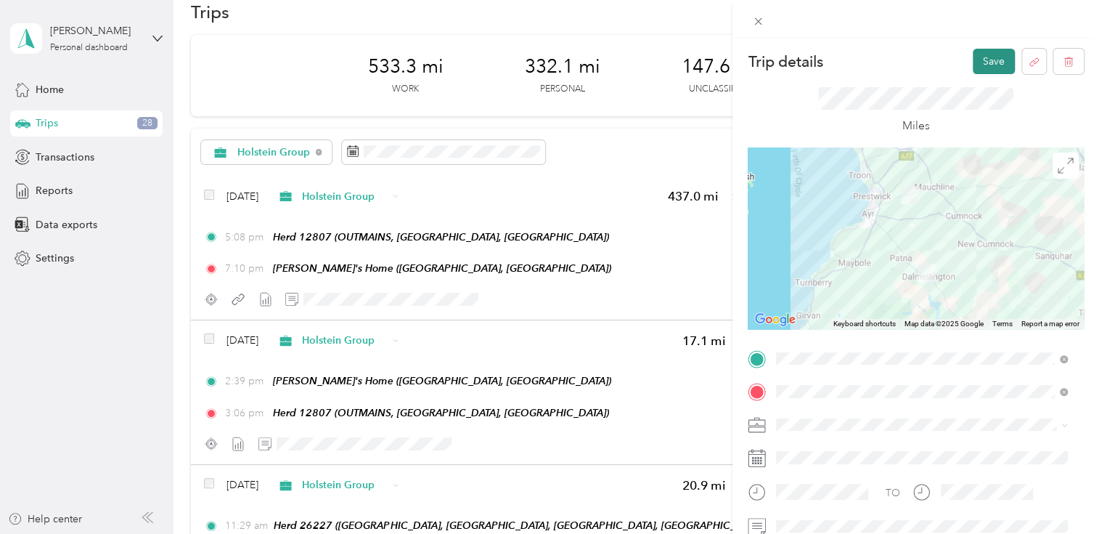
click at [980, 65] on button "Save" at bounding box center [994, 61] width 42 height 25
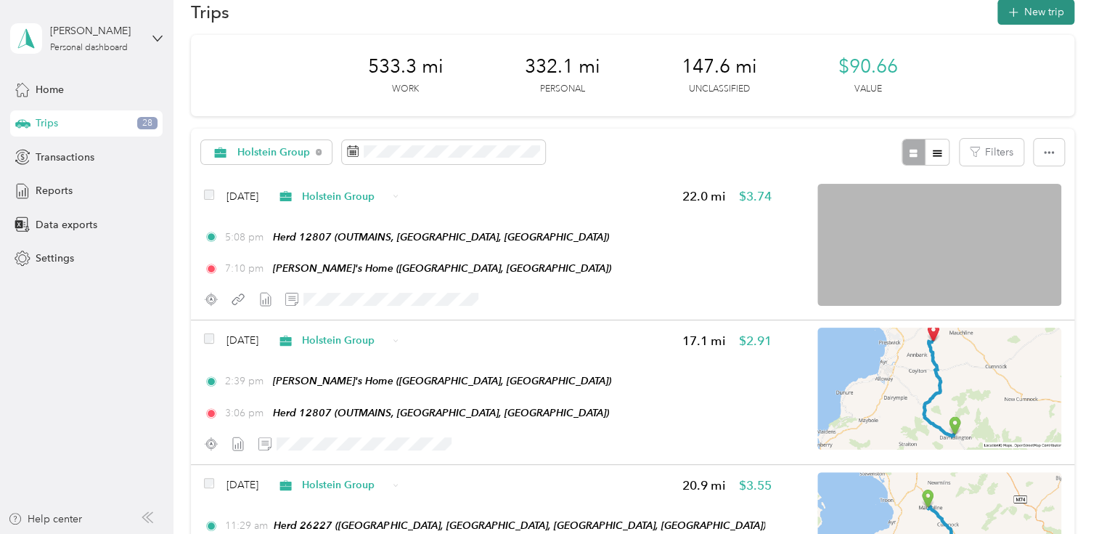
click at [1011, 7] on icon "button" at bounding box center [1013, 12] width 17 height 17
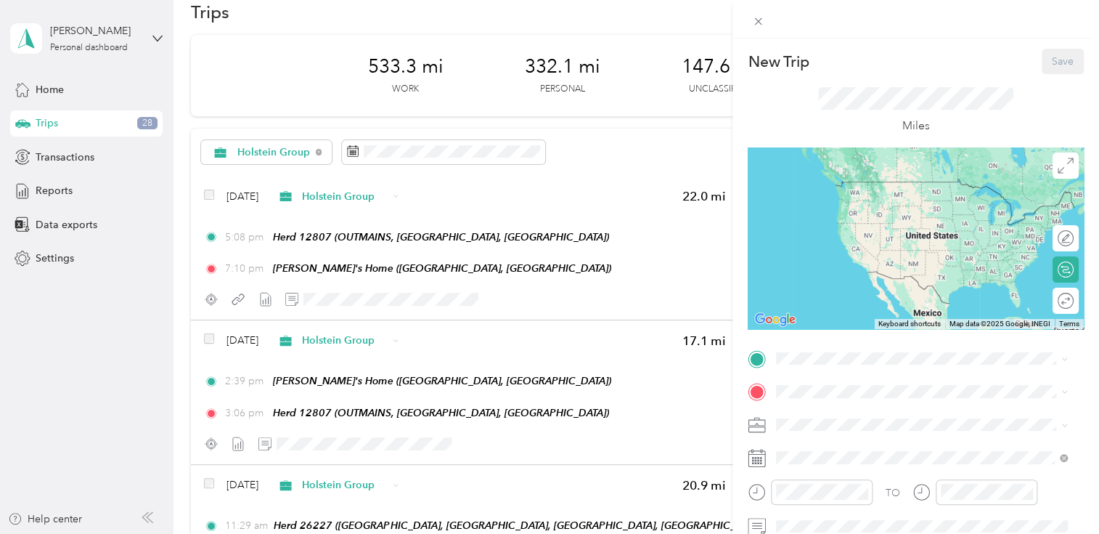
click at [62, 154] on div "New Trip Save This trip cannot be edited because it is either under review, app…" at bounding box center [549, 267] width 1099 height 534
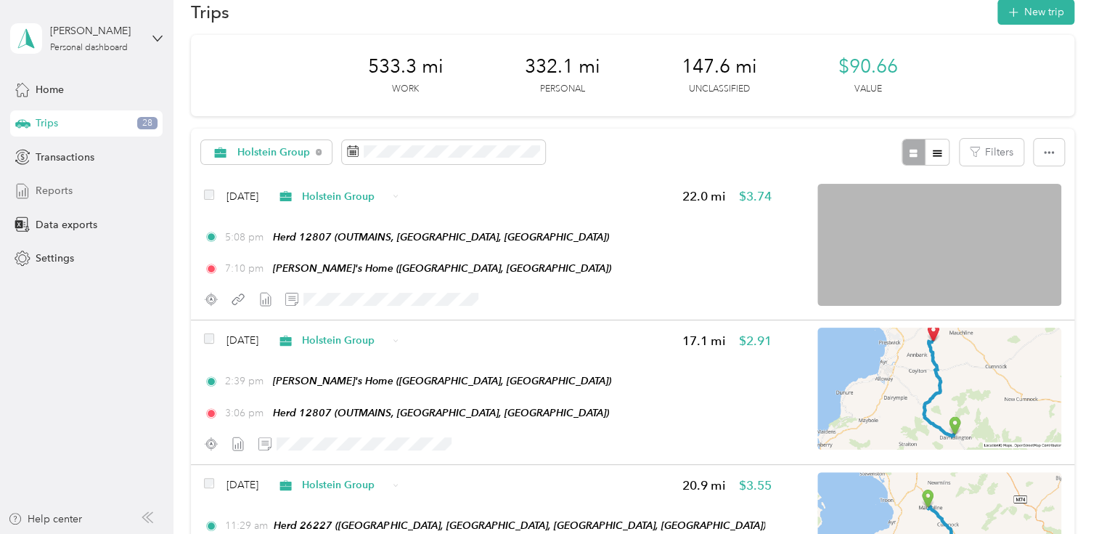
click at [55, 187] on span "Reports" at bounding box center [54, 190] width 37 height 15
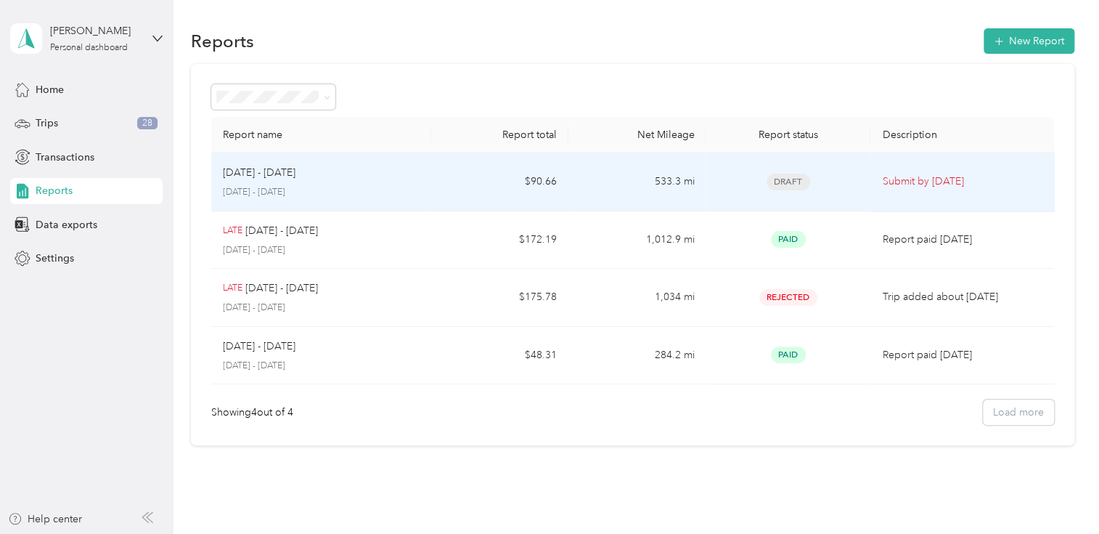
click at [280, 178] on p "[DATE] - [DATE]" at bounding box center [259, 173] width 73 height 16
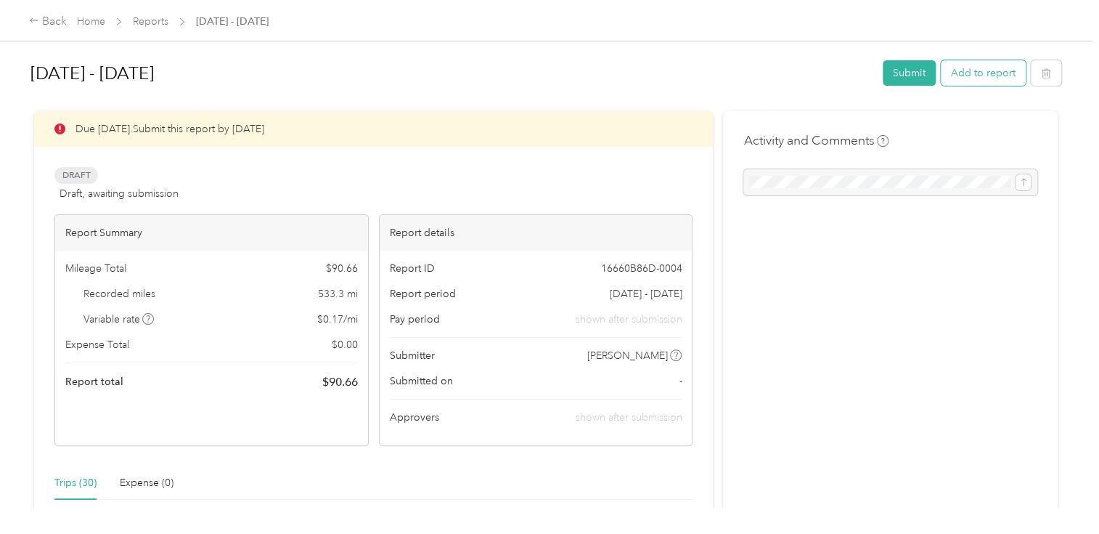
click at [981, 71] on button "Add to report" at bounding box center [983, 72] width 85 height 25
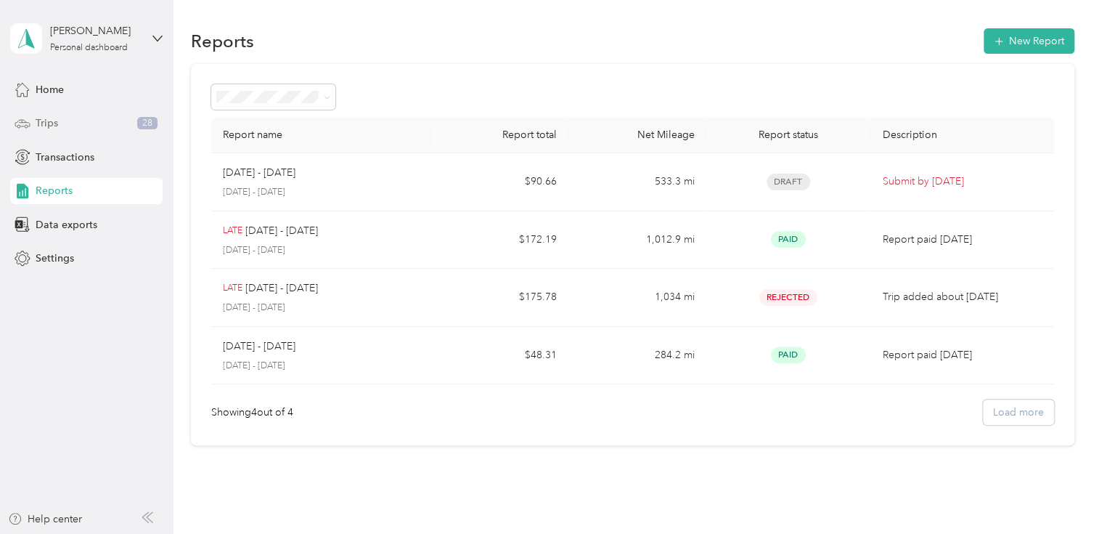
click at [52, 118] on span "Trips" at bounding box center [47, 122] width 23 height 15
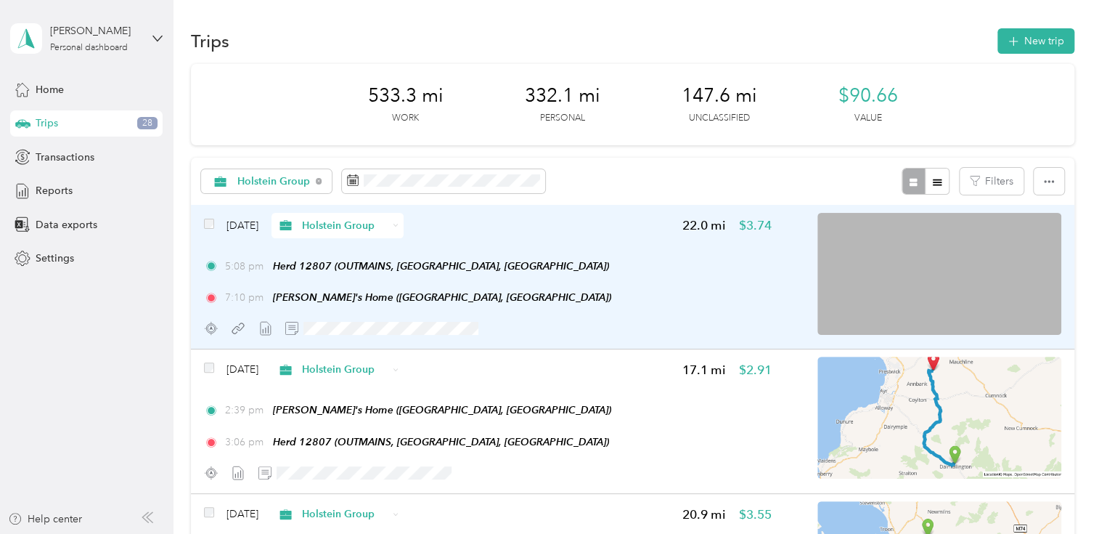
click at [709, 306] on div "Aug 18, 2025 Holstein Group 22.0 mi $3.74 5:08 pm Herd 12807 (OUTMAINS, TARBOLT…" at bounding box center [488, 277] width 568 height 128
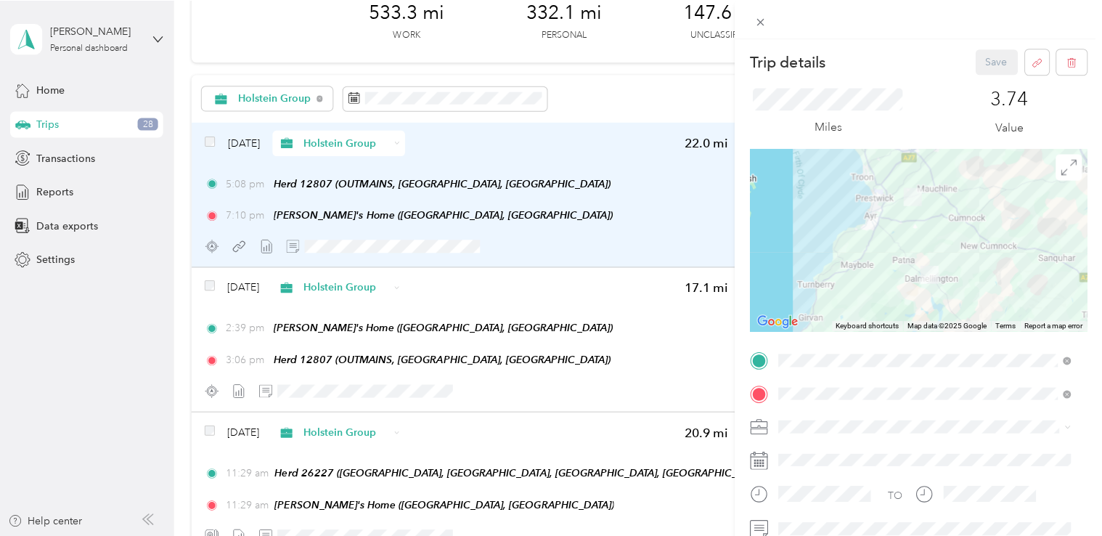
scroll to position [29, 0]
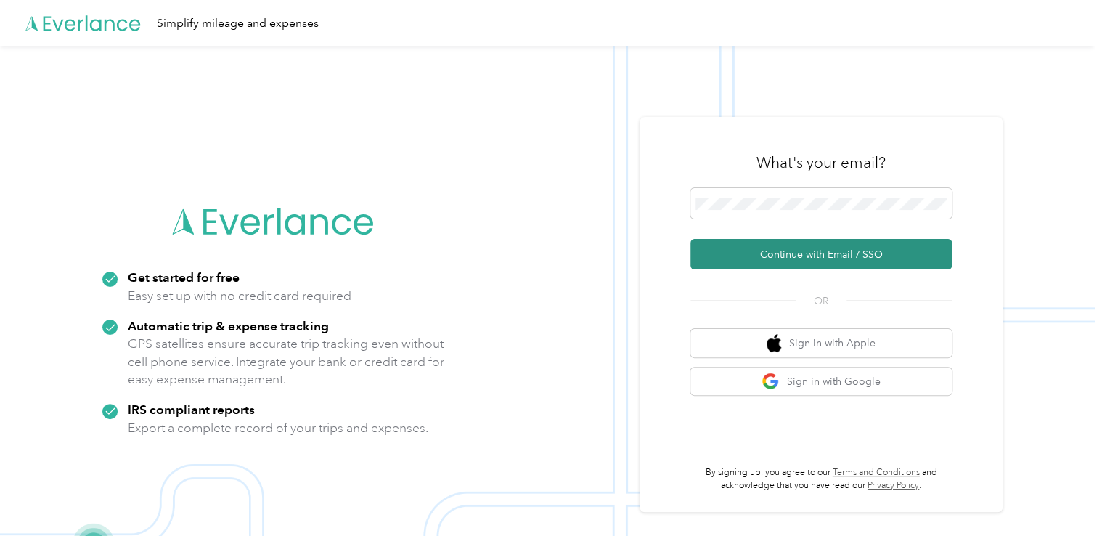
click at [759, 257] on button "Continue with Email / SSO" at bounding box center [820, 254] width 261 height 30
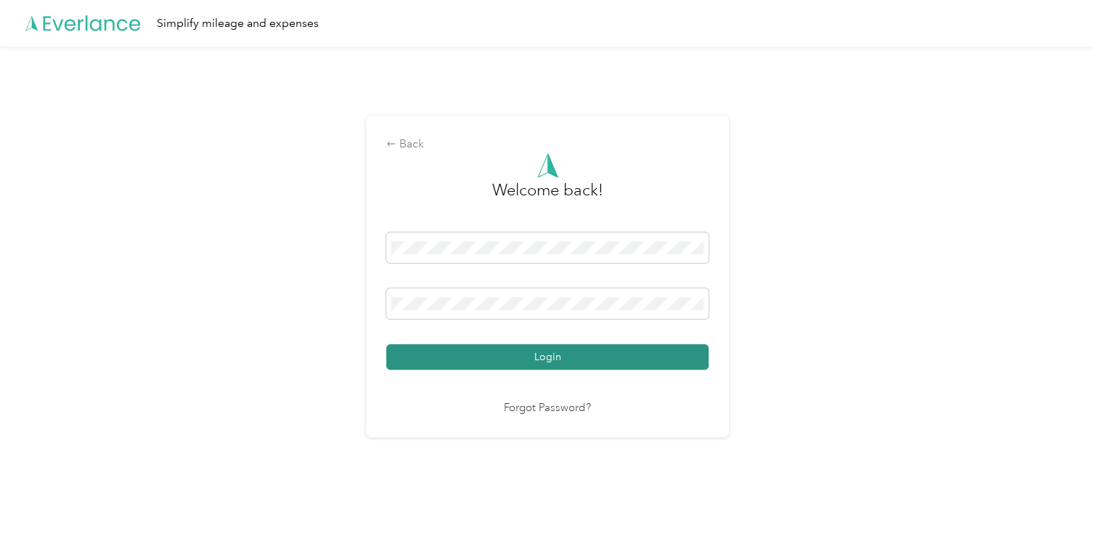
click at [558, 352] on button "Login" at bounding box center [547, 356] width 322 height 25
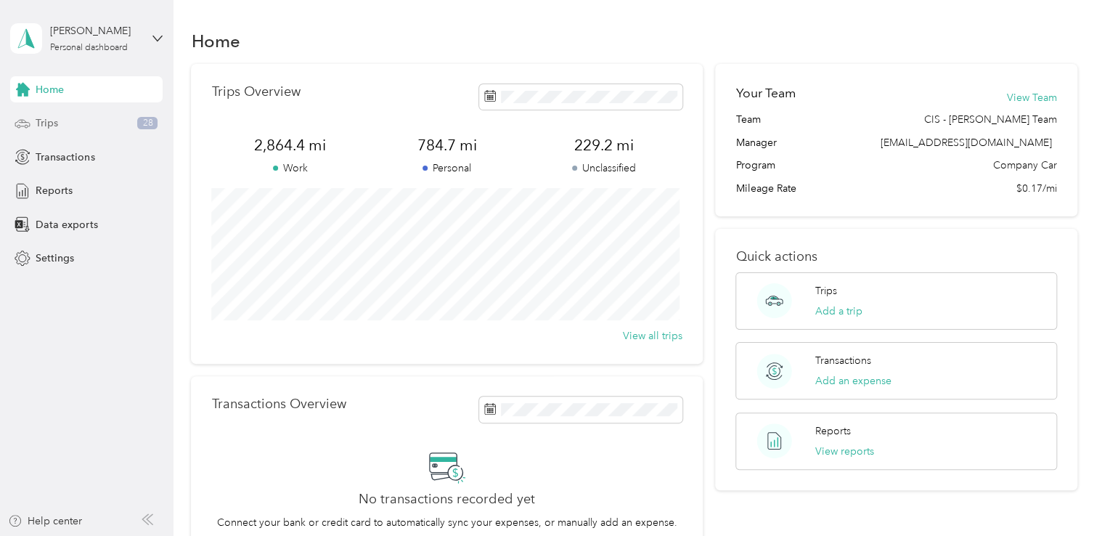
click at [62, 121] on div "Trips 28" at bounding box center [86, 123] width 152 height 26
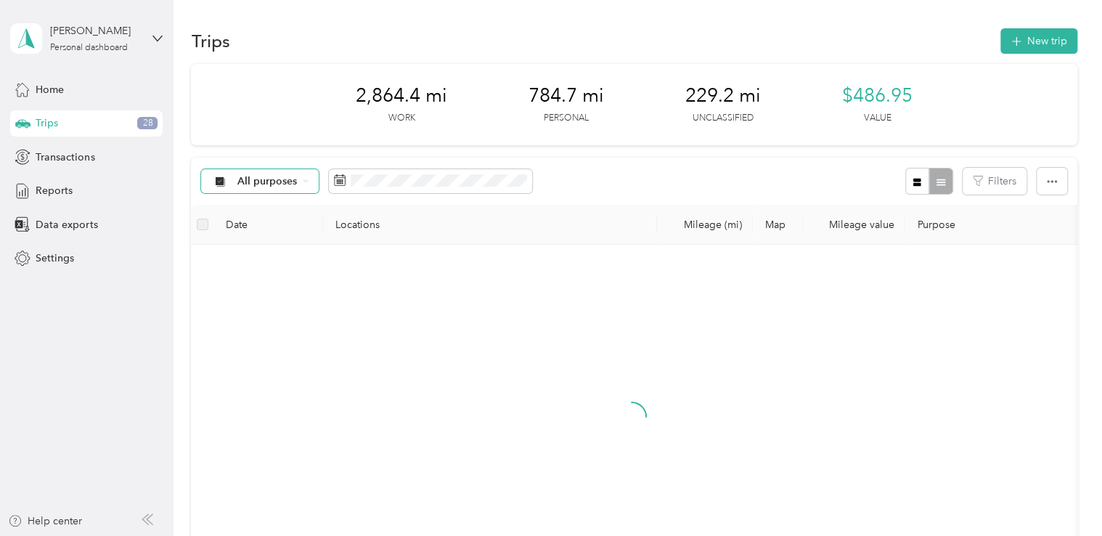
click at [303, 179] on icon at bounding box center [306, 181] width 6 height 6
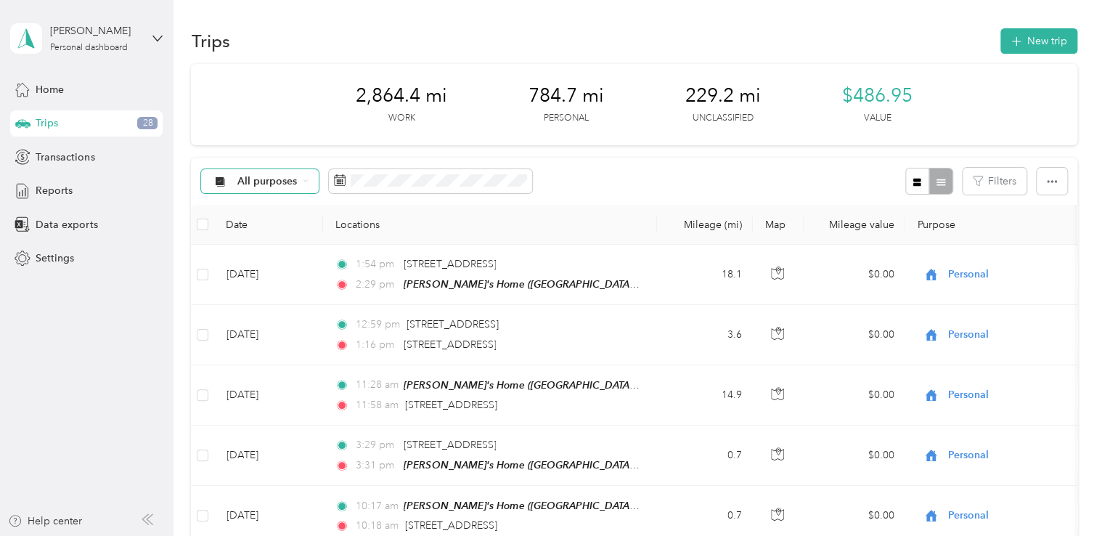
click at [268, 253] on span "Holstein Group" at bounding box center [273, 257] width 73 height 15
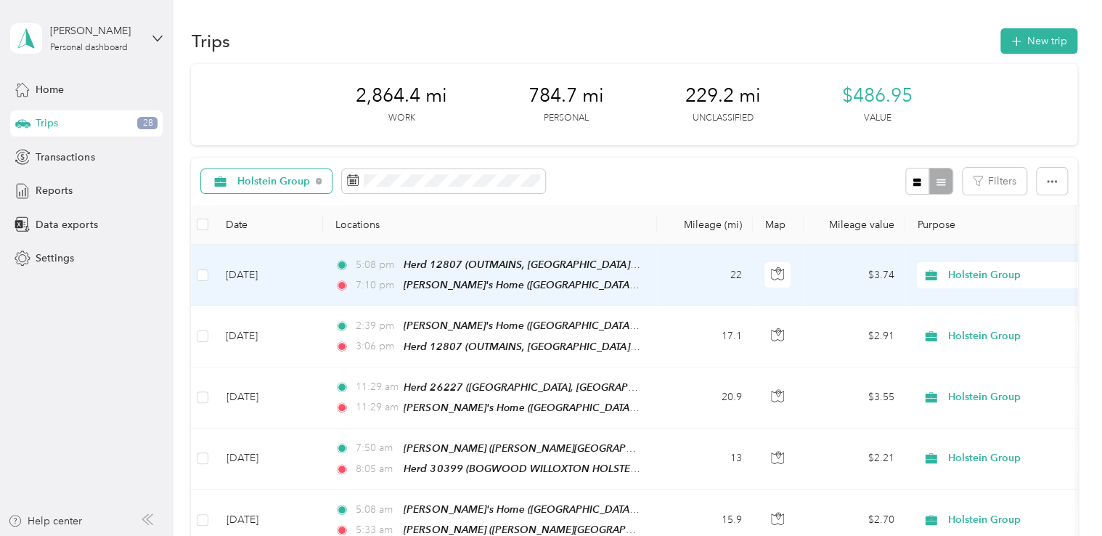
click at [660, 274] on td "22" at bounding box center [705, 275] width 96 height 61
click at [660, 535] on div at bounding box center [547, 536] width 1095 height 0
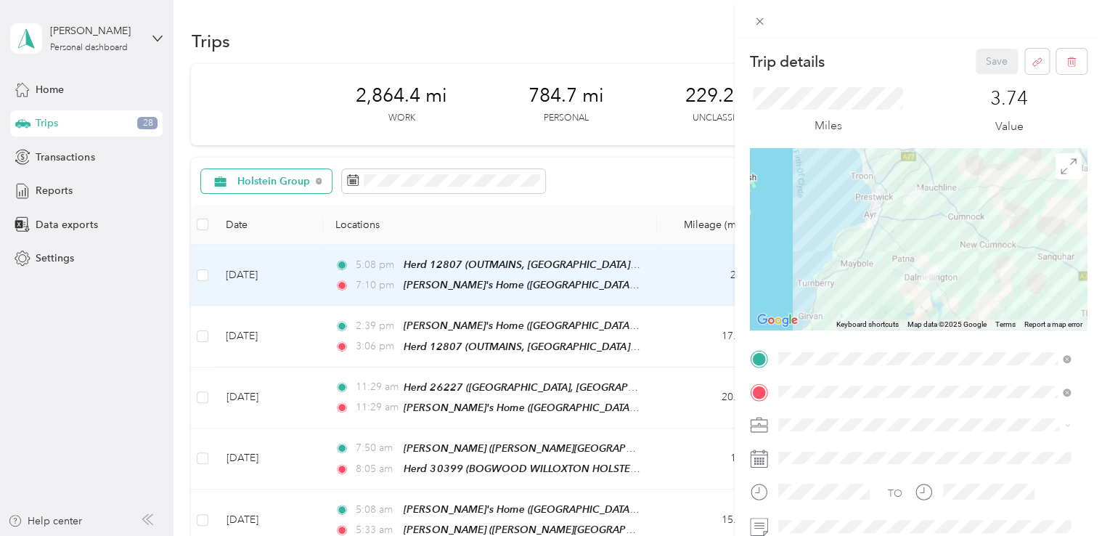
click at [632, 44] on div "Trip details Save This trip cannot be edited because it is either under review,…" at bounding box center [551, 268] width 1102 height 536
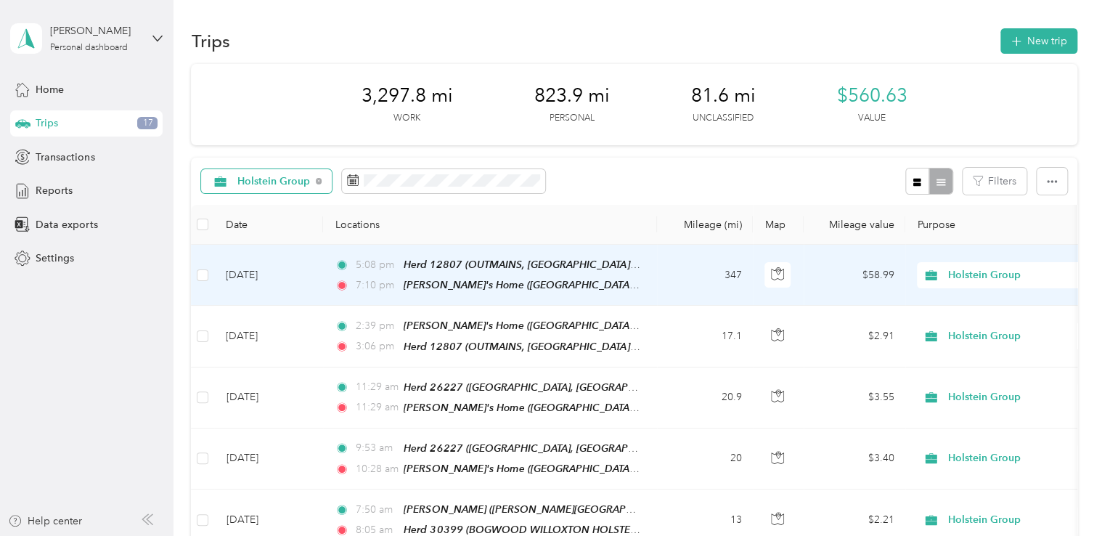
click at [698, 278] on td "347" at bounding box center [705, 275] width 96 height 61
click at [698, 535] on div at bounding box center [547, 536] width 1095 height 0
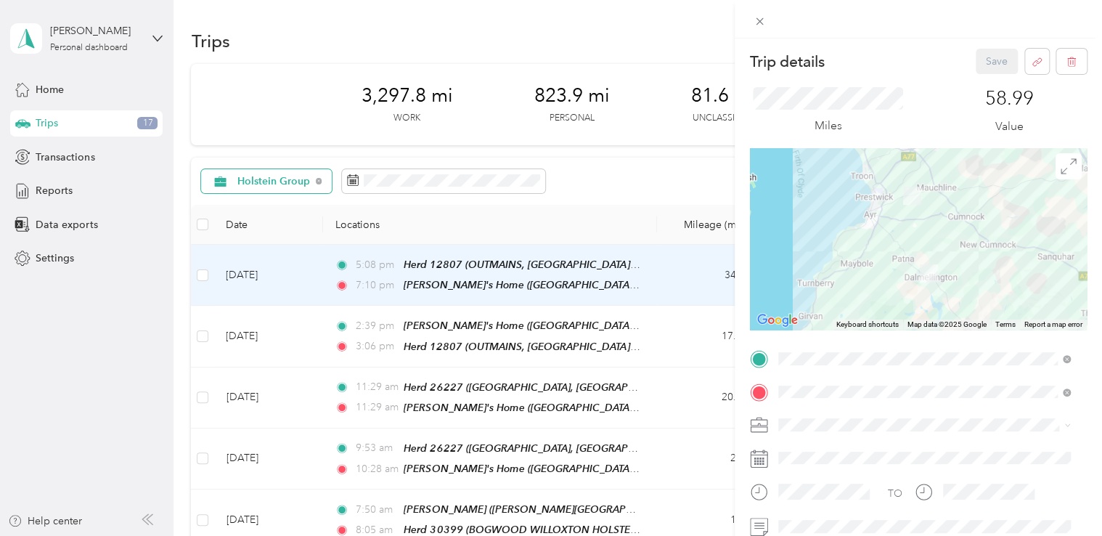
click at [314, 180] on div "Trip details Save This trip cannot be edited because it is either under review,…" at bounding box center [551, 268] width 1102 height 536
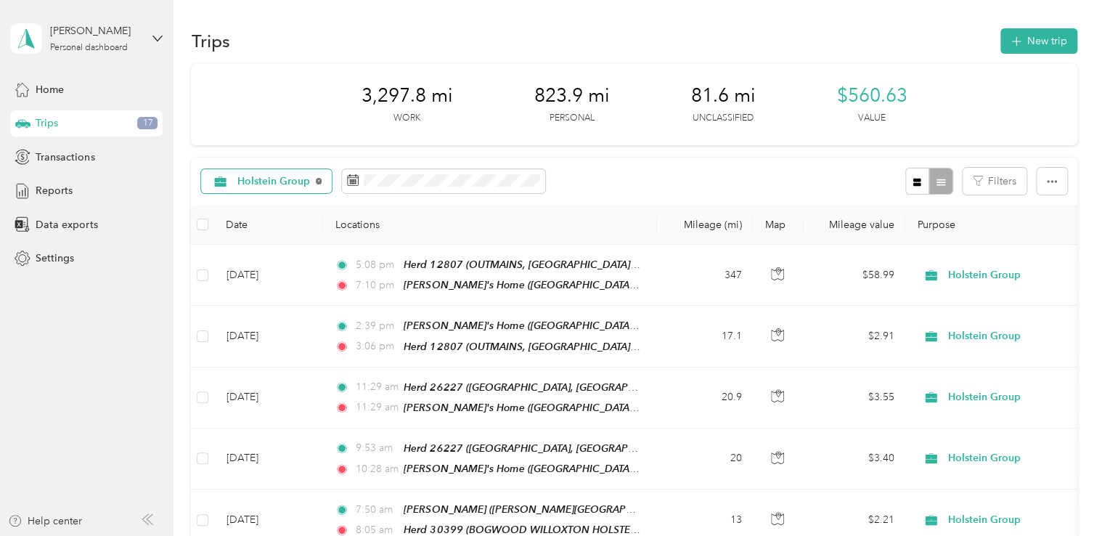
click at [316, 179] on icon at bounding box center [319, 181] width 6 height 6
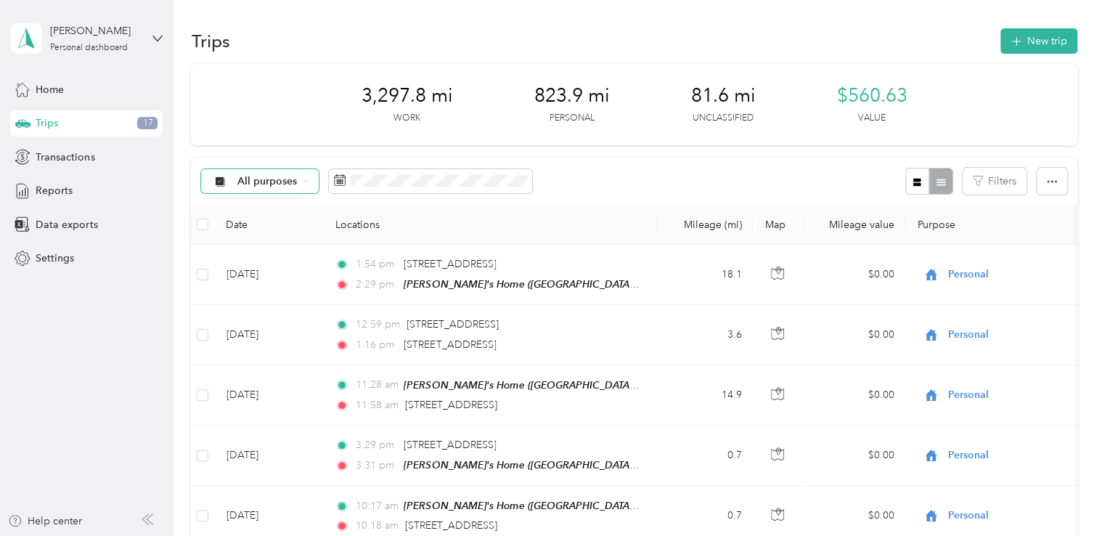
click at [303, 177] on div "All purposes" at bounding box center [260, 181] width 118 height 25
click at [277, 232] on span "Unclassified" at bounding box center [273, 228] width 73 height 15
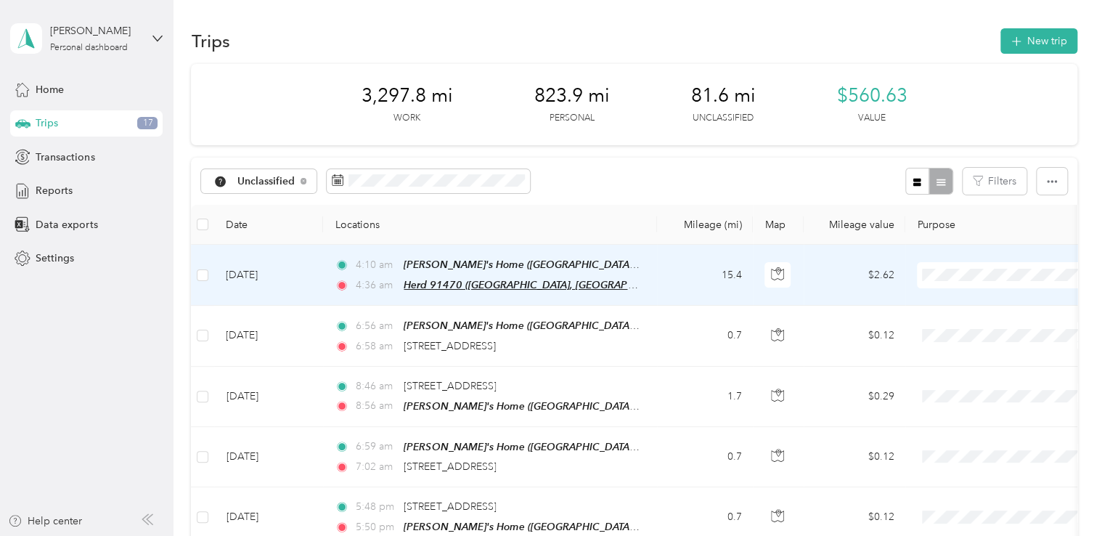
click at [473, 285] on span "Herd 91470 ([GEOGRAPHIC_DATA], [GEOGRAPHIC_DATA], [GEOGRAPHIC_DATA], [GEOGRAPHI…" at bounding box center [649, 285] width 491 height 12
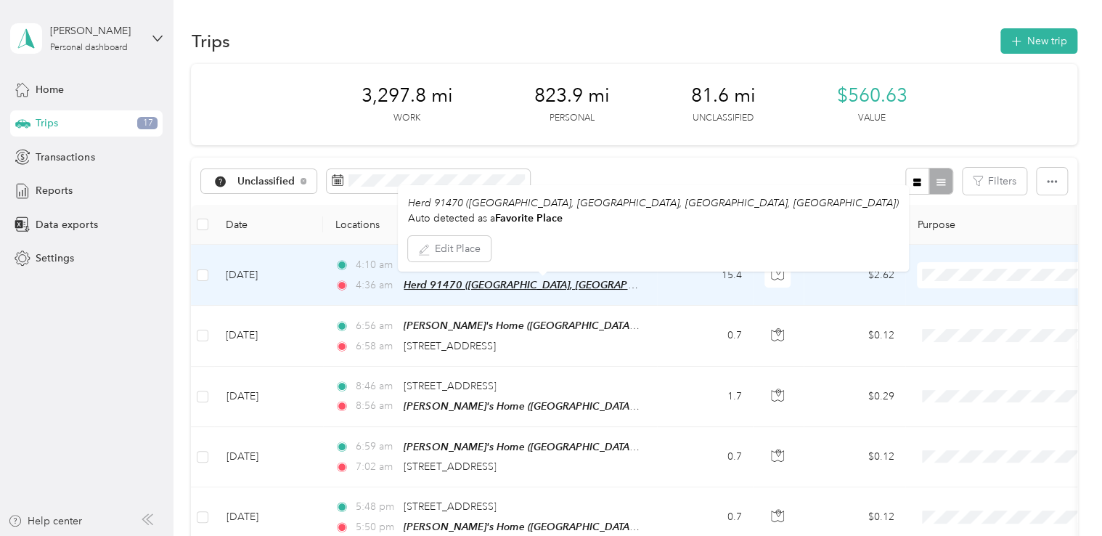
click at [473, 285] on span "Herd 91470 ([GEOGRAPHIC_DATA], [GEOGRAPHIC_DATA], [GEOGRAPHIC_DATA], [GEOGRAPHI…" at bounding box center [649, 285] width 491 height 12
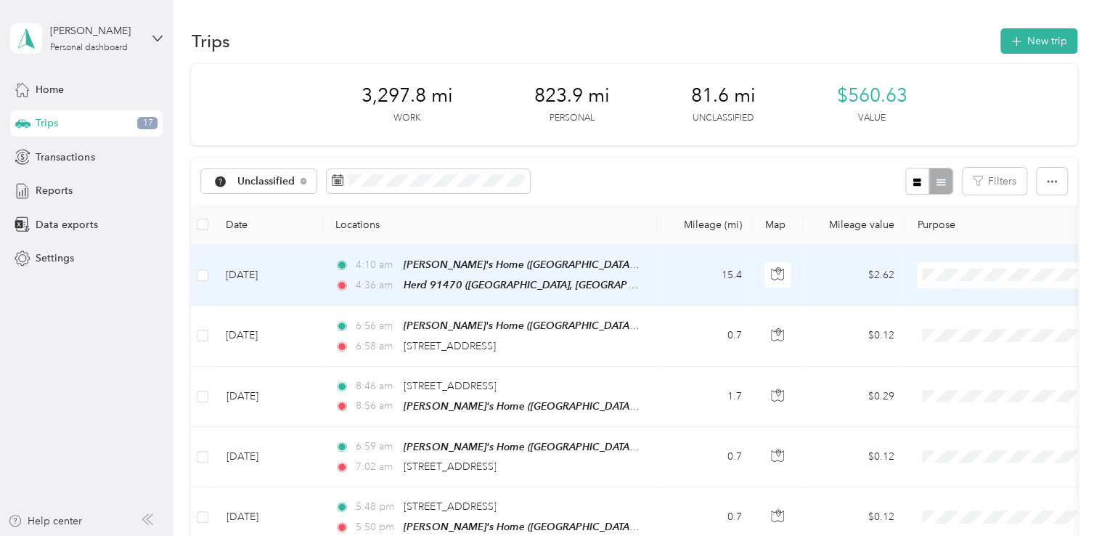
click at [964, 302] on li "Holstein Group" at bounding box center [1008, 300] width 180 height 25
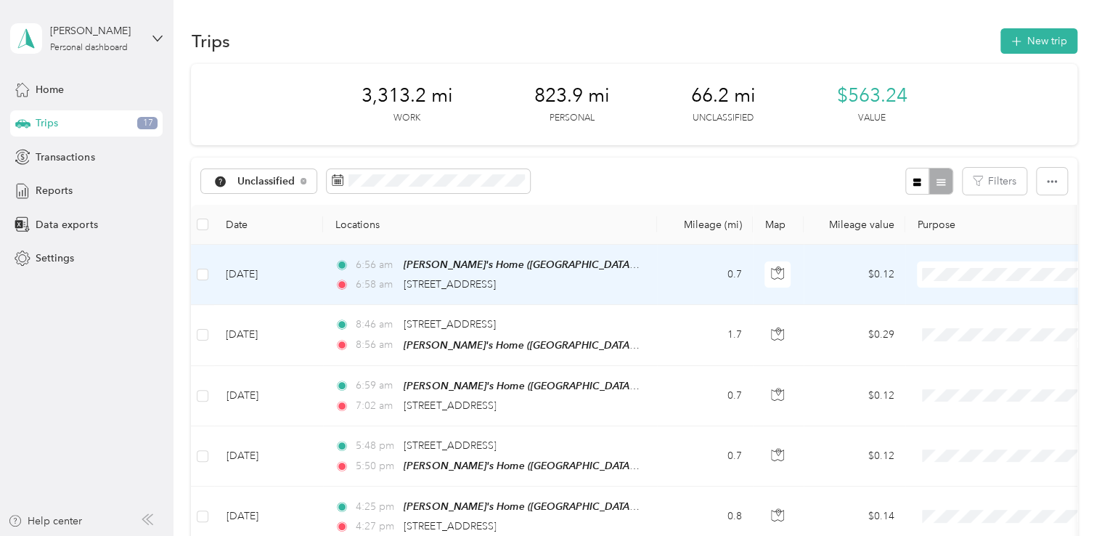
click at [949, 324] on span "Personal" at bounding box center [1008, 318] width 160 height 15
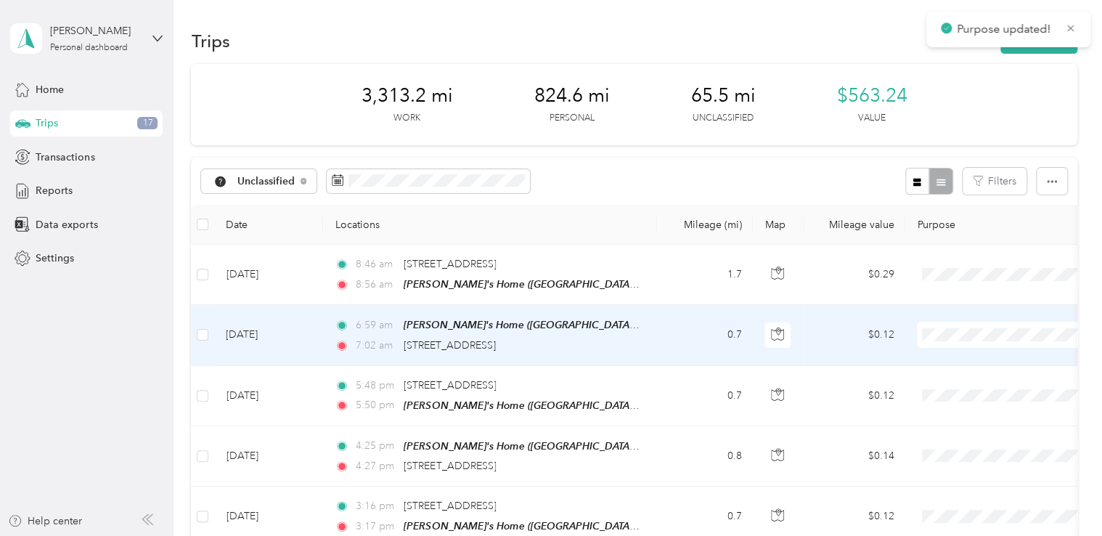
click at [949, 324] on span at bounding box center [1007, 335] width 180 height 26
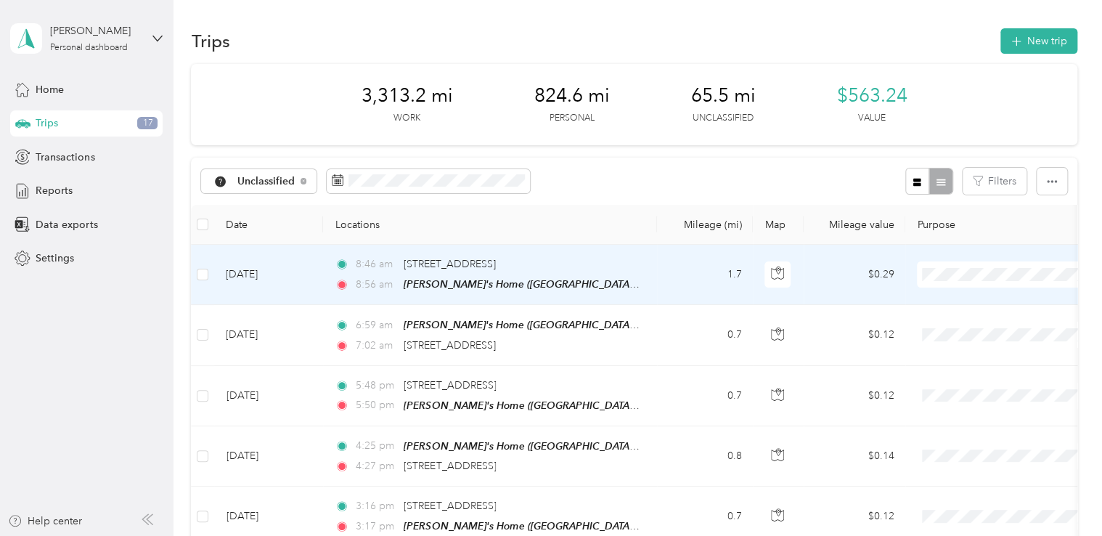
click at [955, 322] on span "Personal" at bounding box center [1020, 326] width 134 height 15
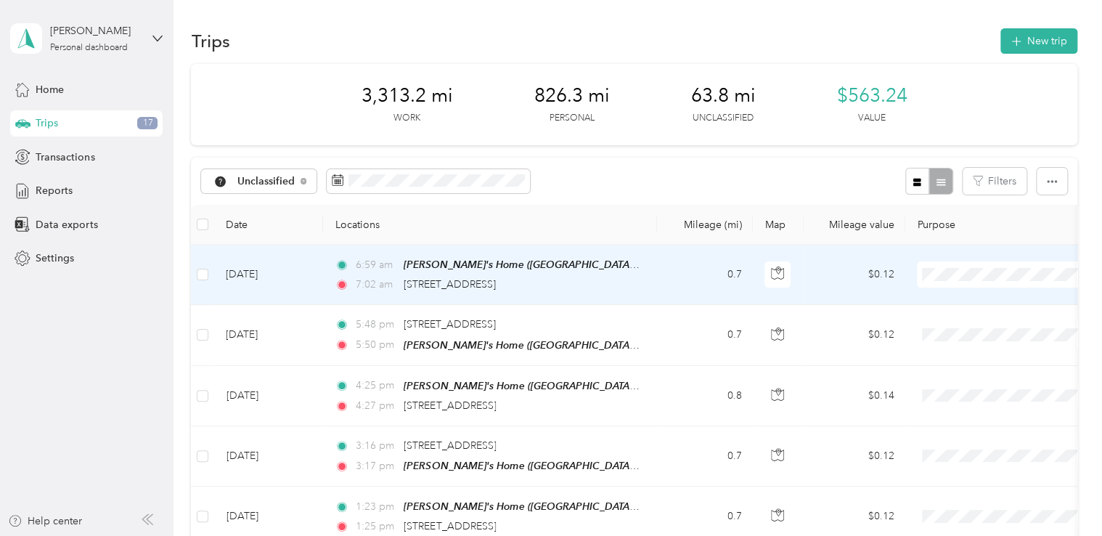
click at [948, 327] on li "Personal" at bounding box center [1008, 324] width 180 height 25
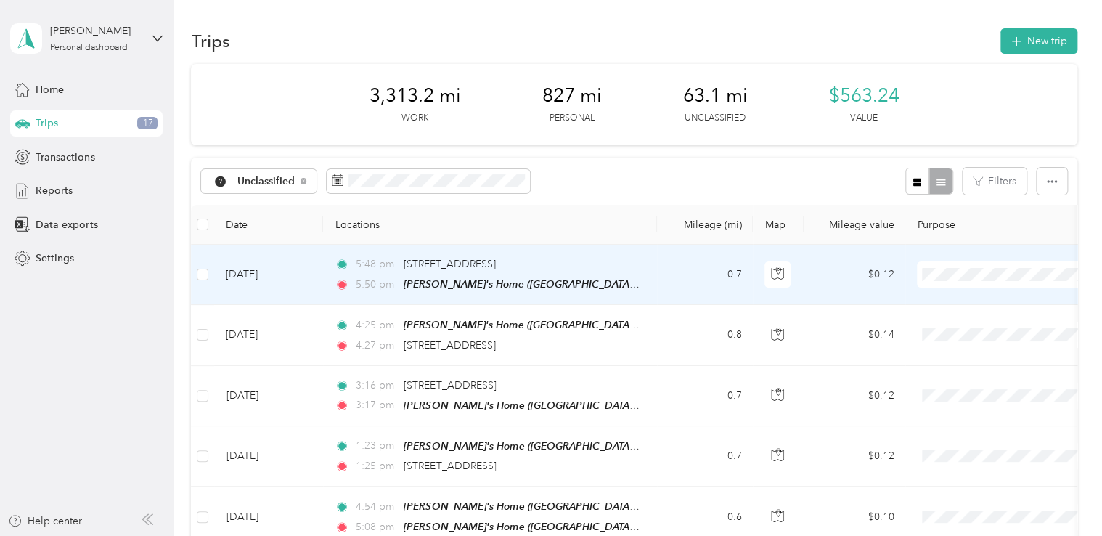
click at [952, 335] on body "[PERSON_NAME] Personal dashboard Home Trips 17 Transactions Reports Data export…" at bounding box center [547, 268] width 1095 height 536
click at [952, 323] on span "Personal" at bounding box center [1008, 318] width 160 height 15
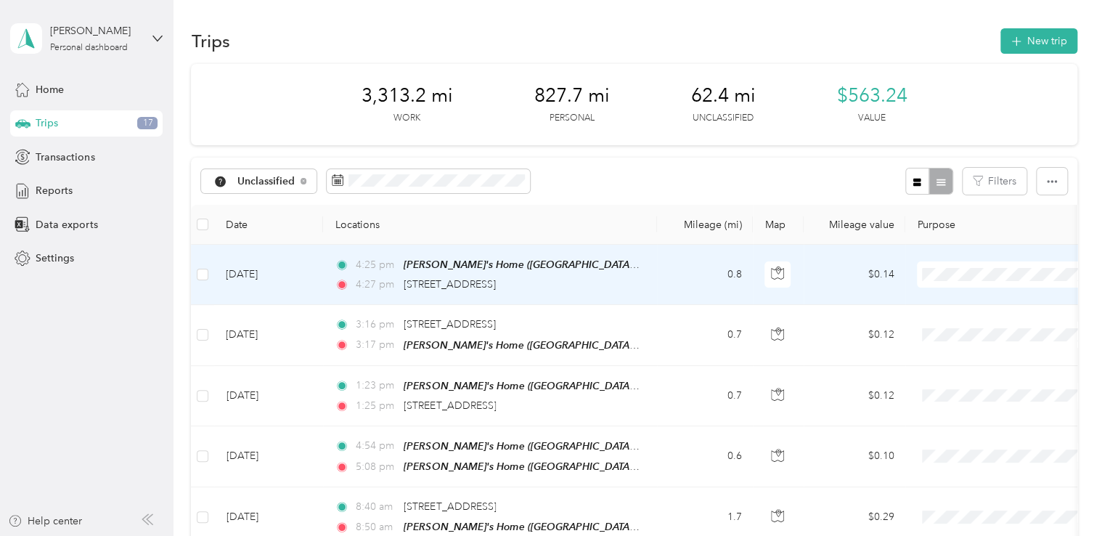
click at [945, 280] on span at bounding box center [1007, 274] width 180 height 26
click at [987, 280] on span at bounding box center [1007, 274] width 180 height 26
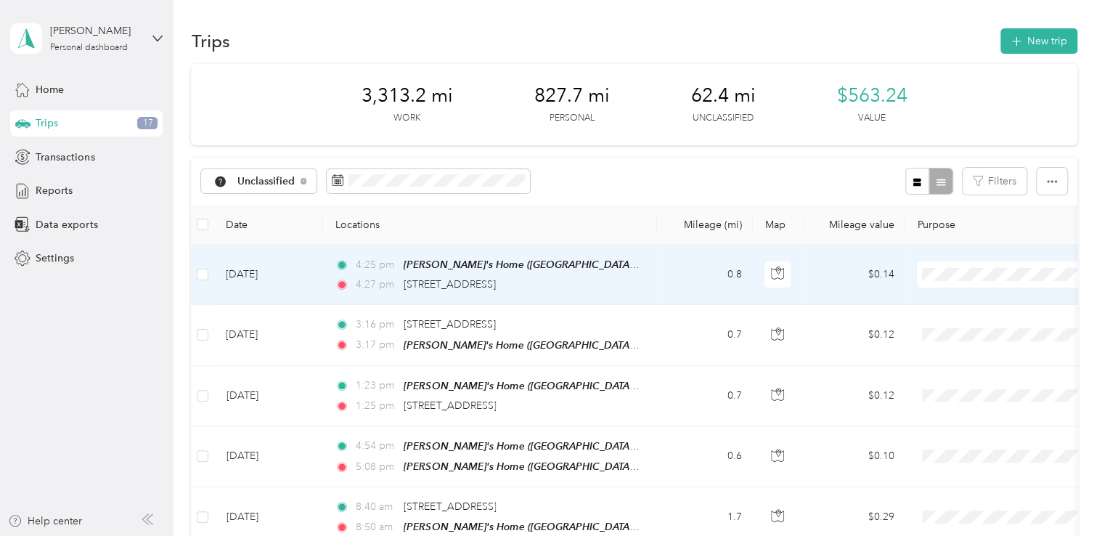
click at [972, 326] on li "Personal" at bounding box center [1008, 318] width 180 height 25
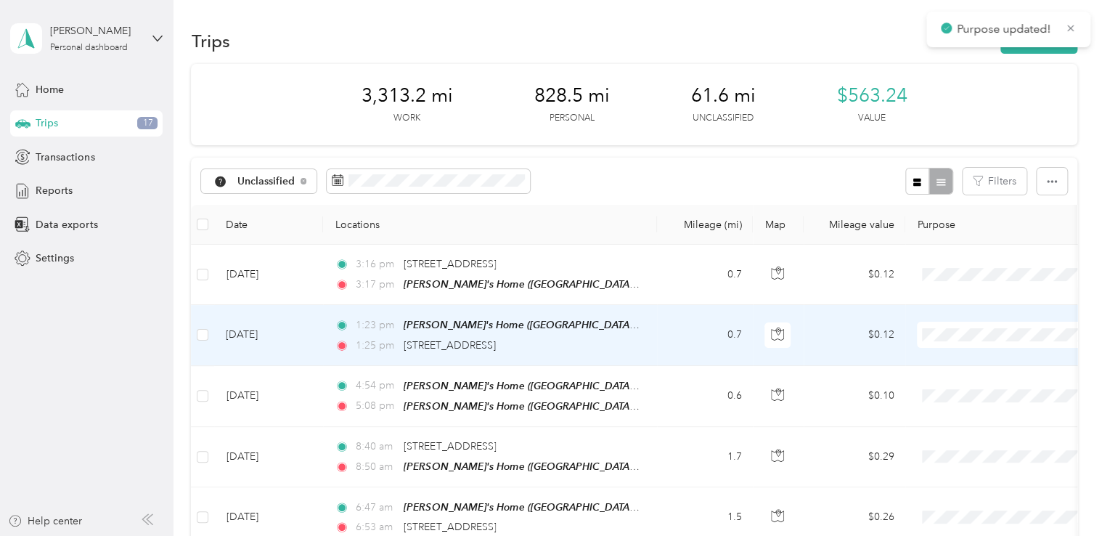
click at [972, 326] on span at bounding box center [1007, 335] width 180 height 26
click at [963, 388] on li "Personal" at bounding box center [1008, 385] width 180 height 25
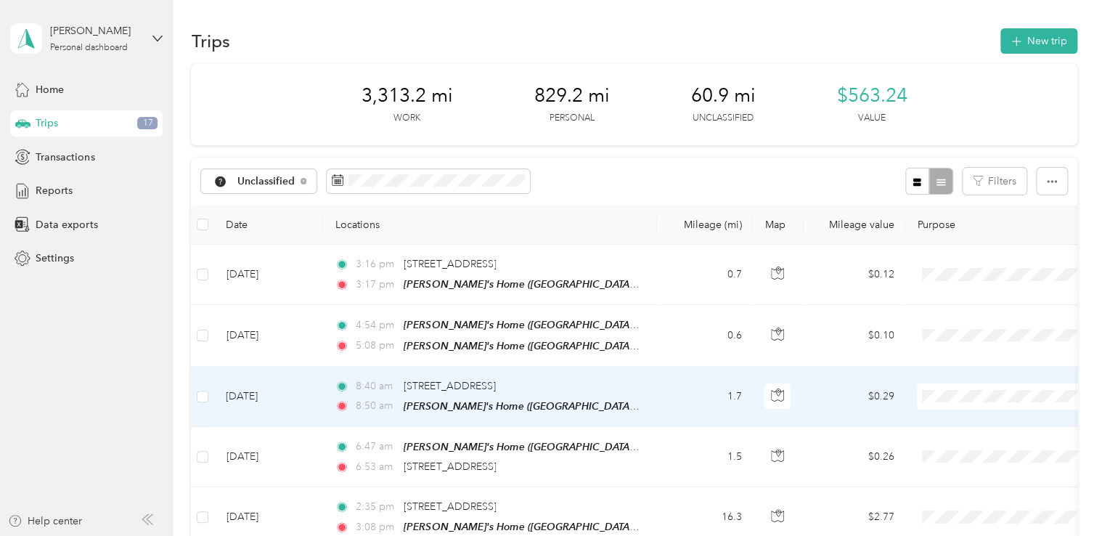
click at [952, 444] on span "Personal" at bounding box center [1008, 445] width 160 height 15
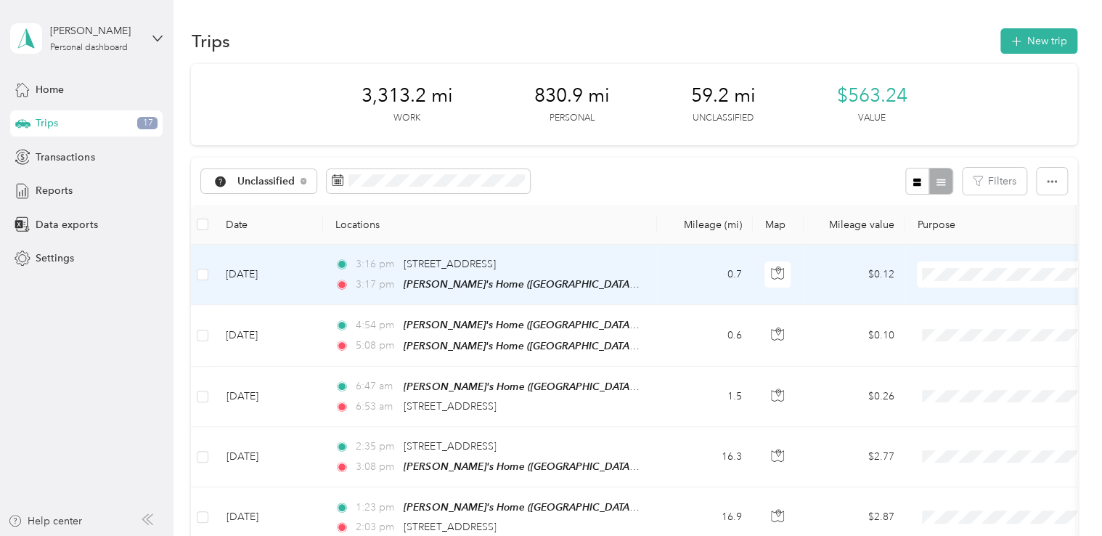
click at [953, 322] on span "Personal" at bounding box center [1020, 318] width 134 height 15
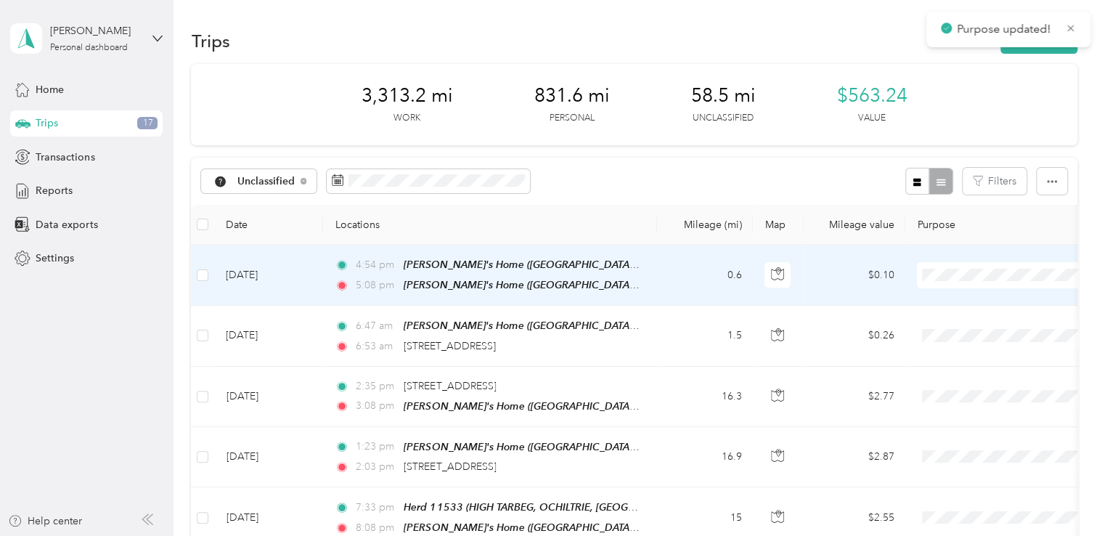
click at [939, 266] on span at bounding box center [1007, 275] width 180 height 26
click at [958, 324] on span "Personal" at bounding box center [1020, 326] width 134 height 15
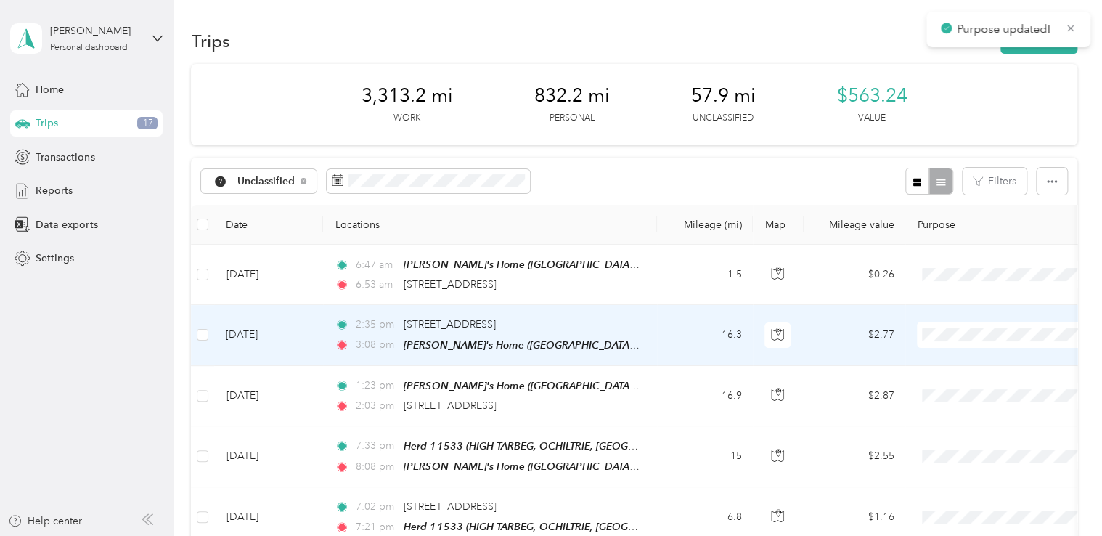
click at [958, 324] on span at bounding box center [1007, 335] width 180 height 26
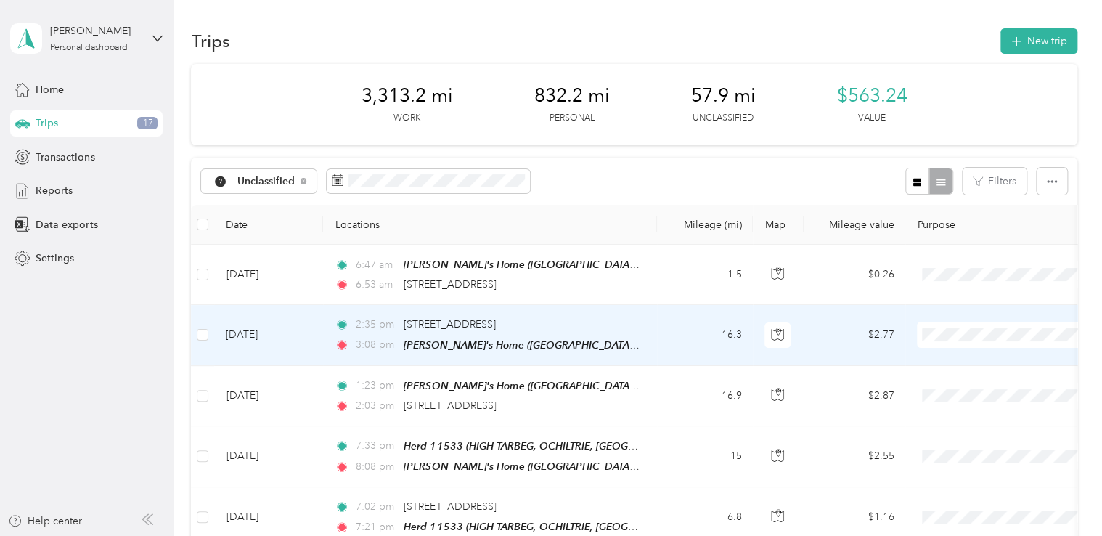
click at [958, 324] on span at bounding box center [1007, 335] width 180 height 26
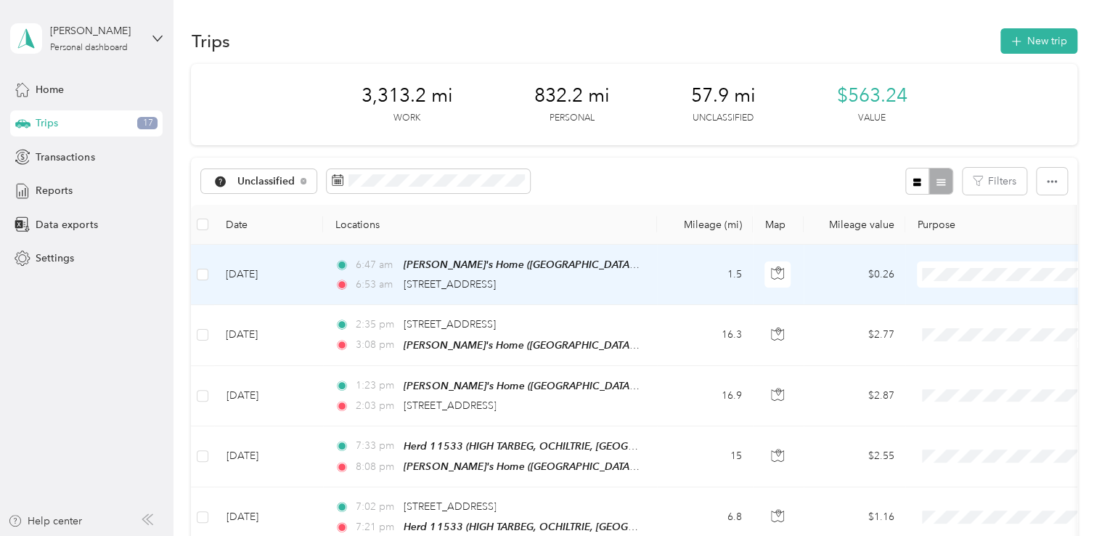
drag, startPoint x: 958, startPoint y: 324, endPoint x: 918, endPoint y: 280, distance: 59.6
click at [918, 280] on span at bounding box center [1007, 274] width 180 height 26
click at [958, 324] on span "Personal" at bounding box center [1020, 318] width 134 height 15
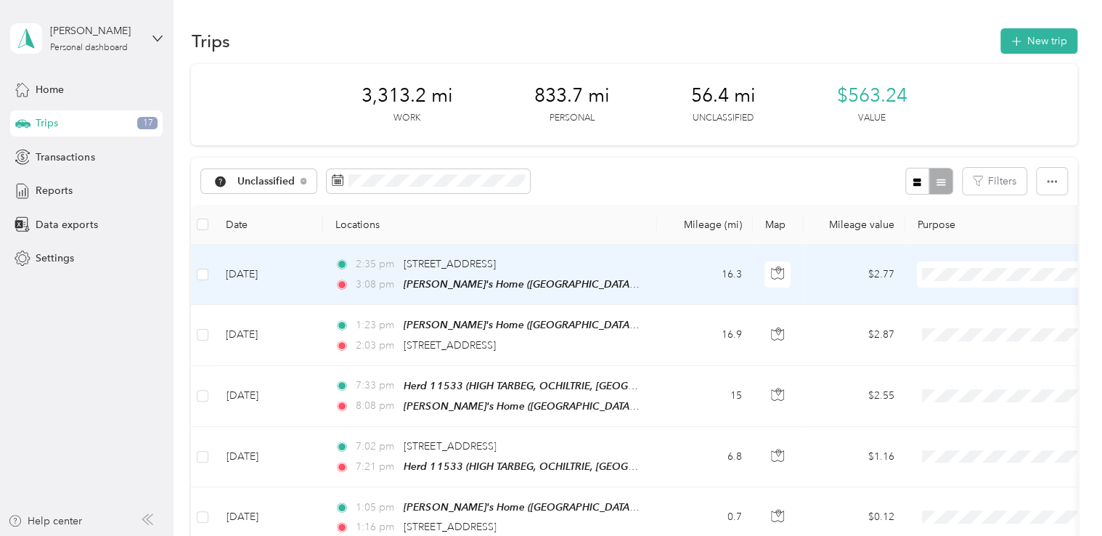
click at [960, 327] on li "Personal" at bounding box center [1008, 326] width 180 height 25
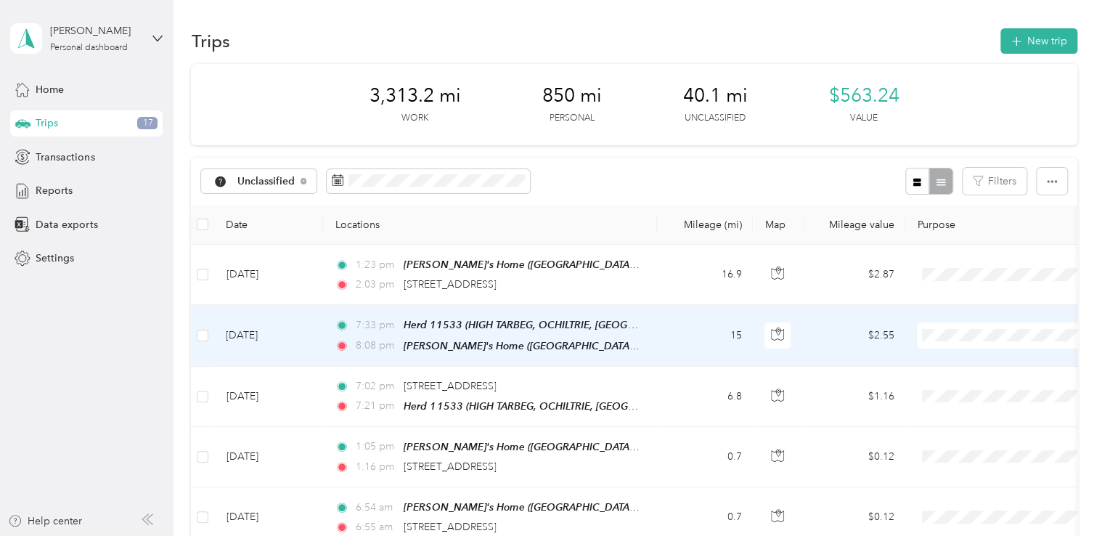
click at [968, 362] on li "Holstein Group" at bounding box center [1008, 354] width 180 height 25
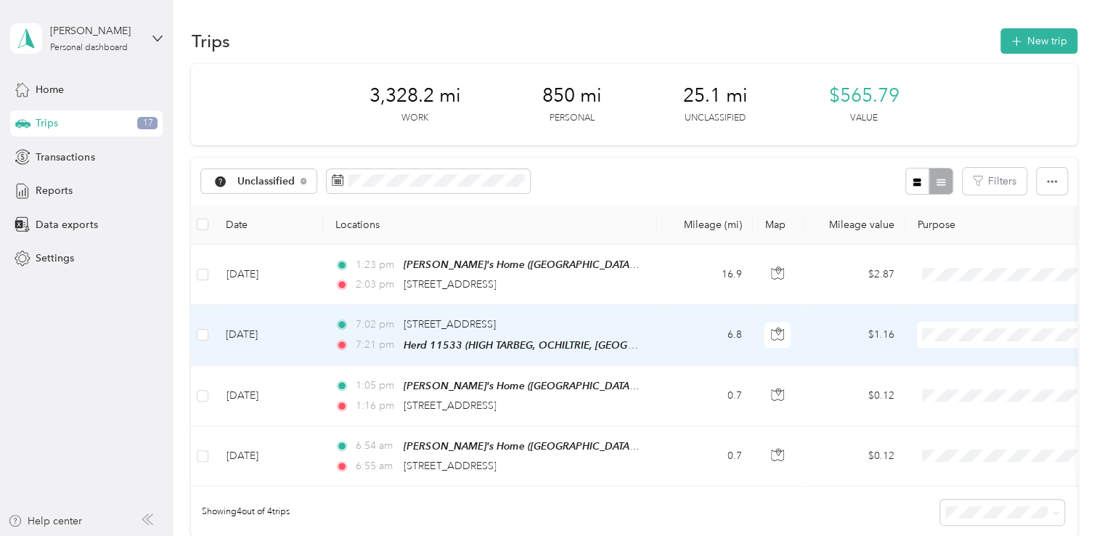
click at [957, 362] on li "Holstein Group" at bounding box center [1008, 352] width 180 height 25
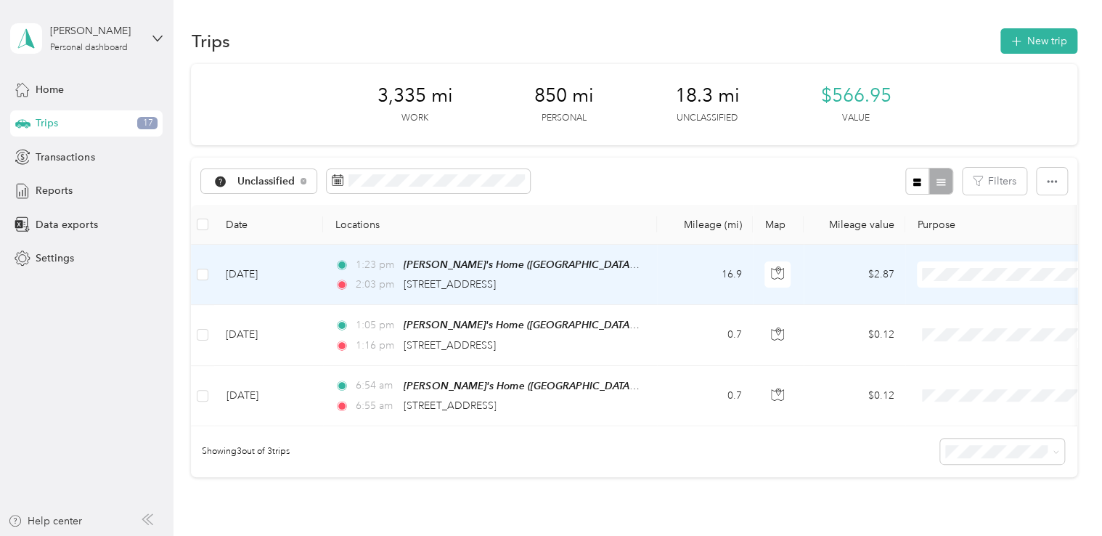
click at [953, 332] on body "Anne Murdoch Personal dashboard Home Trips 17 Transactions Reports Data exports…" at bounding box center [547, 268] width 1095 height 536
click at [950, 330] on li "Personal" at bounding box center [1008, 318] width 180 height 25
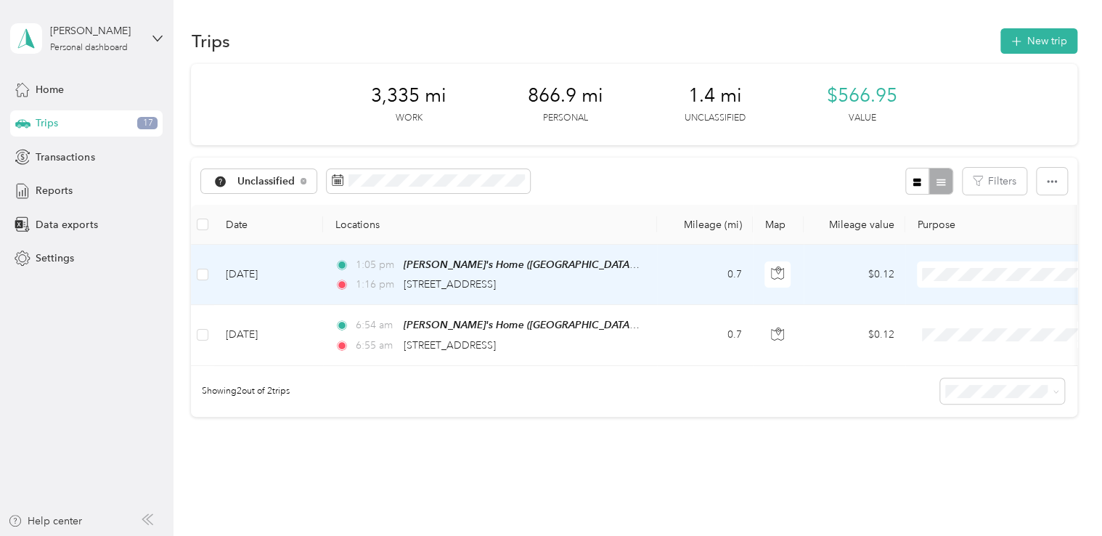
click at [950, 325] on span "Personal" at bounding box center [1008, 326] width 160 height 15
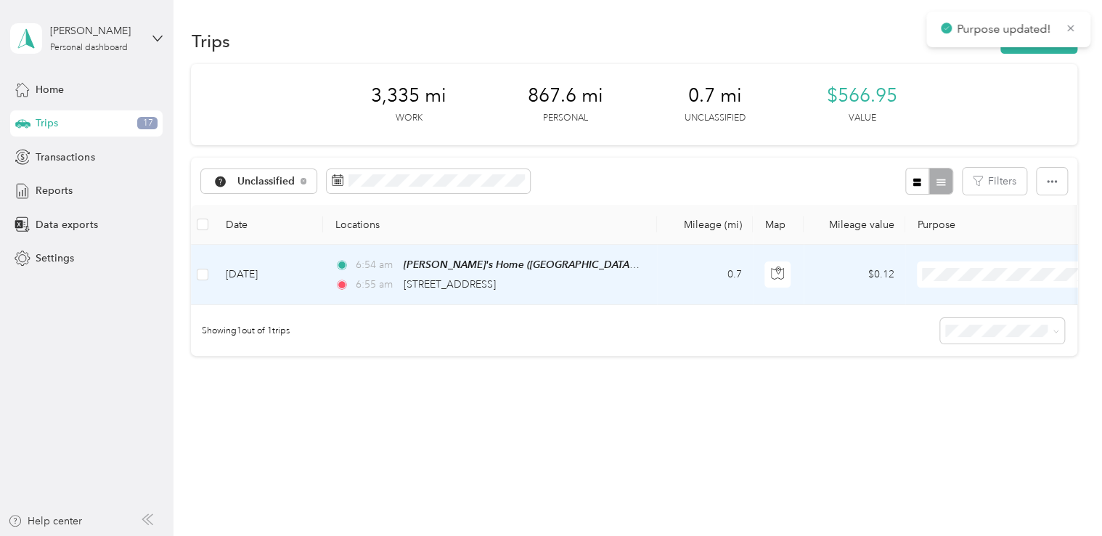
click at [950, 282] on span at bounding box center [1007, 274] width 180 height 26
click at [950, 327] on li "Personal" at bounding box center [1008, 323] width 180 height 25
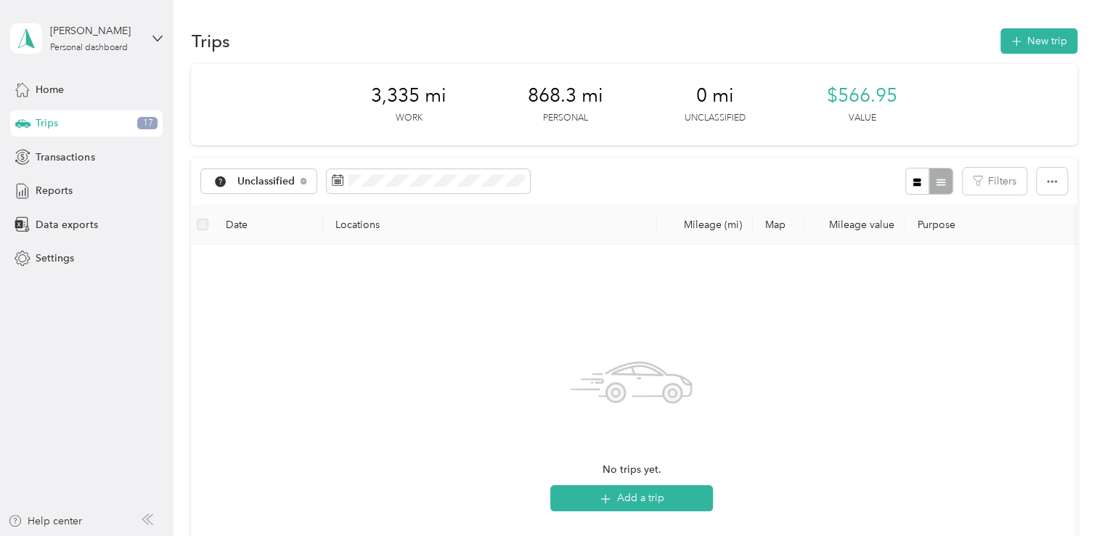
click at [60, 129] on div "Trips 17" at bounding box center [86, 123] width 152 height 26
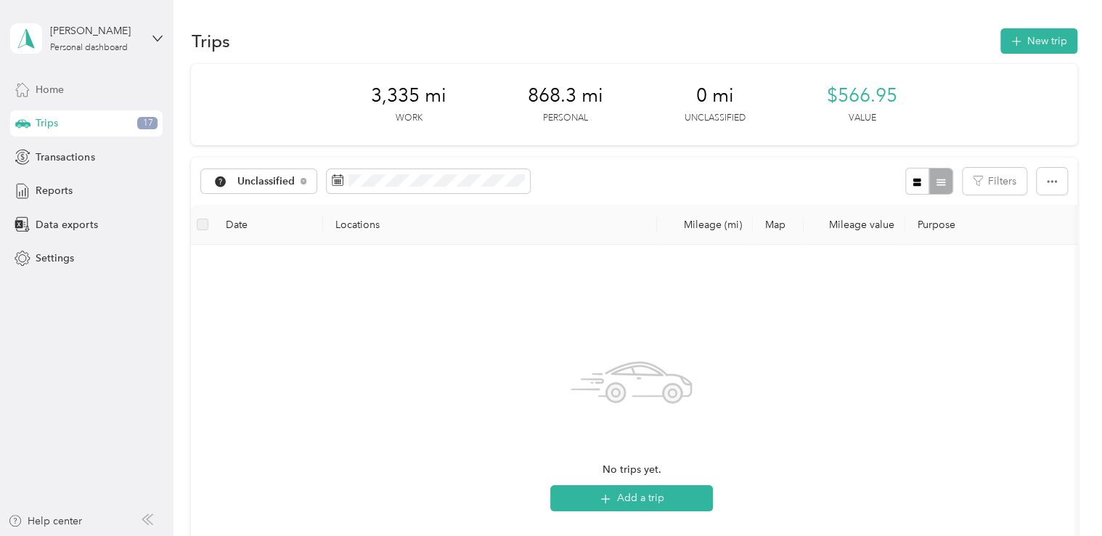
click at [56, 93] on span "Home" at bounding box center [50, 89] width 28 height 15
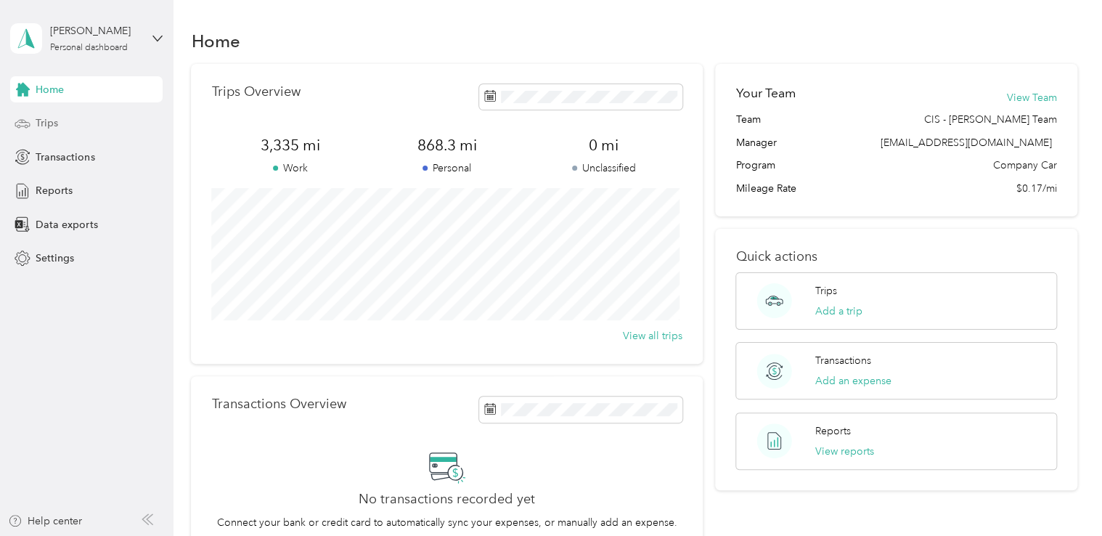
click at [64, 122] on div "Trips" at bounding box center [86, 123] width 152 height 26
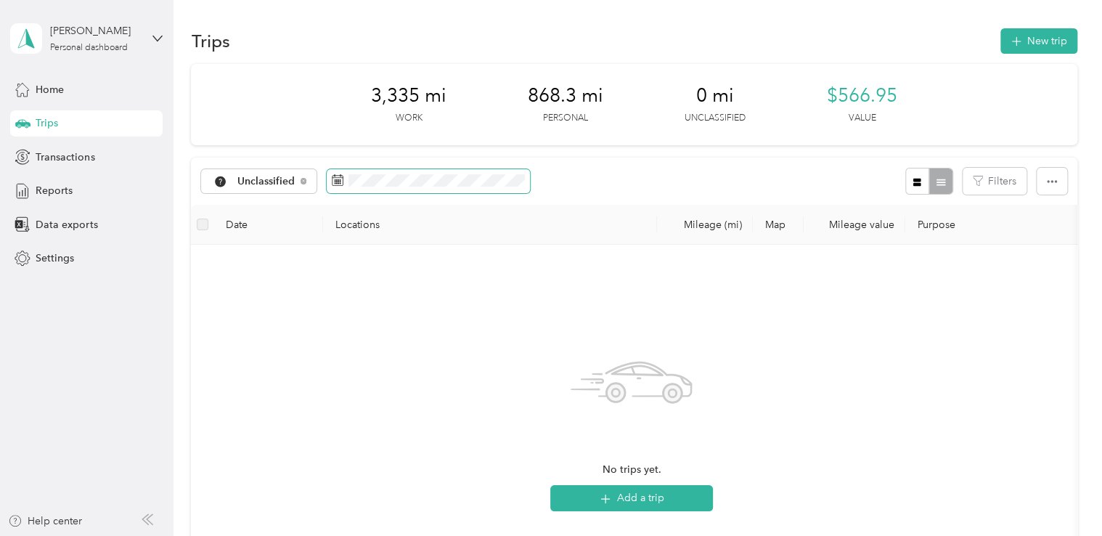
click at [494, 188] on span at bounding box center [428, 181] width 203 height 25
click at [288, 177] on span "Unclassified" at bounding box center [266, 181] width 58 height 10
click at [285, 254] on span "Holstein Group" at bounding box center [275, 257] width 76 height 15
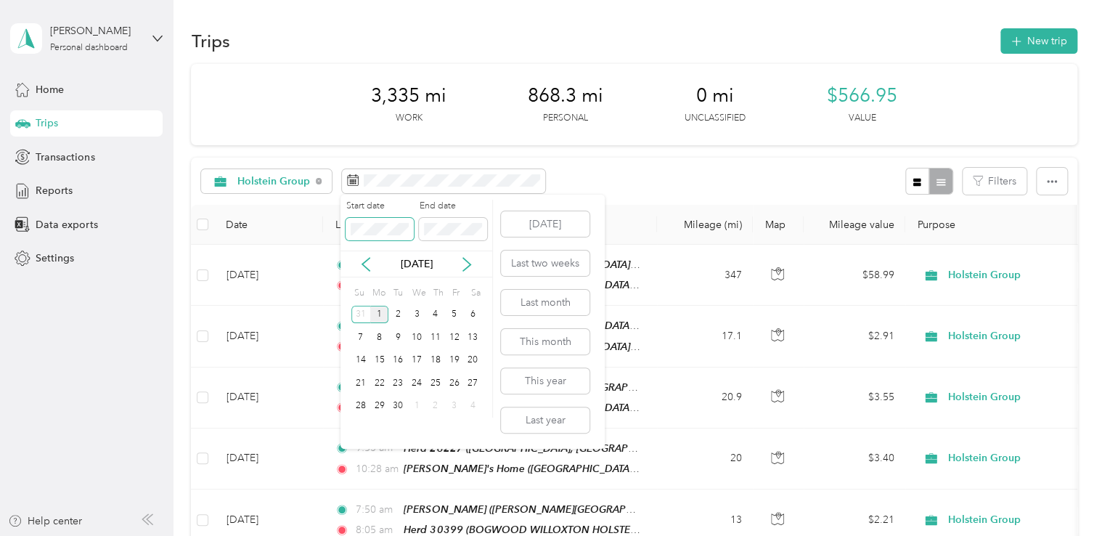
click at [396, 237] on span at bounding box center [380, 229] width 68 height 23
click at [362, 266] on icon at bounding box center [366, 264] width 15 height 15
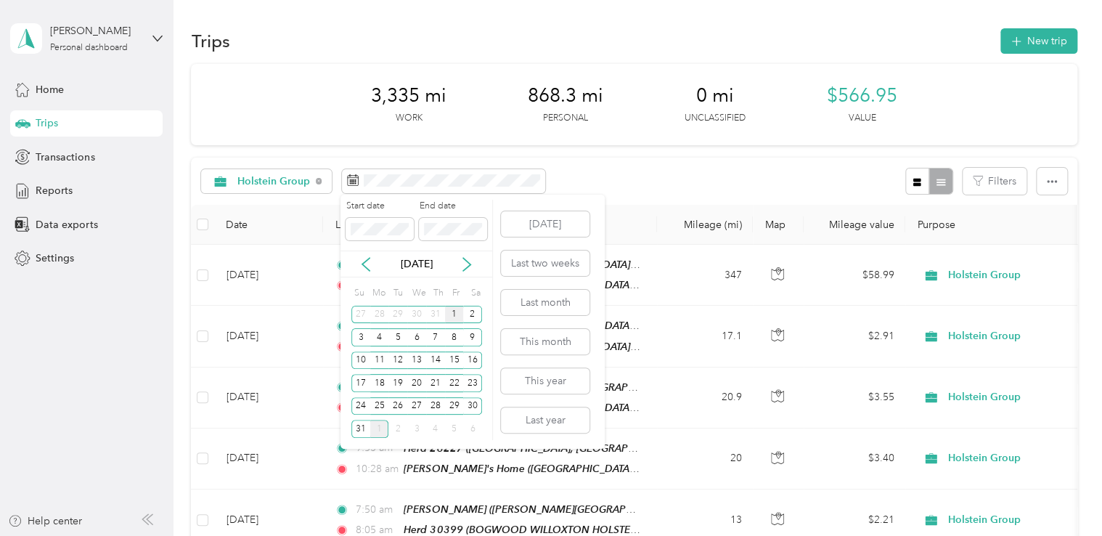
click at [455, 318] on div "1" at bounding box center [454, 315] width 19 height 18
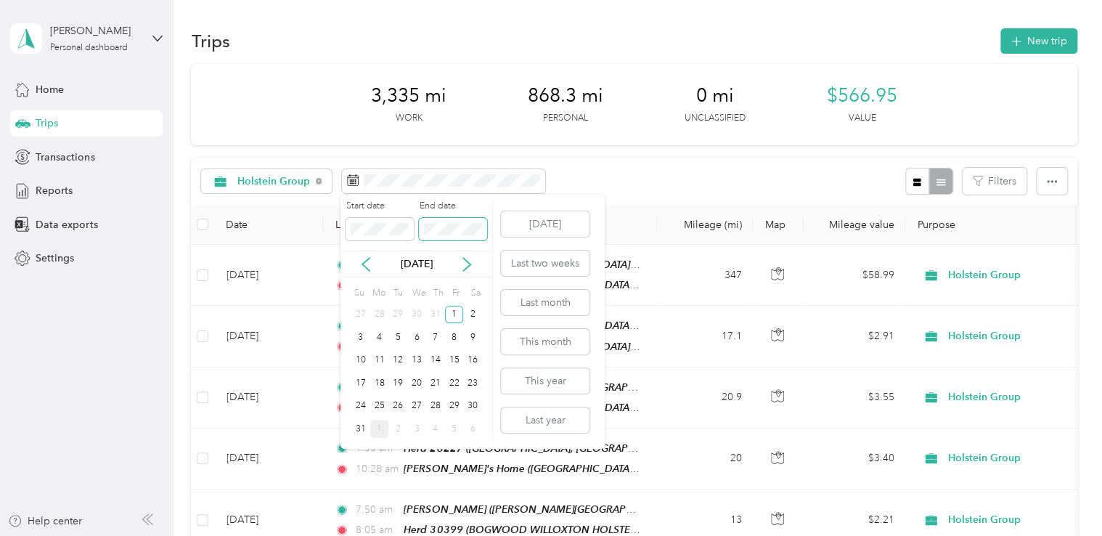
click at [483, 227] on span at bounding box center [453, 229] width 68 height 23
click at [357, 431] on div "31" at bounding box center [360, 429] width 19 height 18
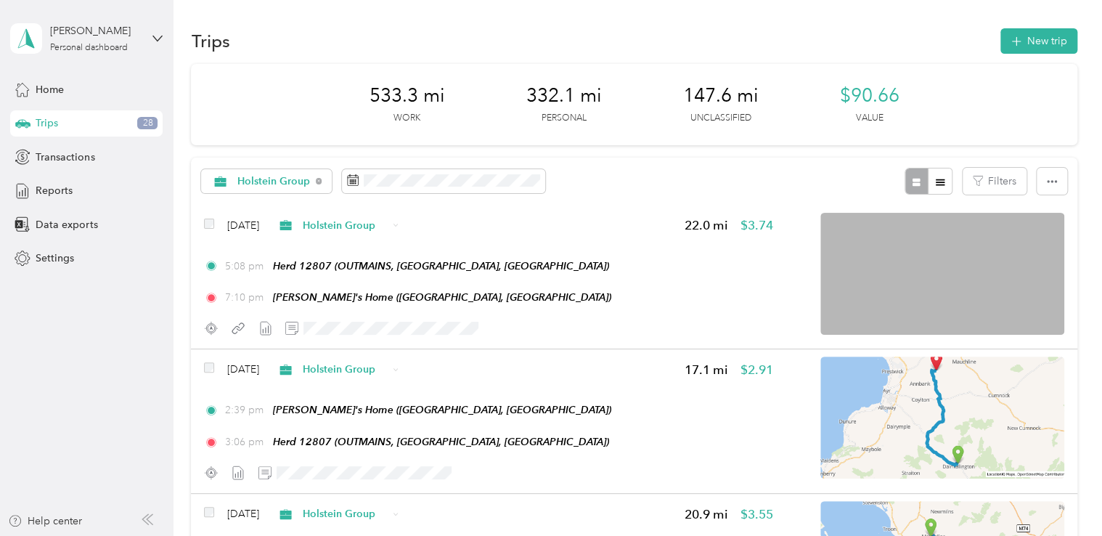
click at [723, 92] on span "147.6 mi" at bounding box center [720, 95] width 76 height 23
click at [313, 180] on div "Holstein Group" at bounding box center [266, 181] width 131 height 25
click at [267, 232] on li "Unclassified" at bounding box center [270, 224] width 136 height 25
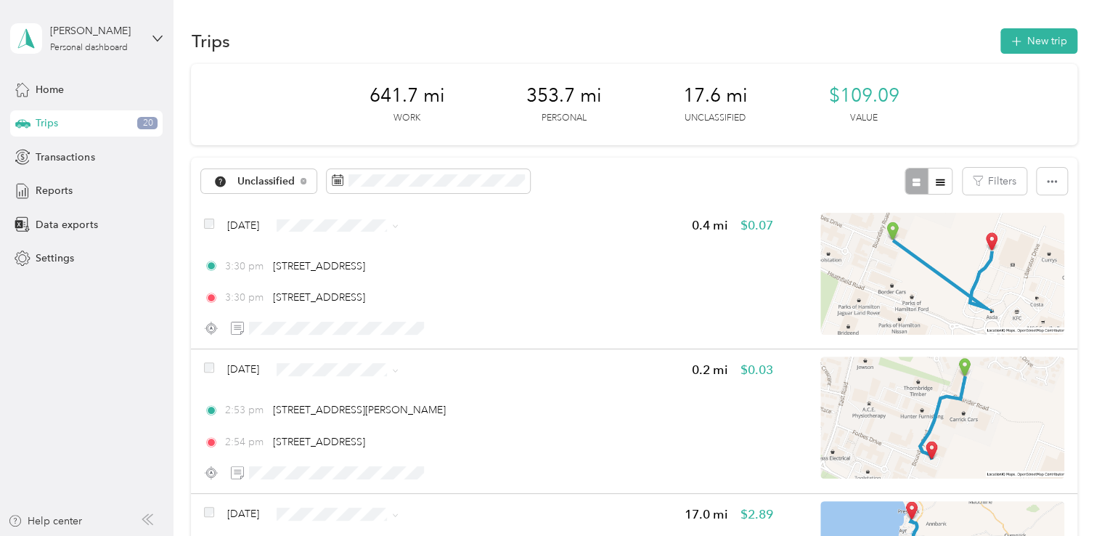
click at [343, 279] on li "Personal" at bounding box center [361, 275] width 132 height 25
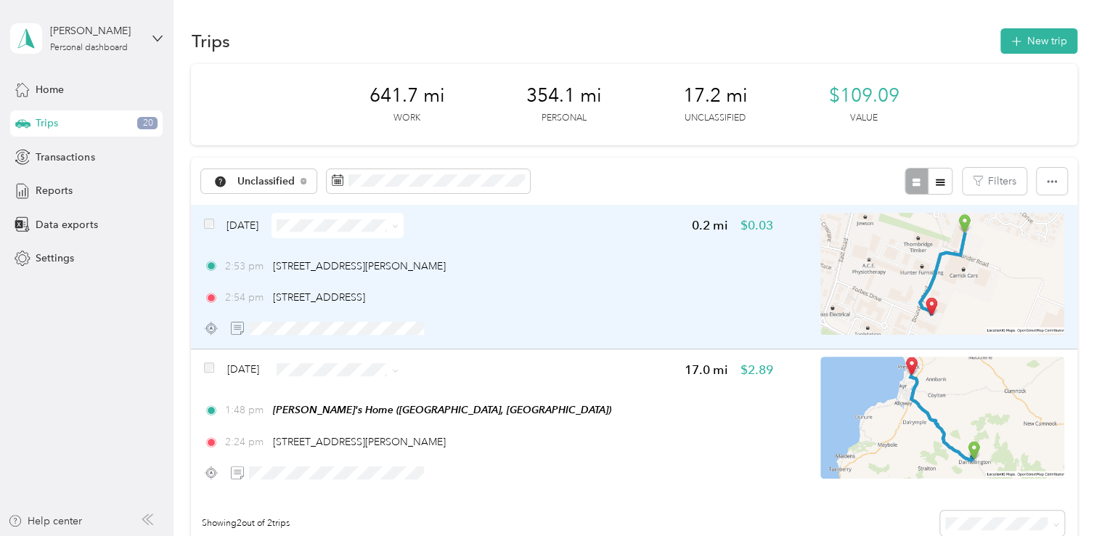
click at [399, 227] on icon at bounding box center [395, 226] width 7 height 7
click at [354, 274] on span "Personal" at bounding box center [375, 269] width 86 height 15
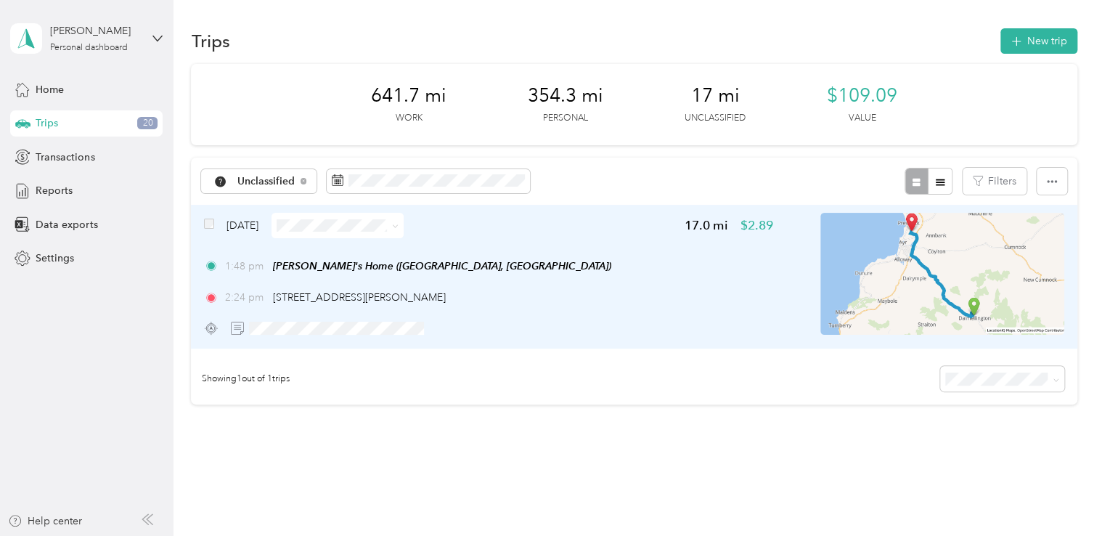
click at [399, 221] on span at bounding box center [393, 225] width 12 height 15
click at [399, 227] on icon at bounding box center [395, 226] width 7 height 7
click at [374, 275] on span "Personal" at bounding box center [375, 268] width 86 height 15
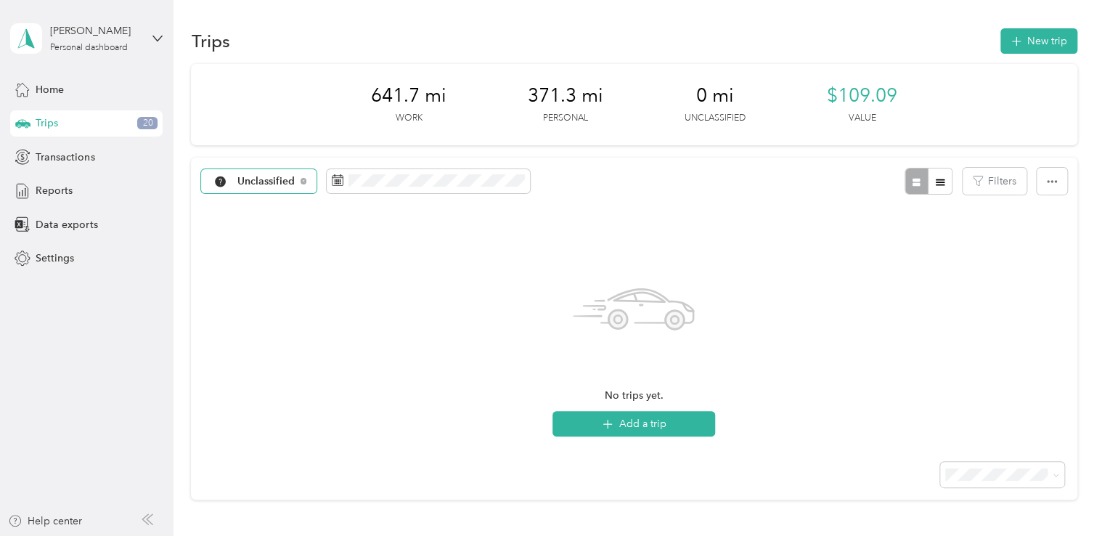
click at [299, 182] on div "Unclassified" at bounding box center [258, 181] width 115 height 25
click at [287, 253] on span "Holstein Group" at bounding box center [275, 257] width 76 height 15
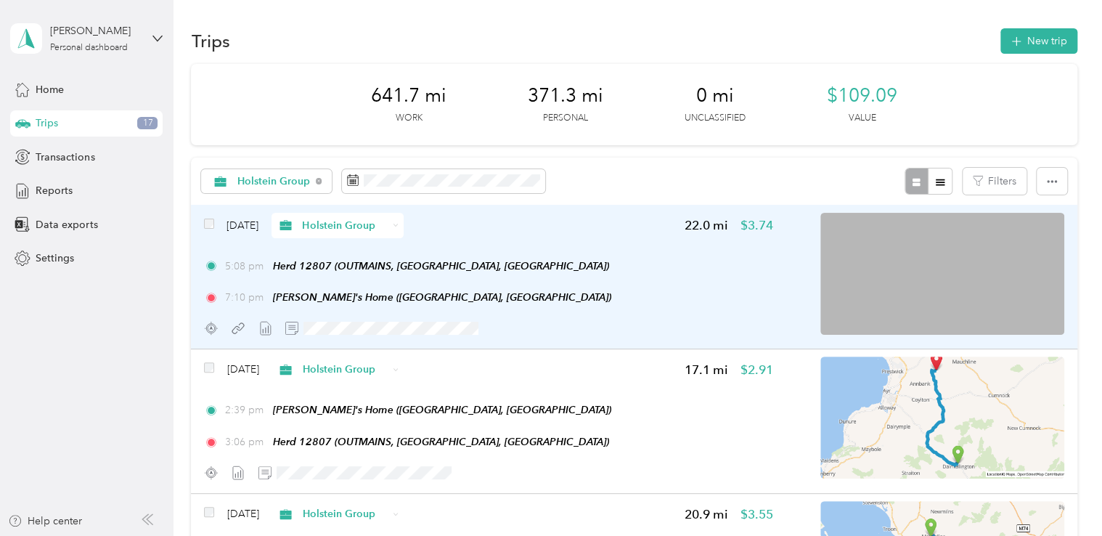
click at [853, 251] on img at bounding box center [942, 274] width 244 height 122
click at [853, 535] on div at bounding box center [547, 536] width 1095 height 0
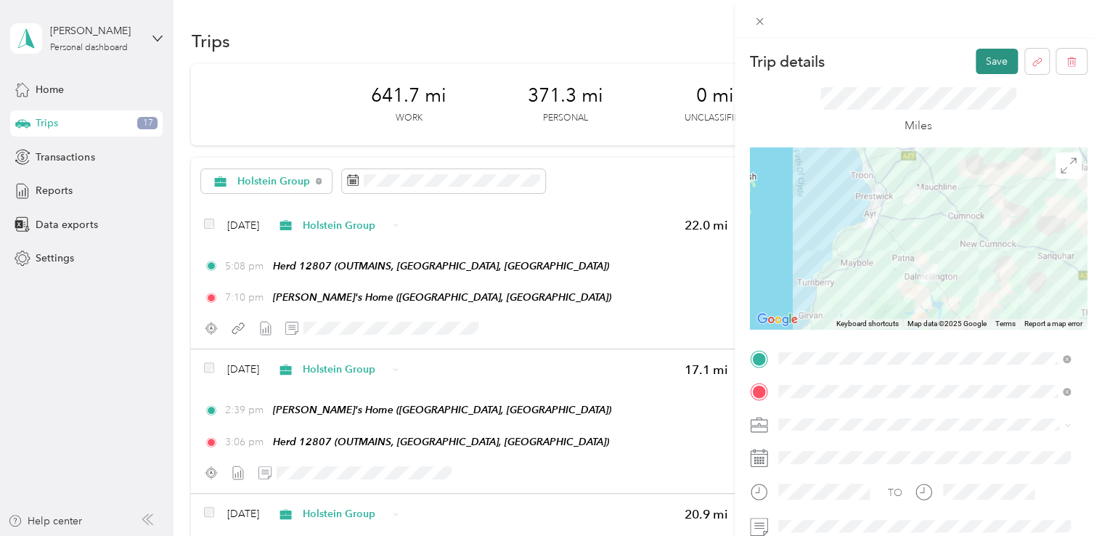
click at [976, 66] on button "Save" at bounding box center [997, 61] width 42 height 25
